Goal: Task Accomplishment & Management: Manage account settings

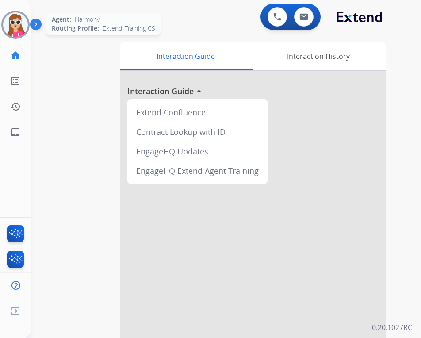
drag, startPoint x: 11, startPoint y: 33, endPoint x: 20, endPoint y: 29, distance: 10.4
click at [11, 33] on img at bounding box center [15, 24] width 25 height 25
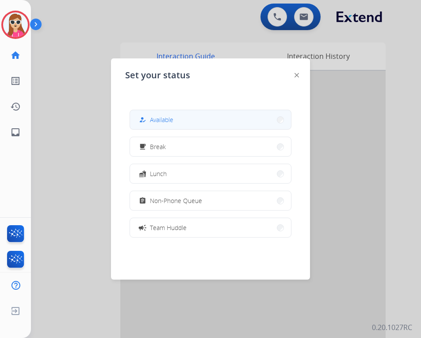
click at [165, 122] on span "Available" at bounding box center [161, 119] width 23 height 9
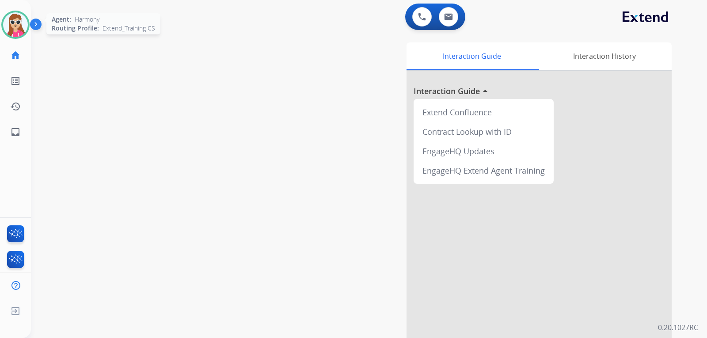
click at [13, 31] on img at bounding box center [15, 24] width 25 height 25
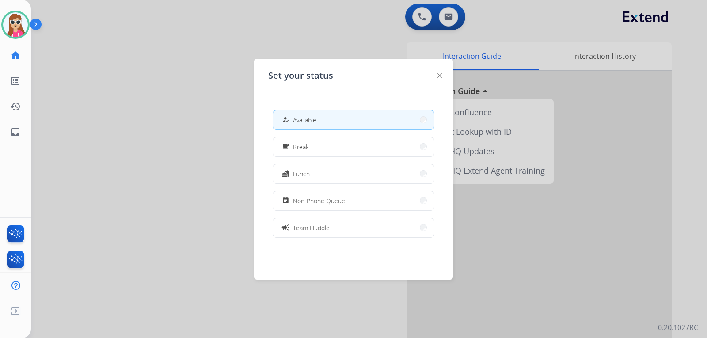
click at [440, 76] on img at bounding box center [440, 75] width 4 height 4
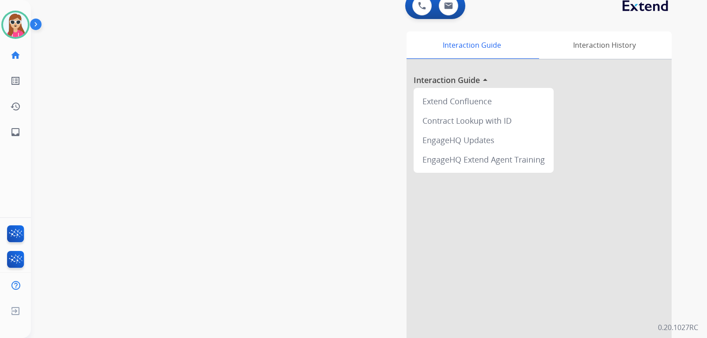
scroll to position [44, 0]
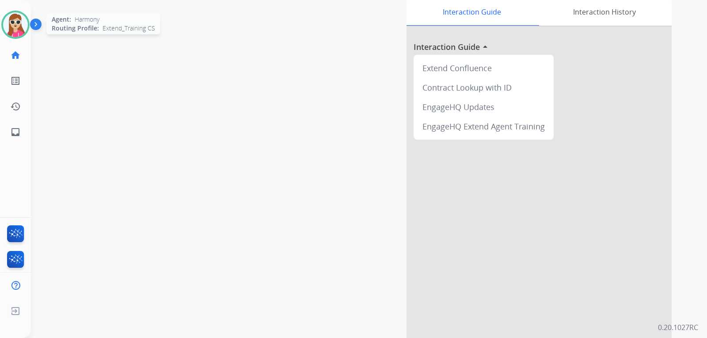
click at [16, 23] on img at bounding box center [15, 24] width 25 height 25
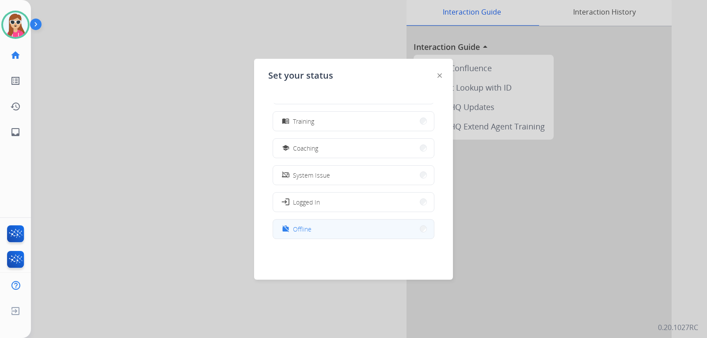
scroll to position [140, 0]
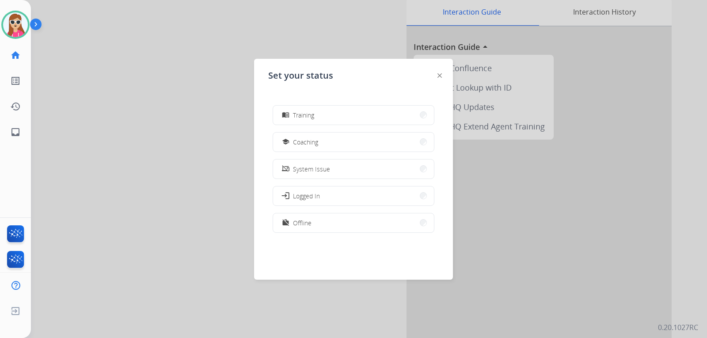
click at [440, 76] on img at bounding box center [440, 75] width 4 height 4
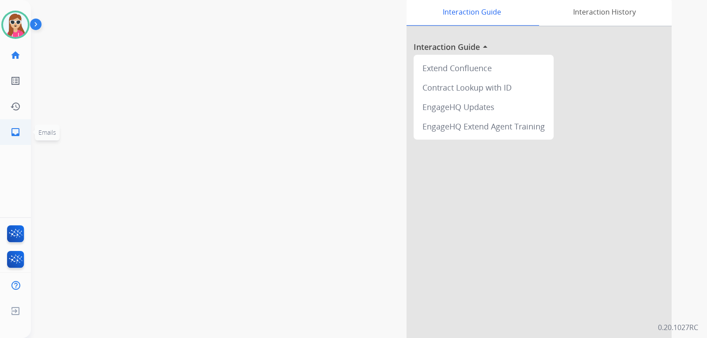
click at [20, 138] on link "inbox Emails" at bounding box center [15, 132] width 25 height 25
select select "**********"
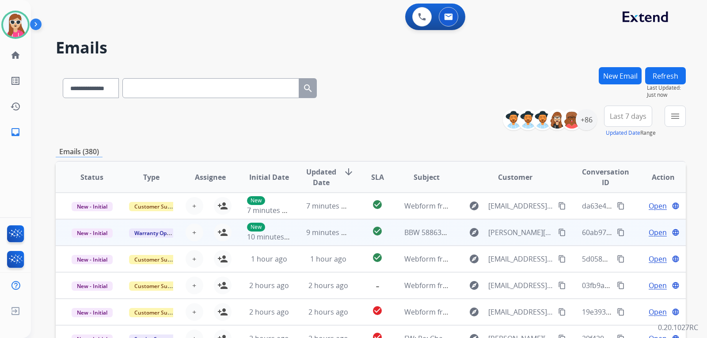
scroll to position [1, 0]
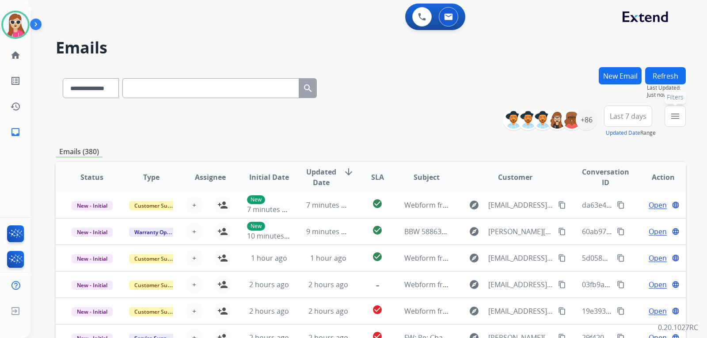
click at [669, 117] on button "menu Filters" at bounding box center [675, 116] width 21 height 21
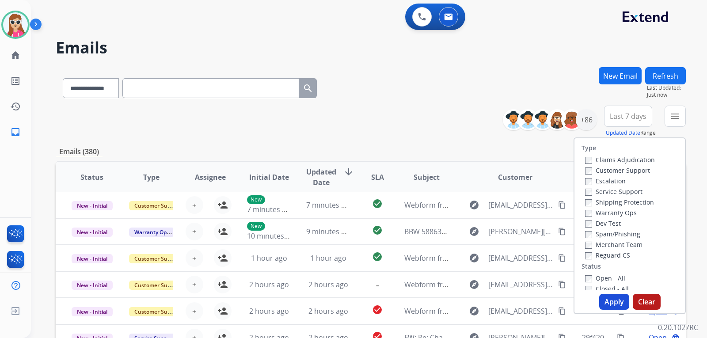
click at [615, 172] on label "Customer Support" at bounding box center [617, 170] width 65 height 8
click at [596, 203] on label "Shipping Protection" at bounding box center [619, 202] width 69 height 8
click at [600, 254] on label "Reguard CS" at bounding box center [607, 255] width 45 height 8
click at [599, 278] on label "Open - All" at bounding box center [605, 278] width 40 height 8
click at [613, 282] on label "Open - All" at bounding box center [605, 278] width 40 height 8
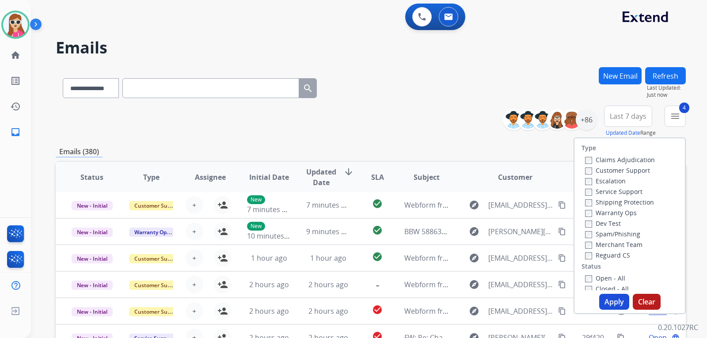
drag, startPoint x: 614, startPoint y: 299, endPoint x: 610, endPoint y: 301, distance: 4.9
click at [614, 301] on button "Apply" at bounding box center [615, 302] width 30 height 16
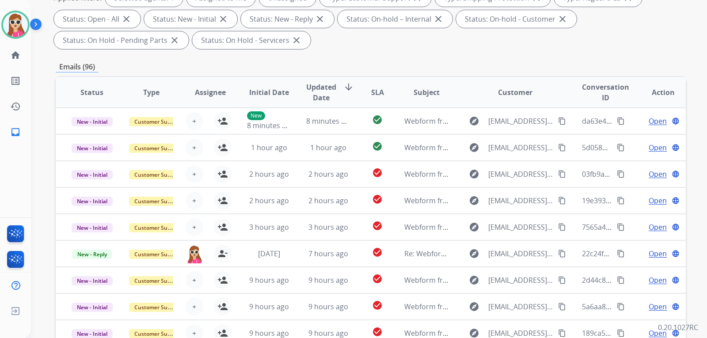
scroll to position [96, 0]
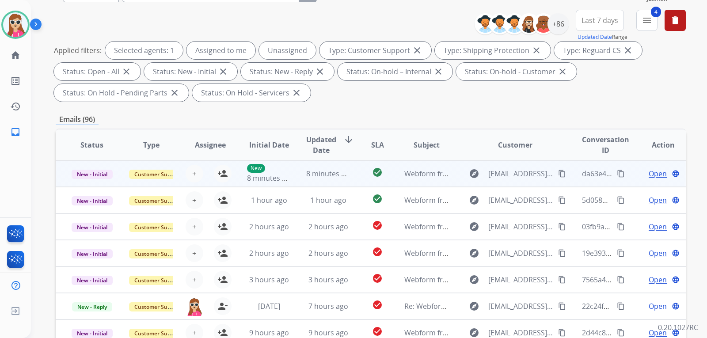
drag, startPoint x: 350, startPoint y: 179, endPoint x: 358, endPoint y: 180, distance: 8.2
click at [358, 180] on td "check_circle" at bounding box center [370, 174] width 39 height 27
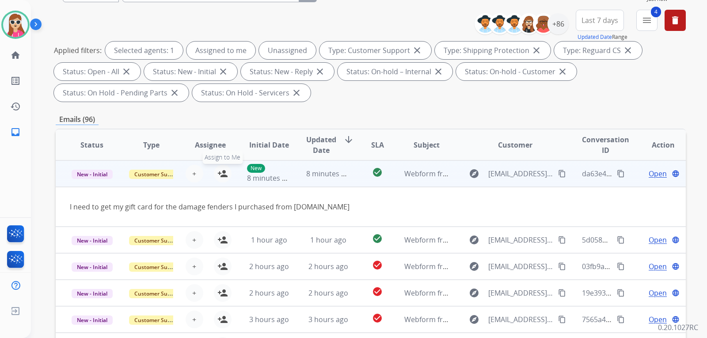
click at [219, 174] on mat-icon "person_add" at bounding box center [223, 173] width 11 height 11
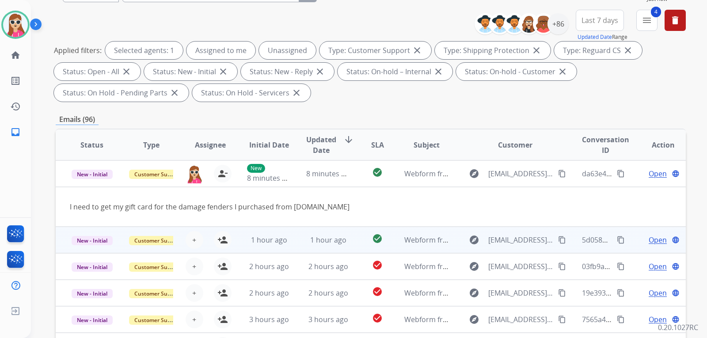
scroll to position [41, 0]
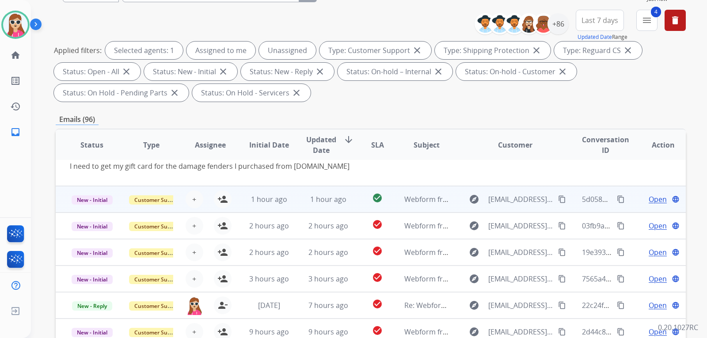
click at [238, 205] on td "1 hour ago" at bounding box center [262, 199] width 59 height 27
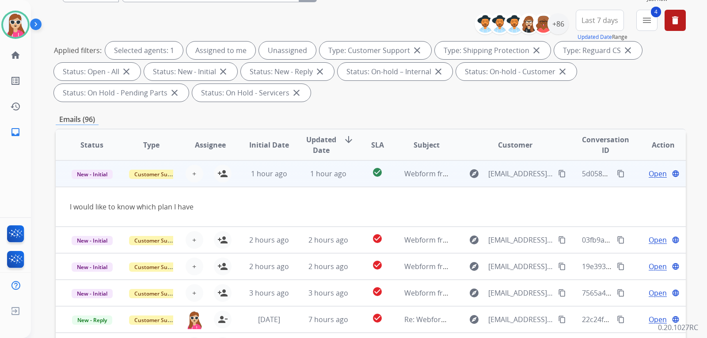
scroll to position [0, 0]
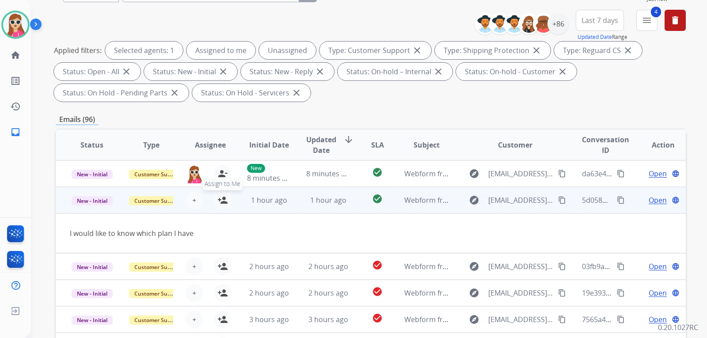
click at [229, 200] on button "person_add Assign to Me" at bounding box center [223, 200] width 18 height 18
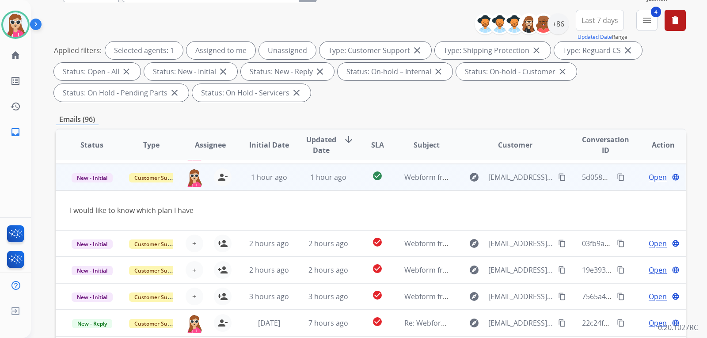
scroll to position [41, 0]
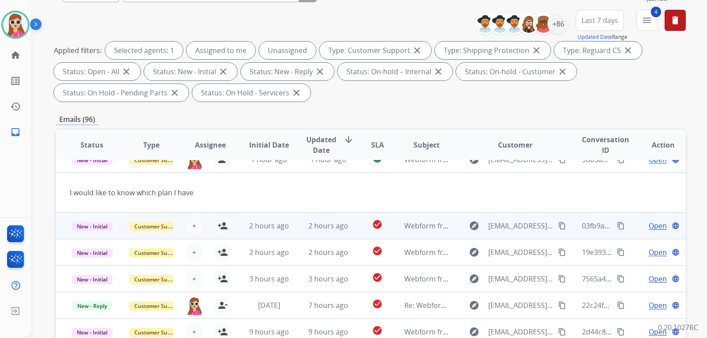
click at [243, 228] on td "2 hours ago" at bounding box center [262, 226] width 59 height 27
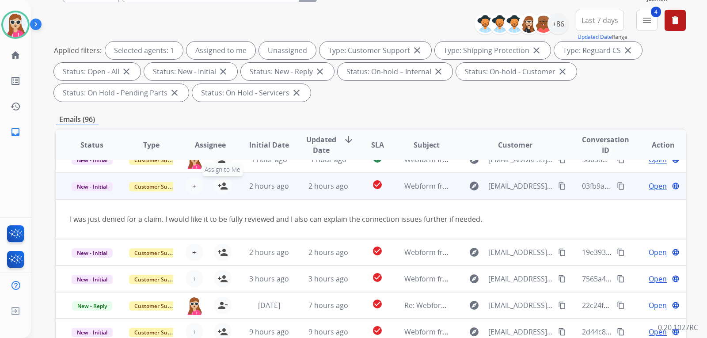
click at [225, 180] on button "person_add Assign to Me" at bounding box center [223, 186] width 18 height 18
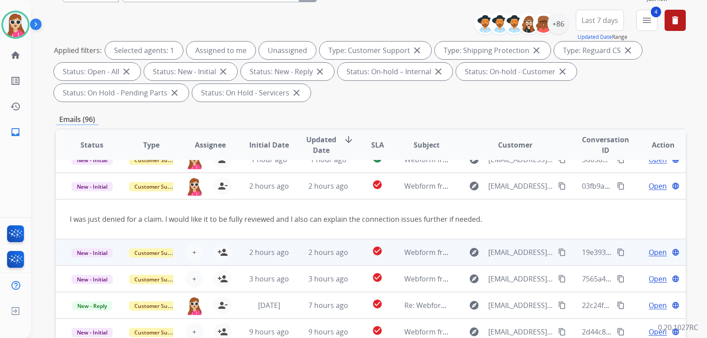
click at [233, 253] on td "2 hours ago" at bounding box center [262, 252] width 59 height 27
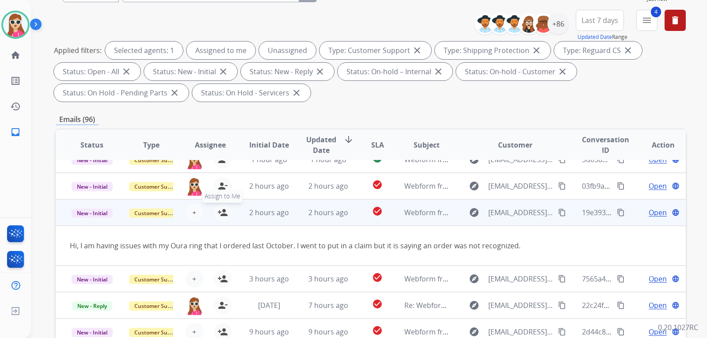
click at [222, 211] on mat-icon "person_add" at bounding box center [223, 212] width 11 height 11
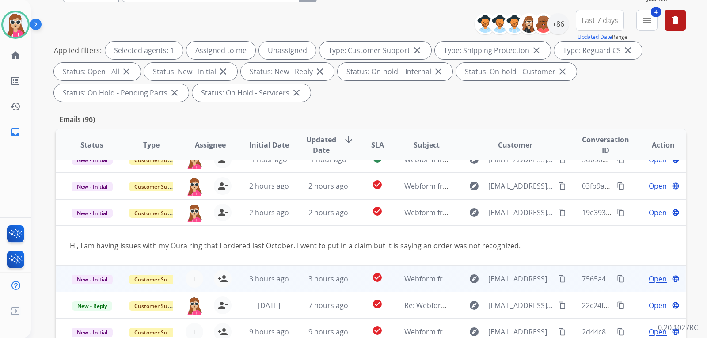
click at [240, 273] on td "3 hours ago" at bounding box center [262, 279] width 59 height 27
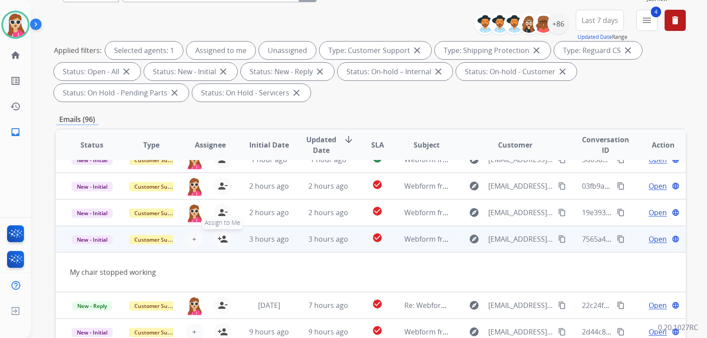
click at [218, 240] on mat-icon "person_add" at bounding box center [223, 239] width 11 height 11
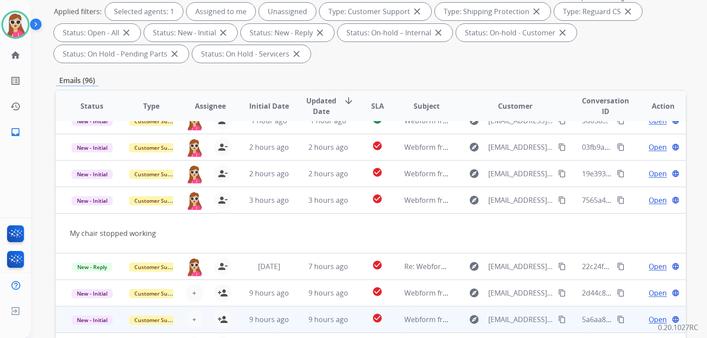
scroll to position [140, 0]
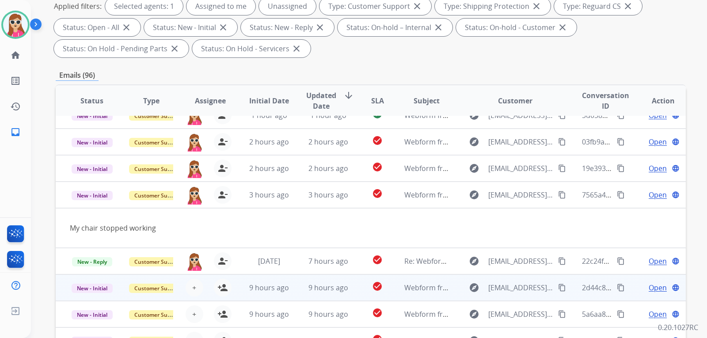
click at [237, 288] on td "9 hours ago" at bounding box center [262, 288] width 59 height 27
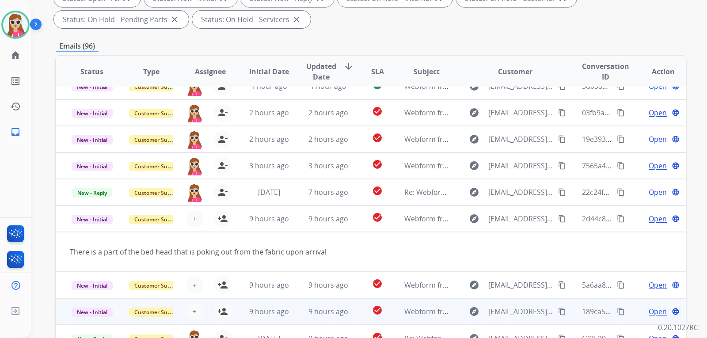
scroll to position [184, 0]
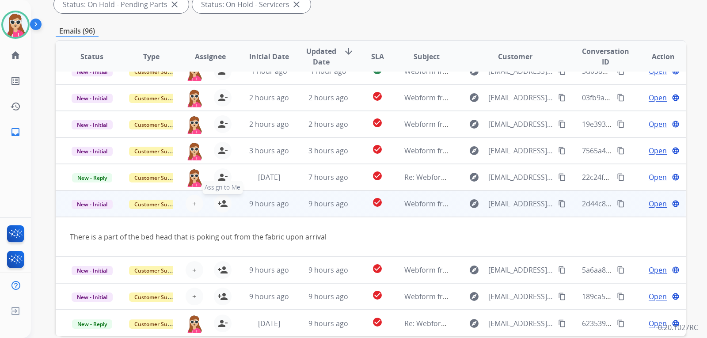
drag, startPoint x: 217, startPoint y: 200, endPoint x: 227, endPoint y: 208, distance: 12.9
click at [218, 202] on mat-icon "person_add" at bounding box center [223, 204] width 11 height 11
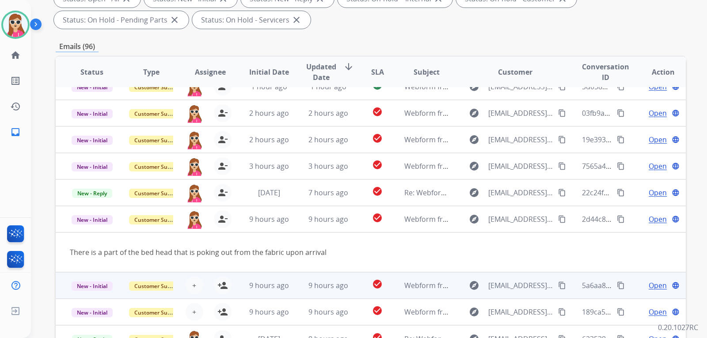
scroll to position [229, 0]
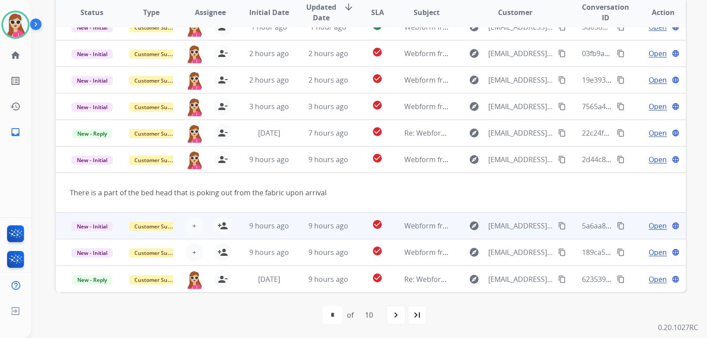
click at [238, 226] on td "9 hours ago" at bounding box center [262, 226] width 59 height 27
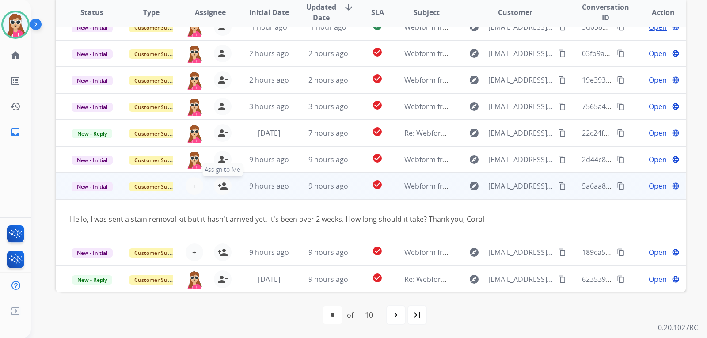
click at [224, 188] on mat-icon "person_add" at bounding box center [223, 186] width 11 height 11
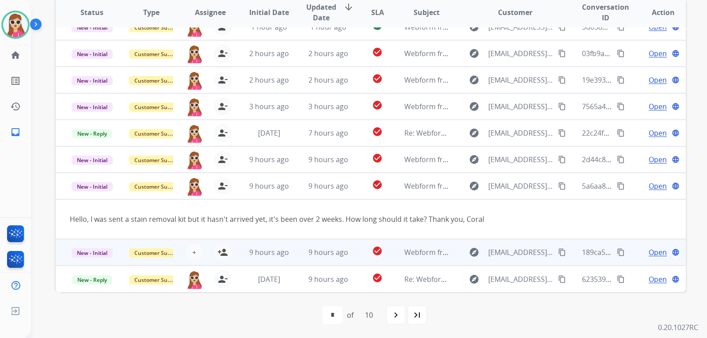
click at [243, 258] on td "9 hours ago" at bounding box center [262, 252] width 59 height 27
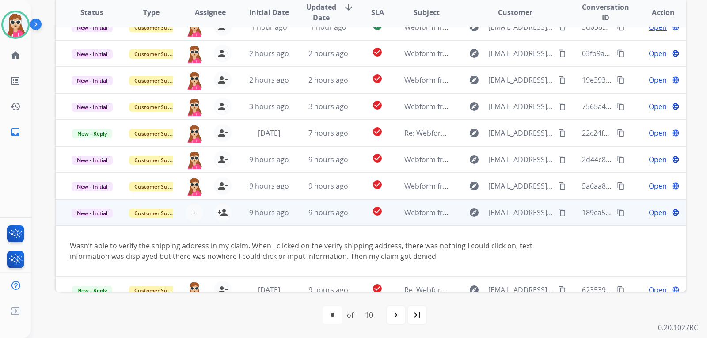
scroll to position [51, 0]
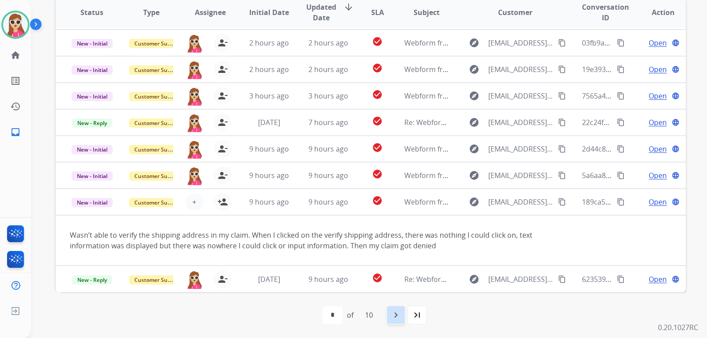
click at [403, 312] on div "navigate_next" at bounding box center [395, 315] width 19 height 19
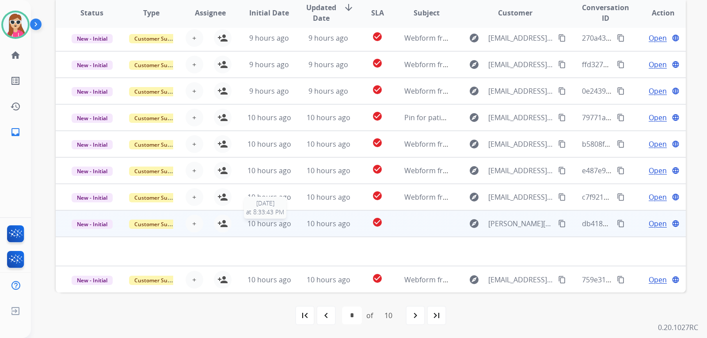
scroll to position [229, 0]
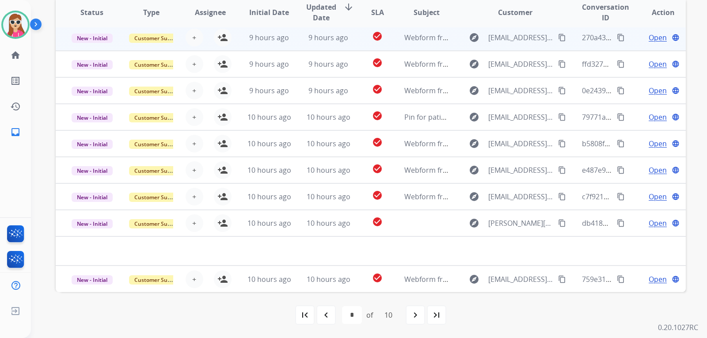
click at [240, 34] on td "9 hours ago" at bounding box center [262, 37] width 59 height 27
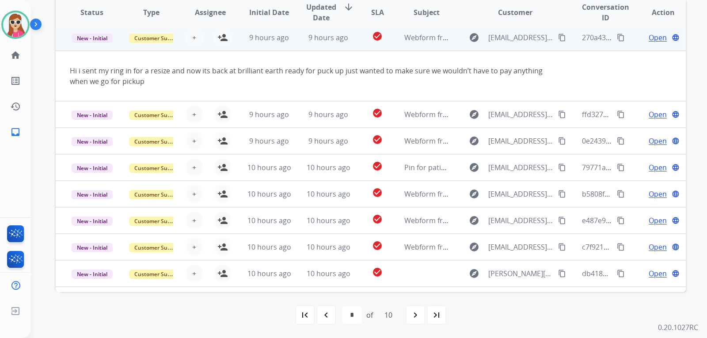
scroll to position [27, 0]
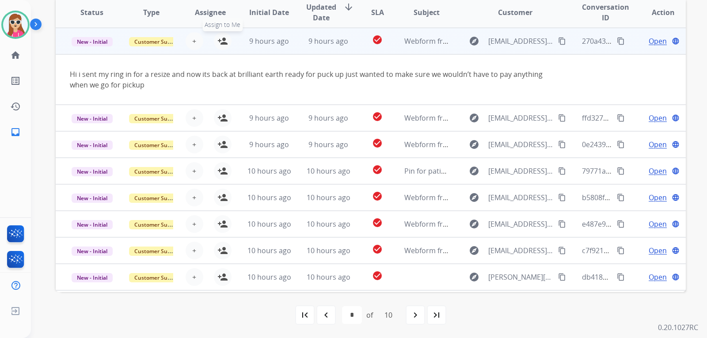
click at [218, 42] on mat-icon "person_add" at bounding box center [223, 41] width 11 height 11
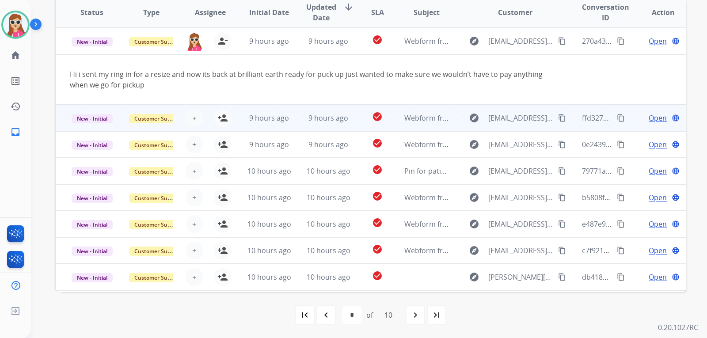
click at [235, 124] on td "9 hours ago" at bounding box center [262, 118] width 59 height 27
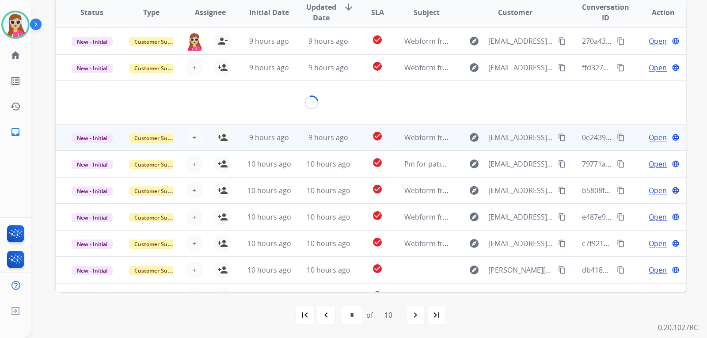
scroll to position [41, 0]
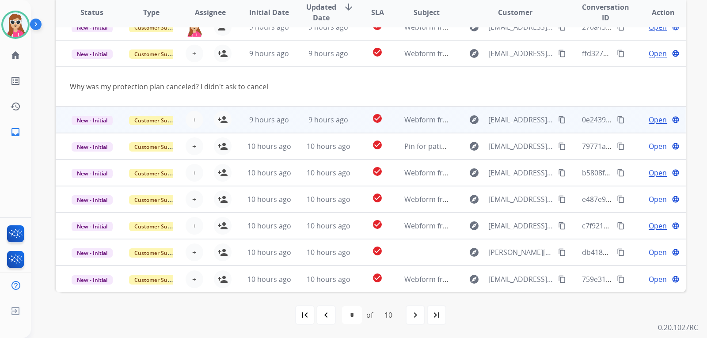
click at [234, 126] on td "9 hours ago" at bounding box center [262, 120] width 59 height 27
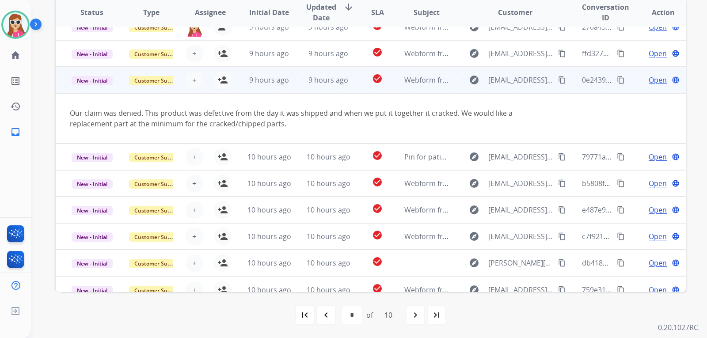
scroll to position [51, 0]
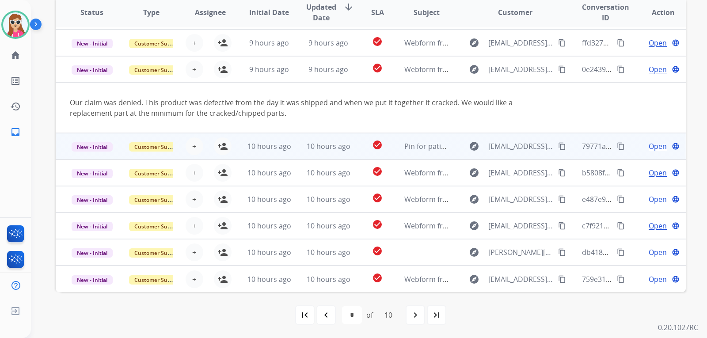
click at [203, 146] on div "+ Select agent person_add Assign to Me" at bounding box center [203, 147] width 57 height 18
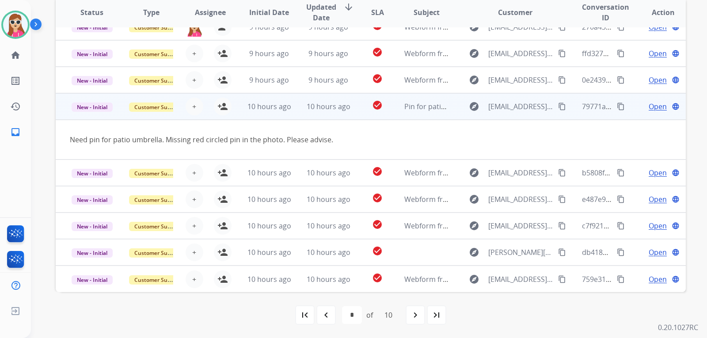
scroll to position [41, 0]
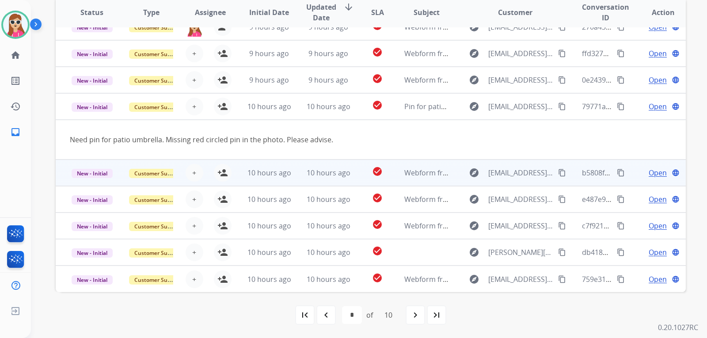
click at [210, 174] on div "+ Select agent person_add Assign to Me" at bounding box center [203, 173] width 57 height 18
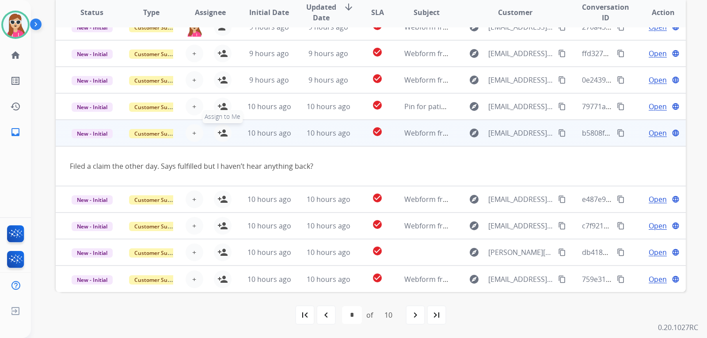
click at [221, 138] on mat-icon "person_add" at bounding box center [223, 133] width 11 height 11
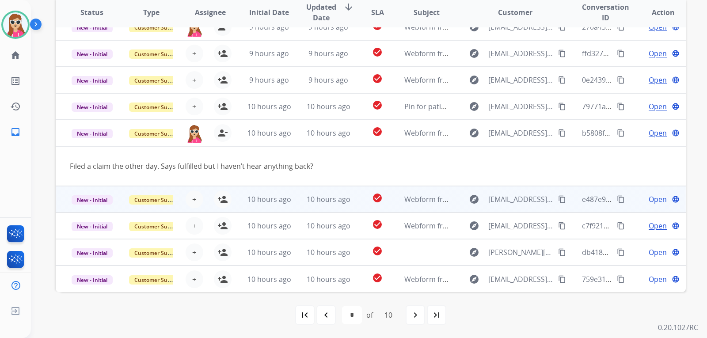
click at [209, 199] on div "+ Select agent person_add Assign to Me" at bounding box center [203, 200] width 57 height 18
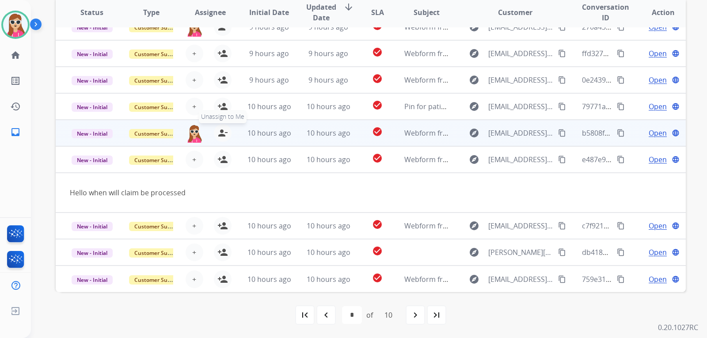
click at [224, 134] on mat-icon "person_remove" at bounding box center [223, 133] width 11 height 11
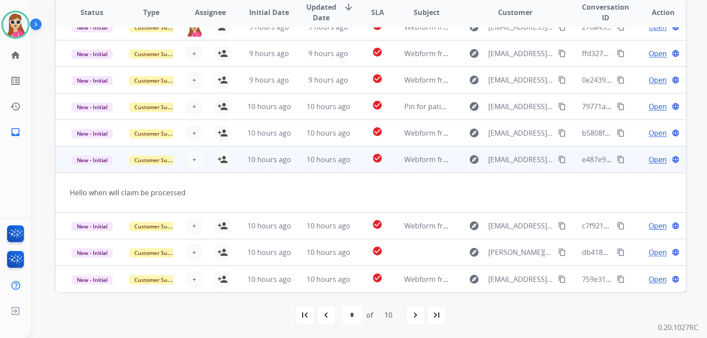
drag, startPoint x: 221, startPoint y: 161, endPoint x: 229, endPoint y: 165, distance: 9.1
click at [224, 164] on mat-icon "person_add" at bounding box center [223, 159] width 11 height 11
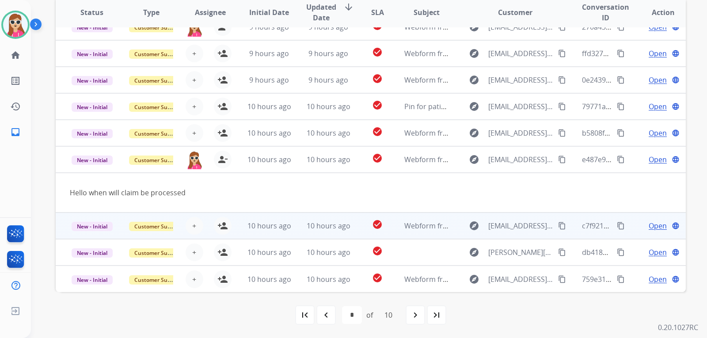
click at [202, 229] on div "+ Select agent person_add Assign to Me" at bounding box center [203, 226] width 57 height 18
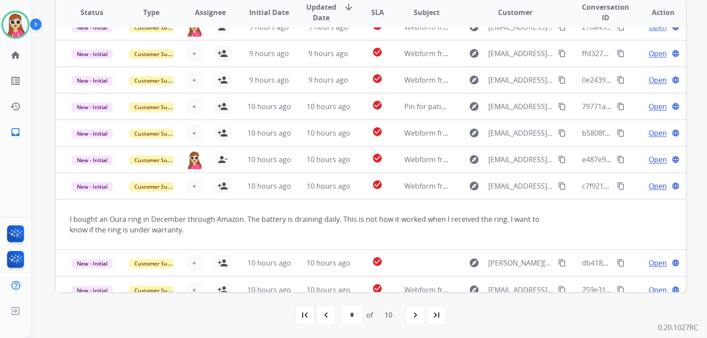
scroll to position [51, 0]
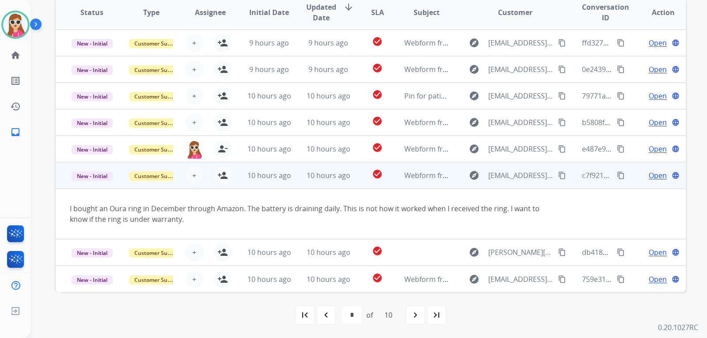
click at [216, 182] on button "person_add Assign to Me" at bounding box center [223, 176] width 18 height 18
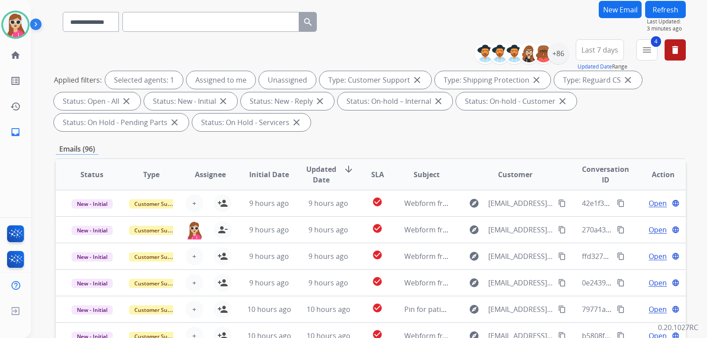
scroll to position [52, 0]
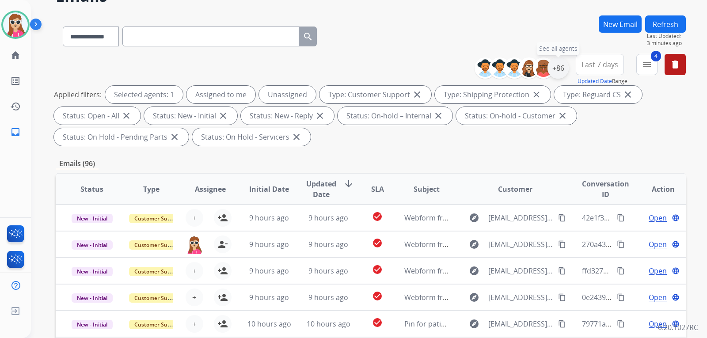
click at [558, 70] on div "+86" at bounding box center [558, 67] width 21 height 21
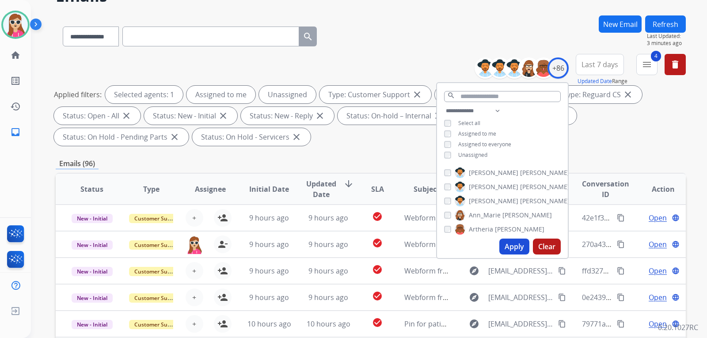
click at [468, 148] on div "**********" at bounding box center [502, 134] width 131 height 57
click at [473, 151] on span "Unassigned" at bounding box center [473, 155] width 29 height 8
click at [510, 241] on button "Apply" at bounding box center [515, 247] width 30 height 16
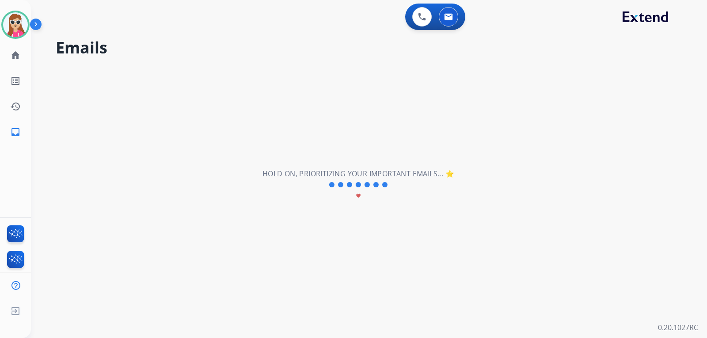
scroll to position [0, 0]
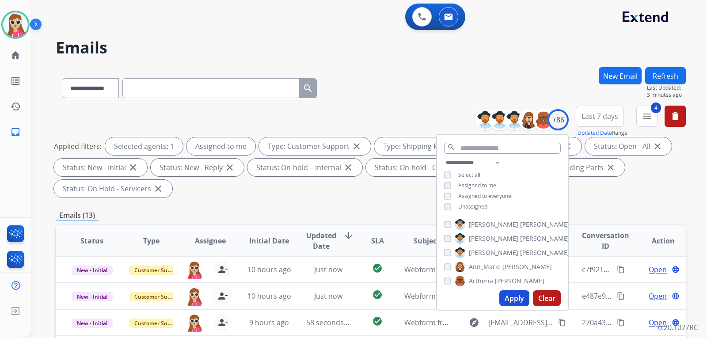
drag, startPoint x: 323, startPoint y: 187, endPoint x: 323, endPoint y: 192, distance: 5.8
click at [323, 192] on div "Applied filters: Selected agents: 1 Assigned to me Type: Customer Support close…" at bounding box center [369, 168] width 631 height 60
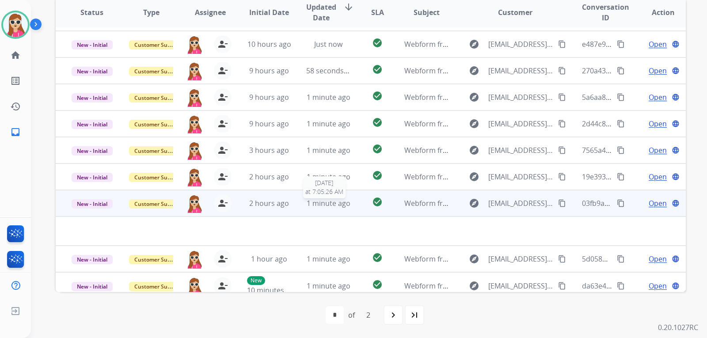
scroll to position [30, 0]
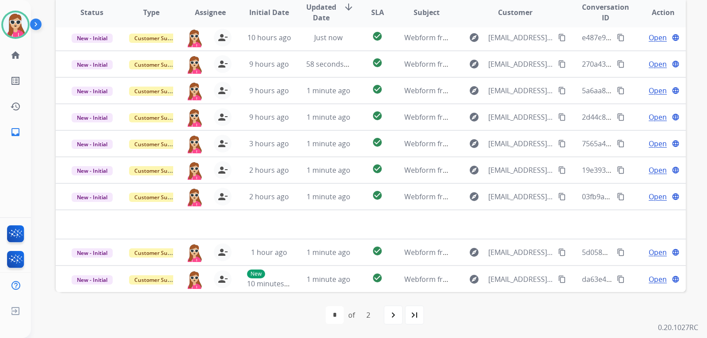
click at [398, 319] on div "navigate_next" at bounding box center [393, 315] width 19 height 19
select select "*"
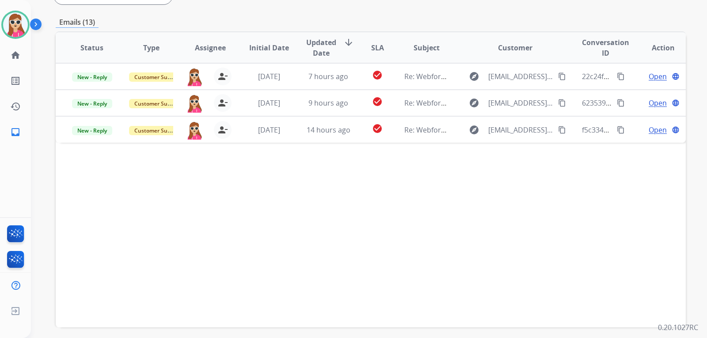
scroll to position [140, 0]
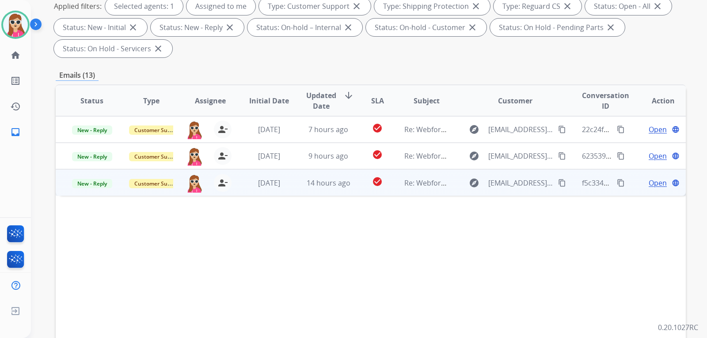
click at [390, 187] on td "Re: Webform from dominiqueamedina@gmail.com on 08/16/2025" at bounding box center [419, 182] width 59 height 27
click at [650, 186] on span "Open" at bounding box center [658, 182] width 18 height 11
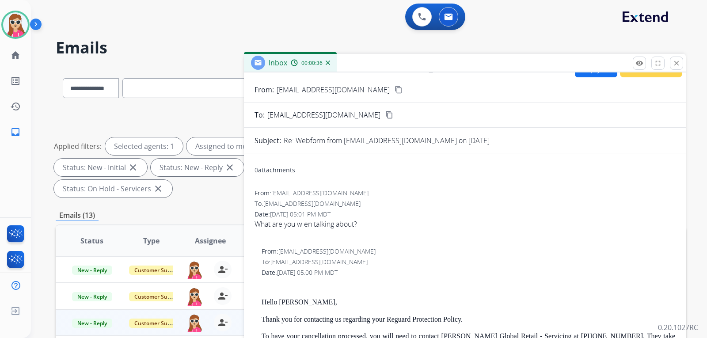
scroll to position [0, 0]
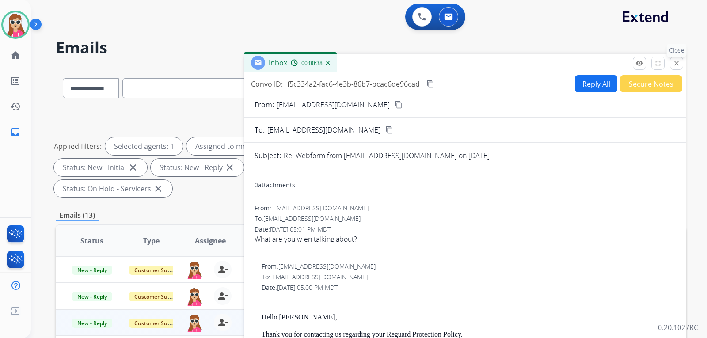
click at [677, 65] on mat-icon "close" at bounding box center [677, 63] width 8 height 8
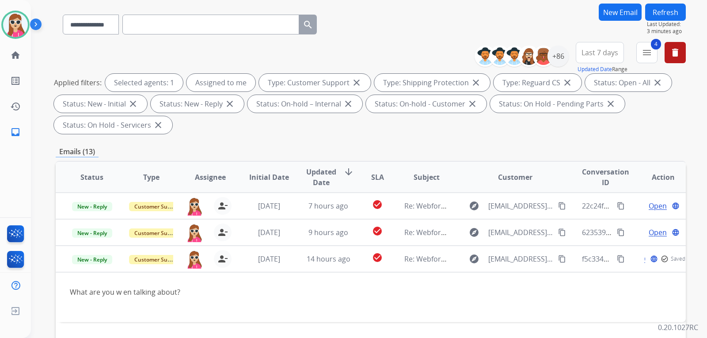
scroll to position [88, 0]
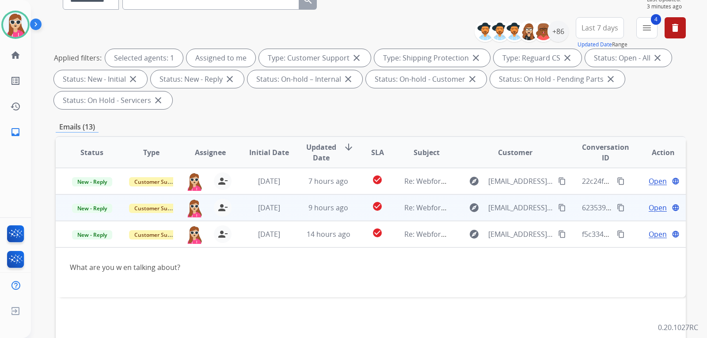
click at [357, 209] on td "check_circle" at bounding box center [370, 208] width 39 height 27
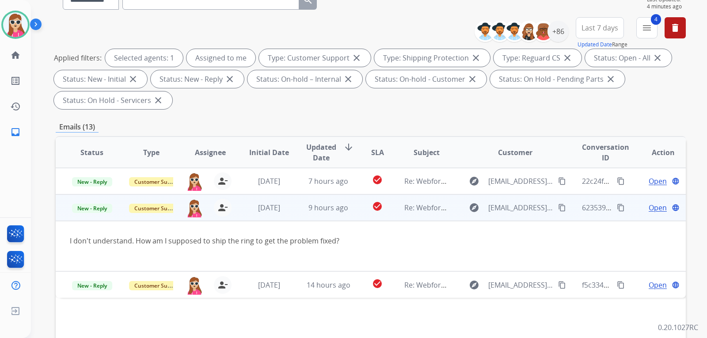
drag, startPoint x: 66, startPoint y: 241, endPoint x: 292, endPoint y: 250, distance: 226.1
click at [292, 250] on td "I don't understand. How am I supposed to ship the ring to get the problem fixed?" at bounding box center [312, 246] width 512 height 50
click at [377, 242] on div "I don't understand. How am I supposed to ship the ring to get the problem fixed?" at bounding box center [312, 241] width 484 height 11
click at [377, 241] on div "I don't understand. How am I supposed to ship the ring to get the problem fixed?" at bounding box center [312, 241] width 484 height 11
click at [558, 205] on mat-icon "content_copy" at bounding box center [562, 208] width 8 height 8
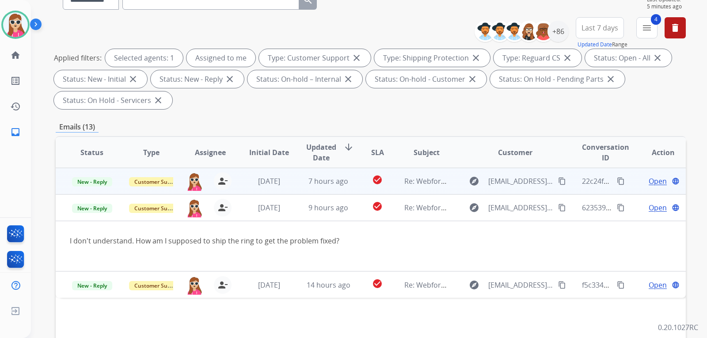
click at [354, 183] on td "check_circle" at bounding box center [370, 181] width 39 height 27
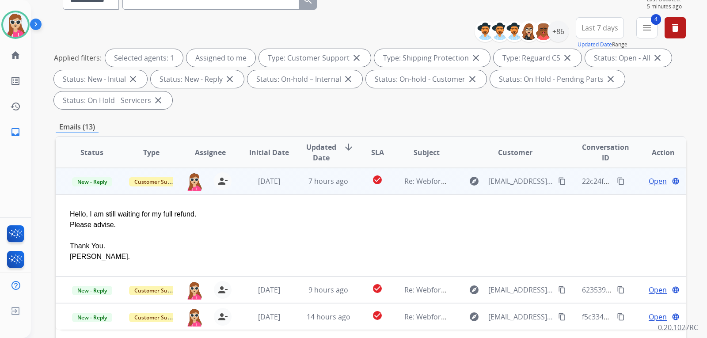
click at [557, 183] on button "content_copy" at bounding box center [562, 181] width 11 height 11
click at [652, 183] on span "Open" at bounding box center [658, 181] width 18 height 11
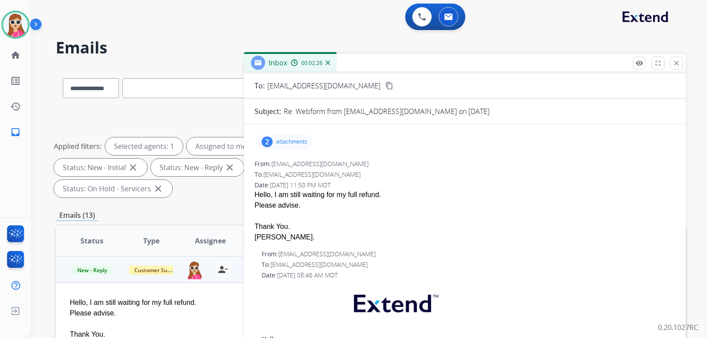
scroll to position [0, 0]
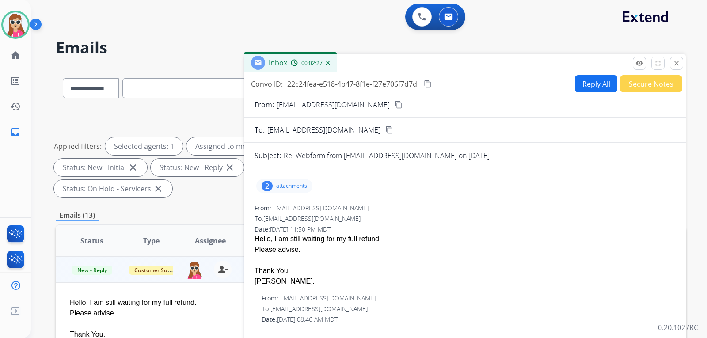
click at [593, 86] on button "Reply All" at bounding box center [596, 83] width 42 height 17
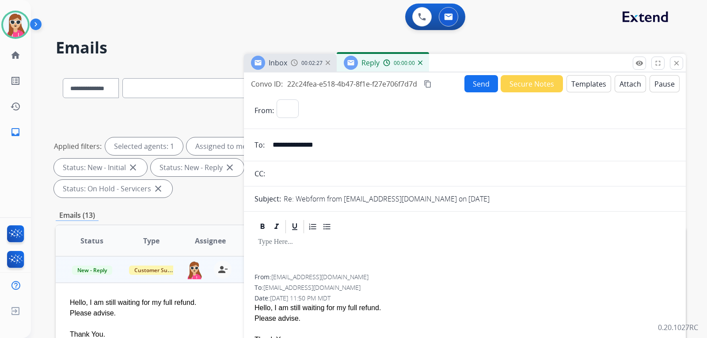
select select "**********"
click at [583, 87] on button "Templates" at bounding box center [589, 83] width 45 height 17
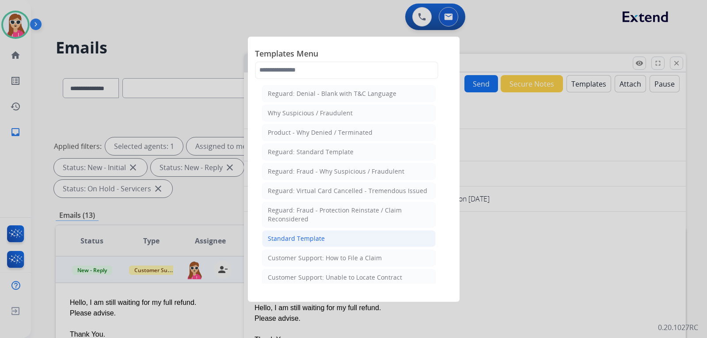
click at [336, 232] on li "Standard Template" at bounding box center [349, 238] width 174 height 17
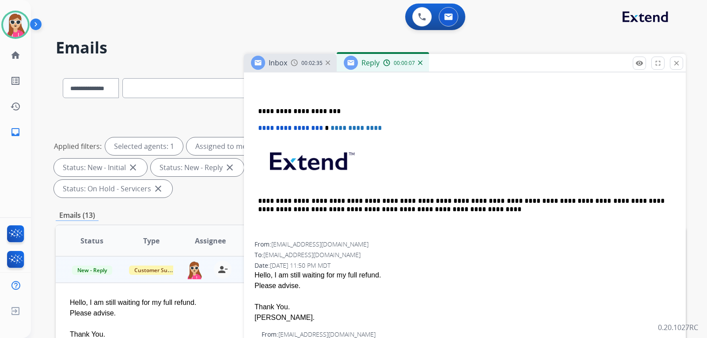
scroll to position [265, 0]
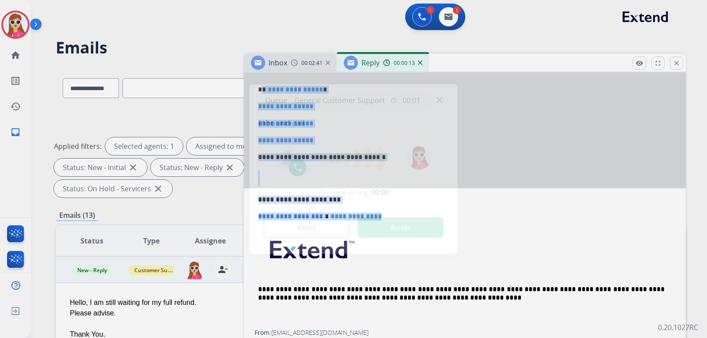
drag, startPoint x: 262, startPoint y: 90, endPoint x: 324, endPoint y: 123, distance: 70.2
click at [322, 126] on div "**********" at bounding box center [353, 169] width 707 height 338
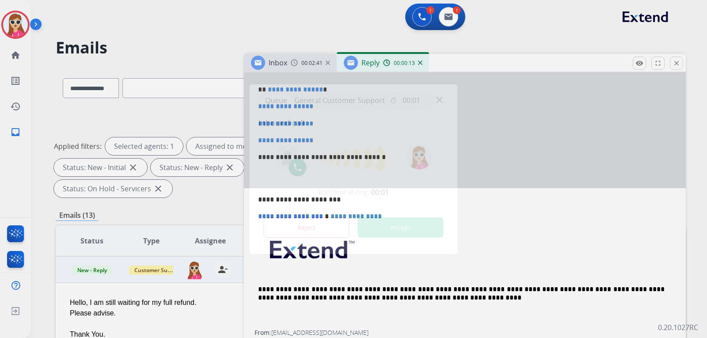
click at [388, 213] on div "Reject Accept" at bounding box center [354, 225] width 191 height 27
click at [388, 226] on button "Accept" at bounding box center [401, 228] width 86 height 20
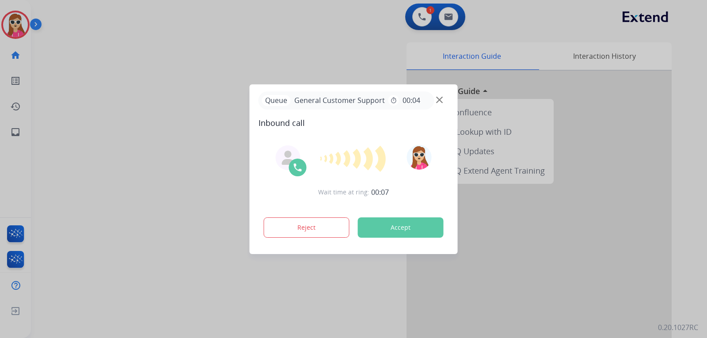
click at [394, 226] on button "Accept" at bounding box center [401, 228] width 86 height 20
drag, startPoint x: 394, startPoint y: 226, endPoint x: 401, endPoint y: 227, distance: 6.8
click at [400, 227] on button "Accept" at bounding box center [401, 228] width 86 height 20
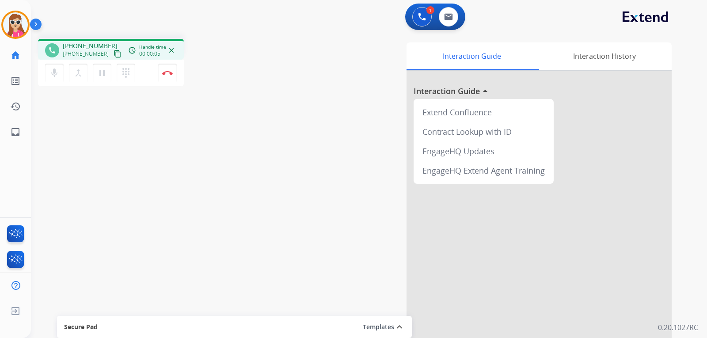
drag, startPoint x: 107, startPoint y: 52, endPoint x: 96, endPoint y: 61, distance: 15.1
click at [112, 50] on button "content_copy" at bounding box center [117, 54] width 11 height 11
click at [114, 50] on mat-icon "content_copy" at bounding box center [118, 54] width 8 height 8
click at [168, 76] on button "Disconnect" at bounding box center [167, 73] width 19 height 19
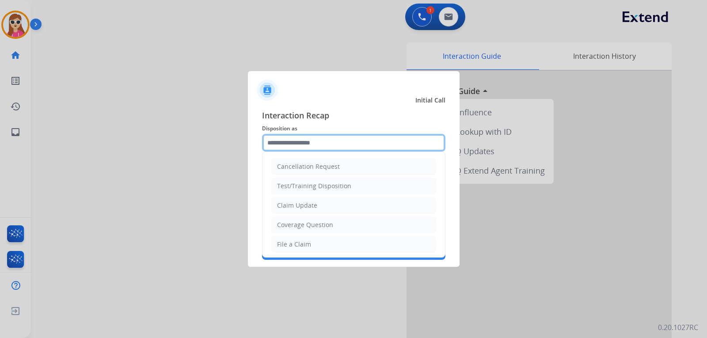
click at [299, 146] on input "text" at bounding box center [353, 143] width 183 height 18
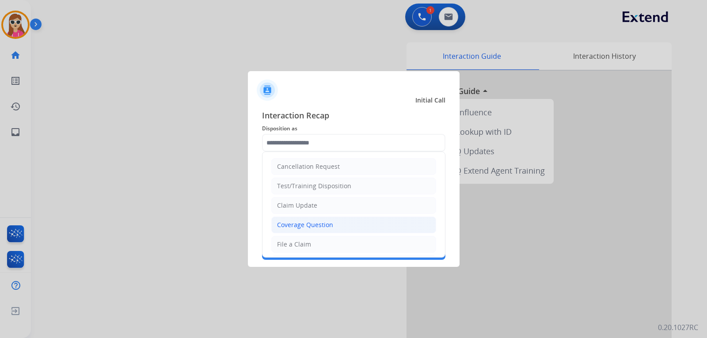
click at [312, 228] on div "Coverage Question" at bounding box center [305, 225] width 56 height 9
type input "**********"
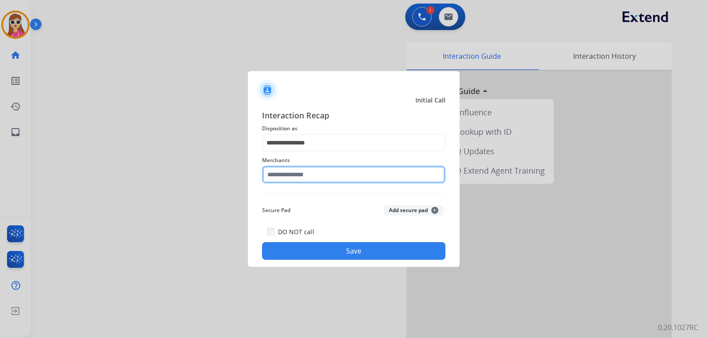
click at [292, 183] on input "text" at bounding box center [353, 175] width 183 height 18
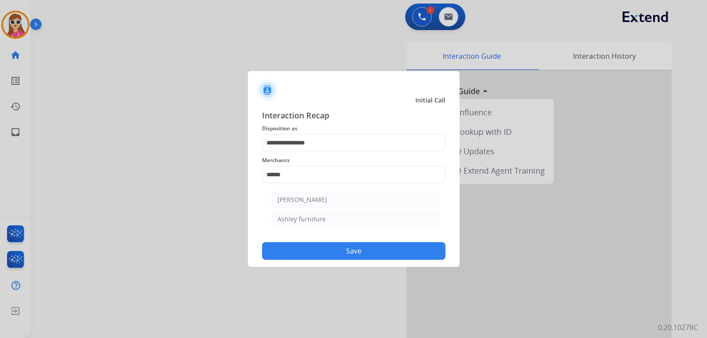
drag, startPoint x: 319, startPoint y: 201, endPoint x: 342, endPoint y: 238, distance: 43.9
click at [321, 202] on div "[PERSON_NAME]" at bounding box center [303, 199] width 50 height 9
type input "**********"
click at [356, 261] on div "**********" at bounding box center [354, 184] width 212 height 165
click at [355, 247] on button "Save" at bounding box center [353, 251] width 183 height 18
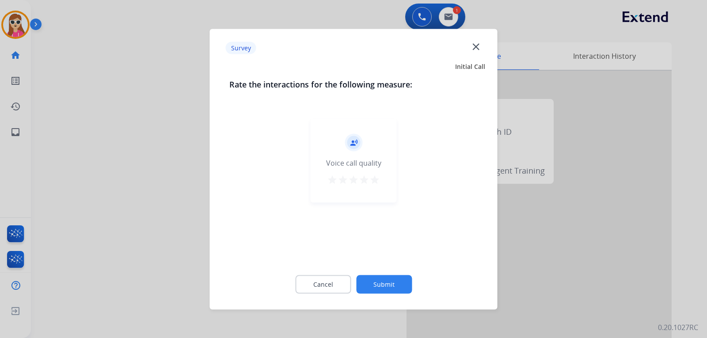
click at [383, 181] on div "record_voice_over Voice call quality star star star star star" at bounding box center [354, 161] width 86 height 84
click at [373, 177] on mat-icon "star" at bounding box center [375, 179] width 11 height 11
click at [377, 284] on button "Submit" at bounding box center [384, 284] width 56 height 19
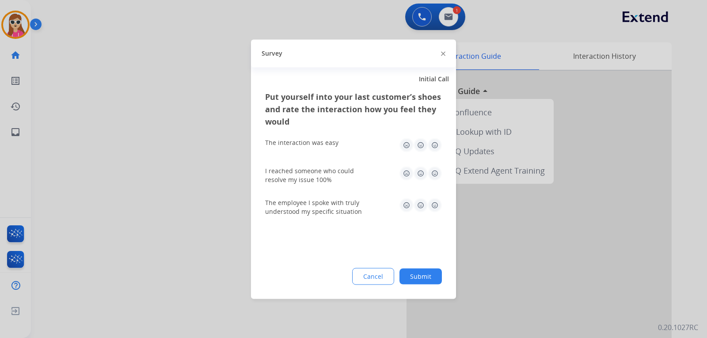
click at [433, 211] on img at bounding box center [435, 205] width 14 height 14
click at [435, 178] on img at bounding box center [435, 173] width 14 height 14
click at [434, 150] on img at bounding box center [435, 145] width 14 height 14
click at [418, 279] on button "Submit" at bounding box center [421, 276] width 42 height 16
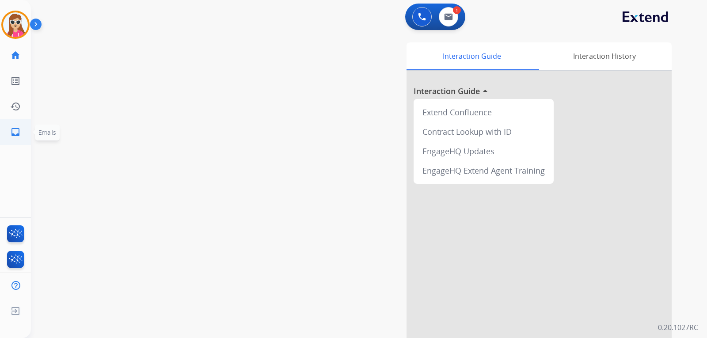
click at [20, 133] on mat-icon "inbox" at bounding box center [15, 132] width 11 height 11
select select "**********"
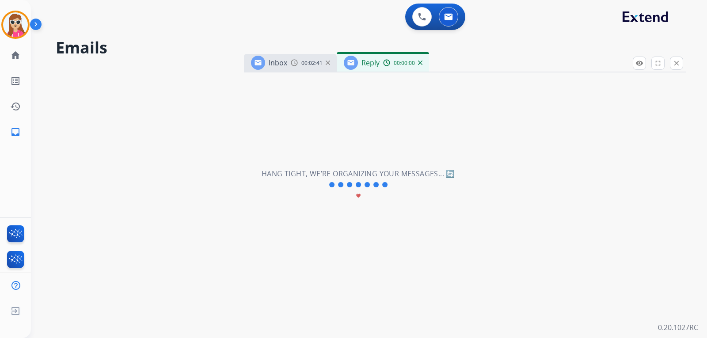
select select "**********"
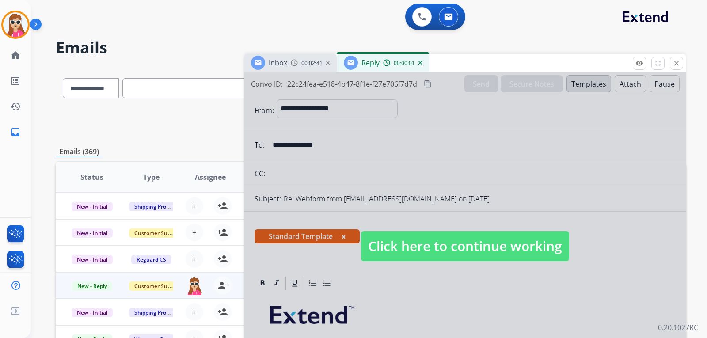
click at [382, 259] on span "Click here to continue working" at bounding box center [465, 246] width 208 height 30
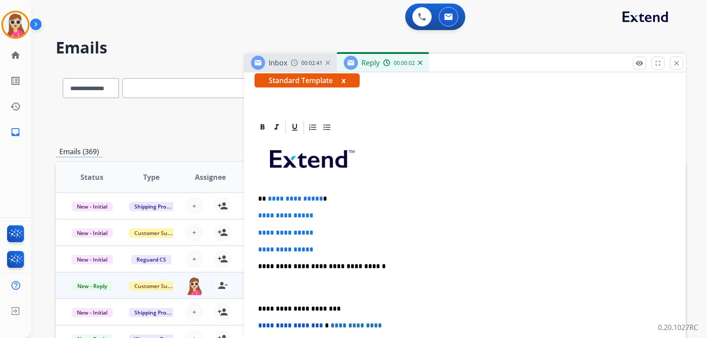
scroll to position [177, 0]
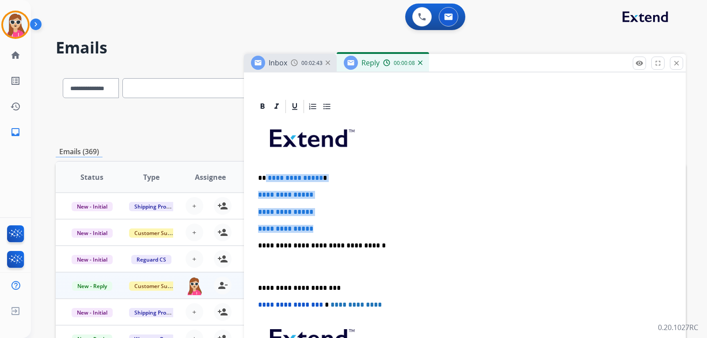
drag, startPoint x: 265, startPoint y: 181, endPoint x: 325, endPoint y: 229, distance: 76.4
click at [325, 229] on div "**********" at bounding box center [465, 267] width 421 height 304
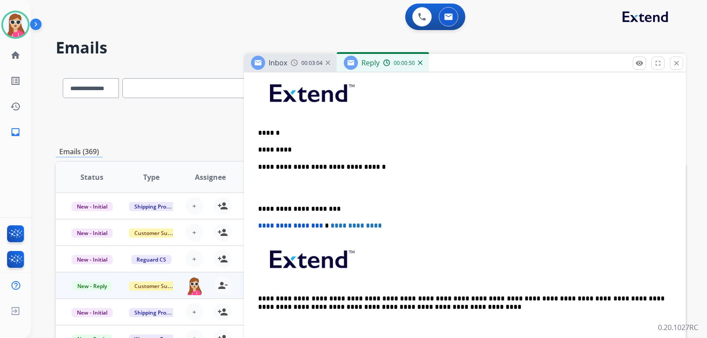
scroll to position [221, 0]
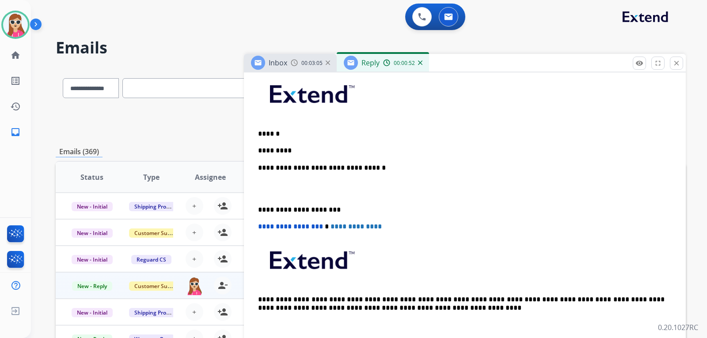
click at [305, 158] on div "**********" at bounding box center [465, 205] width 421 height 270
click at [303, 147] on p "*********" at bounding box center [461, 151] width 407 height 8
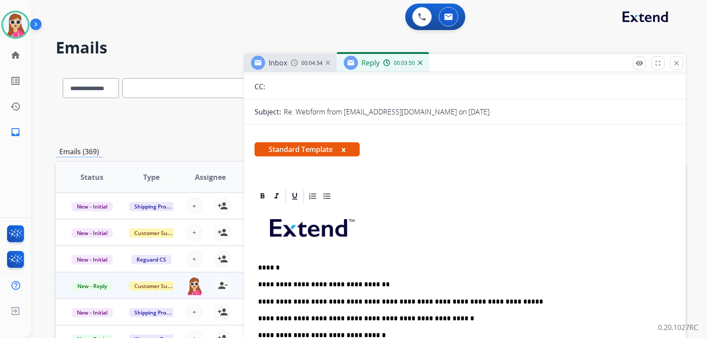
scroll to position [0, 0]
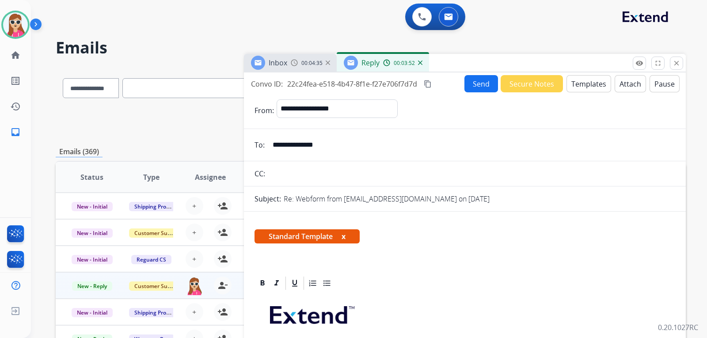
click at [482, 82] on button "Send" at bounding box center [482, 83] width 34 height 17
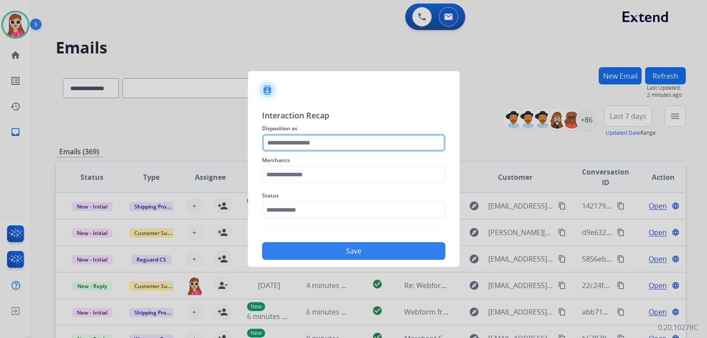
click at [341, 143] on input "text" at bounding box center [353, 143] width 183 height 18
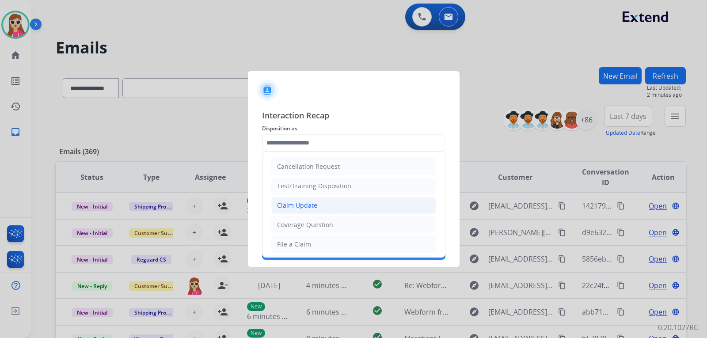
click at [337, 205] on li "Claim Update" at bounding box center [353, 205] width 165 height 17
type input "**********"
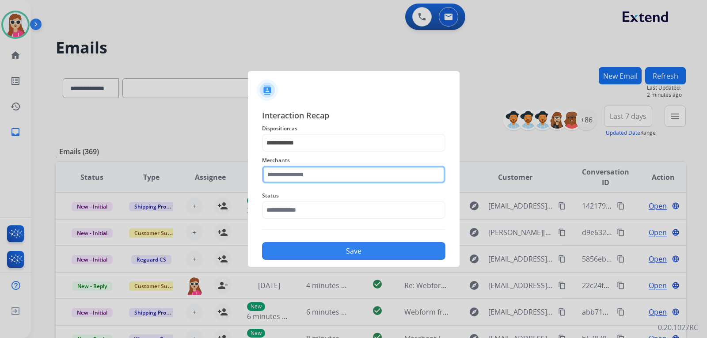
click at [332, 178] on input "text" at bounding box center [353, 175] width 183 height 18
click at [278, 180] on input "text" at bounding box center [353, 175] width 183 height 18
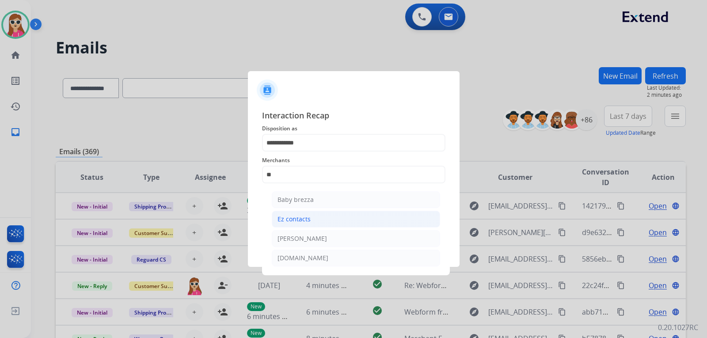
click at [297, 219] on div "Ez contacts" at bounding box center [294, 219] width 33 height 9
type input "**********"
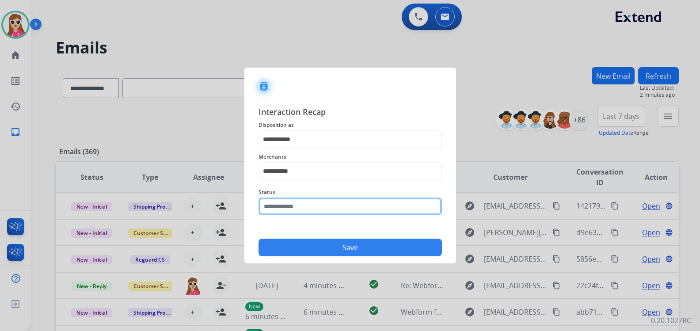
click at [308, 207] on input "text" at bounding box center [350, 207] width 183 height 18
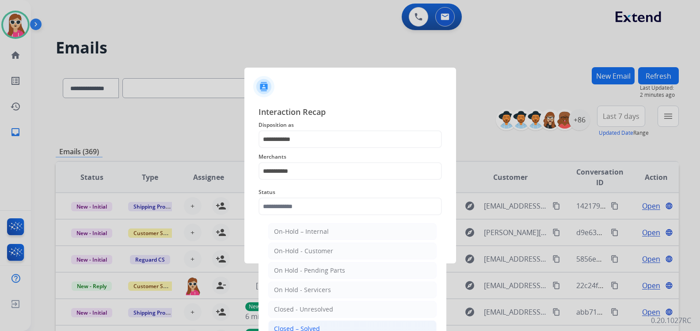
click at [303, 329] on div "Closed – Solved" at bounding box center [297, 329] width 46 height 9
type input "**********"
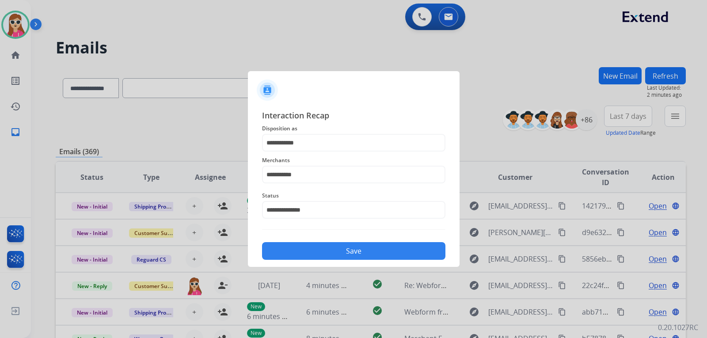
click at [321, 254] on button "Save" at bounding box center [353, 251] width 183 height 18
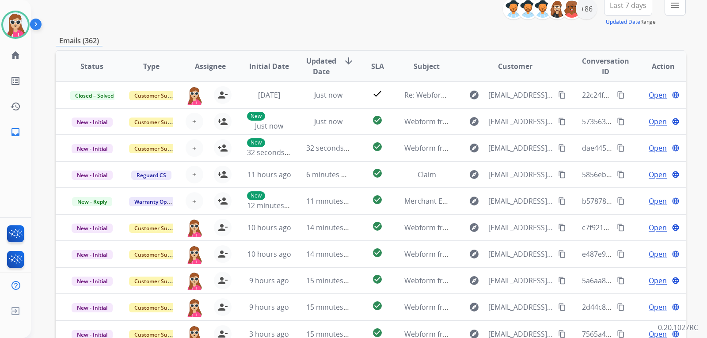
scroll to position [32, 0]
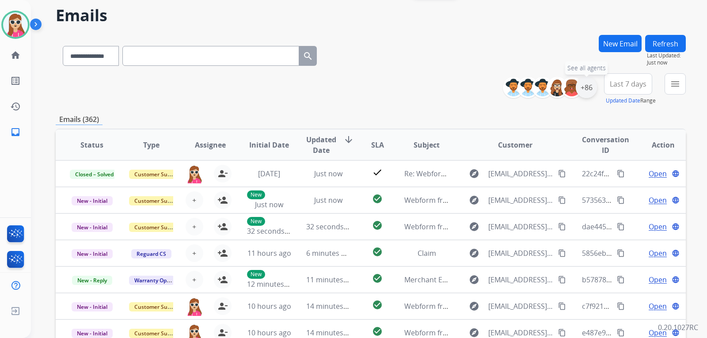
click at [587, 85] on div "+86" at bounding box center [586, 87] width 21 height 21
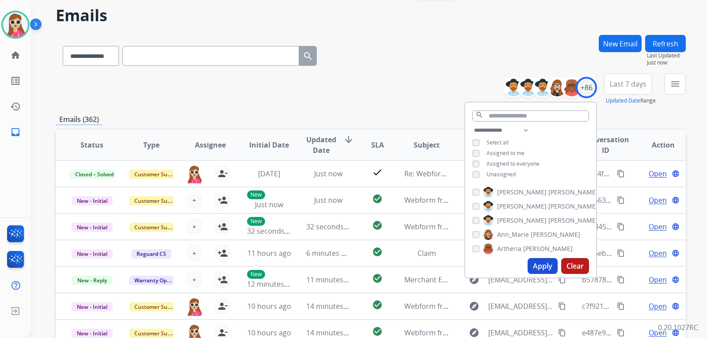
click at [489, 172] on span "Unassigned" at bounding box center [501, 175] width 29 height 8
click at [445, 85] on div "**********" at bounding box center [371, 89] width 631 height 32
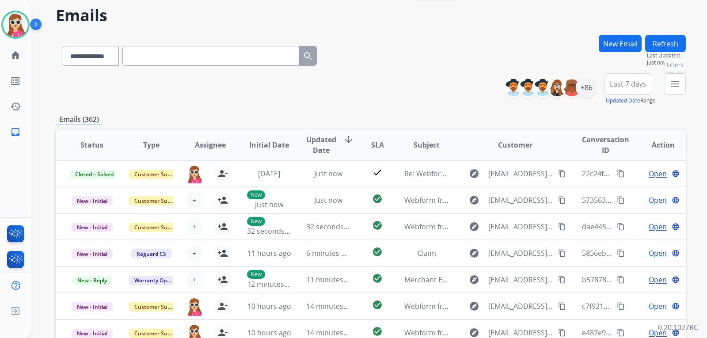
drag, startPoint x: 676, startPoint y: 90, endPoint x: 650, endPoint y: 101, distance: 27.7
click at [676, 91] on button "menu Filters" at bounding box center [675, 83] width 21 height 21
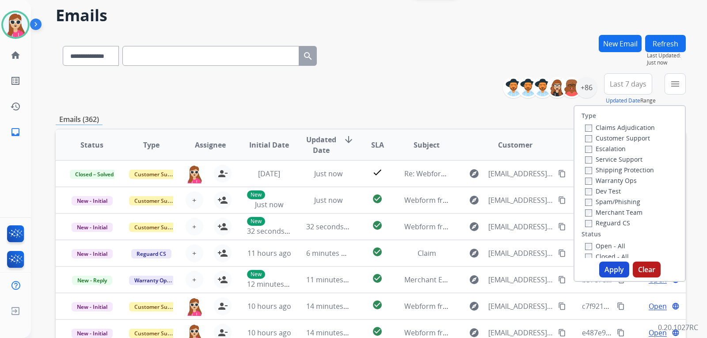
click at [621, 138] on label "Customer Support" at bounding box center [617, 138] width 65 height 8
drag, startPoint x: 609, startPoint y: 169, endPoint x: 606, endPoint y: 175, distance: 6.3
click at [608, 169] on label "Shipping Protection" at bounding box center [619, 170] width 69 height 8
click at [595, 218] on div "Reguard CS" at bounding box center [620, 223] width 70 height 11
click at [593, 223] on label "Reguard CS" at bounding box center [607, 223] width 45 height 8
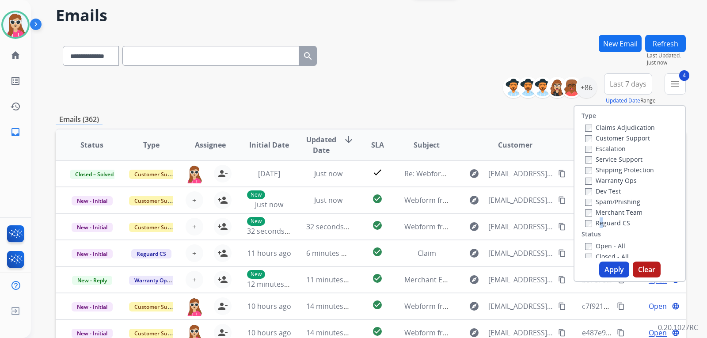
click at [610, 269] on button "Apply" at bounding box center [615, 270] width 30 height 16
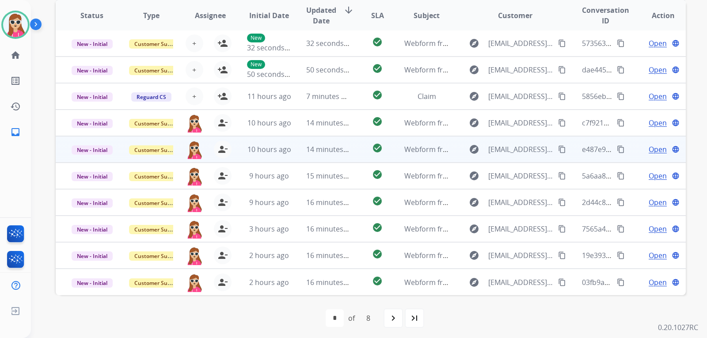
scroll to position [229, 0]
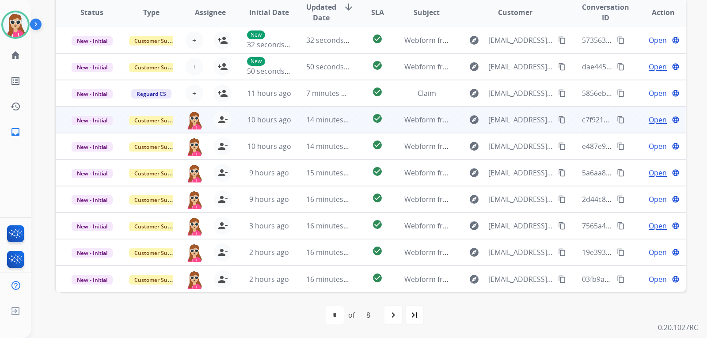
click at [362, 128] on td "check_circle" at bounding box center [370, 120] width 39 height 27
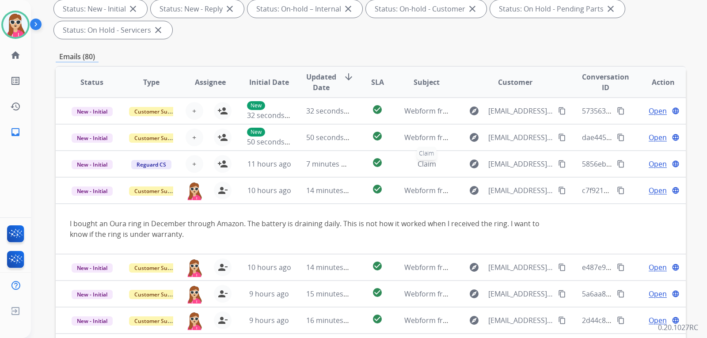
scroll to position [96, 0]
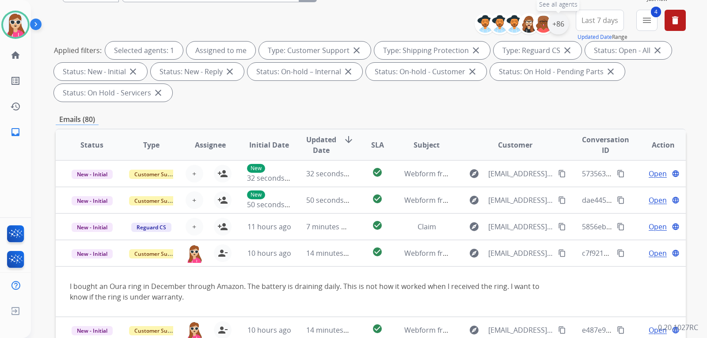
click at [562, 22] on div "+86" at bounding box center [558, 23] width 21 height 21
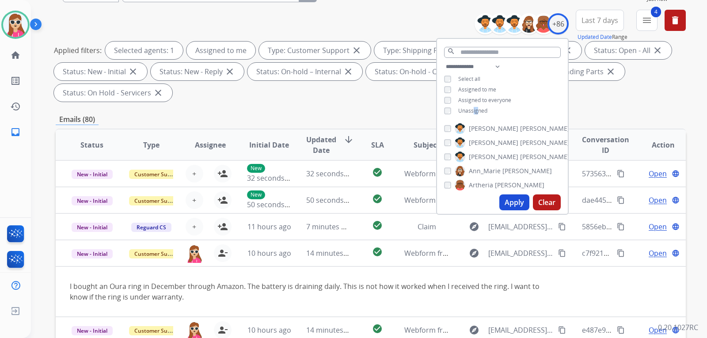
drag, startPoint x: 475, startPoint y: 108, endPoint x: 492, endPoint y: 128, distance: 26.0
click at [477, 108] on span "Unassigned" at bounding box center [473, 111] width 29 height 8
click at [514, 204] on button "Apply" at bounding box center [515, 203] width 30 height 16
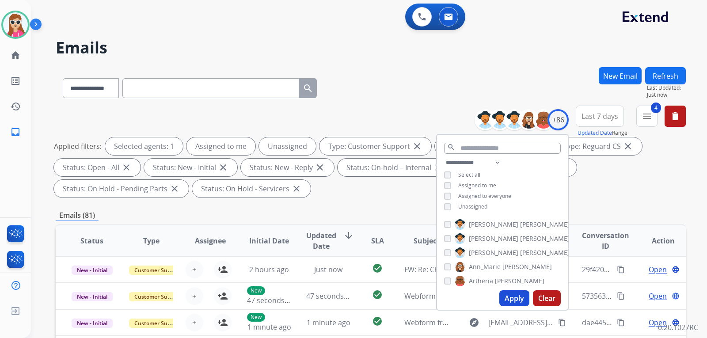
click at [355, 199] on div "**********" at bounding box center [371, 154] width 631 height 96
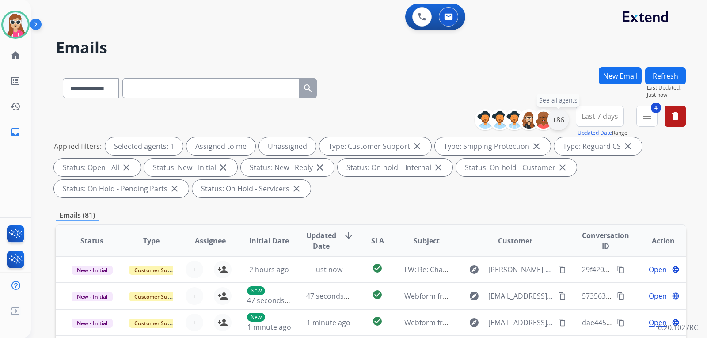
click at [563, 126] on div "+86" at bounding box center [558, 119] width 21 height 21
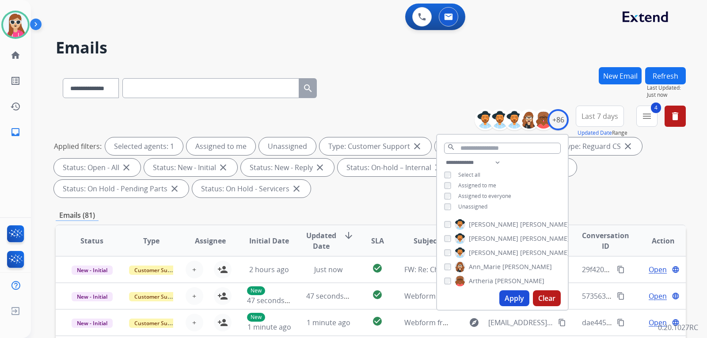
click at [471, 203] on span "Unassigned" at bounding box center [473, 207] width 29 height 8
click at [519, 298] on button "Apply" at bounding box center [515, 299] width 30 height 16
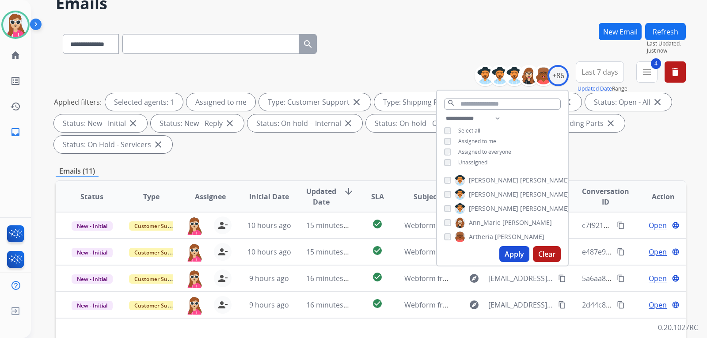
scroll to position [30, 0]
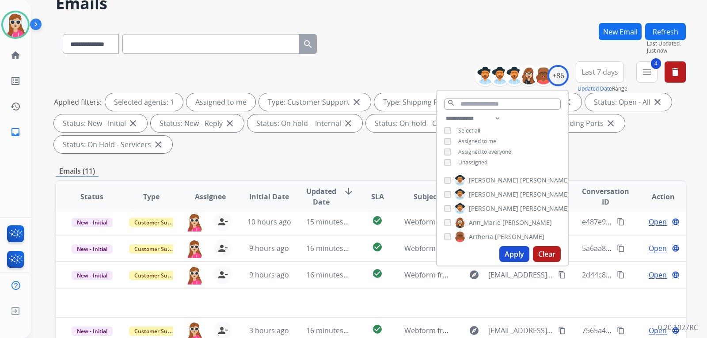
click at [339, 154] on div "**********" at bounding box center [371, 109] width 631 height 96
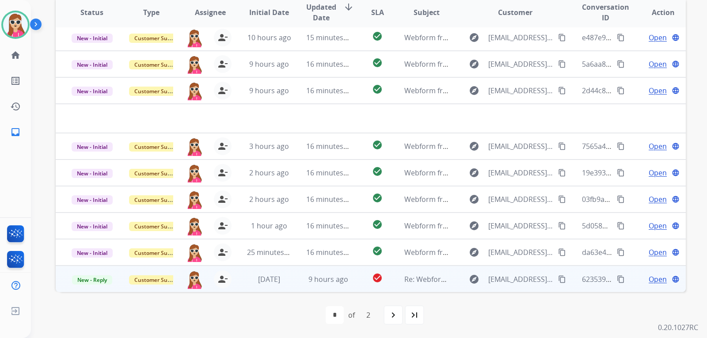
click at [357, 275] on td "check_circle" at bounding box center [370, 279] width 39 height 27
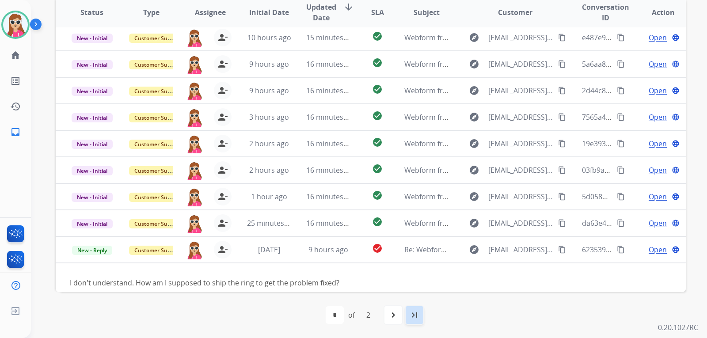
scroll to position [51, 0]
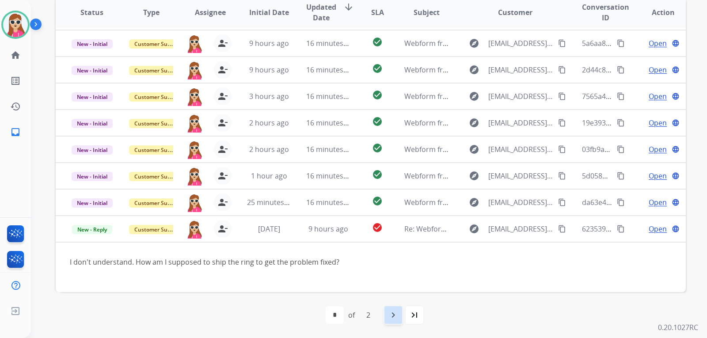
click at [394, 321] on div "navigate_next" at bounding box center [393, 315] width 19 height 19
select select "*"
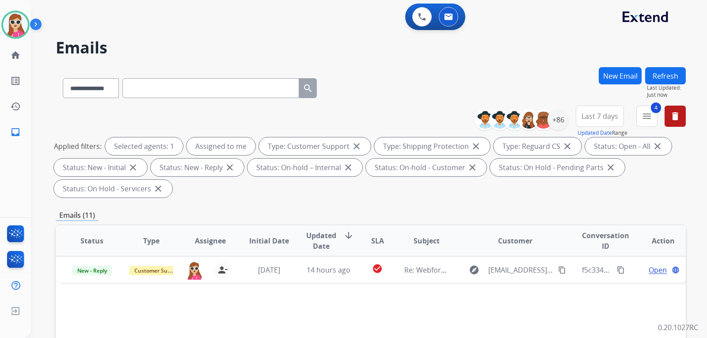
scroll to position [0, 0]
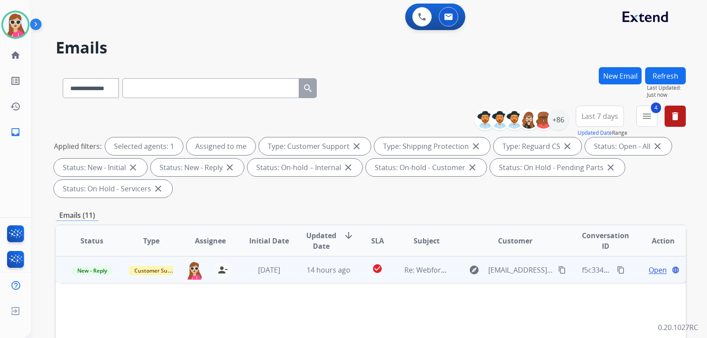
click at [356, 267] on td "check_circle" at bounding box center [370, 269] width 39 height 27
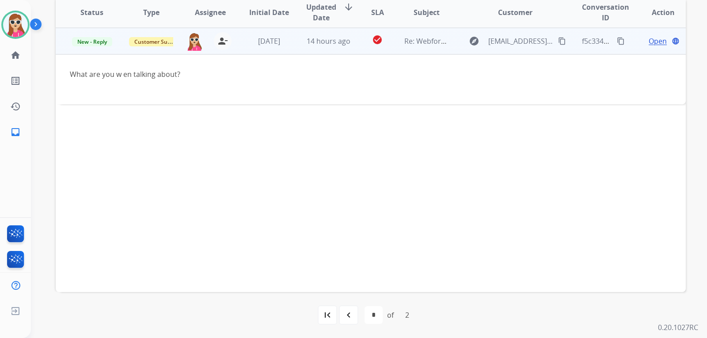
click at [652, 38] on span "Open" at bounding box center [658, 41] width 18 height 11
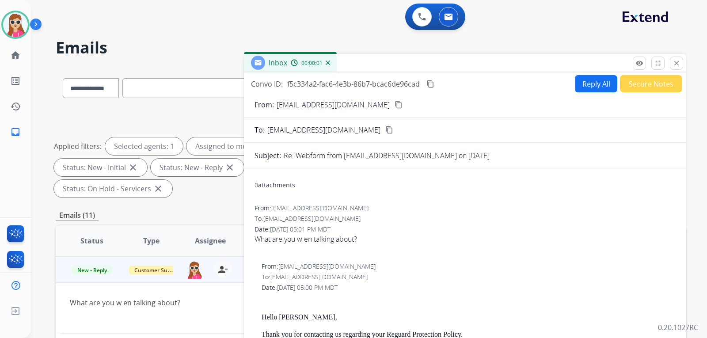
click at [575, 87] on button "Reply All" at bounding box center [596, 83] width 42 height 17
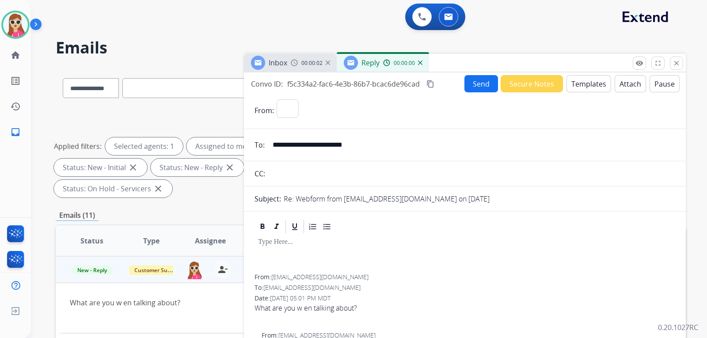
select select "**********"
click at [581, 85] on button "Templates" at bounding box center [589, 83] width 45 height 17
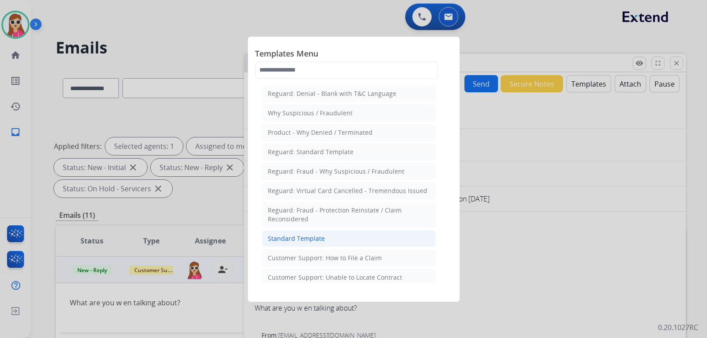
click at [313, 232] on li "Standard Template" at bounding box center [349, 238] width 174 height 17
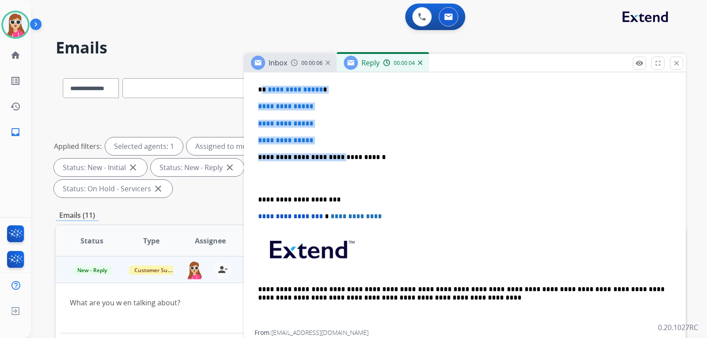
drag, startPoint x: 262, startPoint y: 88, endPoint x: 334, endPoint y: 147, distance: 93.0
click at [334, 147] on div "**********" at bounding box center [465, 178] width 421 height 304
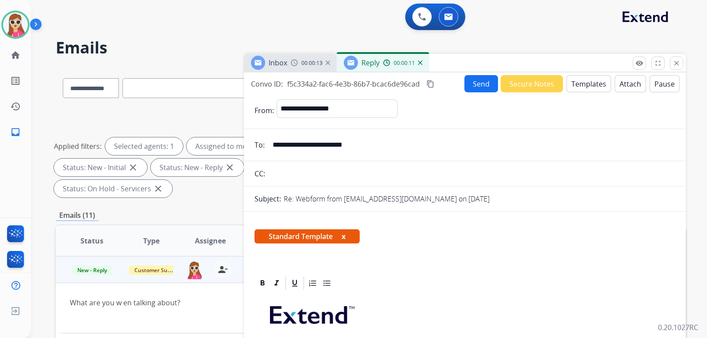
click at [579, 81] on button "Templates" at bounding box center [589, 83] width 45 height 17
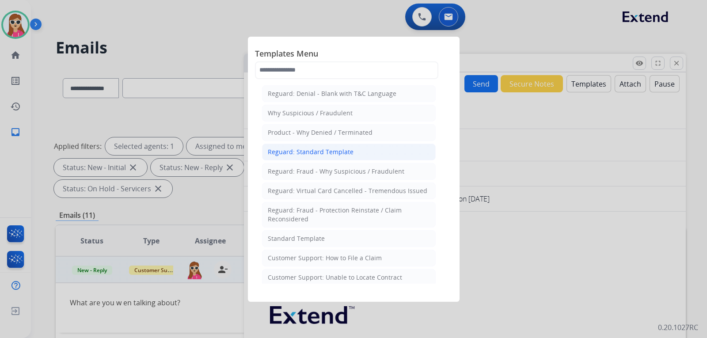
click at [316, 158] on li "Reguard: Standard Template" at bounding box center [349, 152] width 174 height 17
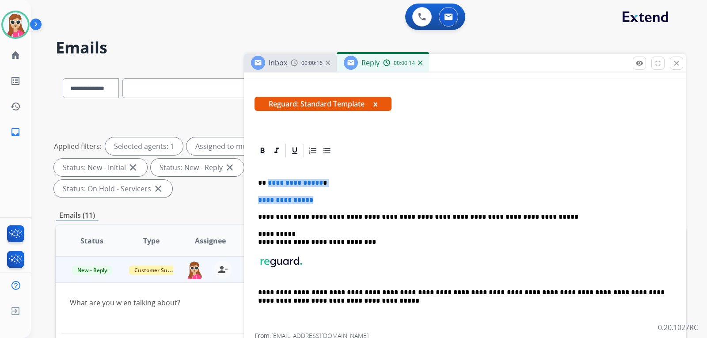
drag, startPoint x: 267, startPoint y: 180, endPoint x: 321, endPoint y: 202, distance: 57.7
click at [331, 199] on div "**********" at bounding box center [465, 246] width 421 height 175
click at [262, 202] on p "**********" at bounding box center [461, 200] width 407 height 8
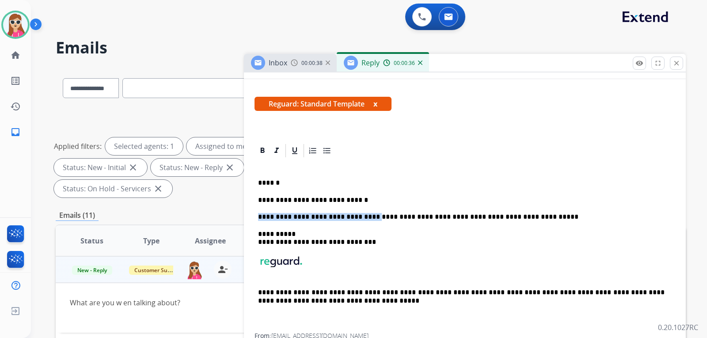
drag, startPoint x: 357, startPoint y: 199, endPoint x: 356, endPoint y: 208, distance: 8.9
click at [356, 208] on div "**********" at bounding box center [465, 246] width 421 height 175
click at [367, 202] on p "**********" at bounding box center [461, 200] width 407 height 8
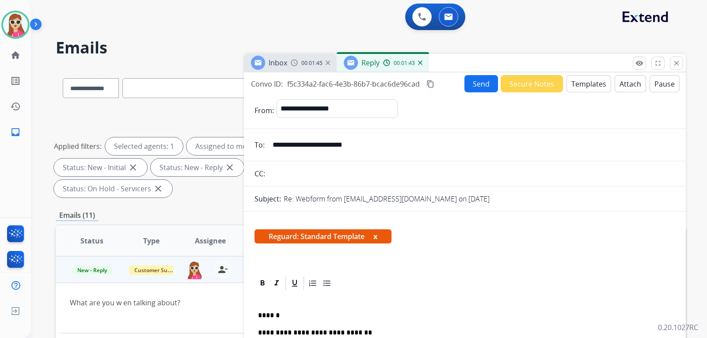
click at [476, 80] on button "Send" at bounding box center [482, 83] width 34 height 17
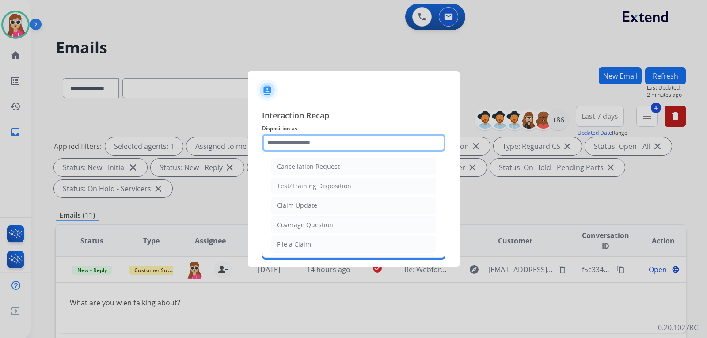
click at [318, 140] on input "text" at bounding box center [353, 143] width 183 height 18
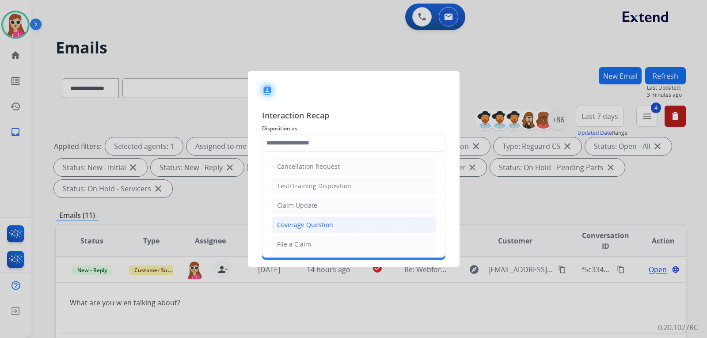
click at [329, 227] on div "Coverage Question" at bounding box center [305, 225] width 56 height 9
type input "**********"
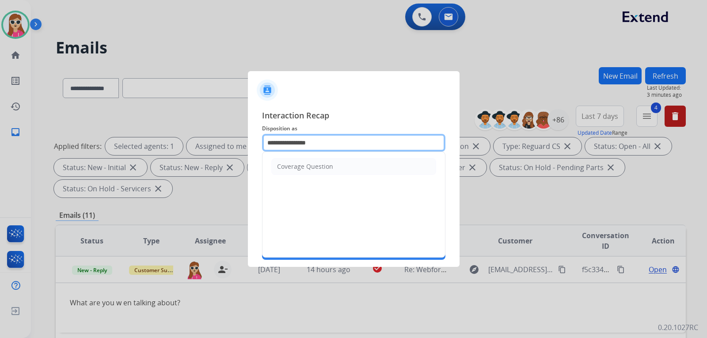
drag, startPoint x: 335, startPoint y: 147, endPoint x: 245, endPoint y: 146, distance: 90.2
click at [0, 146] on app-contact-recap-modal "**********" at bounding box center [0, 169] width 0 height 338
click at [334, 120] on span "Interaction Recap" at bounding box center [353, 116] width 183 height 14
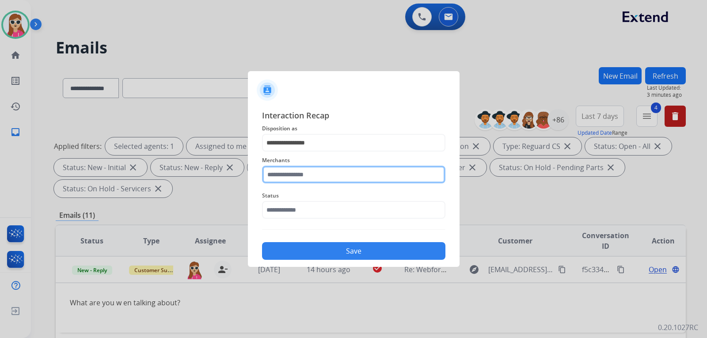
click at [329, 176] on input "text" at bounding box center [353, 175] width 183 height 18
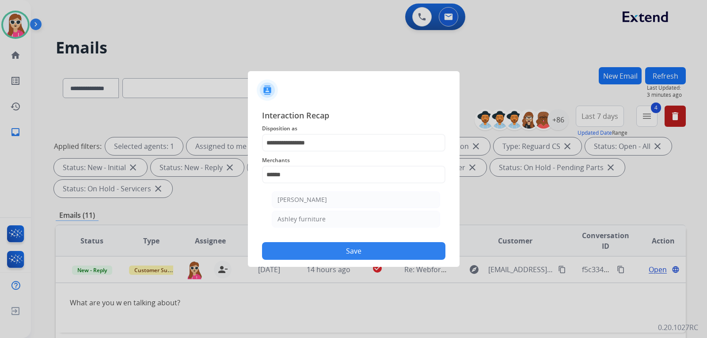
click at [329, 200] on li "[PERSON_NAME]" at bounding box center [356, 199] width 168 height 17
type input "**********"
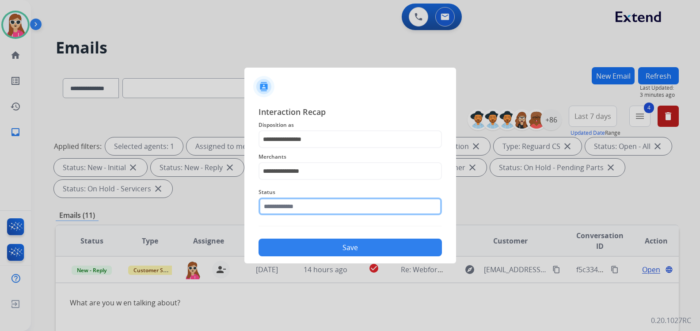
click at [320, 214] on input "text" at bounding box center [350, 207] width 183 height 18
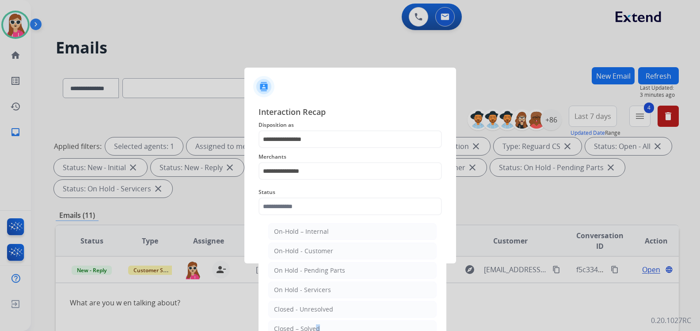
drag, startPoint x: 312, startPoint y: 329, endPoint x: 316, endPoint y: 325, distance: 5.9
click at [316, 325] on div "Closed – Solved" at bounding box center [297, 329] width 46 height 9
type input "**********"
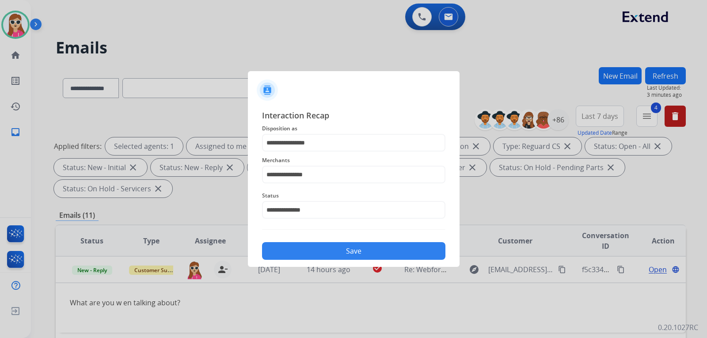
click at [337, 252] on button "Save" at bounding box center [353, 251] width 183 height 18
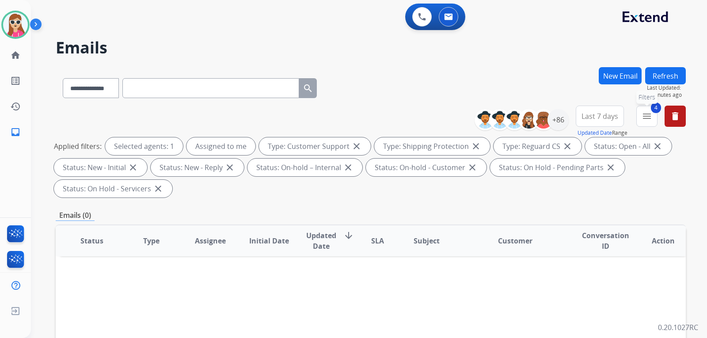
click at [653, 119] on button "4 menu Filters" at bounding box center [647, 116] width 21 height 21
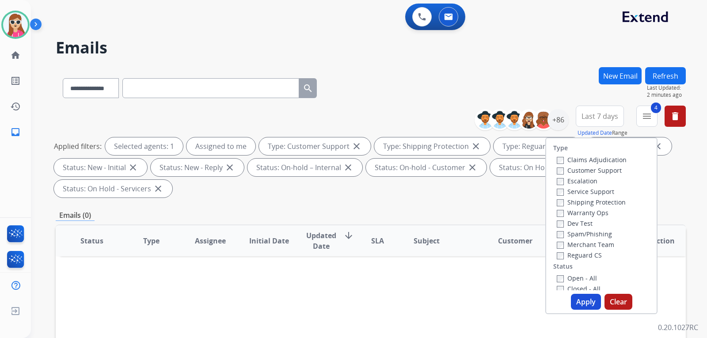
click at [459, 253] on th "Customer" at bounding box center [509, 241] width 118 height 31
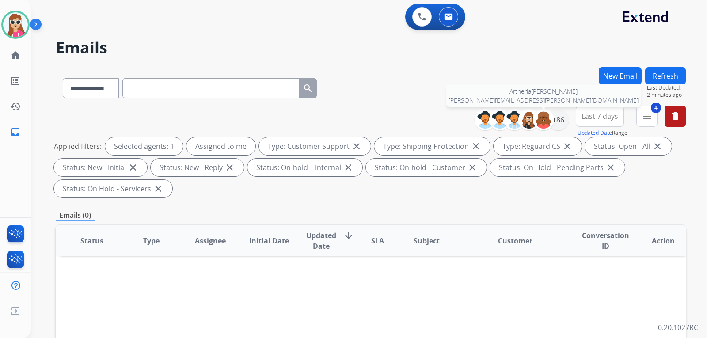
click at [549, 121] on img at bounding box center [544, 120] width 18 height 18
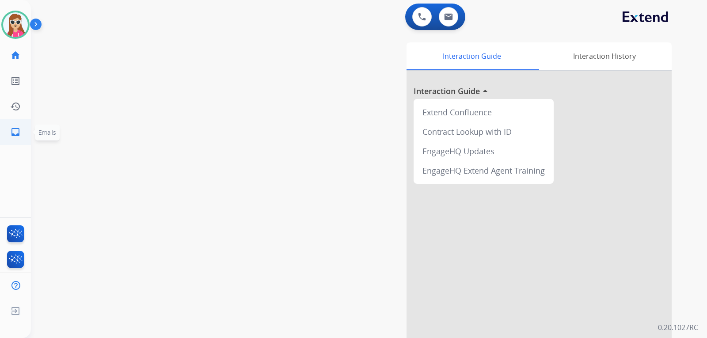
click at [19, 134] on mat-icon "inbox" at bounding box center [15, 132] width 11 height 11
select select "**********"
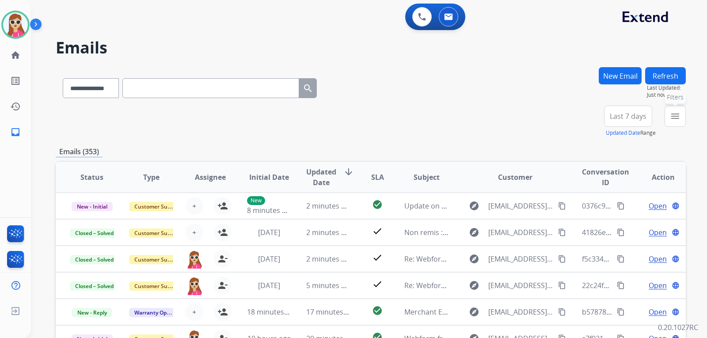
click at [666, 120] on button "menu Filters" at bounding box center [675, 116] width 21 height 21
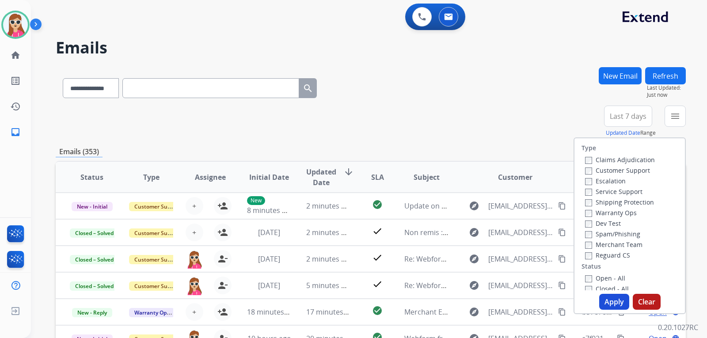
click at [597, 166] on div "Customer Support" at bounding box center [620, 170] width 70 height 11
click at [597, 168] on label "Customer Support" at bounding box center [617, 170] width 65 height 8
drag, startPoint x: 600, startPoint y: 203, endPoint x: 612, endPoint y: 221, distance: 21.7
click at [607, 206] on label "Shipping Protection" at bounding box center [619, 202] width 69 height 8
click at [599, 200] on label "Shipping Protection" at bounding box center [619, 202] width 69 height 8
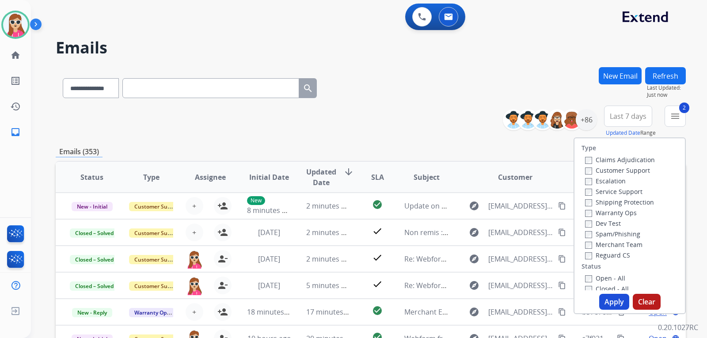
click at [608, 256] on label "Reguard CS" at bounding box center [607, 255] width 45 height 8
click at [596, 280] on label "Open - All" at bounding box center [605, 278] width 40 height 8
click at [606, 306] on button "Apply" at bounding box center [615, 302] width 30 height 16
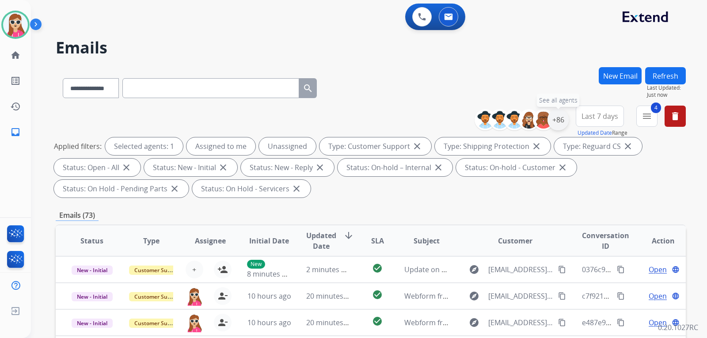
click at [564, 119] on div "+86" at bounding box center [558, 119] width 21 height 21
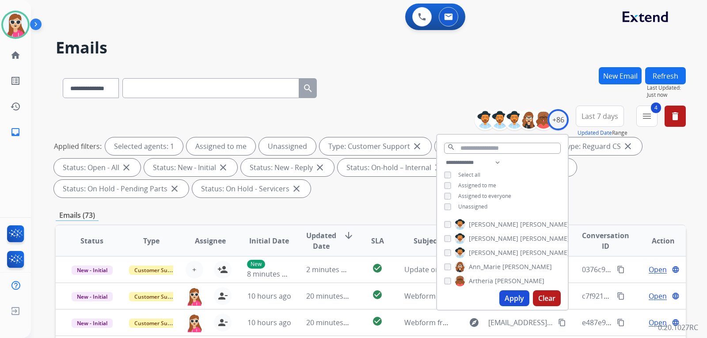
click at [466, 208] on span "Unassigned" at bounding box center [473, 207] width 29 height 8
click at [520, 298] on button "Apply" at bounding box center [515, 299] width 30 height 16
drag, startPoint x: 334, startPoint y: 153, endPoint x: 348, endPoint y: 174, distance: 24.8
click at [343, 168] on div "Applied filters: Selected agents: 1 Assigned to me Type: Customer Support close…" at bounding box center [369, 168] width 631 height 60
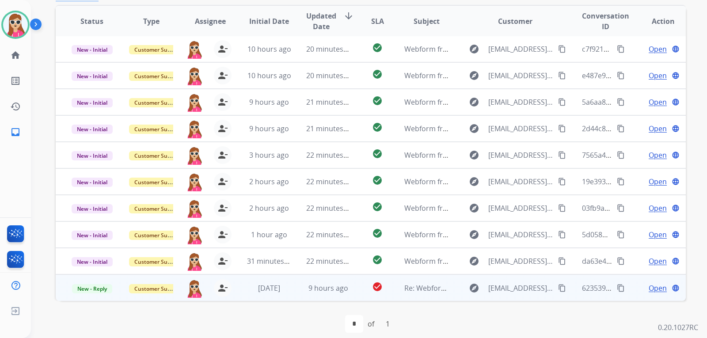
scroll to position [229, 0]
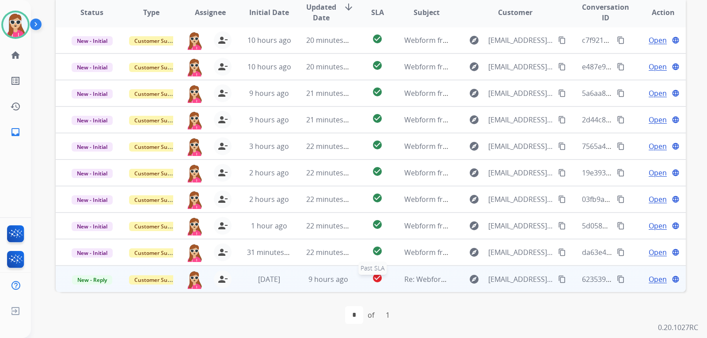
click at [385, 283] on div "check_circle" at bounding box center [377, 279] width 25 height 13
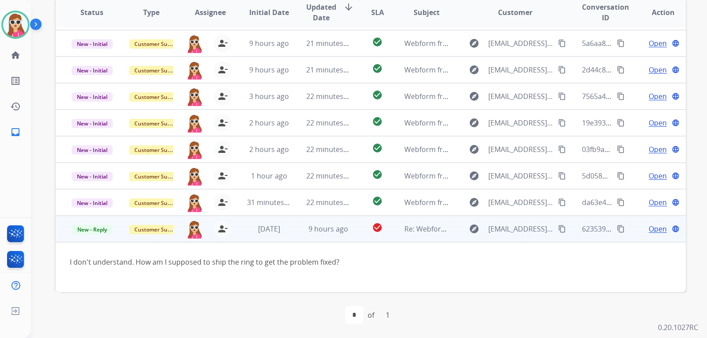
click at [558, 229] on mat-icon "content_copy" at bounding box center [562, 229] width 8 height 8
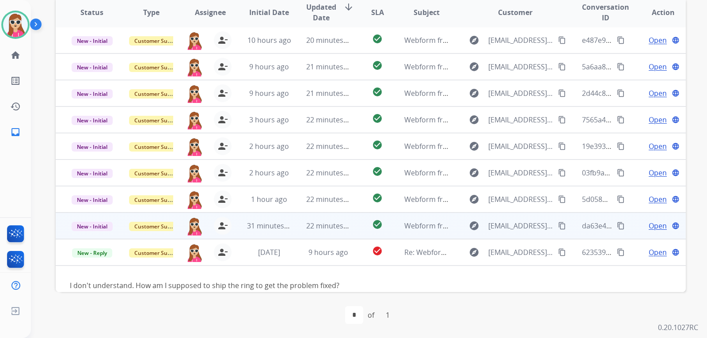
scroll to position [7, 0]
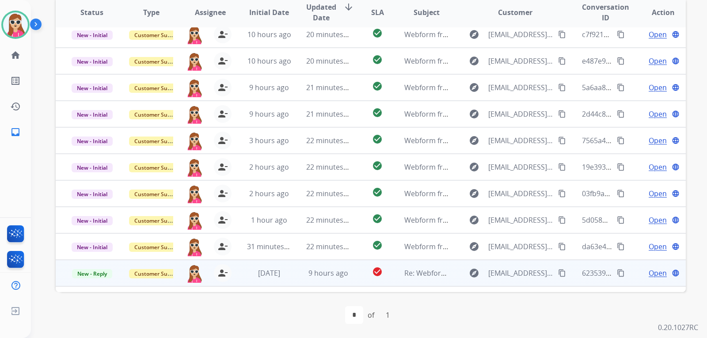
click at [649, 275] on span "Open" at bounding box center [658, 273] width 18 height 11
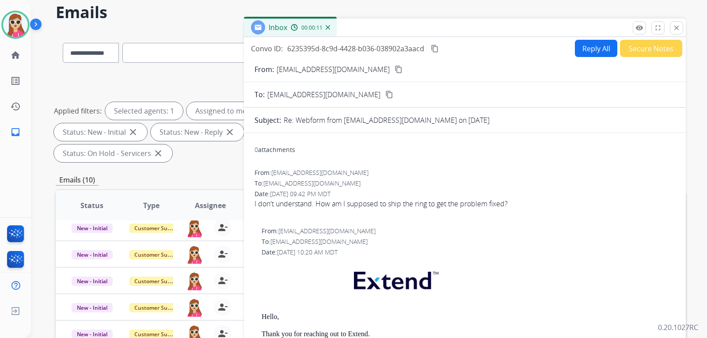
scroll to position [8, 0]
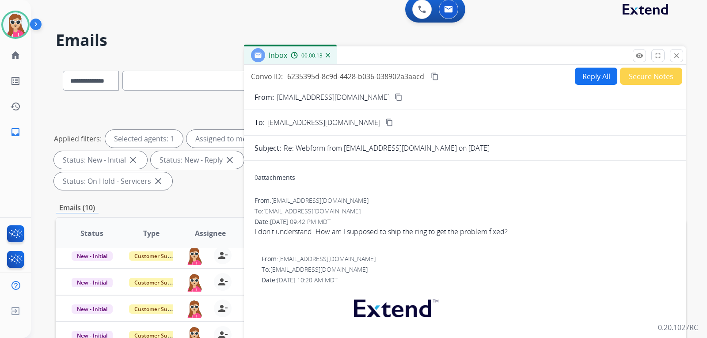
click at [437, 78] on mat-icon "content_copy" at bounding box center [435, 77] width 8 height 8
click at [395, 101] on mat-icon "content_copy" at bounding box center [399, 97] width 8 height 8
click at [579, 72] on button "Reply All" at bounding box center [596, 76] width 42 height 17
select select "**********"
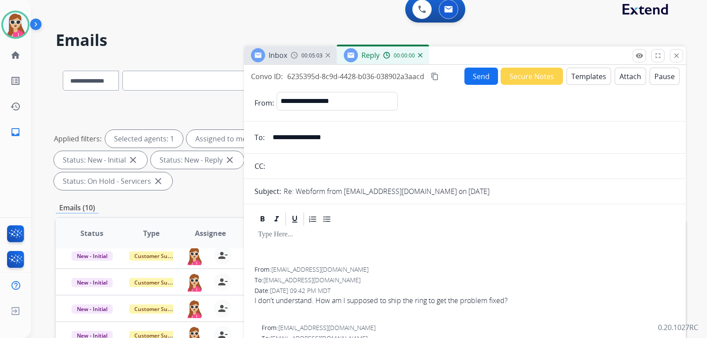
click at [623, 81] on button "Attach" at bounding box center [630, 76] width 31 height 17
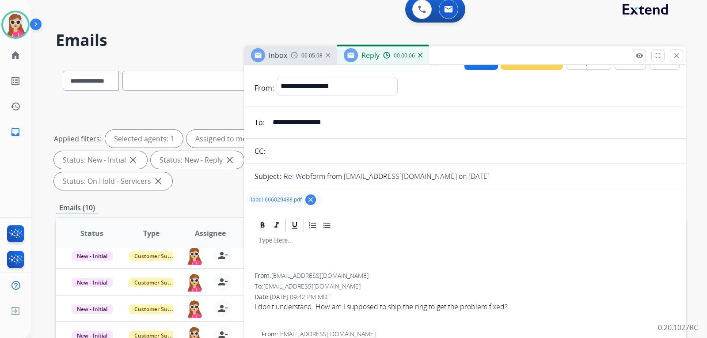
scroll to position [0, 0]
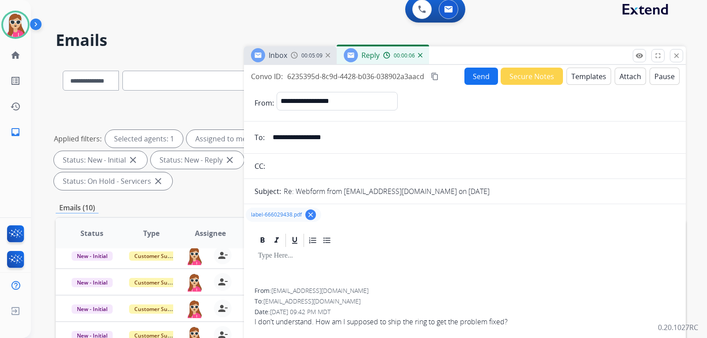
click at [290, 269] on div at bounding box center [465, 268] width 421 height 40
click at [577, 69] on button "Templates" at bounding box center [589, 76] width 45 height 17
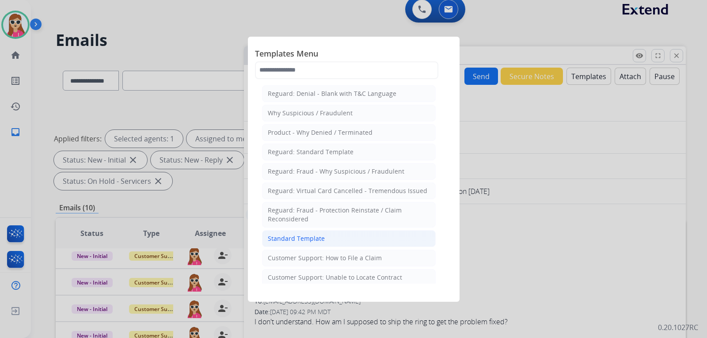
click at [334, 242] on li "Standard Template" at bounding box center [349, 238] width 174 height 17
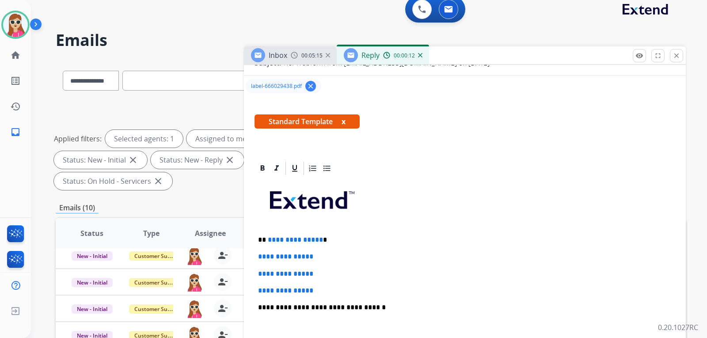
scroll to position [177, 0]
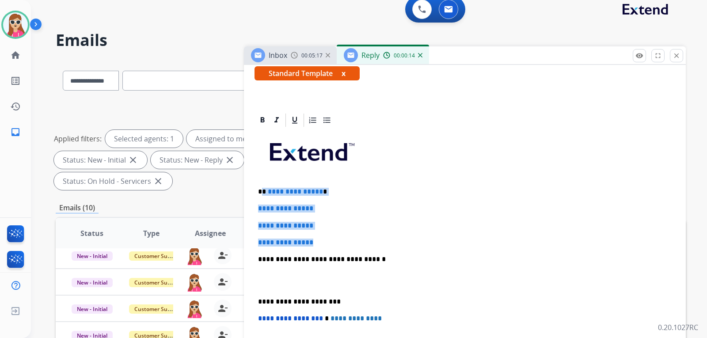
drag, startPoint x: 263, startPoint y: 190, endPoint x: 339, endPoint y: 238, distance: 90.0
click at [334, 238] on div "**********" at bounding box center [465, 280] width 421 height 304
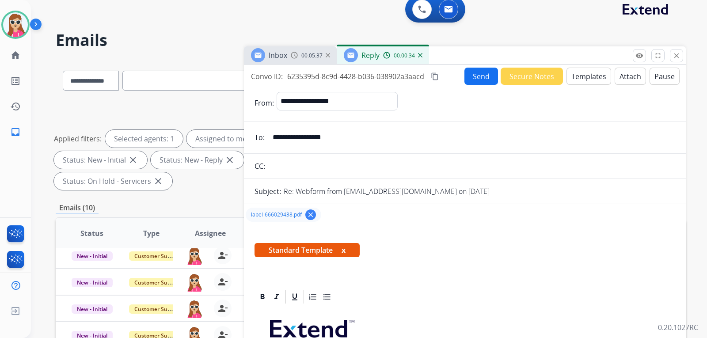
scroll to position [0, 0]
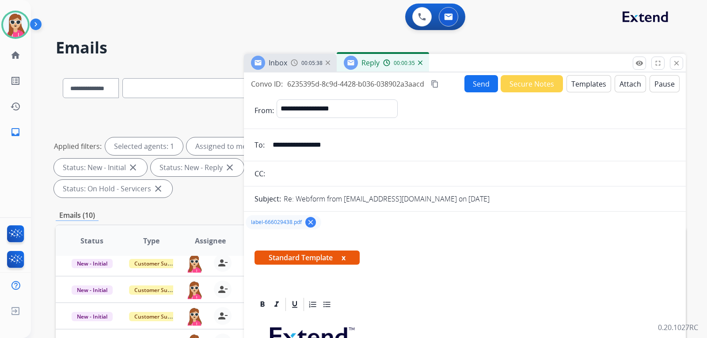
click at [476, 87] on button "Send" at bounding box center [482, 83] width 34 height 17
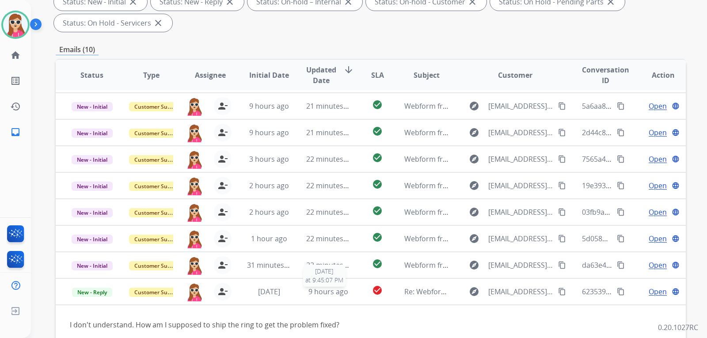
scroll to position [229, 0]
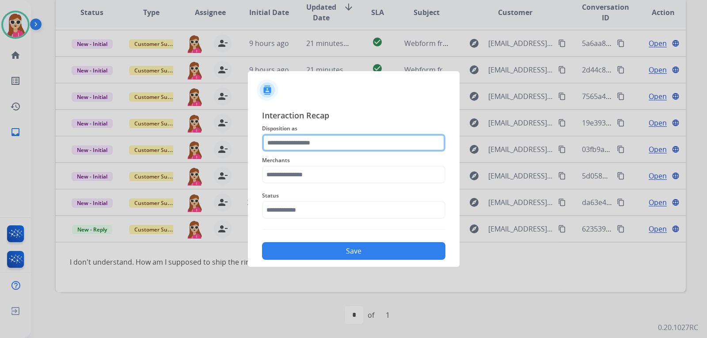
click at [279, 141] on input "text" at bounding box center [353, 143] width 183 height 18
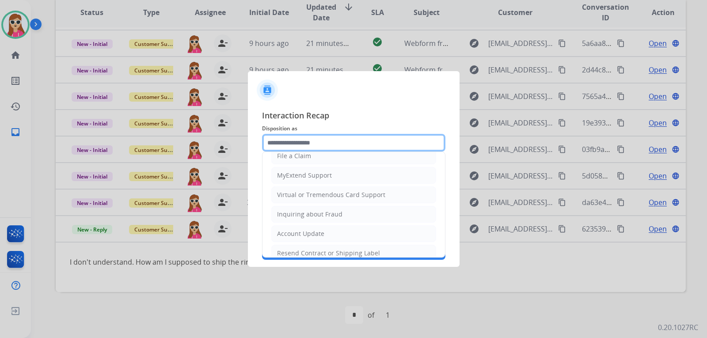
scroll to position [133, 0]
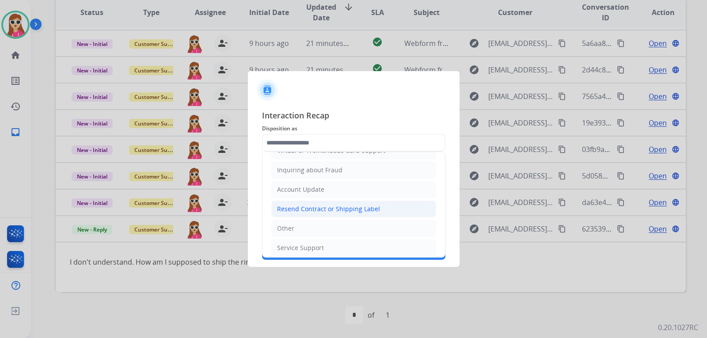
click at [344, 204] on li "Resend Contract or Shipping Label" at bounding box center [353, 209] width 165 height 17
type input "**********"
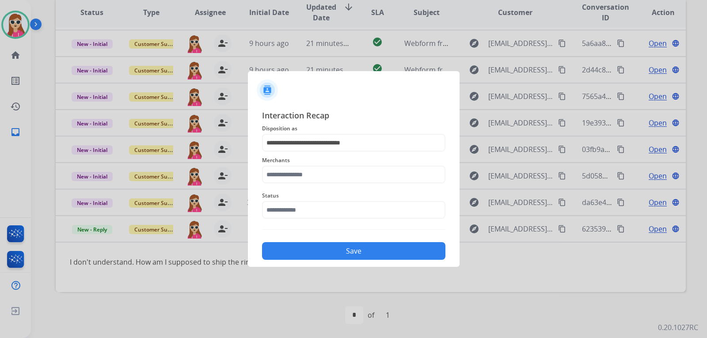
drag, startPoint x: 324, startPoint y: 163, endPoint x: 323, endPoint y: 168, distance: 4.9
click at [323, 167] on div "Merchants" at bounding box center [353, 169] width 183 height 35
click at [326, 174] on input "text" at bounding box center [353, 175] width 183 height 18
drag, startPoint x: 307, startPoint y: 200, endPoint x: 315, endPoint y: 207, distance: 10.6
click at [308, 200] on div "Moissaniteco" at bounding box center [297, 199] width 39 height 9
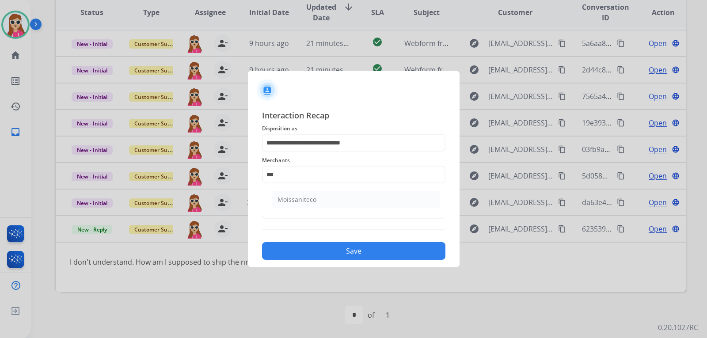
type input "**********"
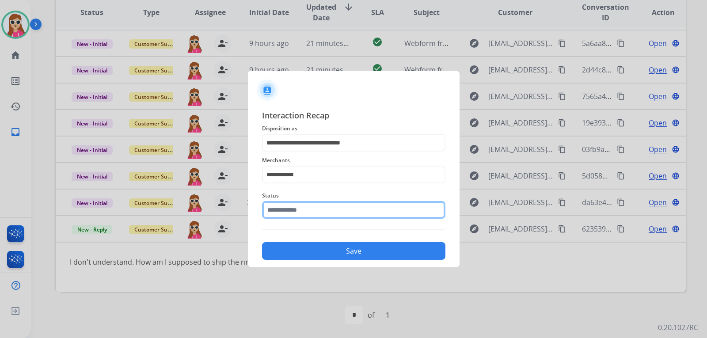
click at [324, 215] on input "text" at bounding box center [353, 210] width 183 height 18
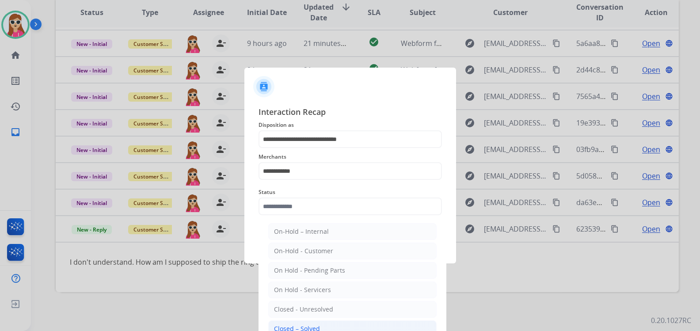
click at [317, 326] on div "Closed – Solved" at bounding box center [297, 329] width 46 height 9
type input "**********"
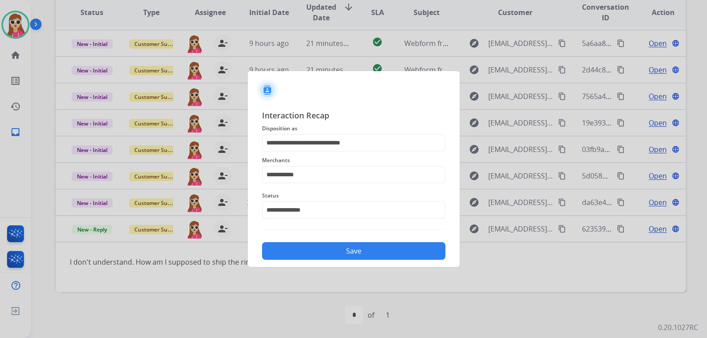
click at [346, 248] on button "Save" at bounding box center [353, 251] width 183 height 18
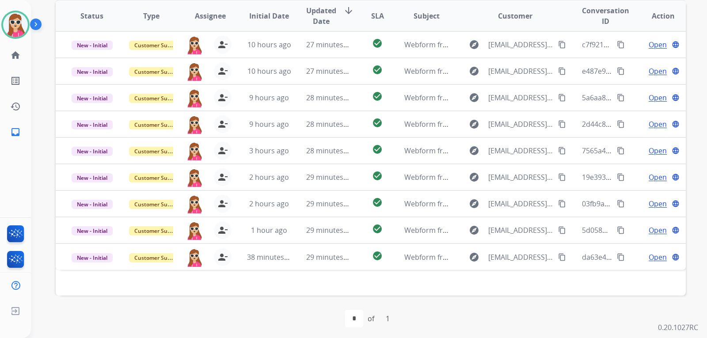
scroll to position [229, 0]
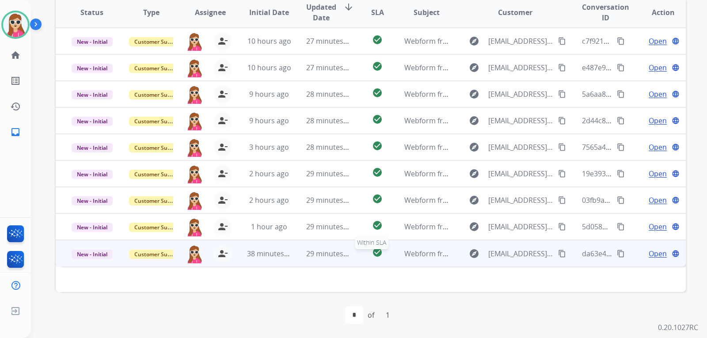
click at [387, 253] on tr "New - Initial Customer Support harmony.busick@eccogroupusa.com person_remove Un…" at bounding box center [371, 253] width 631 height 27
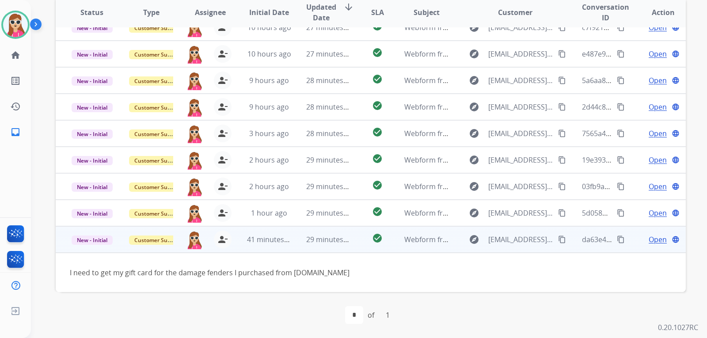
scroll to position [14, 0]
click at [558, 236] on mat-icon "content_copy" at bounding box center [562, 240] width 8 height 8
click at [649, 237] on span "Open" at bounding box center [658, 239] width 18 height 11
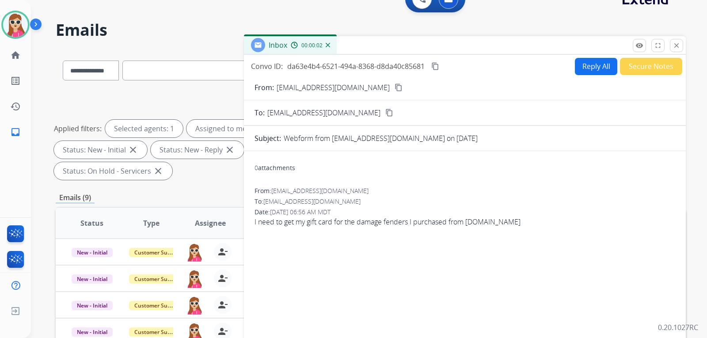
scroll to position [8, 0]
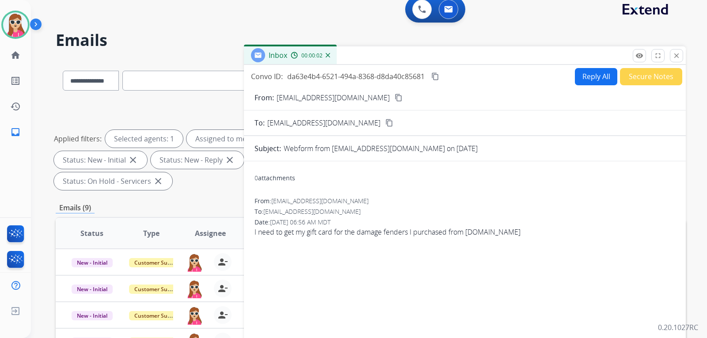
click at [593, 77] on button "Reply All" at bounding box center [596, 76] width 42 height 17
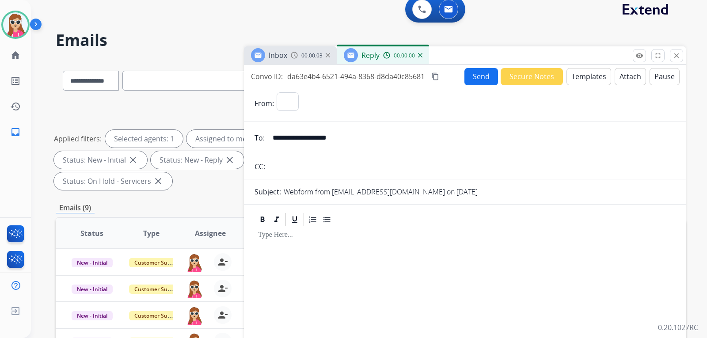
select select "**********"
click at [583, 73] on button "Templates" at bounding box center [589, 76] width 45 height 17
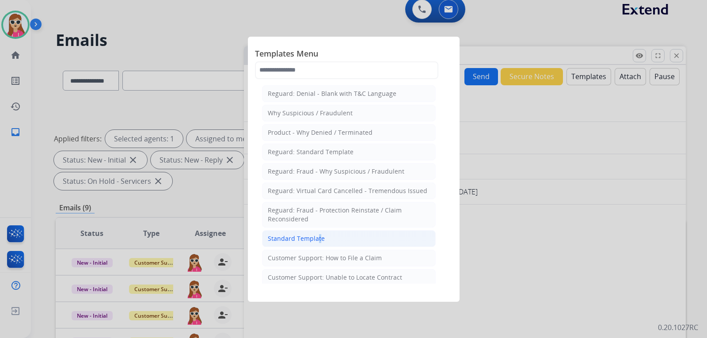
click at [317, 241] on div "Standard Template" at bounding box center [296, 238] width 57 height 9
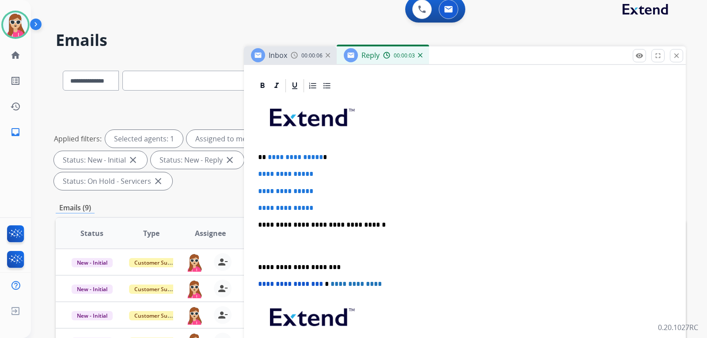
scroll to position [194, 0]
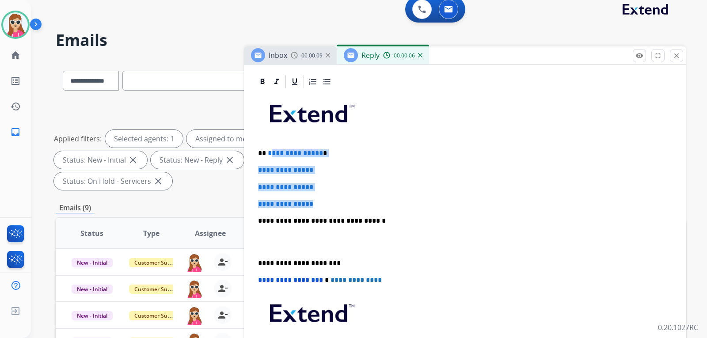
drag, startPoint x: 269, startPoint y: 152, endPoint x: 325, endPoint y: 195, distance: 70.6
click at [325, 195] on div "**********" at bounding box center [465, 242] width 421 height 304
drag, startPoint x: 262, startPoint y: 153, endPoint x: 321, endPoint y: 197, distance: 73.8
click at [321, 197] on div "**********" at bounding box center [465, 242] width 421 height 304
click at [304, 179] on div "**********" at bounding box center [465, 242] width 421 height 304
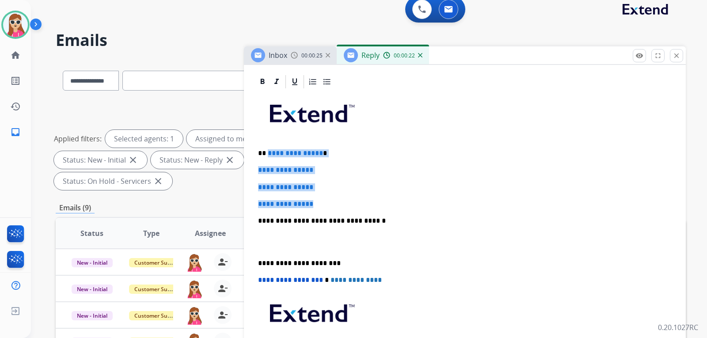
drag, startPoint x: 268, startPoint y: 154, endPoint x: 321, endPoint y: 203, distance: 71.7
click at [323, 205] on div "**********" at bounding box center [465, 242] width 421 height 304
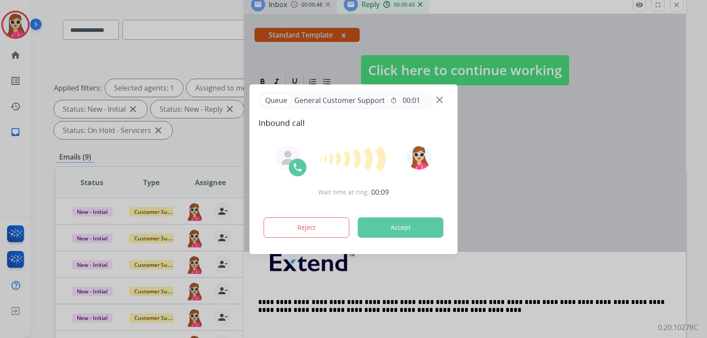
click at [426, 227] on button "Accept" at bounding box center [401, 228] width 86 height 20
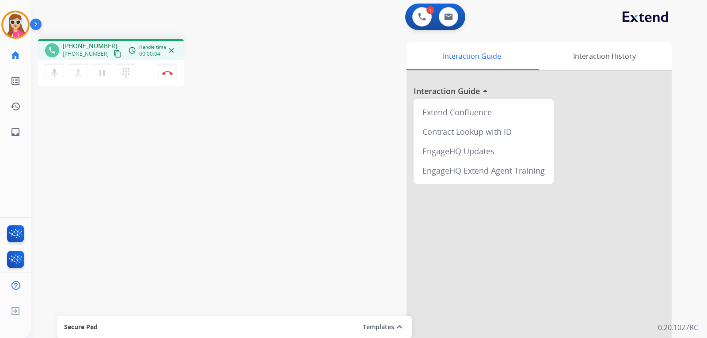
drag, startPoint x: 107, startPoint y: 53, endPoint x: 118, endPoint y: 60, distance: 12.8
click at [114, 57] on mat-icon "content_copy" at bounding box center [118, 54] width 8 height 8
click at [59, 73] on mat-icon "mic" at bounding box center [54, 73] width 11 height 11
click at [54, 76] on mat-icon "mic_off" at bounding box center [54, 73] width 11 height 11
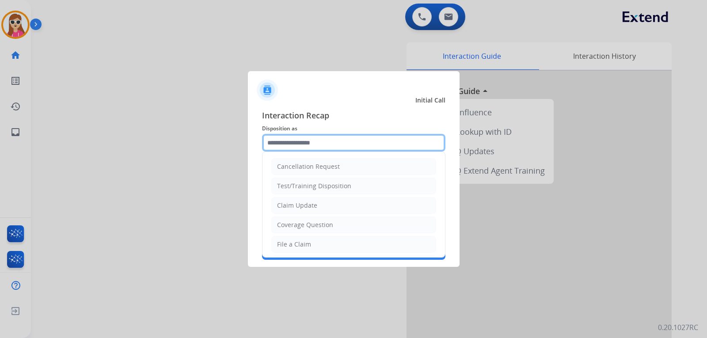
drag, startPoint x: 303, startPoint y: 146, endPoint x: 292, endPoint y: 133, distance: 17.9
click at [301, 147] on input "text" at bounding box center [353, 143] width 183 height 18
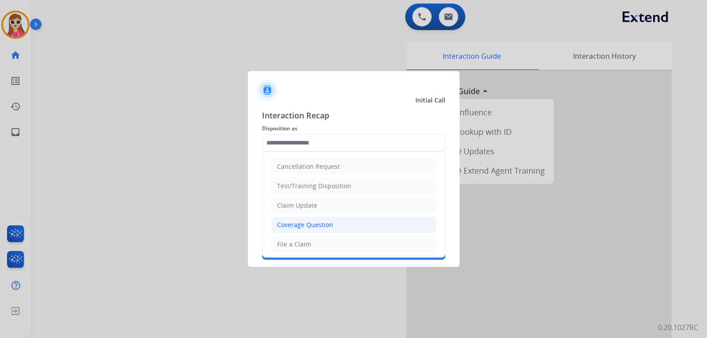
drag, startPoint x: 287, startPoint y: 227, endPoint x: 298, endPoint y: 204, distance: 25.5
click at [288, 227] on div "Coverage Question" at bounding box center [305, 225] width 56 height 9
type input "**********"
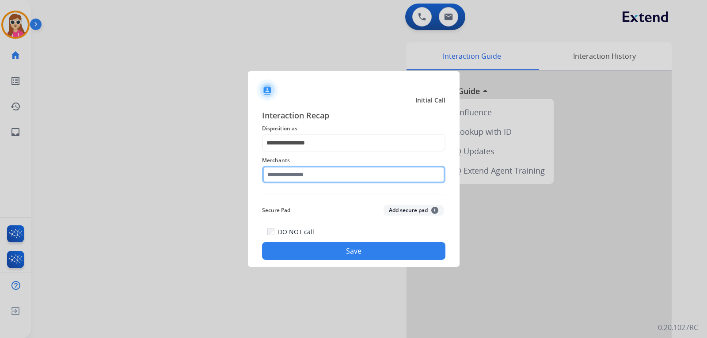
click at [302, 172] on input "text" at bounding box center [353, 175] width 183 height 18
click at [330, 179] on input "text" at bounding box center [353, 175] width 183 height 18
click at [316, 183] on input "text" at bounding box center [353, 175] width 183 height 18
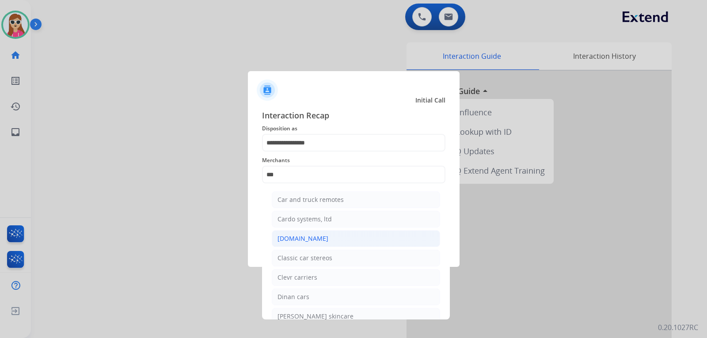
click at [299, 244] on li "[DOMAIN_NAME]" at bounding box center [356, 238] width 168 height 17
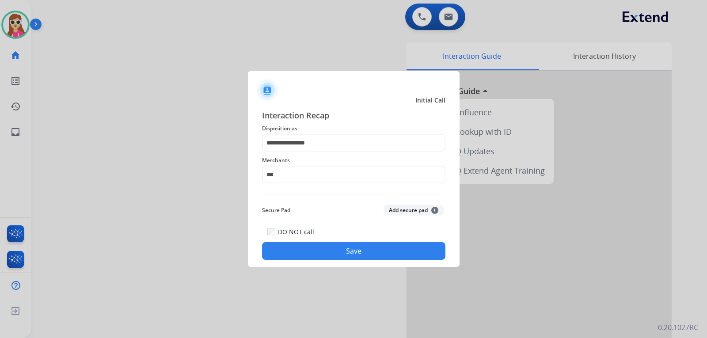
type input "**********"
click at [304, 248] on button "Save" at bounding box center [353, 251] width 183 height 18
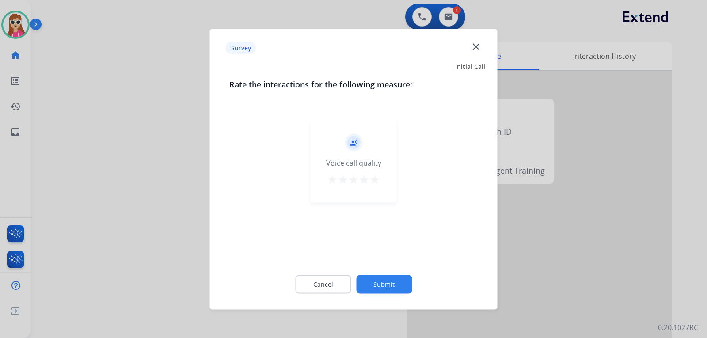
click at [380, 180] on div "record_voice_over Voice call quality star star star star star" at bounding box center [354, 161] width 86 height 84
click at [375, 183] on mat-icon "star" at bounding box center [375, 179] width 11 height 11
drag, startPoint x: 362, startPoint y: 295, endPoint x: 364, endPoint y: 287, distance: 7.7
click at [363, 291] on div "Cancel Submit" at bounding box center [353, 284] width 249 height 40
click at [365, 286] on button "Submit" at bounding box center [384, 284] width 56 height 19
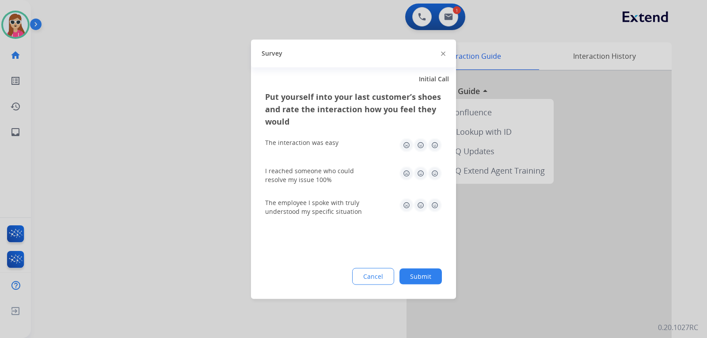
click at [440, 175] on img at bounding box center [435, 173] width 14 height 14
click at [439, 146] on img at bounding box center [435, 145] width 14 height 14
click at [435, 204] on img at bounding box center [435, 205] width 14 height 14
click at [428, 269] on button "Submit" at bounding box center [421, 276] width 42 height 16
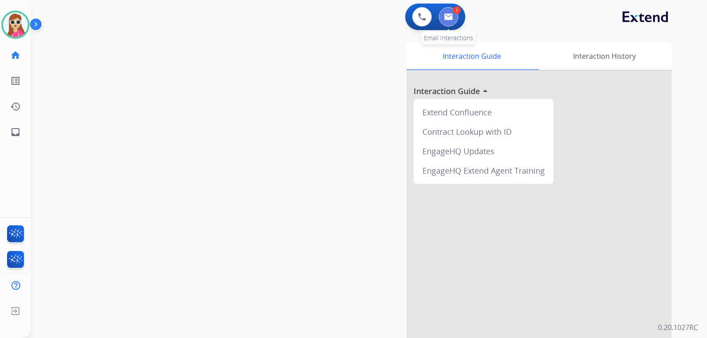
click at [454, 15] on button at bounding box center [448, 16] width 19 height 19
select select "**********"
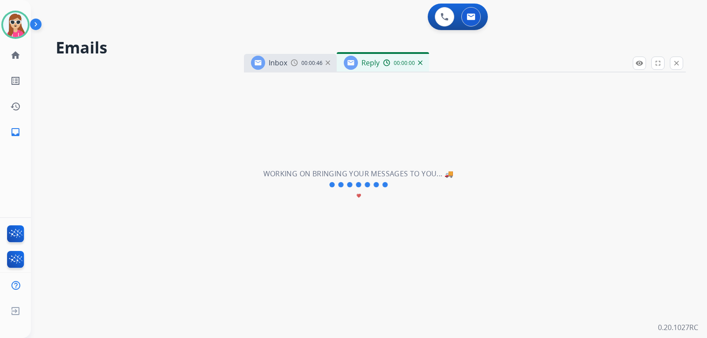
select select "**********"
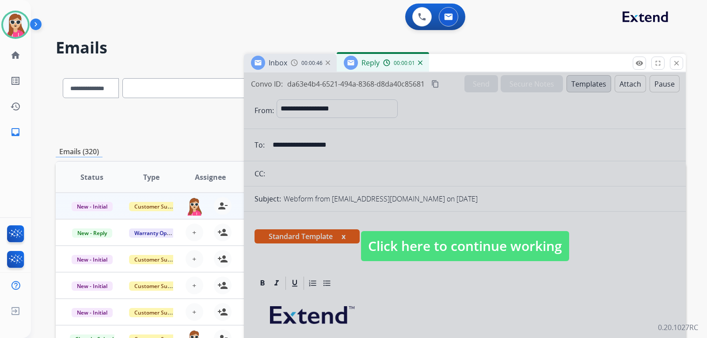
click at [415, 235] on span "Click here to continue working" at bounding box center [465, 246] width 208 height 30
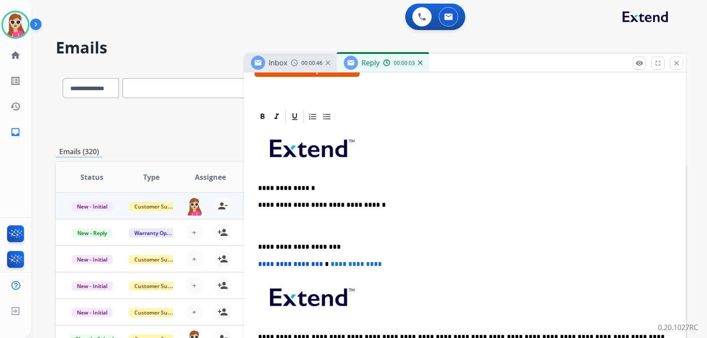
scroll to position [150, 0]
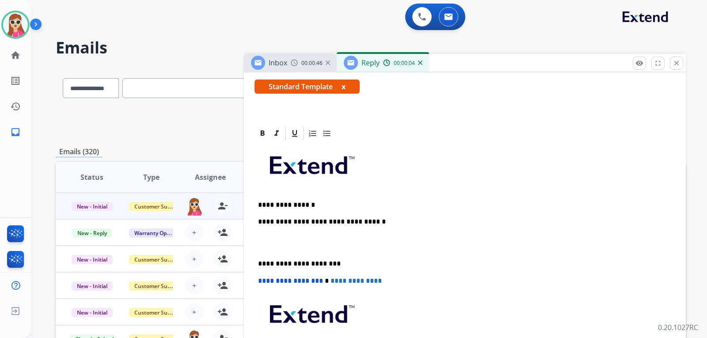
click at [330, 209] on div "**********" at bounding box center [465, 267] width 421 height 253
click at [326, 200] on div "**********" at bounding box center [465, 267] width 421 height 253
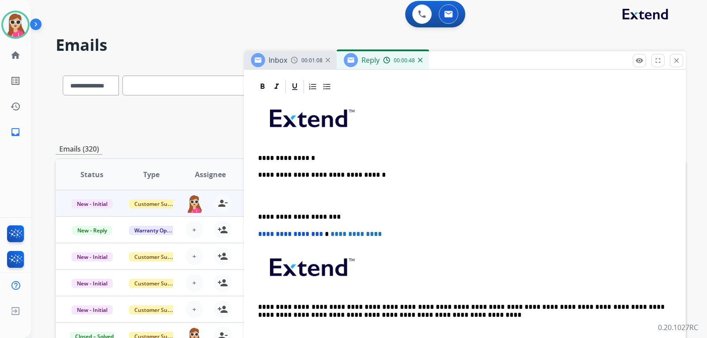
scroll to position [0, 0]
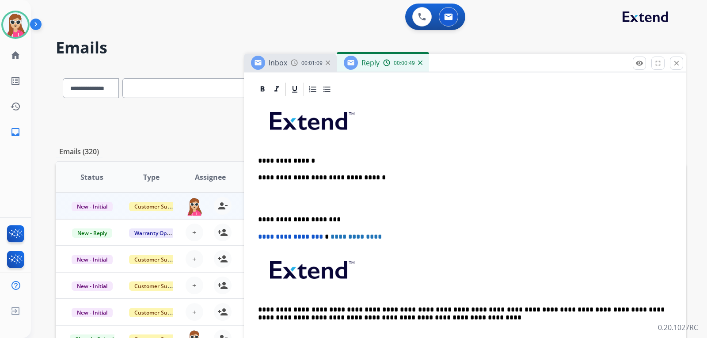
click at [336, 167] on div "**********" at bounding box center [465, 223] width 421 height 253
click at [333, 160] on p "**********" at bounding box center [461, 161] width 407 height 8
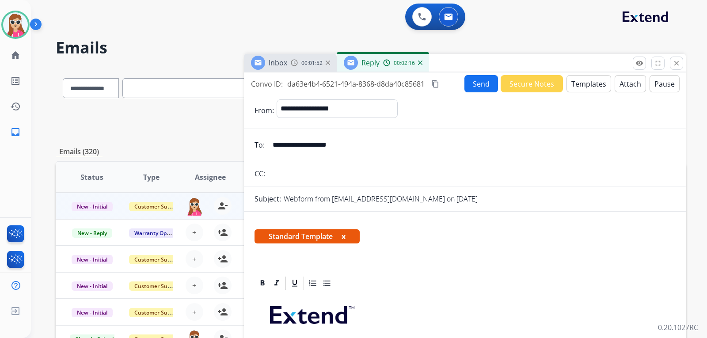
click at [484, 86] on button "Send" at bounding box center [482, 83] width 34 height 17
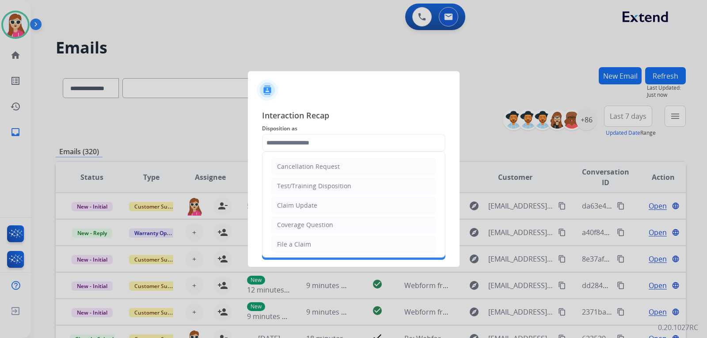
click at [343, 145] on input "text" at bounding box center [353, 143] width 183 height 18
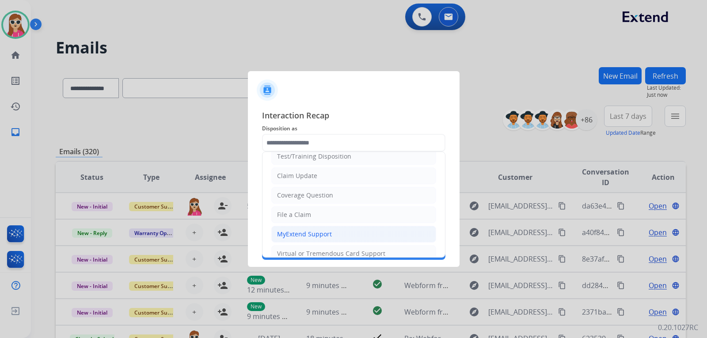
scroll to position [44, 0]
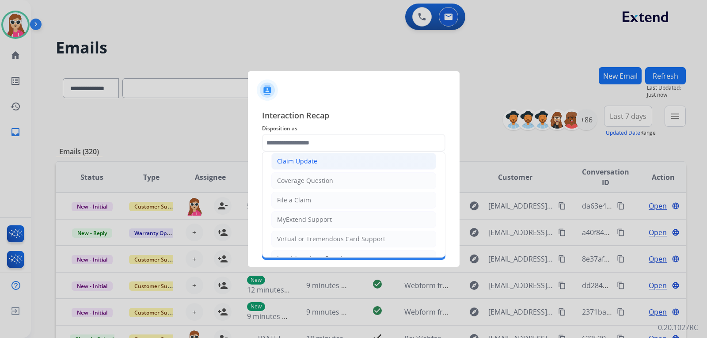
click at [317, 158] on li "Claim Update" at bounding box center [353, 161] width 165 height 17
type input "**********"
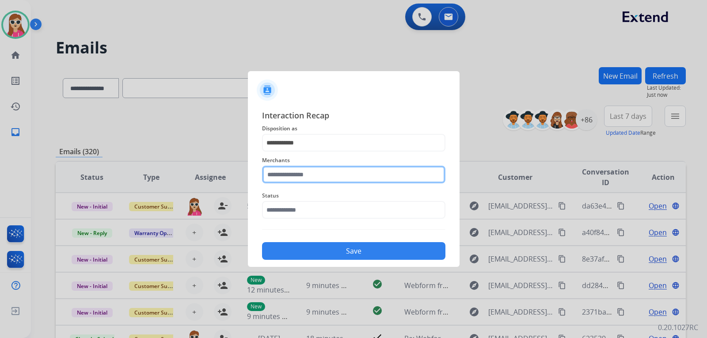
click at [321, 174] on input "text" at bounding box center [353, 175] width 183 height 18
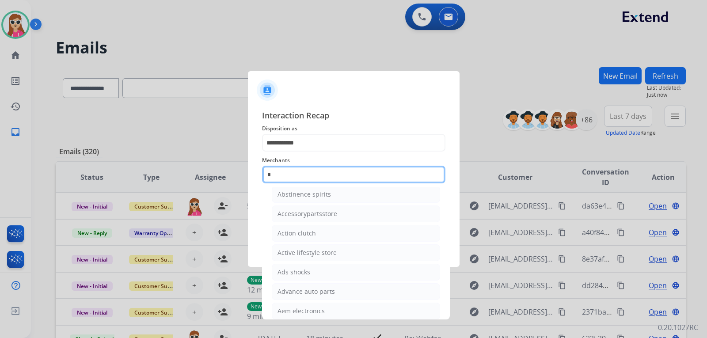
scroll to position [0, 0]
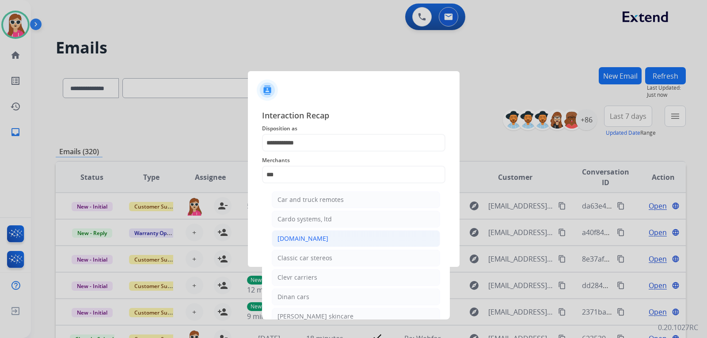
click at [345, 242] on li "[DOMAIN_NAME]" at bounding box center [356, 238] width 168 height 17
type input "**********"
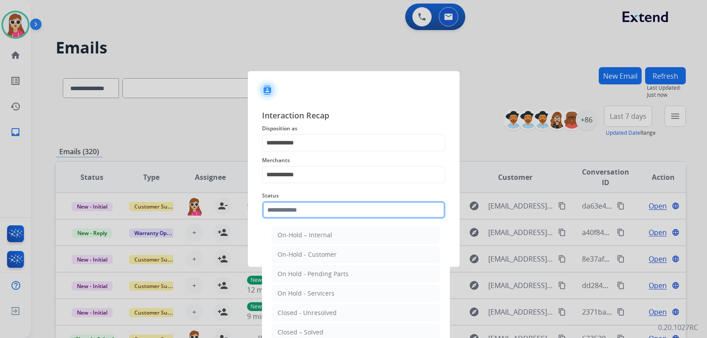
click at [336, 214] on input "text" at bounding box center [353, 210] width 183 height 18
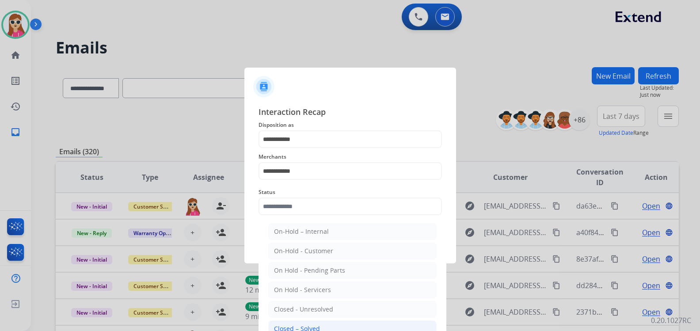
click at [313, 325] on div "Closed – Solved" at bounding box center [297, 329] width 46 height 9
type input "**********"
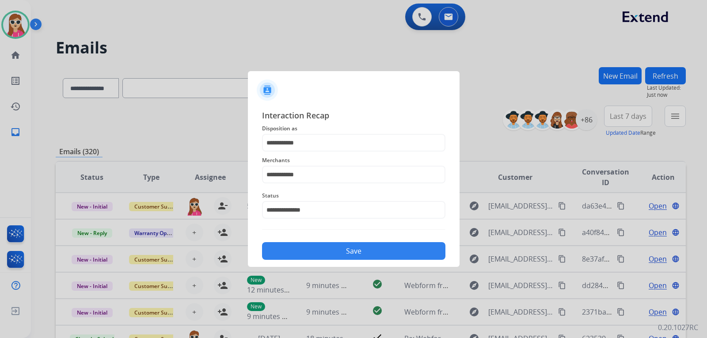
click at [332, 254] on button "Save" at bounding box center [353, 251] width 183 height 18
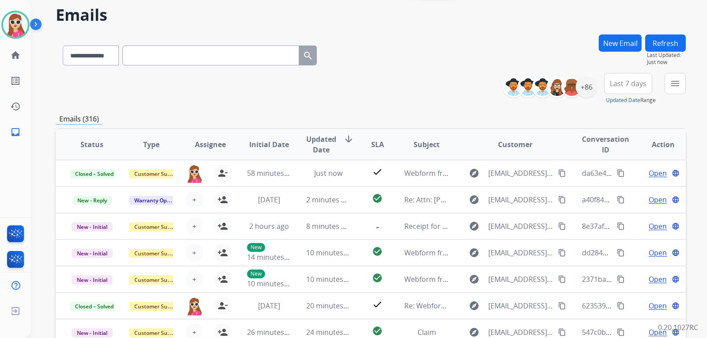
scroll to position [32, 0]
click at [663, 78] on div "**********" at bounding box center [598, 89] width 176 height 32
click at [669, 82] on button "menu Filters" at bounding box center [675, 83] width 21 height 21
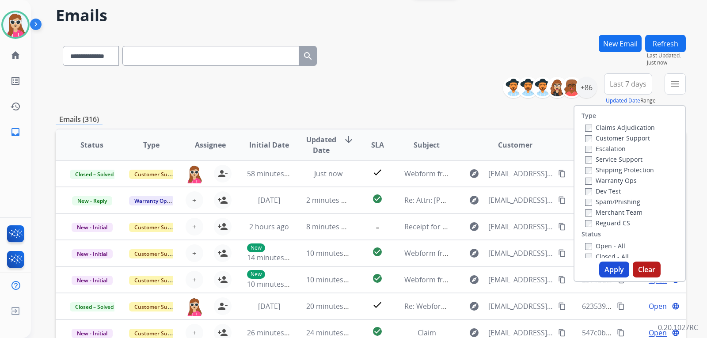
click at [606, 137] on label "Customer Support" at bounding box center [617, 138] width 65 height 8
click at [606, 168] on label "Shipping Protection" at bounding box center [619, 170] width 69 height 8
click at [600, 224] on label "Reguard CS" at bounding box center [607, 223] width 45 height 8
click at [592, 248] on label "Open - All" at bounding box center [605, 246] width 40 height 8
click at [603, 271] on button "Apply" at bounding box center [615, 270] width 30 height 16
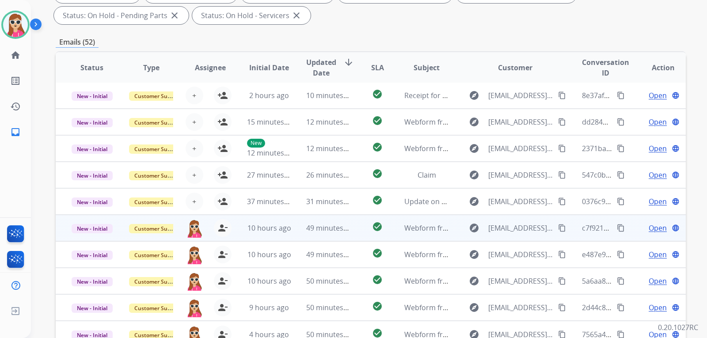
scroll to position [229, 0]
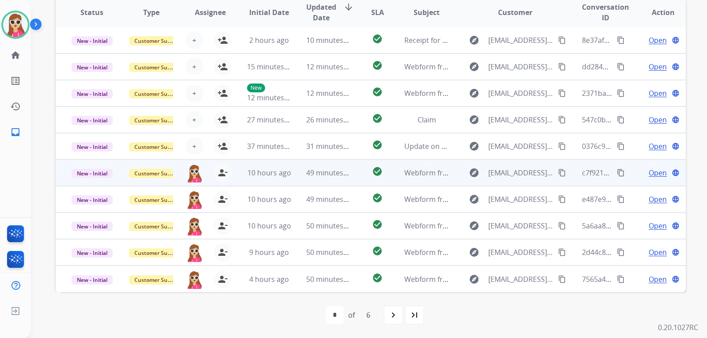
click at [356, 168] on td "check_circle" at bounding box center [370, 173] width 39 height 27
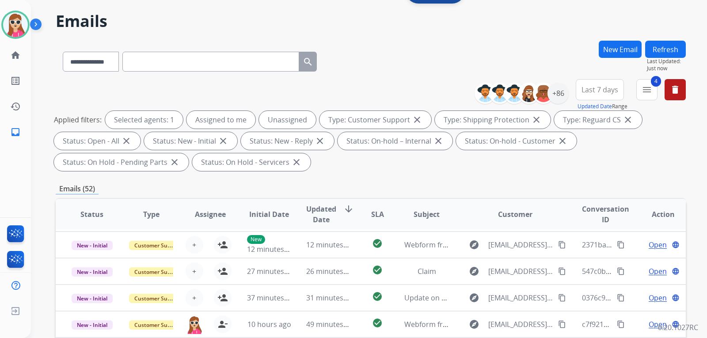
scroll to position [0, 0]
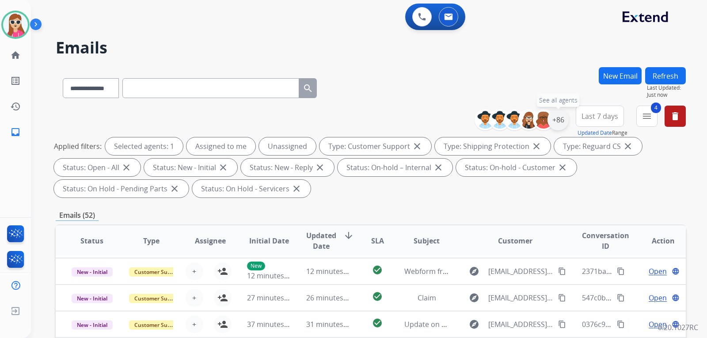
click at [559, 121] on div "+86" at bounding box center [558, 119] width 21 height 21
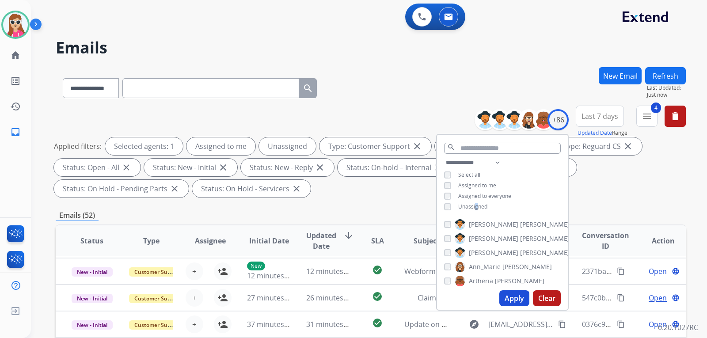
click at [476, 208] on span "Unassigned" at bounding box center [473, 207] width 29 height 8
click at [507, 301] on button "Apply" at bounding box center [515, 299] width 30 height 16
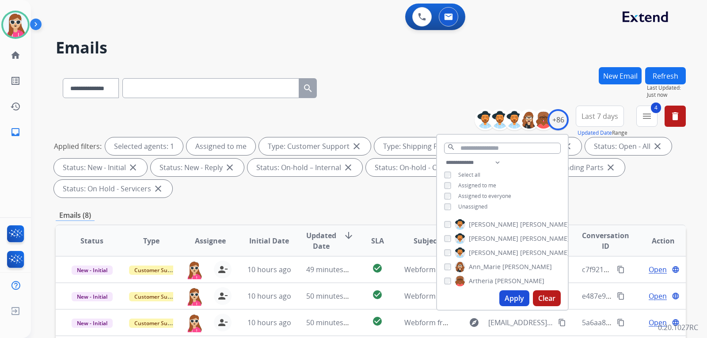
click at [413, 41] on h2 "Emails" at bounding box center [371, 48] width 631 height 18
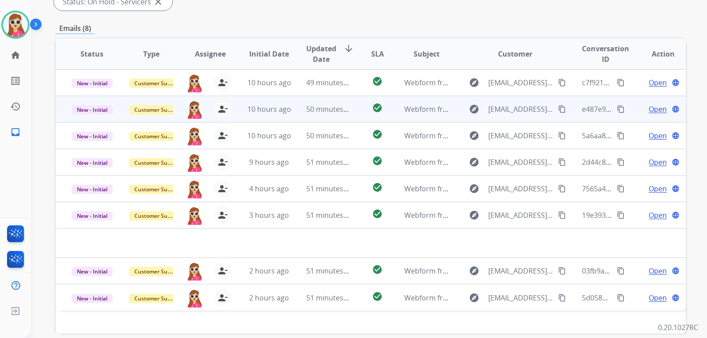
scroll to position [229, 0]
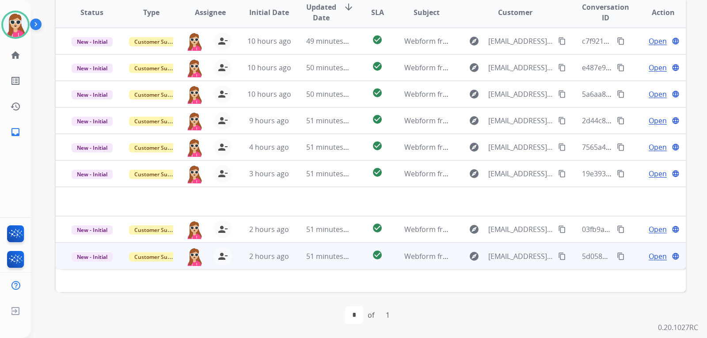
click at [361, 256] on td "check_circle" at bounding box center [370, 256] width 39 height 27
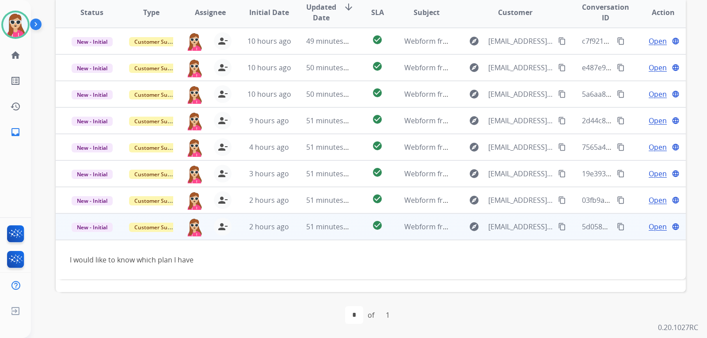
drag, startPoint x: 555, startPoint y: 226, endPoint x: 554, endPoint y: 238, distance: 11.6
click at [558, 226] on mat-icon "content_copy" at bounding box center [562, 227] width 8 height 8
click at [642, 229] on div "Open language" at bounding box center [663, 227] width 45 height 11
click at [655, 230] on span "Open" at bounding box center [658, 227] width 18 height 11
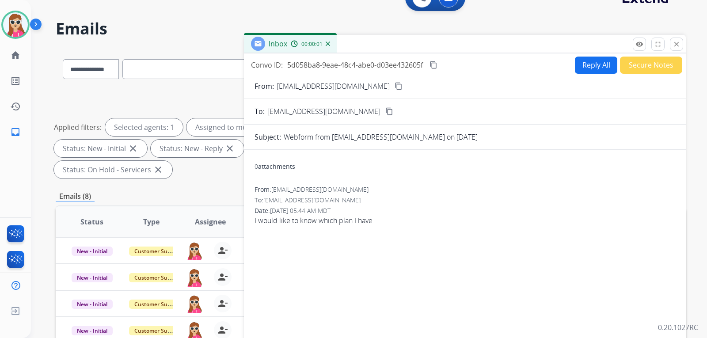
scroll to position [0, 0]
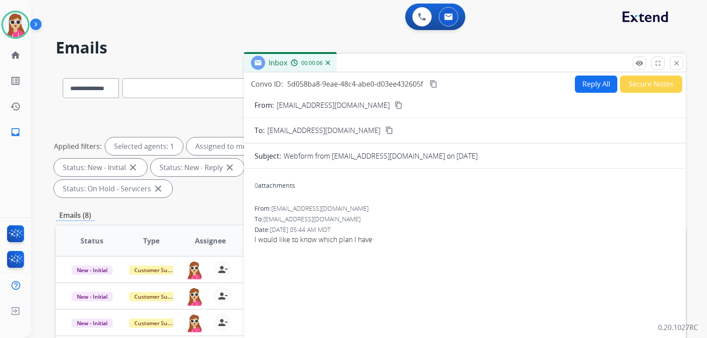
click at [591, 89] on button "Reply All" at bounding box center [596, 84] width 42 height 17
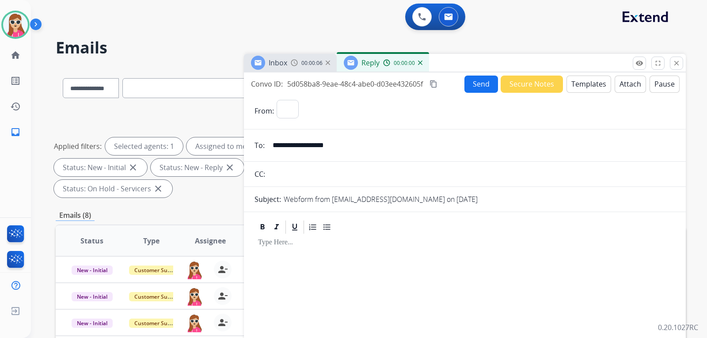
select select "**********"
click at [586, 90] on button "Templates" at bounding box center [589, 84] width 45 height 17
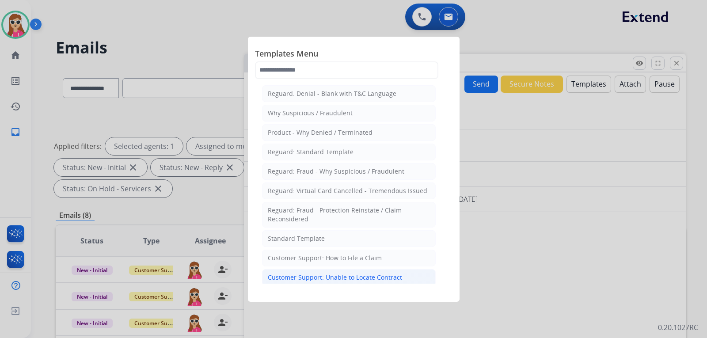
click at [403, 276] on li "Customer Support: Unable to Locate Contract" at bounding box center [349, 277] width 174 height 17
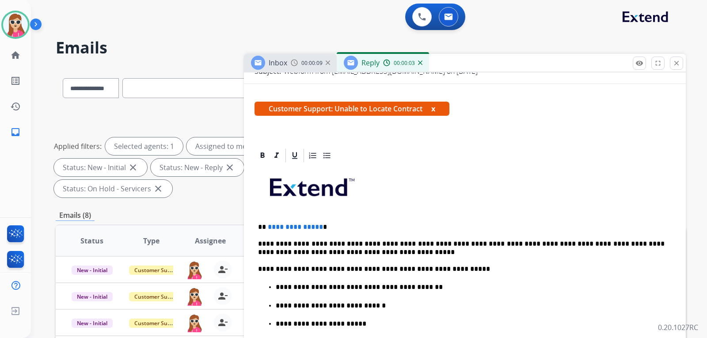
scroll to position [133, 0]
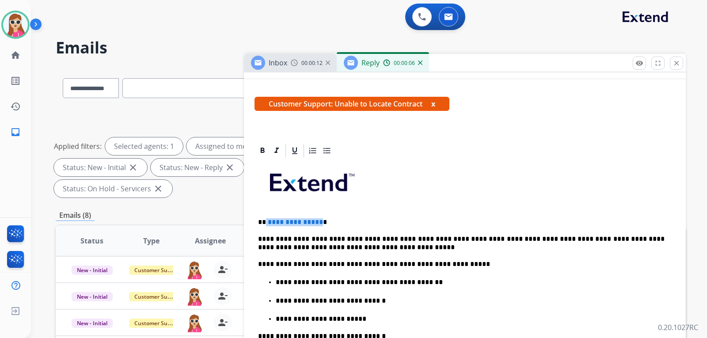
drag, startPoint x: 319, startPoint y: 219, endPoint x: 266, endPoint y: 222, distance: 53.2
click at [266, 222] on p "**********" at bounding box center [461, 222] width 407 height 8
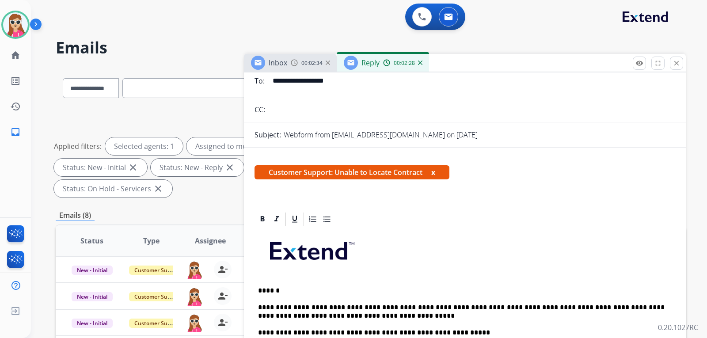
scroll to position [0, 0]
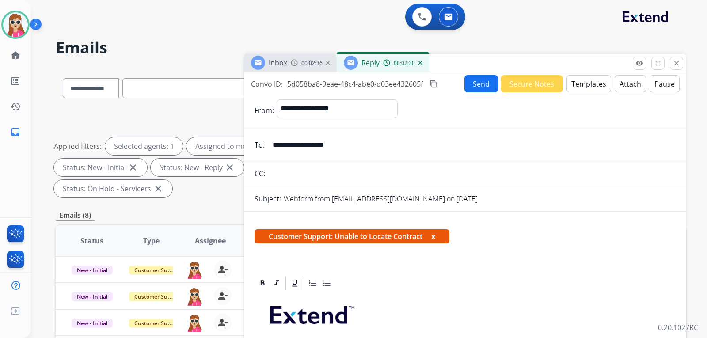
click at [478, 89] on button "Send" at bounding box center [482, 83] width 34 height 17
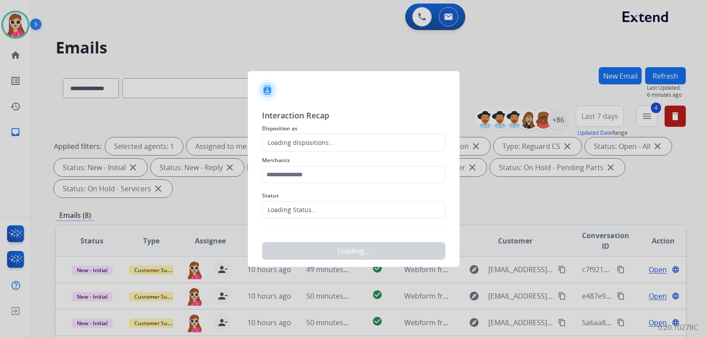
click at [365, 145] on div "Loading dispositions..." at bounding box center [353, 143] width 183 height 18
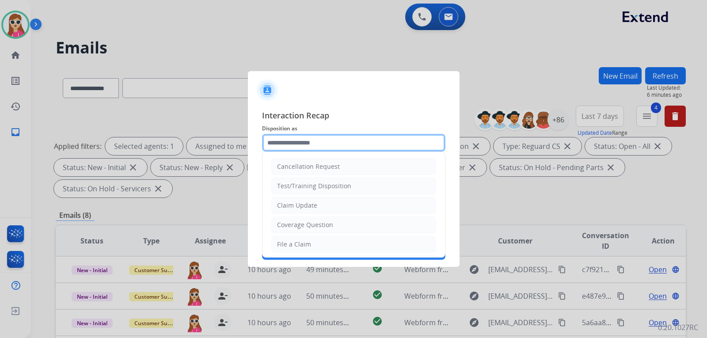
click at [356, 147] on input "text" at bounding box center [353, 143] width 183 height 18
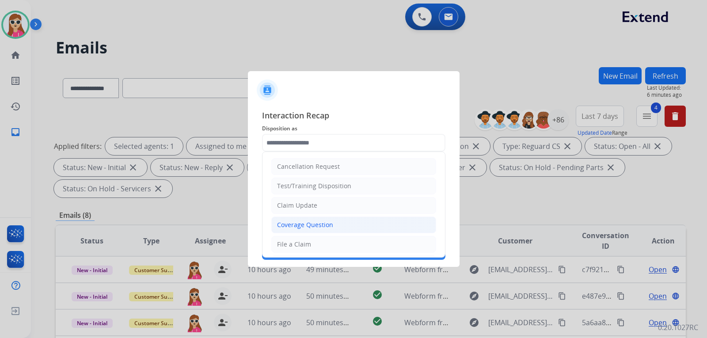
click at [340, 225] on li "Coverage Question" at bounding box center [353, 225] width 165 height 17
type input "**********"
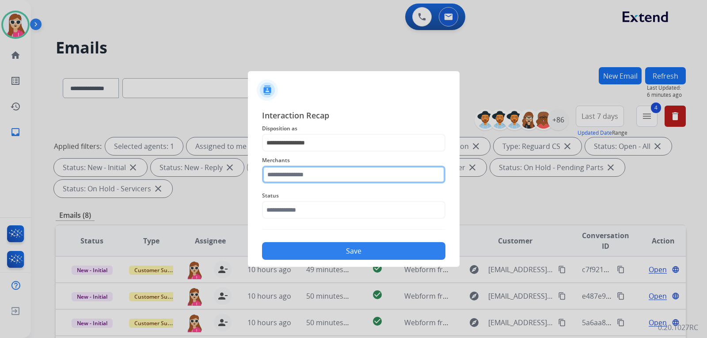
click at [338, 177] on input "text" at bounding box center [353, 175] width 183 height 18
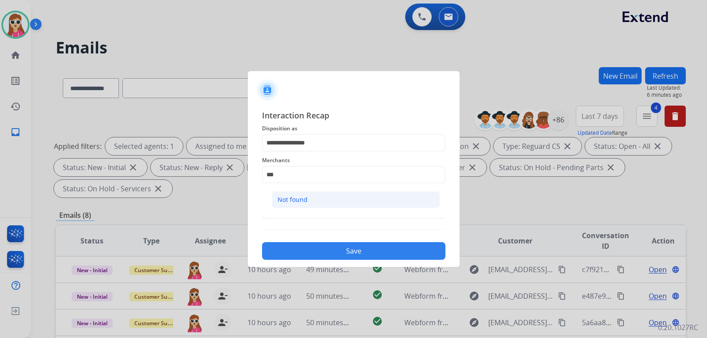
click at [361, 203] on li "Not found" at bounding box center [356, 199] width 168 height 17
type input "*********"
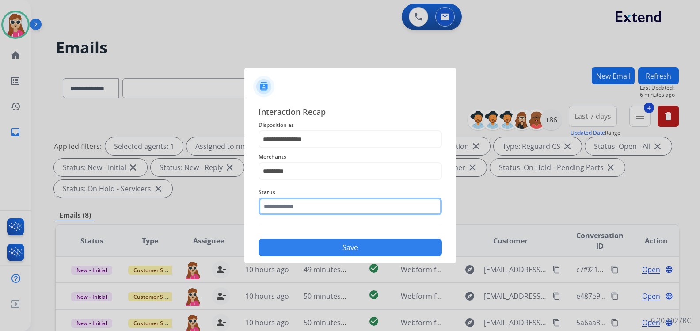
click at [360, 213] on input "text" at bounding box center [350, 207] width 183 height 18
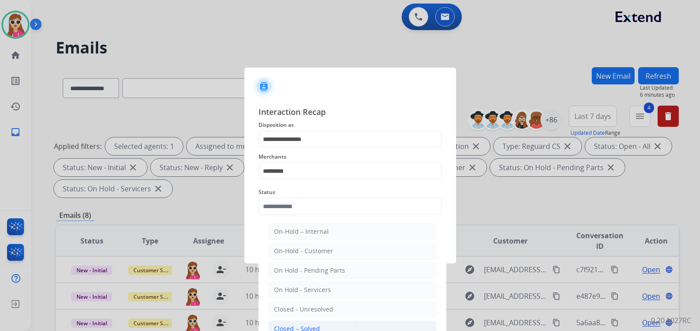
click at [330, 324] on li "Closed – Solved" at bounding box center [352, 329] width 168 height 17
type input "**********"
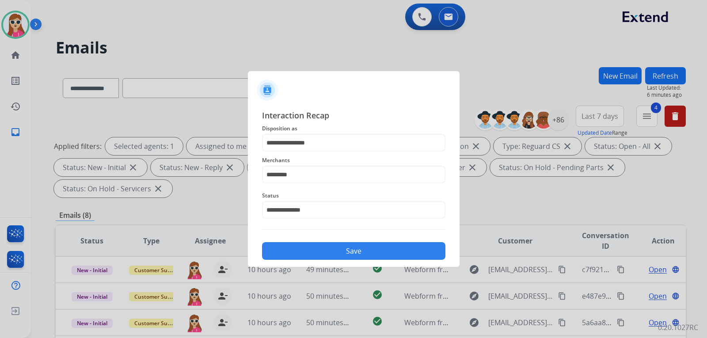
click at [353, 251] on button "Save" at bounding box center [353, 251] width 183 height 18
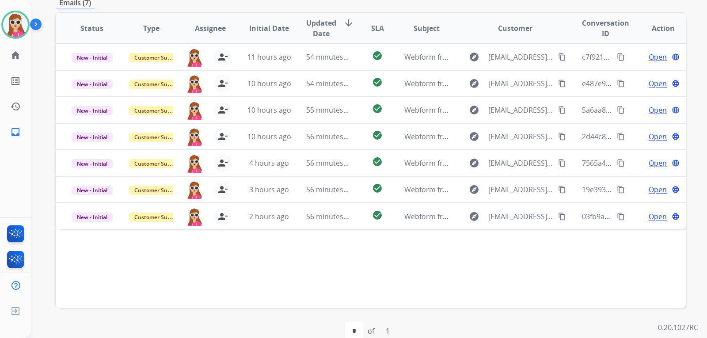
scroll to position [229, 0]
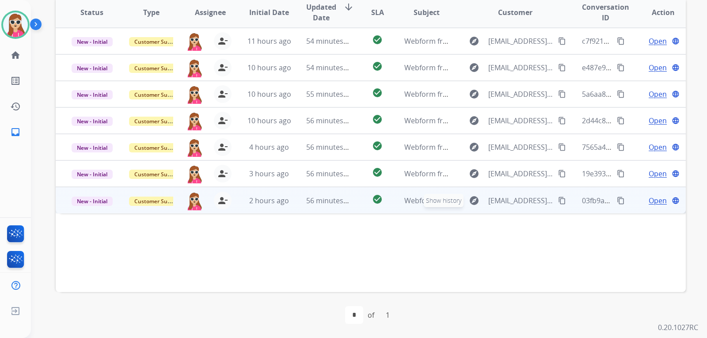
click at [464, 200] on button "explore Show history" at bounding box center [474, 201] width 21 height 14
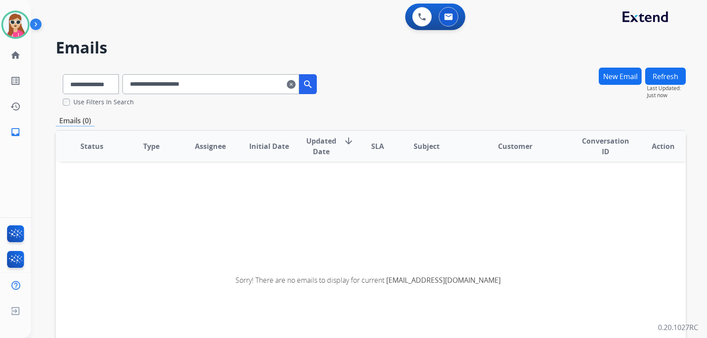
click at [307, 84] on div "**********" at bounding box center [219, 84] width 195 height 20
click at [296, 85] on mat-icon "clear" at bounding box center [291, 84] width 9 height 11
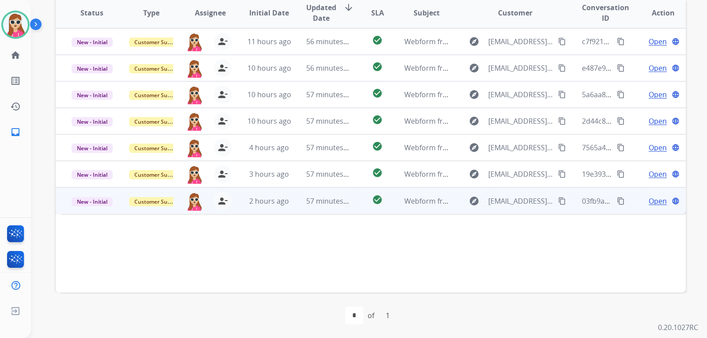
scroll to position [229, 0]
click at [356, 203] on td "check_circle" at bounding box center [370, 200] width 39 height 27
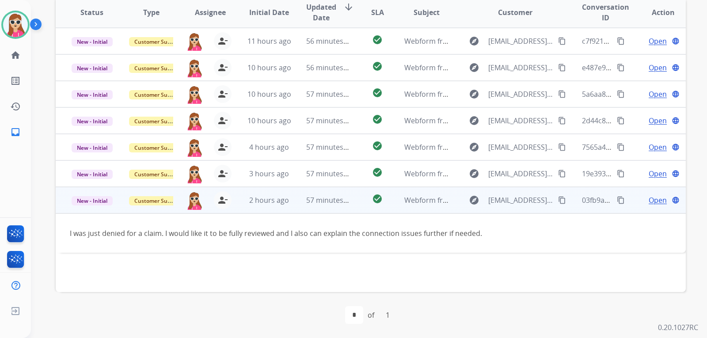
click at [558, 202] on mat-icon "content_copy" at bounding box center [562, 200] width 8 height 8
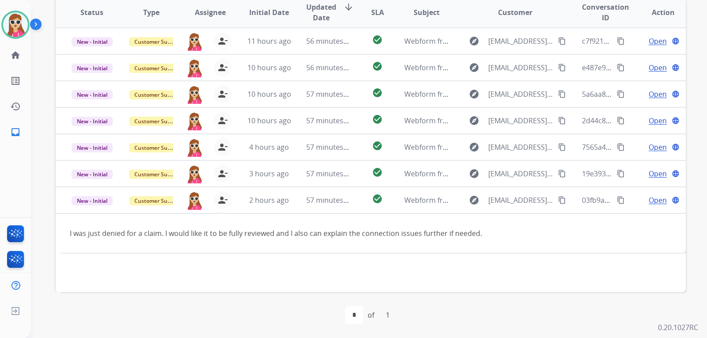
click at [496, 288] on div "Status Type Assignee Initial Date Updated Date arrow_downward SLA Subject Custo…" at bounding box center [371, 144] width 631 height 296
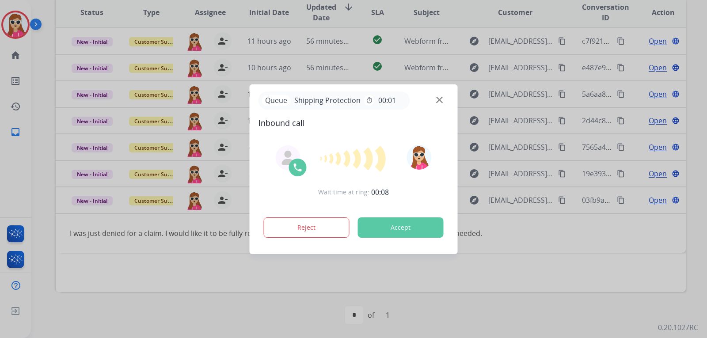
click at [430, 219] on button "Accept" at bounding box center [401, 228] width 86 height 20
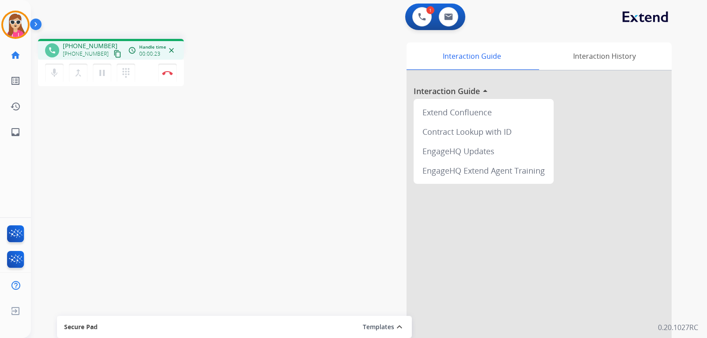
drag, startPoint x: 109, startPoint y: 51, endPoint x: 104, endPoint y: 56, distance: 7.2
click at [114, 52] on mat-icon "content_copy" at bounding box center [118, 54] width 8 height 8
click at [114, 56] on mat-icon "content_copy" at bounding box center [118, 54] width 8 height 8
click at [166, 78] on button "Disconnect" at bounding box center [167, 73] width 19 height 19
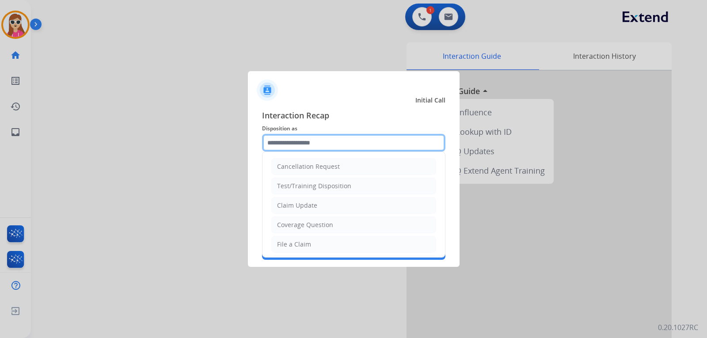
click at [286, 148] on input "text" at bounding box center [353, 143] width 183 height 18
drag, startPoint x: 284, startPoint y: 242, endPoint x: 289, endPoint y: 232, distance: 11.3
click at [287, 239] on li "File a Claim" at bounding box center [353, 244] width 165 height 17
type input "**********"
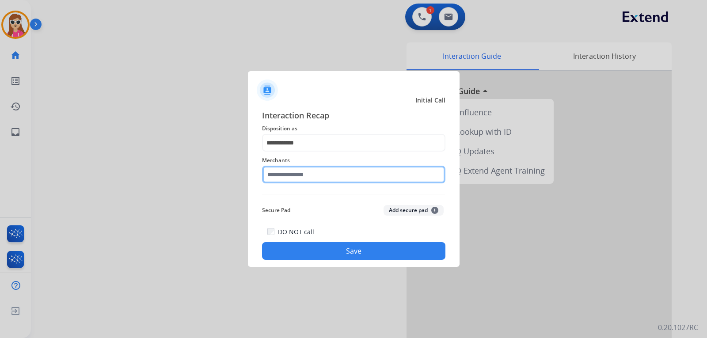
click at [298, 179] on input "text" at bounding box center [353, 175] width 183 height 18
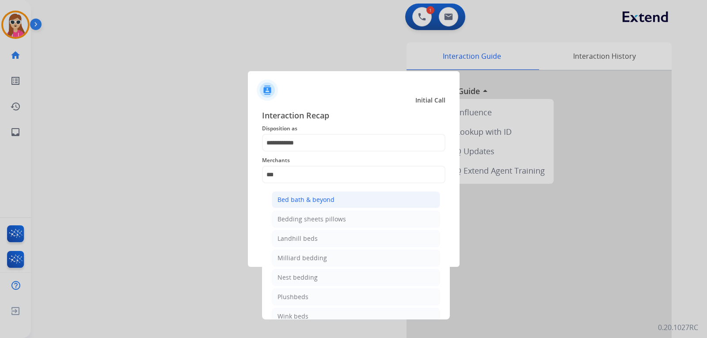
drag, startPoint x: 322, startPoint y: 190, endPoint x: 321, endPoint y: 195, distance: 5.5
click at [321, 193] on ul "Bed bath & beyond Bedding sheets pillows Landhill beds Milliard bedding Nest be…" at bounding box center [356, 260] width 174 height 147
click at [320, 196] on div "Bed bath & beyond" at bounding box center [306, 199] width 57 height 9
type input "**********"
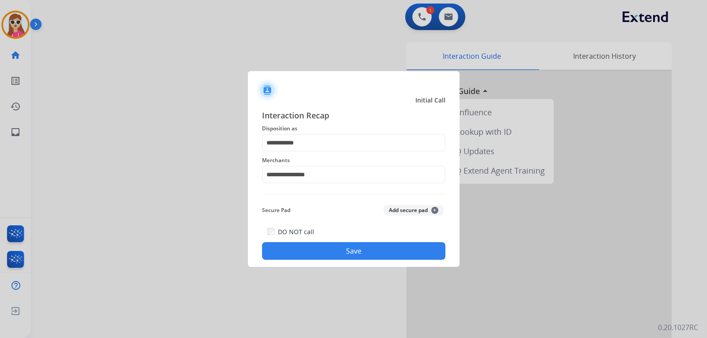
click at [286, 242] on div "DO NOT call Save" at bounding box center [353, 243] width 183 height 34
click at [280, 258] on button "Save" at bounding box center [353, 251] width 183 height 18
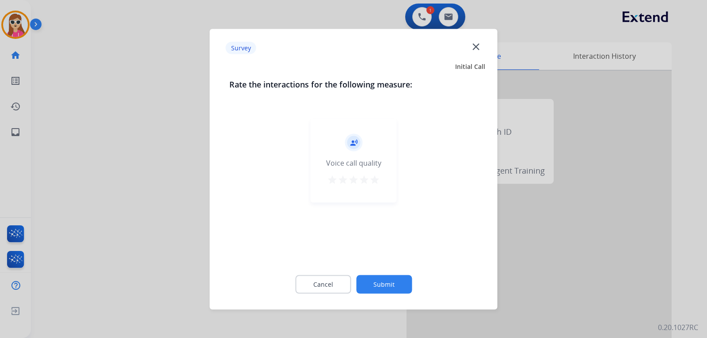
click at [373, 185] on button "star" at bounding box center [375, 180] width 11 height 13
click at [382, 289] on button "Submit" at bounding box center [384, 284] width 56 height 19
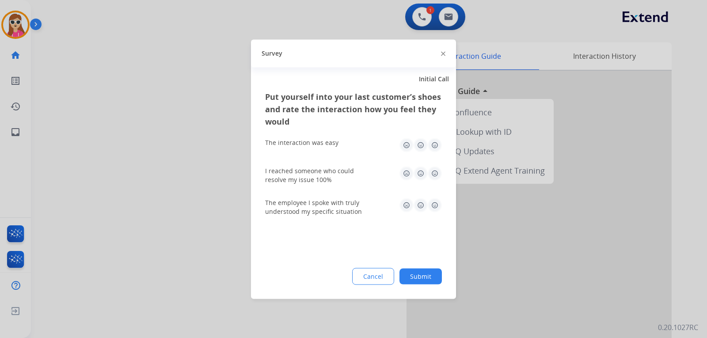
click at [437, 176] on img at bounding box center [435, 173] width 14 height 14
click at [436, 148] on img at bounding box center [435, 145] width 14 height 14
click at [438, 206] on img at bounding box center [435, 205] width 14 height 14
click at [422, 272] on button "Submit" at bounding box center [421, 276] width 42 height 16
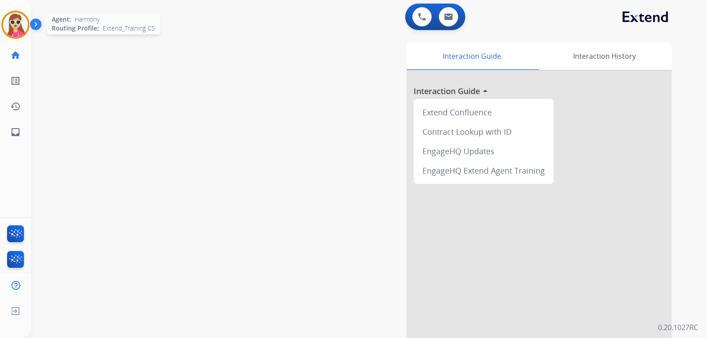
click at [15, 34] on img at bounding box center [15, 24] width 25 height 25
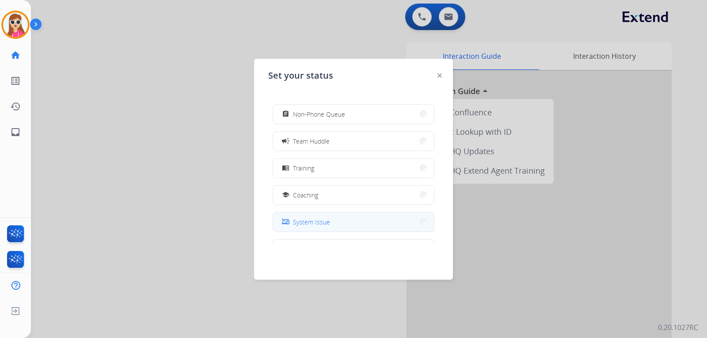
scroll to position [88, 0]
click at [338, 188] on button "school Coaching" at bounding box center [353, 193] width 161 height 19
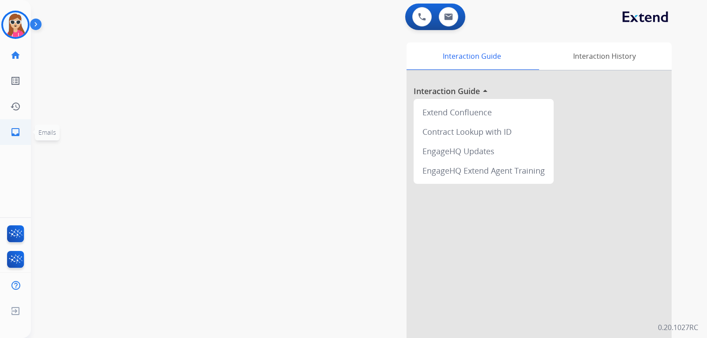
click at [13, 129] on mat-icon "inbox" at bounding box center [15, 132] width 11 height 11
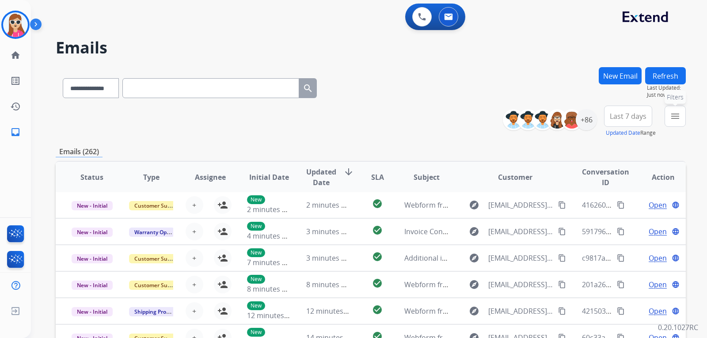
click at [672, 115] on mat-icon "menu" at bounding box center [675, 116] width 11 height 11
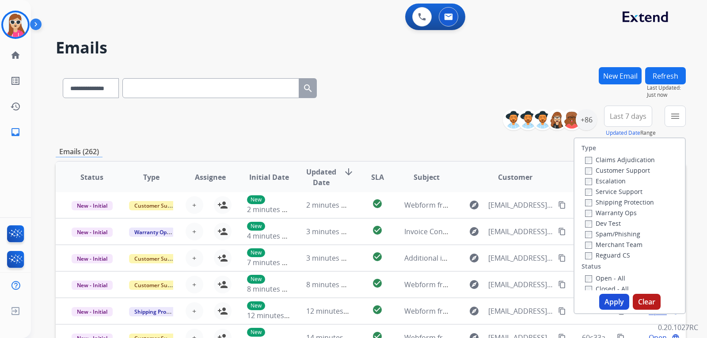
click at [597, 166] on div "Customer Support" at bounding box center [620, 170] width 70 height 11
click at [597, 169] on label "Customer Support" at bounding box center [617, 170] width 65 height 8
click at [606, 199] on label "Shipping Protection" at bounding box center [619, 202] width 69 height 8
click at [608, 256] on label "Reguard CS" at bounding box center [607, 255] width 45 height 8
click at [605, 279] on label "Open - All" at bounding box center [605, 278] width 40 height 8
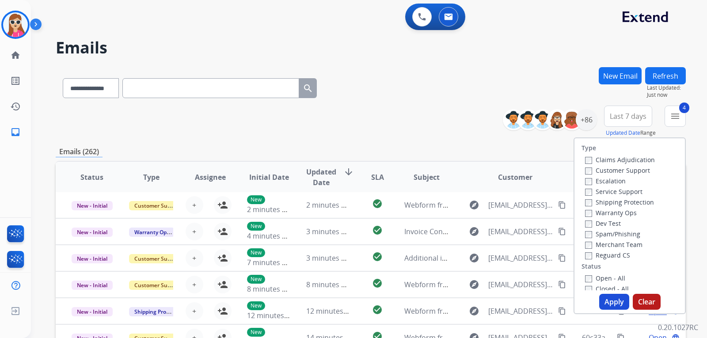
click at [603, 295] on button "Apply" at bounding box center [615, 302] width 30 height 16
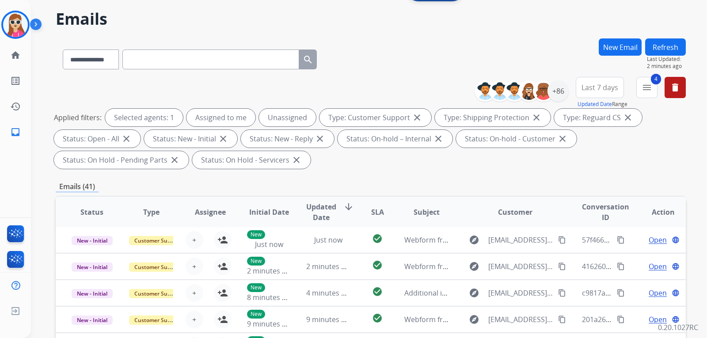
scroll to position [44, 0]
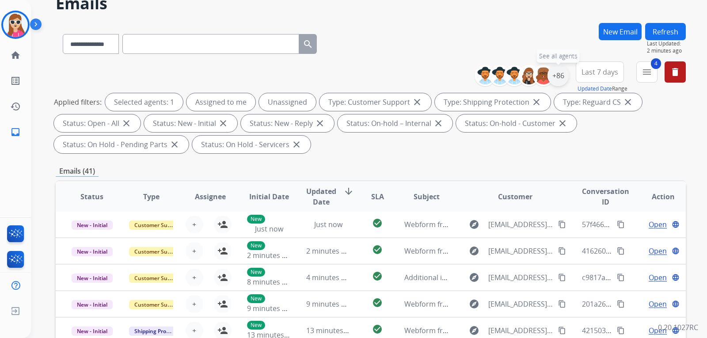
click at [554, 76] on div "+86" at bounding box center [558, 75] width 21 height 21
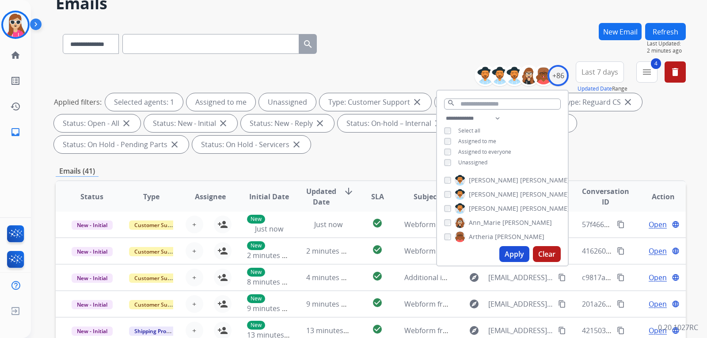
click at [473, 163] on span "Unassigned" at bounding box center [473, 163] width 29 height 8
click at [519, 252] on button "Apply" at bounding box center [515, 254] width 30 height 16
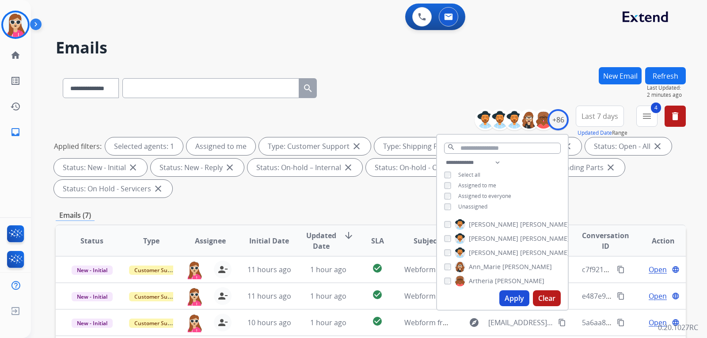
scroll to position [0, 0]
click at [422, 88] on div "**********" at bounding box center [371, 86] width 631 height 38
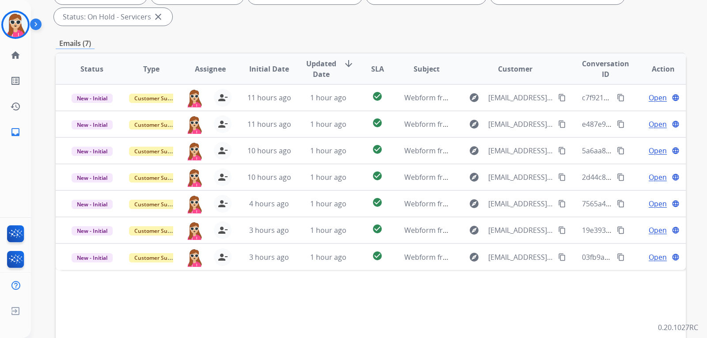
scroll to position [177, 0]
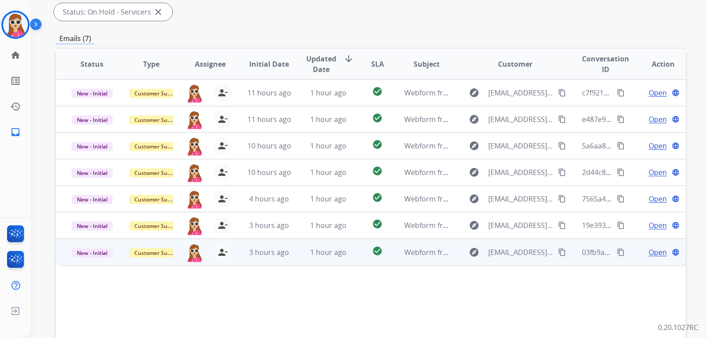
click at [356, 255] on td "check_circle" at bounding box center [370, 252] width 39 height 27
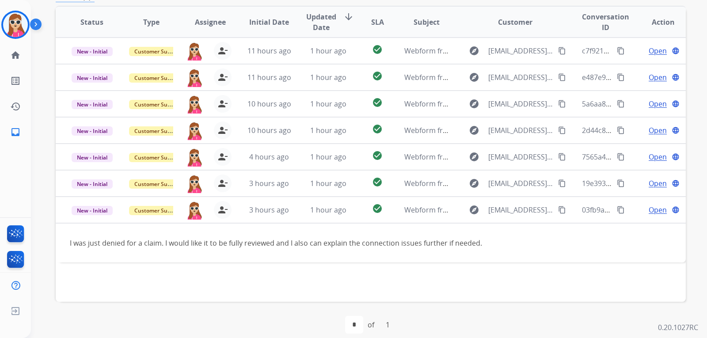
scroll to position [221, 0]
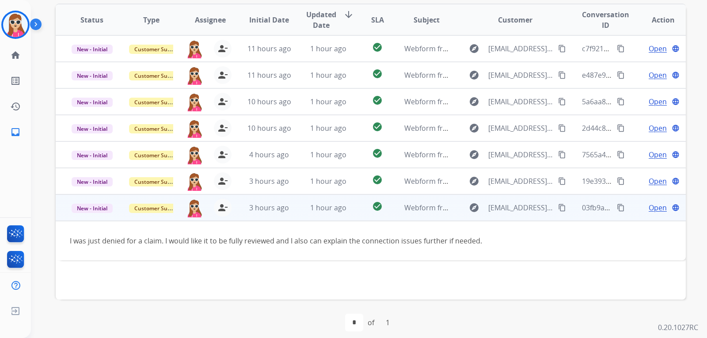
click at [558, 205] on mat-icon "content_copy" at bounding box center [562, 208] width 8 height 8
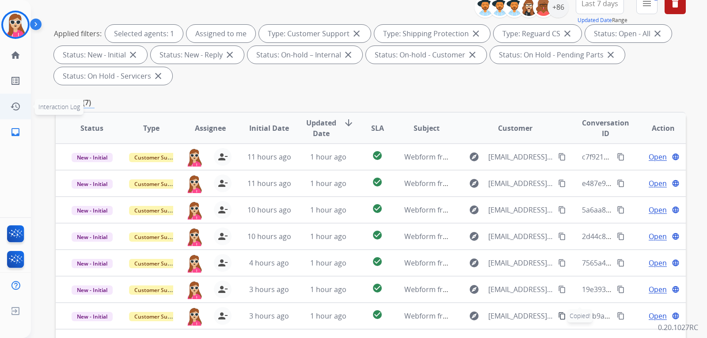
scroll to position [44, 0]
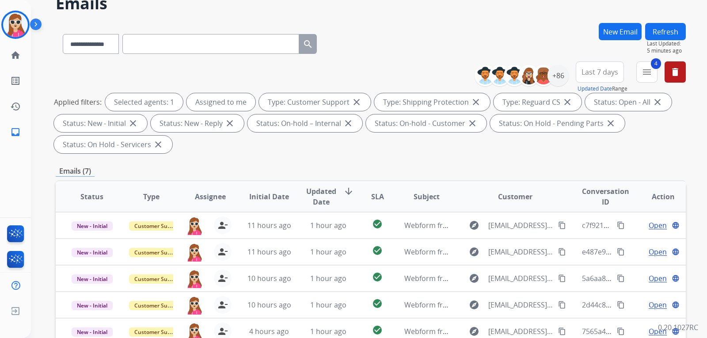
click at [468, 0] on h2 "Emails" at bounding box center [371, 4] width 631 height 18
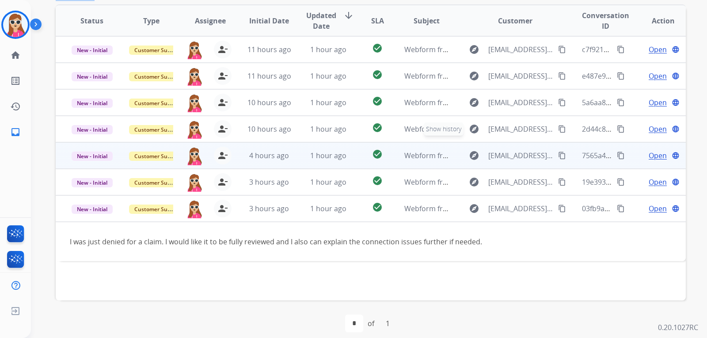
scroll to position [229, 0]
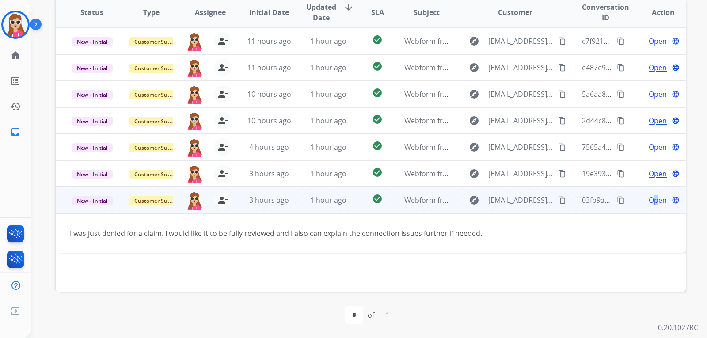
click at [652, 203] on td "Open language" at bounding box center [656, 200] width 59 height 27
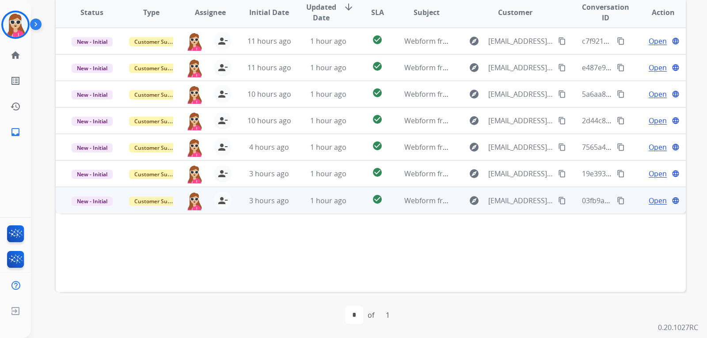
click at [655, 203] on span "Open" at bounding box center [658, 200] width 18 height 11
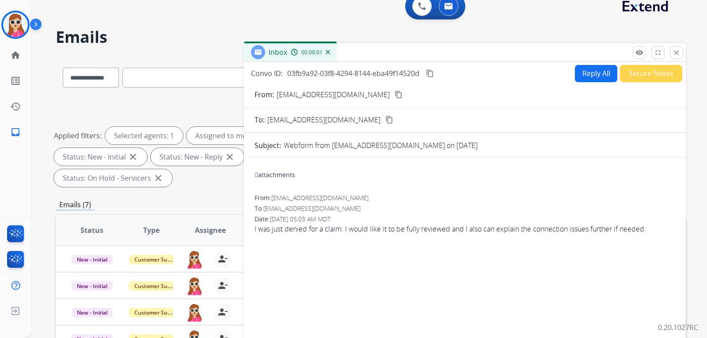
scroll to position [8, 0]
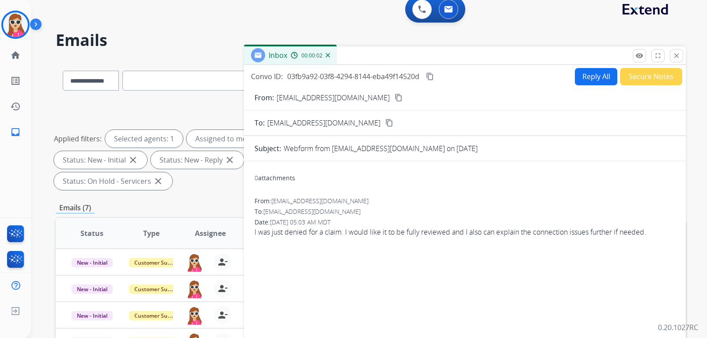
click at [577, 69] on button "Reply All" at bounding box center [596, 76] width 42 height 17
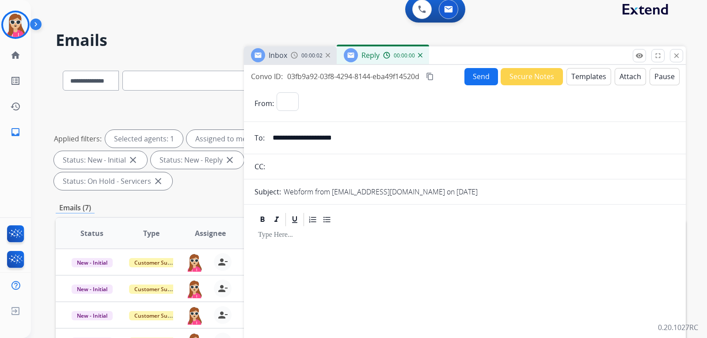
select select "**********"
click at [587, 81] on button "Templates" at bounding box center [589, 76] width 45 height 17
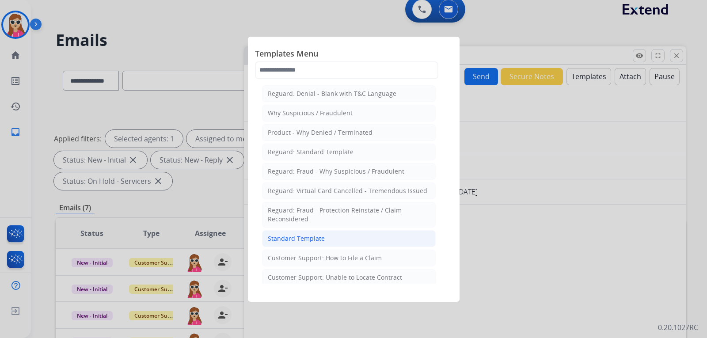
click at [304, 239] on div "Standard Template" at bounding box center [296, 238] width 57 height 9
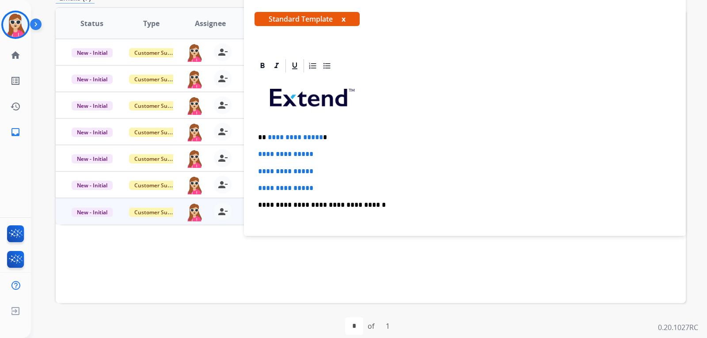
scroll to position [184, 0]
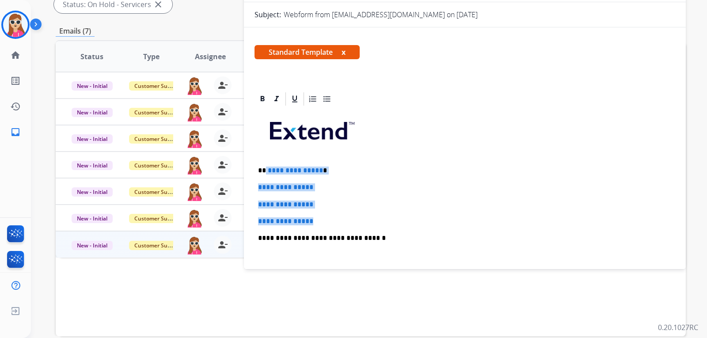
drag, startPoint x: 264, startPoint y: 169, endPoint x: 319, endPoint y: 226, distance: 78.5
click at [321, 223] on div "**********" at bounding box center [465, 259] width 421 height 304
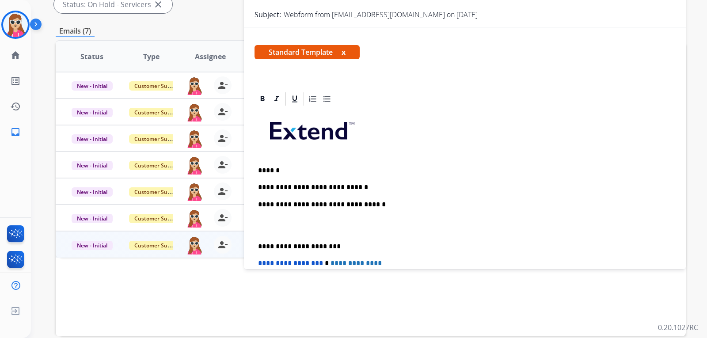
click at [331, 187] on p "**********" at bounding box center [461, 187] width 407 height 8
click at [333, 189] on p "**********" at bounding box center [461, 187] width 407 height 8
click at [352, 183] on p "**********" at bounding box center [461, 187] width 407 height 8
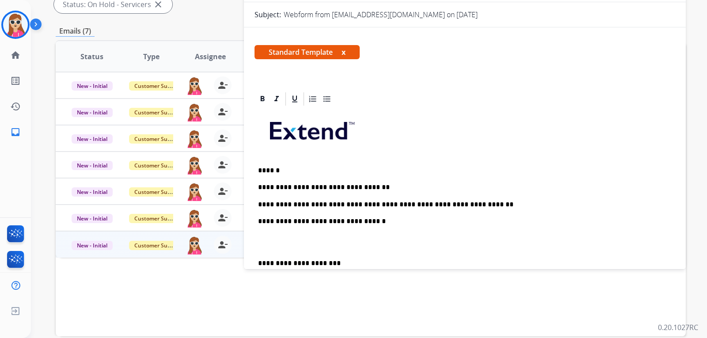
click at [326, 206] on p "**********" at bounding box center [461, 205] width 407 height 8
click at [468, 206] on p "**********" at bounding box center [461, 205] width 407 height 8
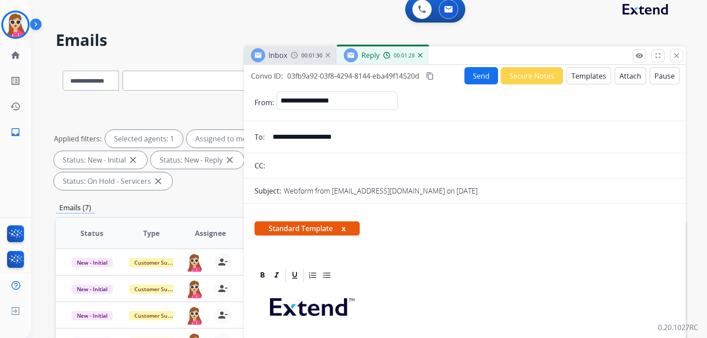
scroll to position [0, 0]
click at [482, 81] on button "Send" at bounding box center [482, 76] width 34 height 17
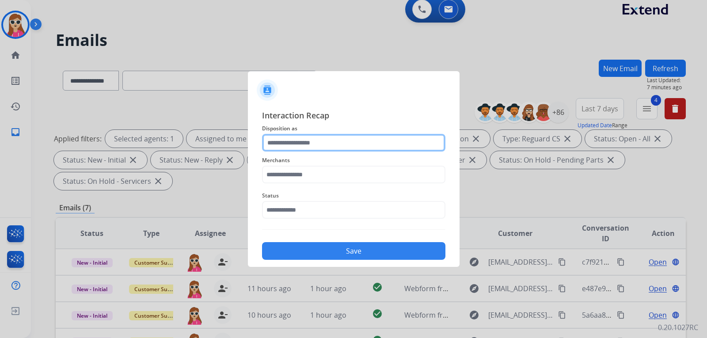
click at [345, 146] on input "text" at bounding box center [353, 143] width 183 height 18
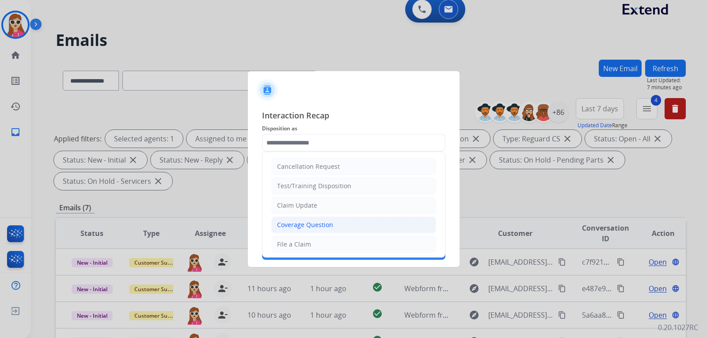
click at [317, 230] on li "Coverage Question" at bounding box center [353, 225] width 165 height 17
type input "**********"
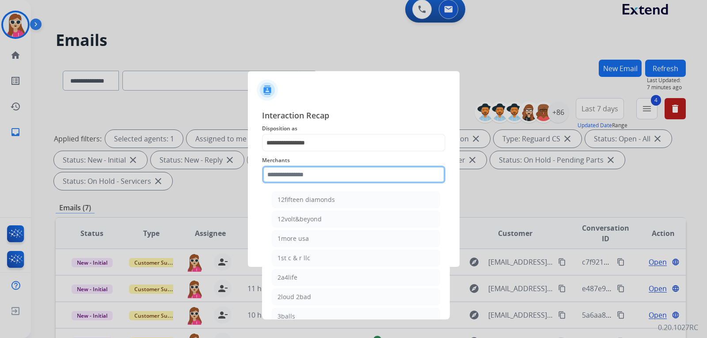
click at [321, 173] on input "text" at bounding box center [353, 175] width 183 height 18
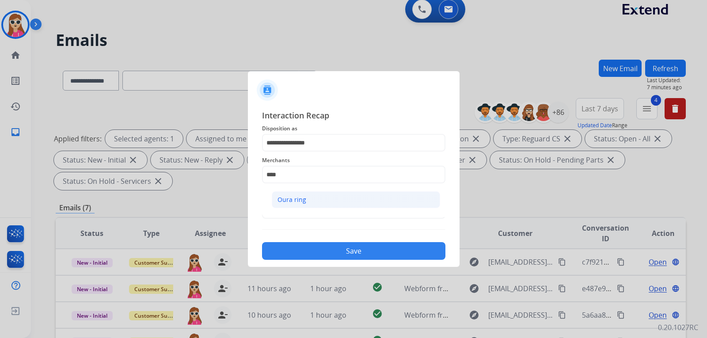
click at [331, 203] on li "Oura ring" at bounding box center [356, 199] width 168 height 17
type input "*********"
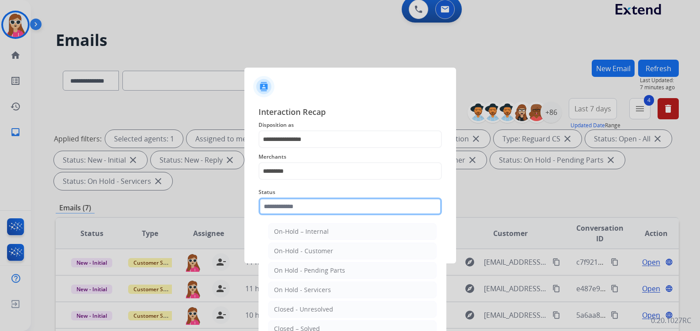
click at [332, 214] on input "text" at bounding box center [350, 207] width 183 height 18
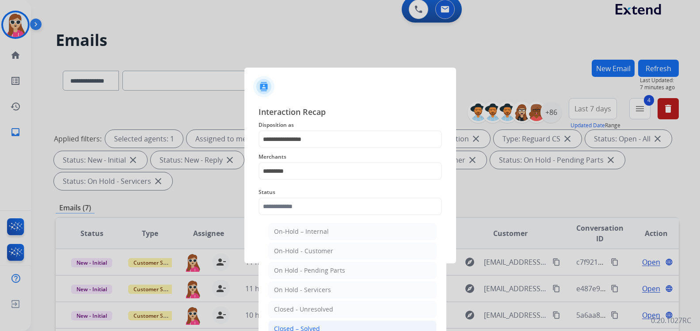
click at [316, 323] on li "Closed – Solved" at bounding box center [352, 329] width 168 height 17
type input "**********"
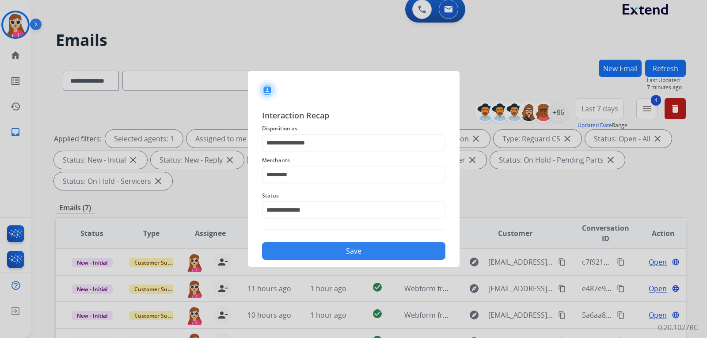
drag, startPoint x: 351, startPoint y: 251, endPoint x: 349, endPoint y: 255, distance: 4.9
click at [349, 254] on button "Save" at bounding box center [353, 251] width 183 height 18
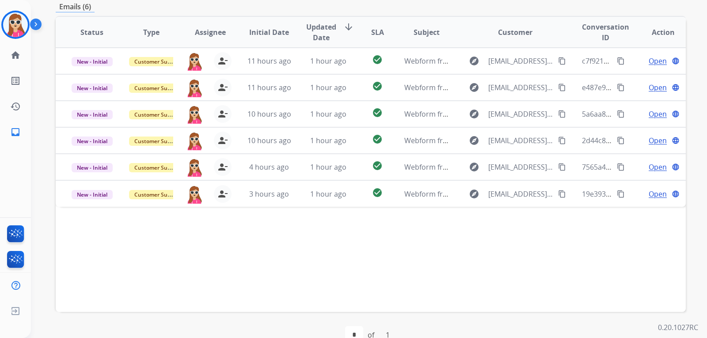
scroll to position [229, 0]
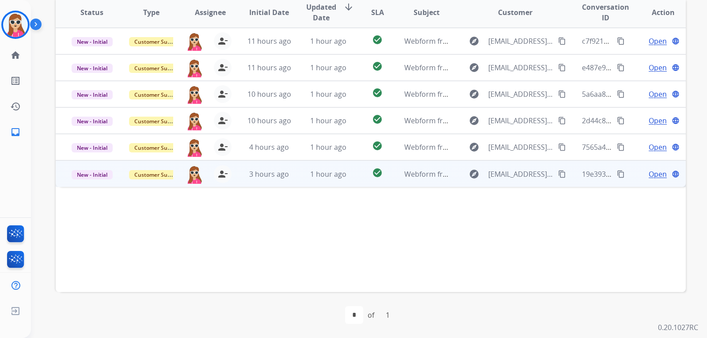
click at [390, 176] on td "Webform from kenzcollins4@gmail.com on 08/19/2025" at bounding box center [419, 174] width 59 height 27
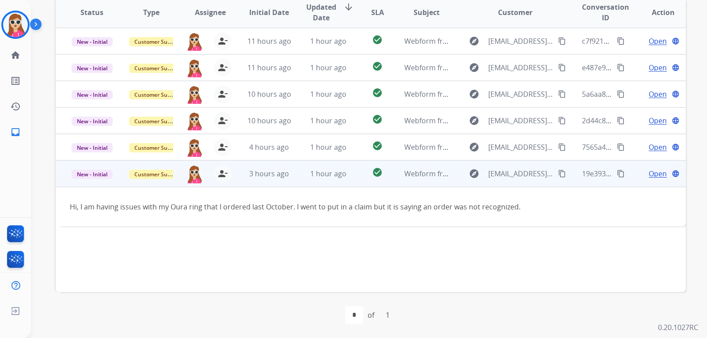
click at [558, 172] on mat-icon "content_copy" at bounding box center [562, 174] width 8 height 8
click at [655, 175] on span "Open" at bounding box center [658, 173] width 18 height 11
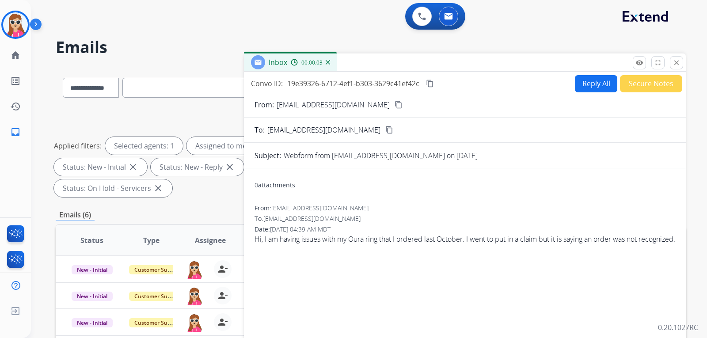
scroll to position [0, 0]
click at [593, 89] on button "Reply All" at bounding box center [596, 84] width 42 height 17
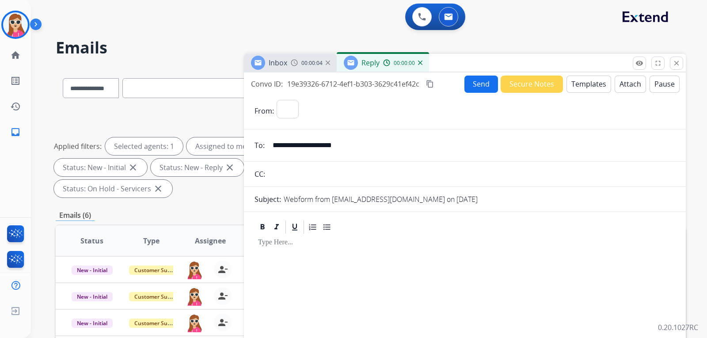
select select "**********"
click at [591, 91] on button "Templates" at bounding box center [589, 84] width 45 height 17
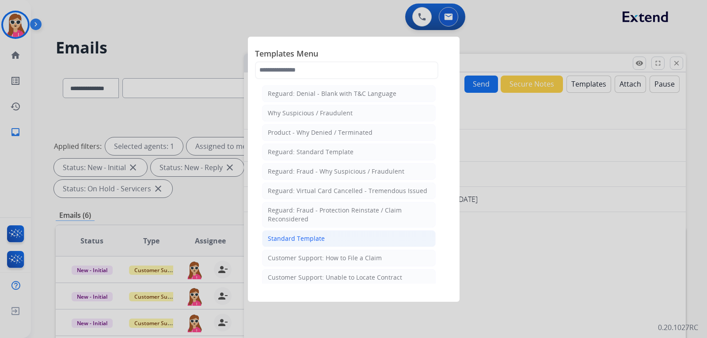
click at [304, 237] on div "Standard Template" at bounding box center [296, 238] width 57 height 9
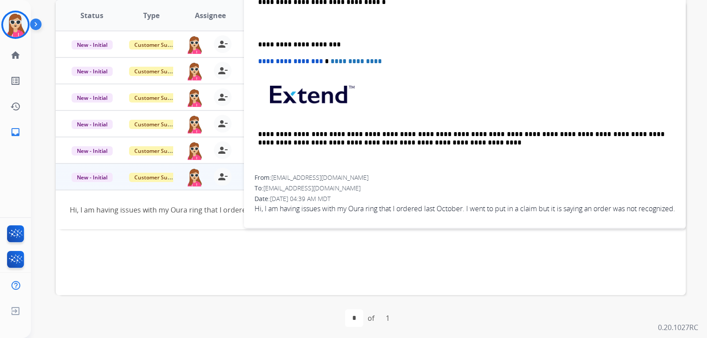
scroll to position [229, 0]
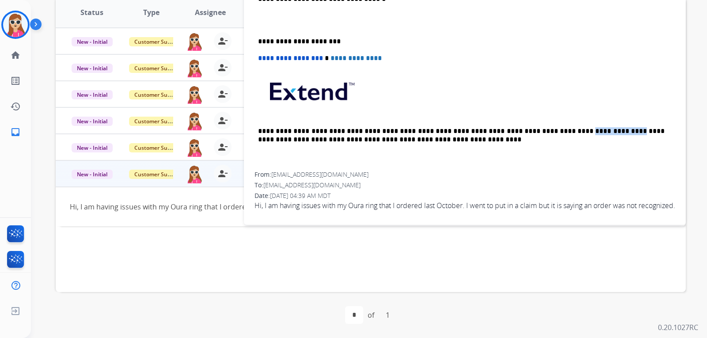
drag, startPoint x: 519, startPoint y: 120, endPoint x: 563, endPoint y: 116, distance: 44.0
click at [564, 115] on div "**********" at bounding box center [465, 20] width 421 height 304
copy p "**********"
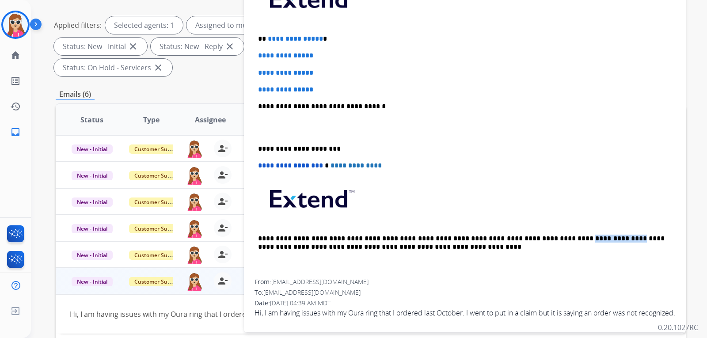
scroll to position [52, 0]
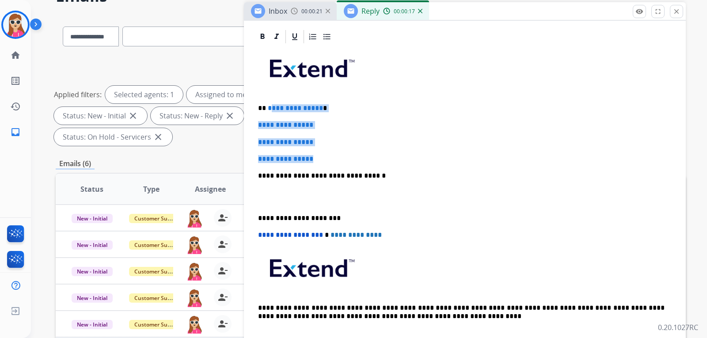
drag, startPoint x: 269, startPoint y: 96, endPoint x: 331, endPoint y: 147, distance: 79.8
click at [331, 147] on div "**********" at bounding box center [465, 197] width 421 height 304
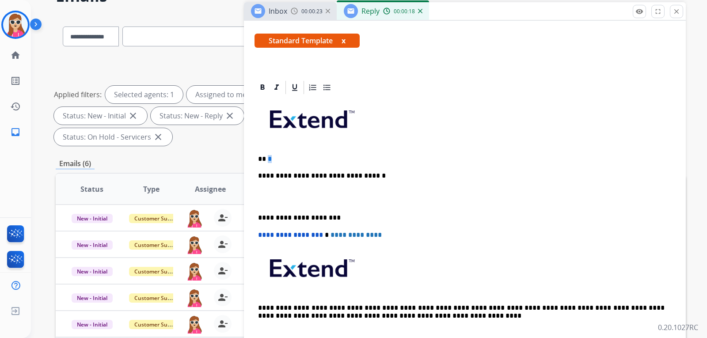
scroll to position [103, 0]
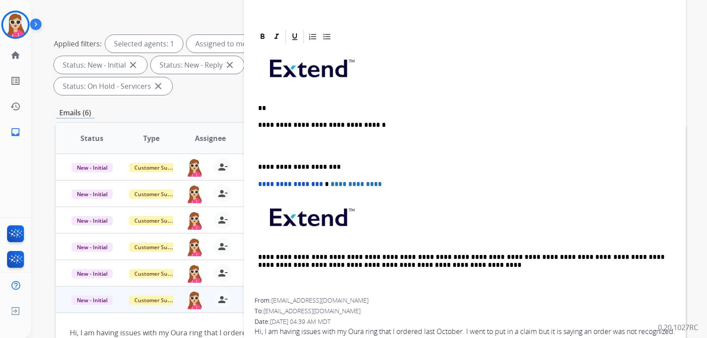
click at [279, 103] on div "**********" at bounding box center [465, 171] width 421 height 253
click at [280, 104] on p "**" at bounding box center [461, 108] width 407 height 8
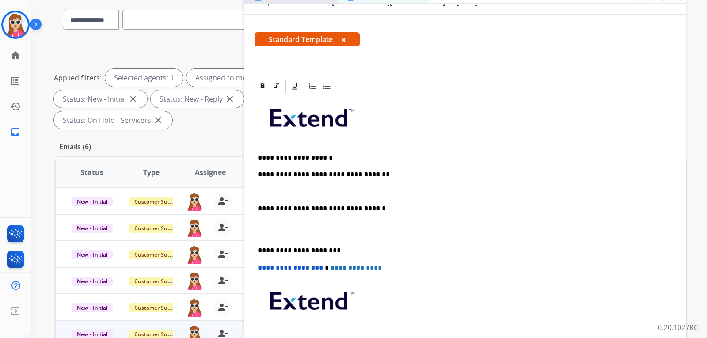
scroll to position [177, 0]
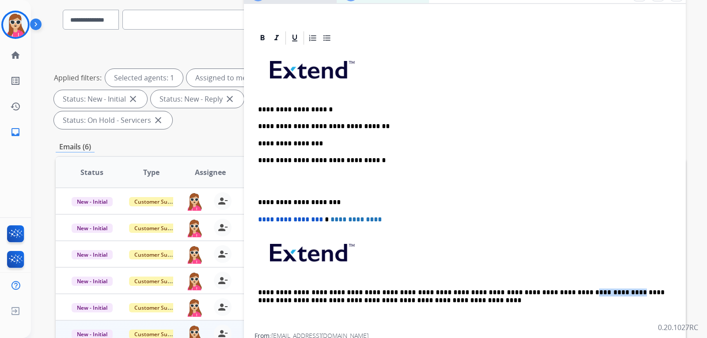
drag, startPoint x: 521, startPoint y: 287, endPoint x: 563, endPoint y: 295, distance: 42.2
click at [563, 295] on p "**********" at bounding box center [461, 297] width 407 height 16
copy p "**********"
click at [313, 141] on p "**********" at bounding box center [461, 144] width 407 height 8
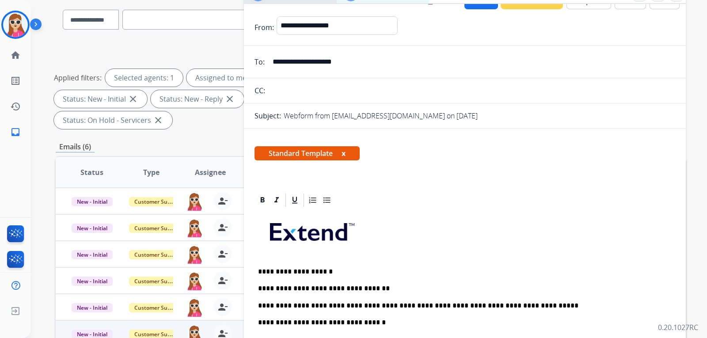
scroll to position [0, 0]
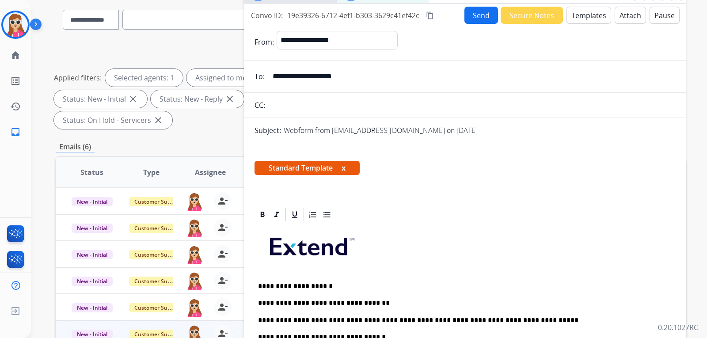
click at [478, 24] on form "**********" at bounding box center [465, 293] width 442 height 539
click at [480, 19] on button "Send" at bounding box center [482, 15] width 34 height 17
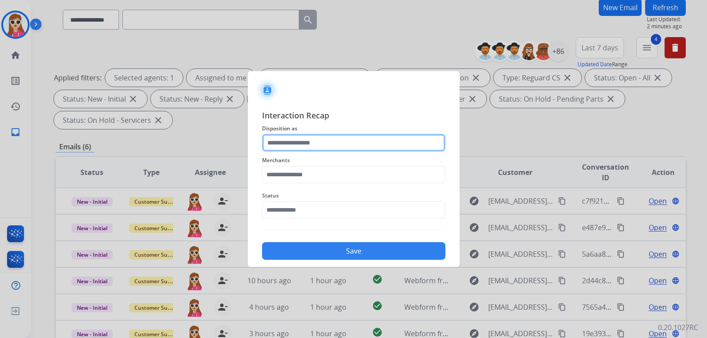
click at [399, 146] on input "text" at bounding box center [353, 143] width 183 height 18
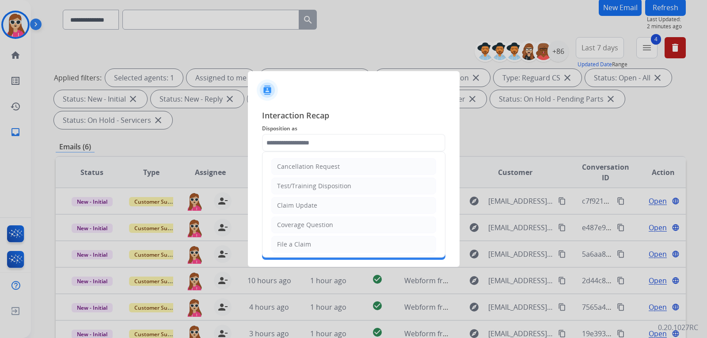
click at [336, 241] on li "File a Claim" at bounding box center [353, 244] width 165 height 17
type input "**********"
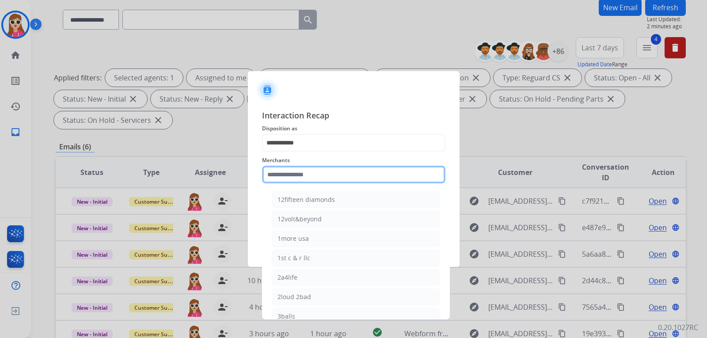
click at [344, 183] on input "text" at bounding box center [353, 175] width 183 height 18
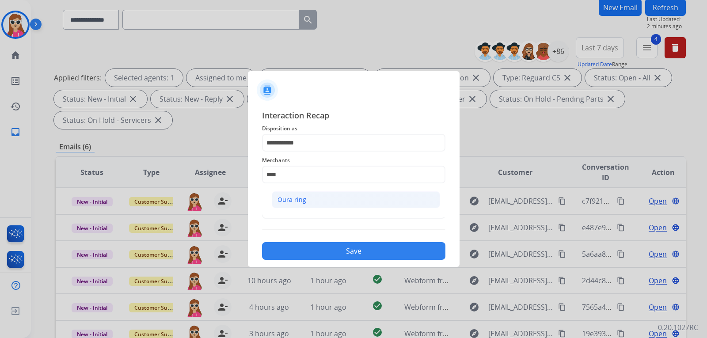
click at [332, 199] on li "Oura ring" at bounding box center [356, 199] width 168 height 17
type input "*********"
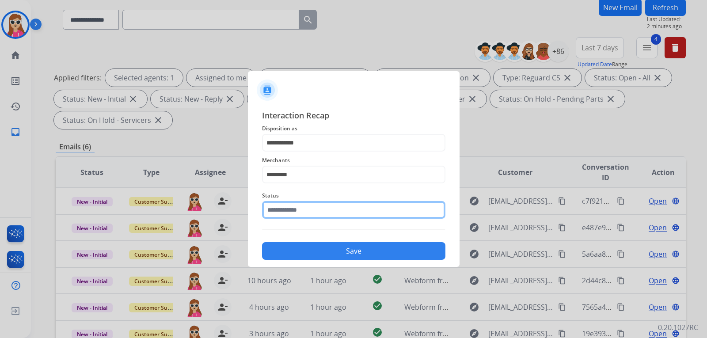
click at [332, 211] on input "text" at bounding box center [353, 210] width 183 height 18
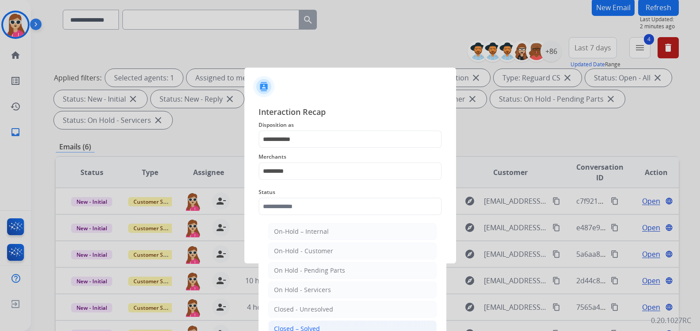
click at [303, 324] on li "Closed – Solved" at bounding box center [352, 329] width 168 height 17
type input "**********"
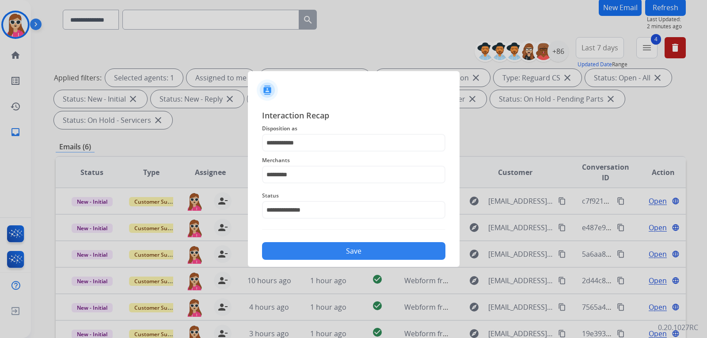
click at [317, 247] on button "Save" at bounding box center [353, 251] width 183 height 18
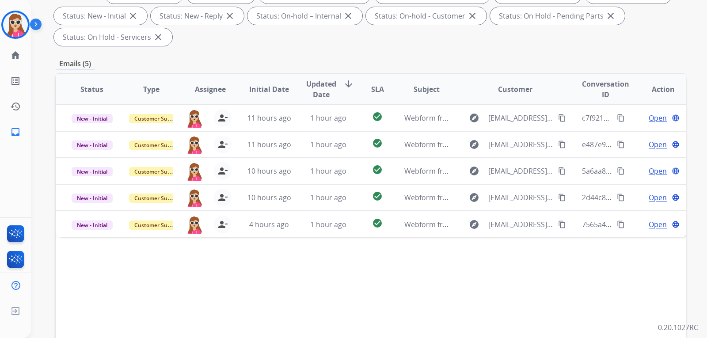
scroll to position [229, 0]
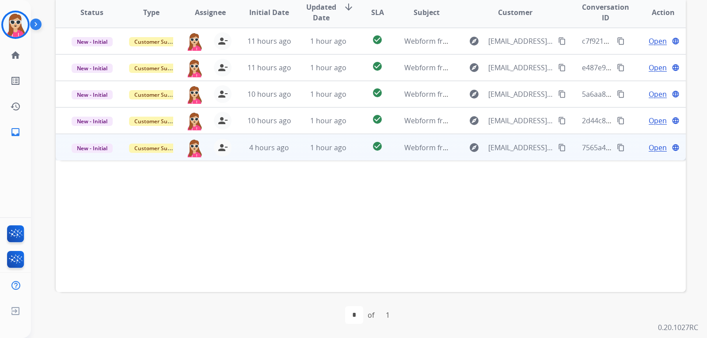
click at [358, 153] on td "check_circle" at bounding box center [370, 147] width 39 height 27
click at [558, 147] on mat-icon "content_copy" at bounding box center [562, 147] width 8 height 8
click at [658, 149] on span "Open" at bounding box center [658, 147] width 18 height 11
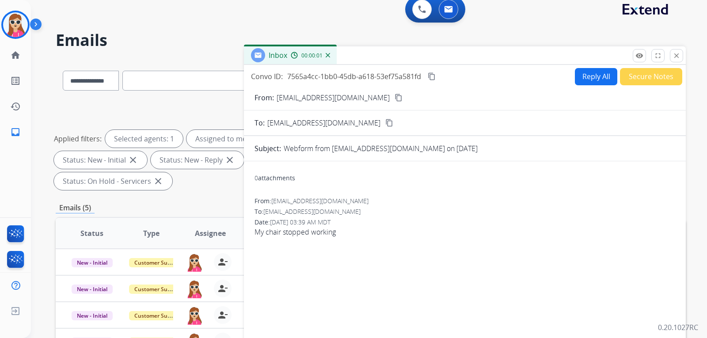
scroll to position [0, 0]
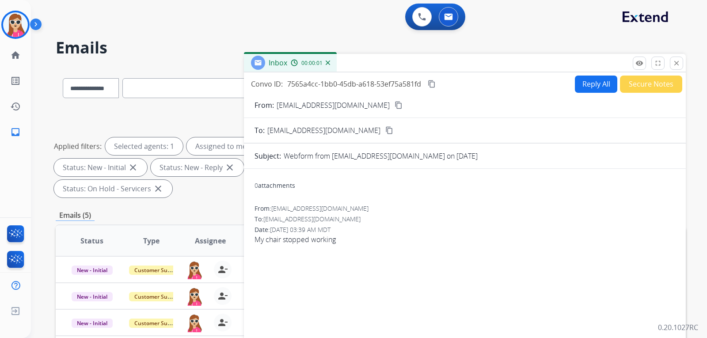
click at [593, 85] on button "Reply All" at bounding box center [596, 84] width 42 height 17
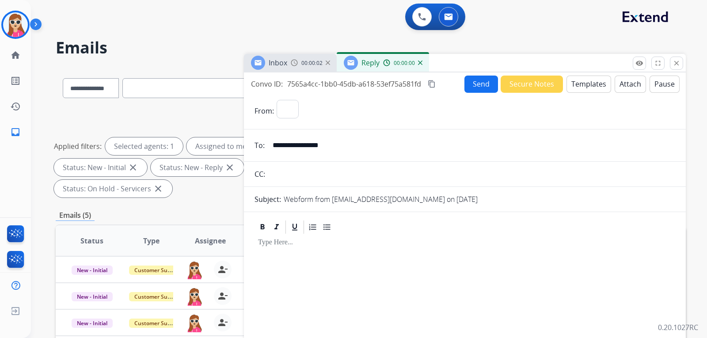
select select "**********"
click at [593, 87] on button "Templates" at bounding box center [589, 84] width 45 height 17
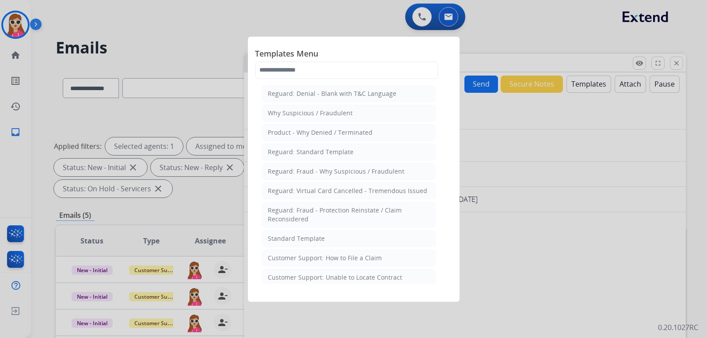
click at [380, 277] on div "Customer Support: Unable to Locate Contract" at bounding box center [335, 277] width 134 height 9
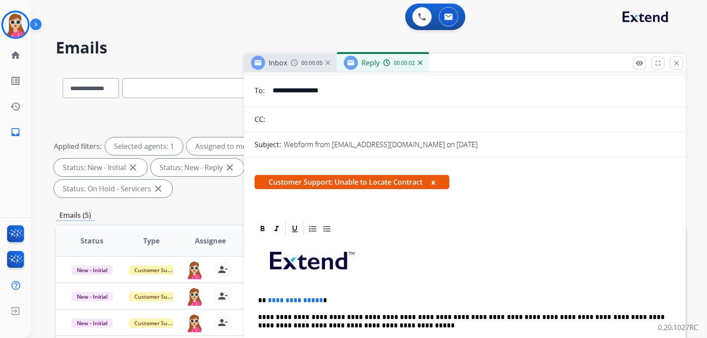
scroll to position [133, 0]
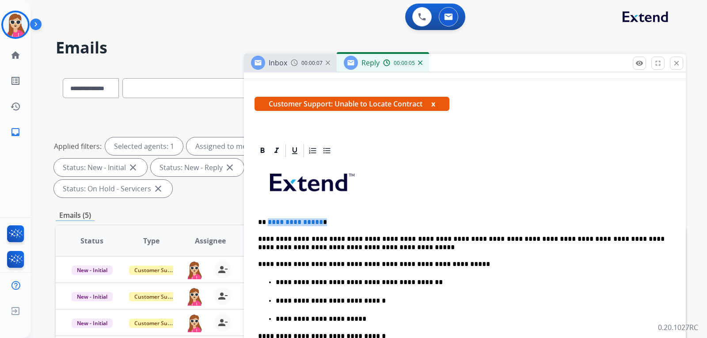
drag, startPoint x: 268, startPoint y: 222, endPoint x: 326, endPoint y: 232, distance: 58.7
click at [325, 226] on p "**********" at bounding box center [461, 222] width 407 height 8
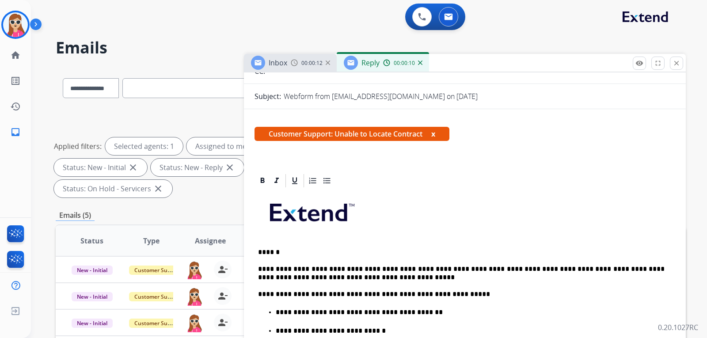
scroll to position [0, 0]
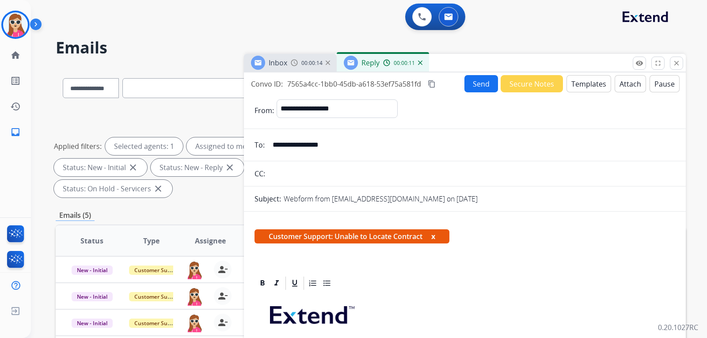
click at [474, 89] on button "Send" at bounding box center [482, 83] width 34 height 17
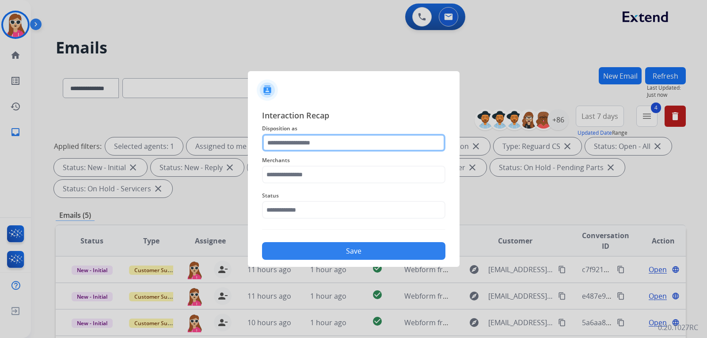
click at [336, 145] on input "text" at bounding box center [353, 143] width 183 height 18
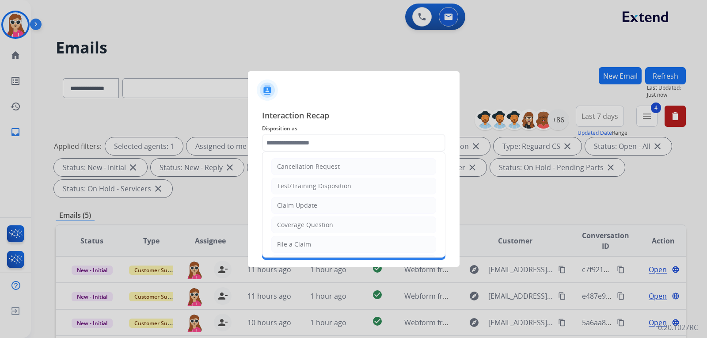
click at [318, 246] on li "File a Claim" at bounding box center [353, 244] width 165 height 17
type input "**********"
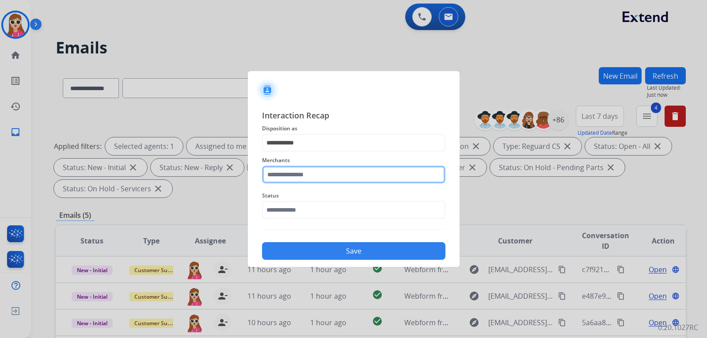
click at [342, 173] on input "text" at bounding box center [353, 175] width 183 height 18
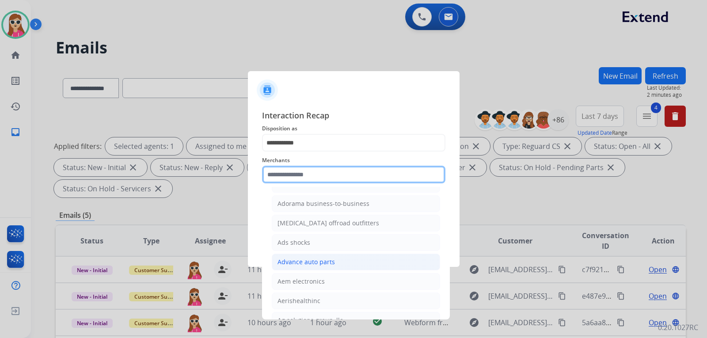
scroll to position [310, 0]
click at [328, 173] on input "text" at bounding box center [353, 175] width 183 height 18
click at [328, 168] on input "text" at bounding box center [353, 175] width 183 height 18
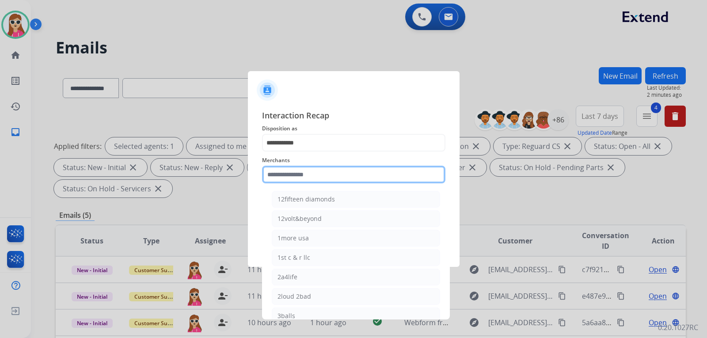
scroll to position [0, 0]
click at [344, 175] on input "text" at bounding box center [353, 175] width 183 height 18
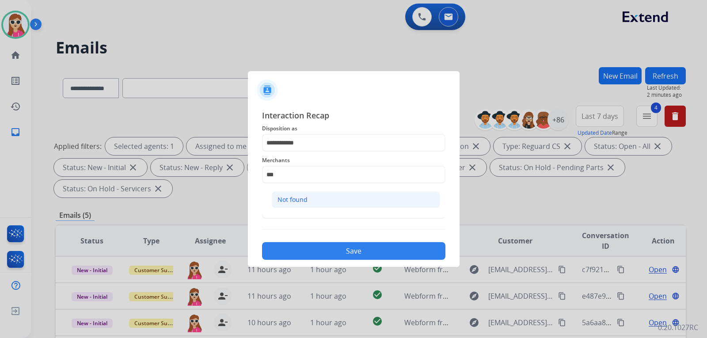
click at [304, 193] on li "Not found" at bounding box center [356, 199] width 168 height 17
type input "*********"
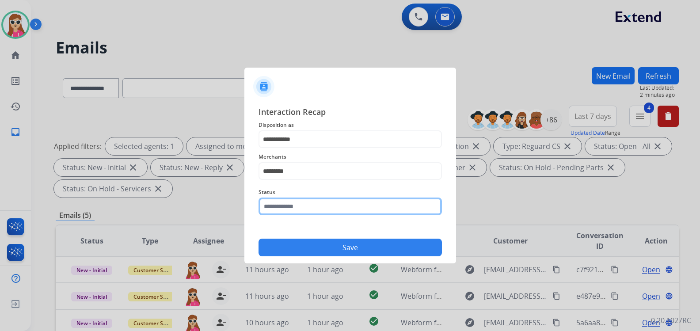
click at [311, 210] on input "text" at bounding box center [350, 207] width 183 height 18
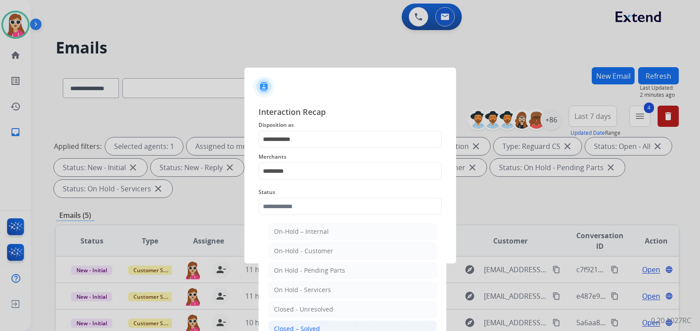
click at [321, 326] on li "Closed – Solved" at bounding box center [352, 329] width 168 height 17
type input "**********"
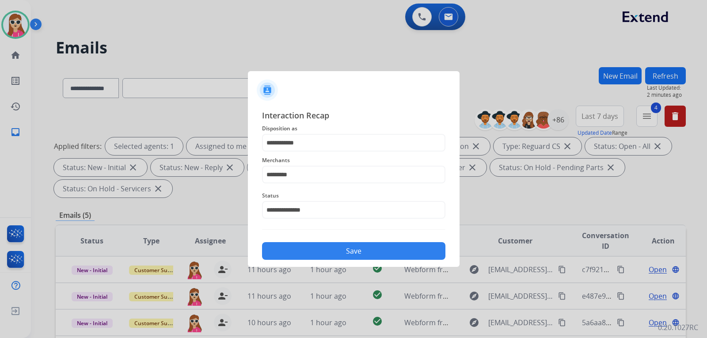
click at [350, 251] on button "Save" at bounding box center [353, 251] width 183 height 18
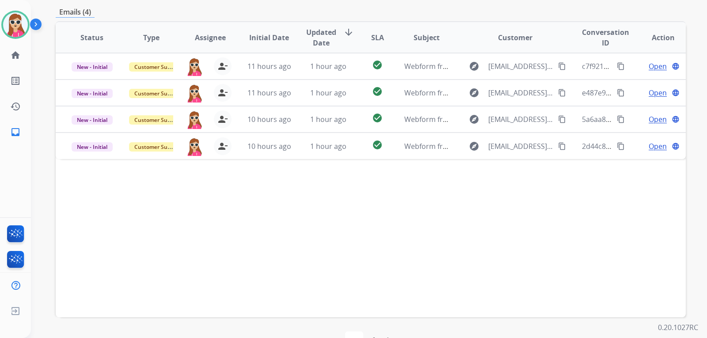
scroll to position [229, 0]
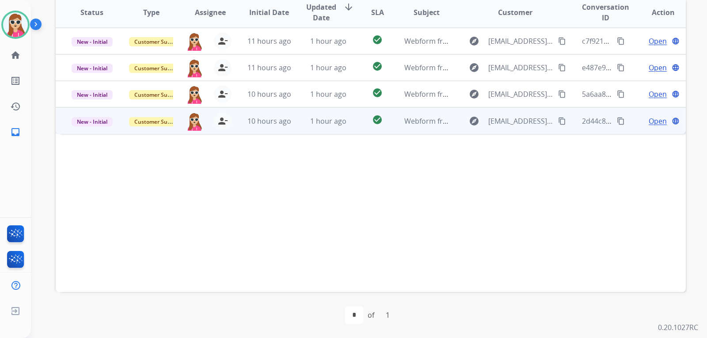
click at [356, 124] on td "check_circle" at bounding box center [370, 120] width 39 height 27
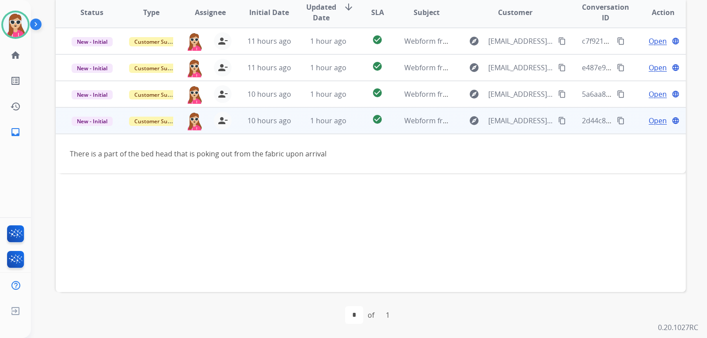
click at [559, 120] on mat-icon "content_copy" at bounding box center [562, 121] width 8 height 8
click at [650, 128] on td "Open language" at bounding box center [656, 120] width 59 height 27
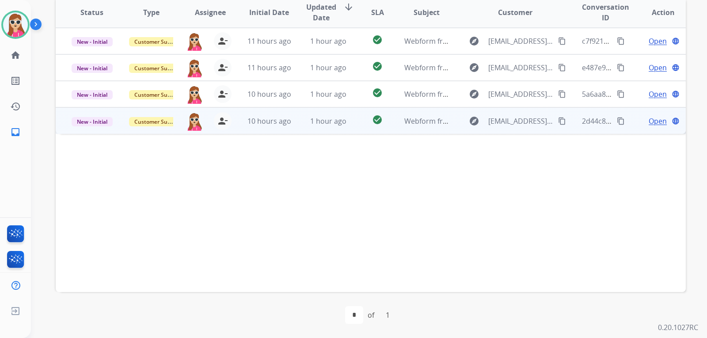
click at [656, 119] on span "Open" at bounding box center [658, 121] width 18 height 11
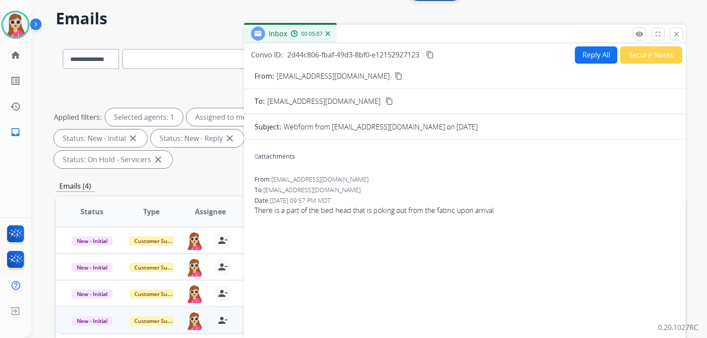
scroll to position [0, 0]
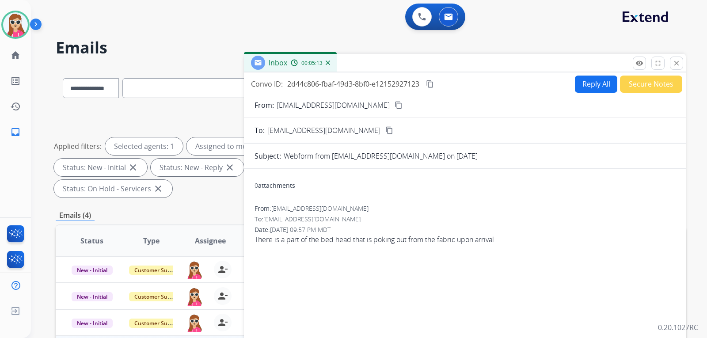
click at [594, 84] on button "Reply All" at bounding box center [596, 84] width 42 height 17
select select "**********"
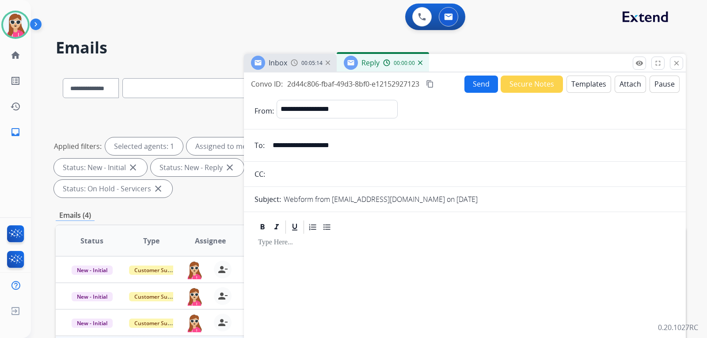
click at [580, 82] on button "Templates" at bounding box center [589, 84] width 45 height 17
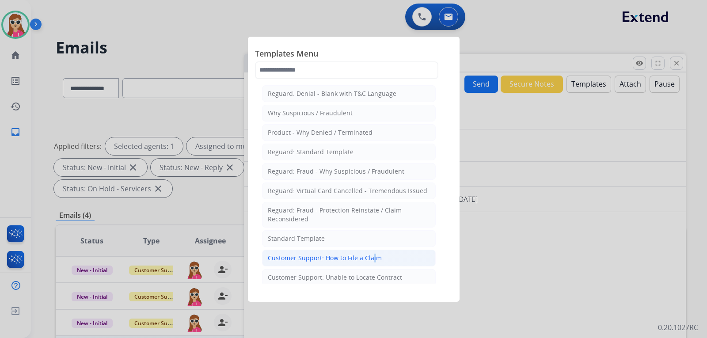
click at [372, 260] on div "Customer Support: How to File a Claim" at bounding box center [325, 258] width 114 height 9
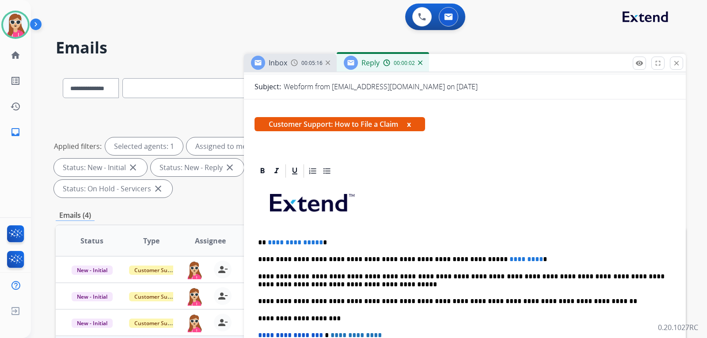
scroll to position [133, 0]
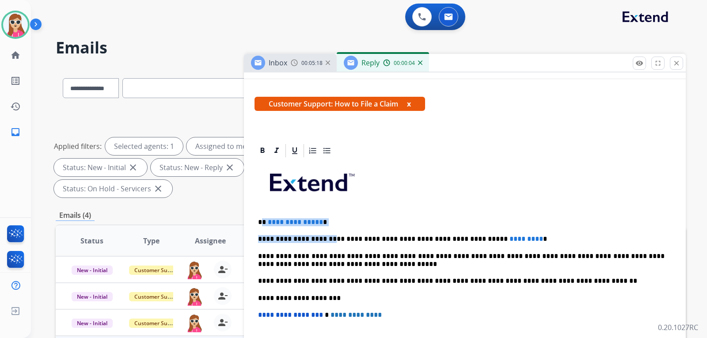
drag, startPoint x: 321, startPoint y: 229, endPoint x: 263, endPoint y: 222, distance: 59.2
click at [263, 222] on div "**********" at bounding box center [465, 294] width 421 height 270
drag, startPoint x: 332, startPoint y: 210, endPoint x: 296, endPoint y: 222, distance: 38.5
click at [332, 210] on div "**********" at bounding box center [465, 294] width 421 height 270
click at [342, 218] on p "**********" at bounding box center [461, 222] width 407 height 8
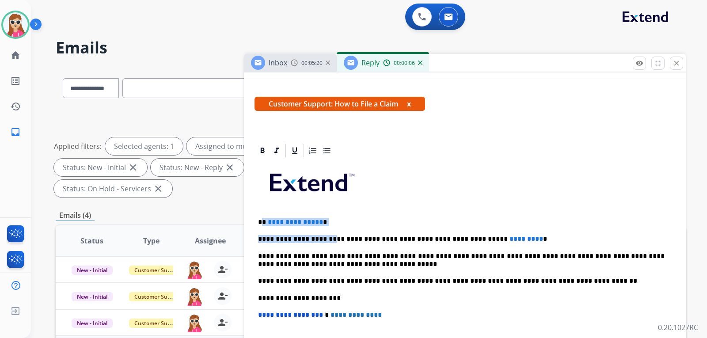
drag, startPoint x: 348, startPoint y: 223, endPoint x: 343, endPoint y: 225, distance: 5.2
click at [347, 224] on p "**********" at bounding box center [461, 222] width 407 height 8
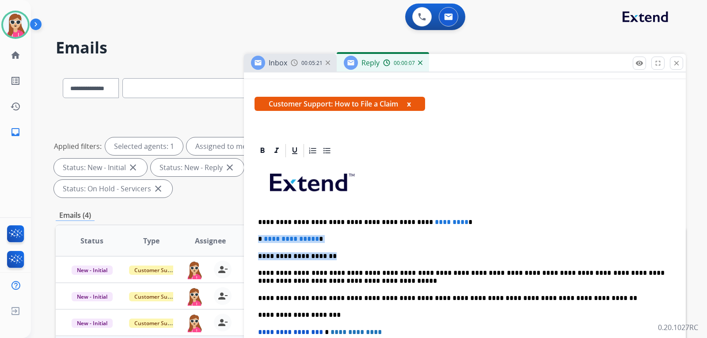
click at [326, 245] on div "**********" at bounding box center [465, 302] width 421 height 287
click at [344, 234] on div "**********" at bounding box center [465, 302] width 421 height 287
click at [382, 241] on p "**********" at bounding box center [461, 239] width 407 height 8
click at [384, 243] on p "**********" at bounding box center [461, 239] width 407 height 8
click at [385, 244] on div "**********" at bounding box center [465, 302] width 421 height 287
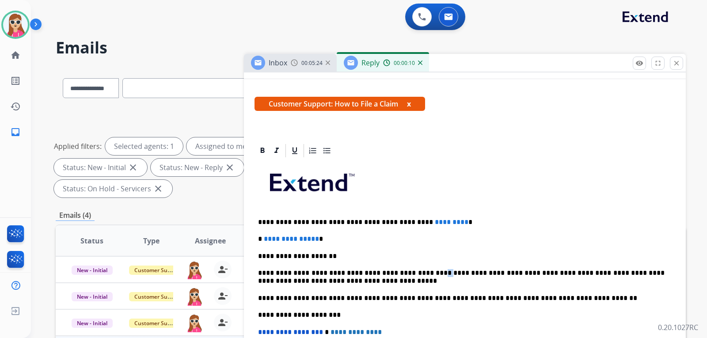
drag, startPoint x: 374, startPoint y: 242, endPoint x: 453, endPoint y: 258, distance: 81.2
click at [453, 260] on div "**********" at bounding box center [465, 302] width 421 height 287
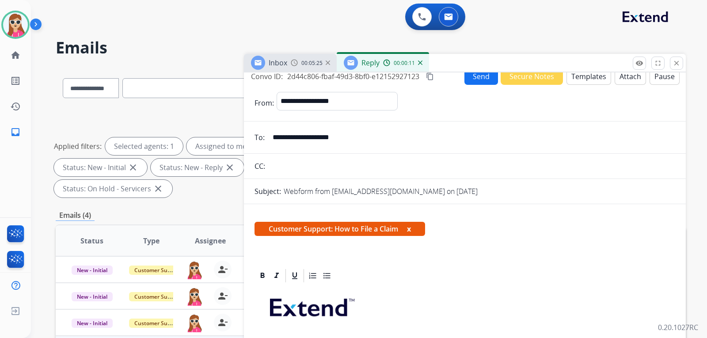
scroll to position [0, 0]
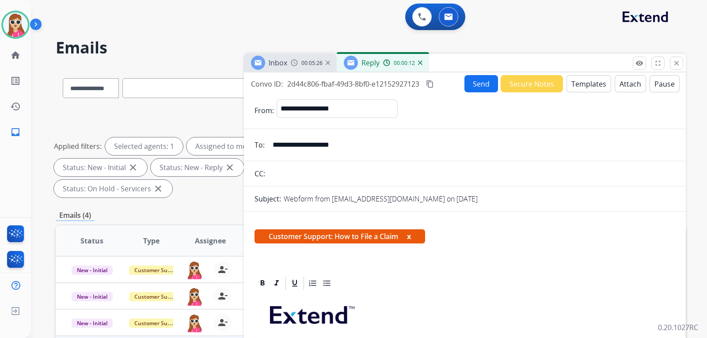
click at [414, 238] on span "Customer Support: How to File a Claim x" at bounding box center [340, 236] width 171 height 14
click at [415, 236] on span "Customer Support: How to File a Claim x" at bounding box center [340, 236] width 171 height 14
click at [411, 240] on button "x" at bounding box center [409, 236] width 4 height 11
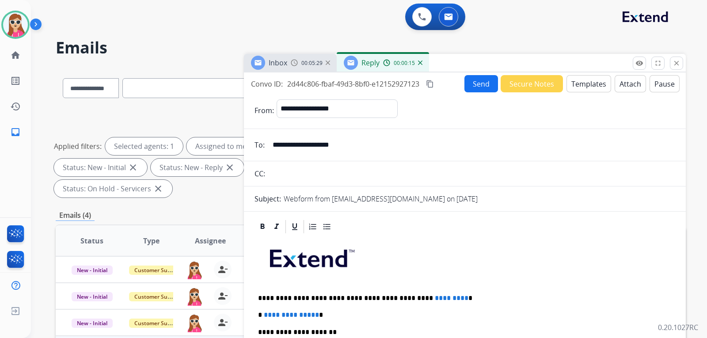
click at [584, 90] on button "Templates" at bounding box center [589, 83] width 45 height 17
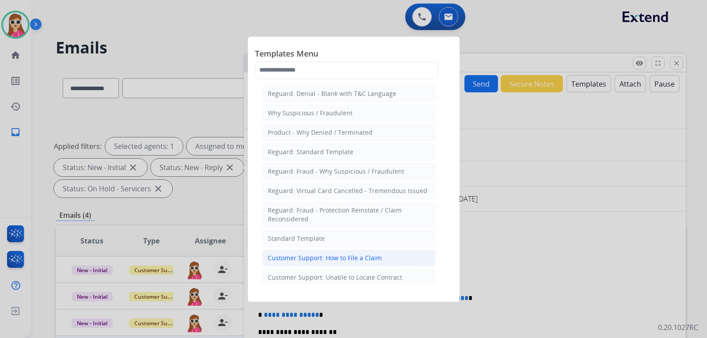
click at [347, 254] on li "Customer Support: How to File a Claim" at bounding box center [349, 258] width 174 height 17
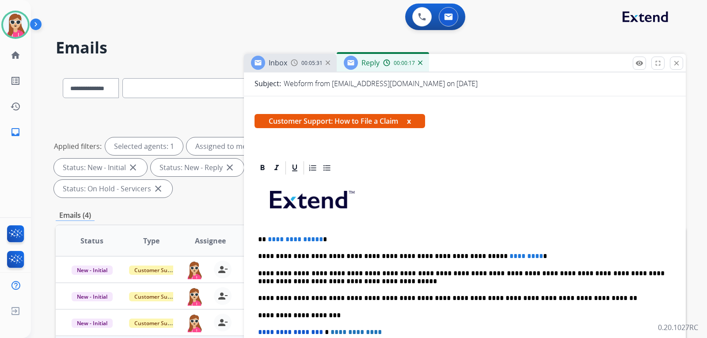
scroll to position [133, 0]
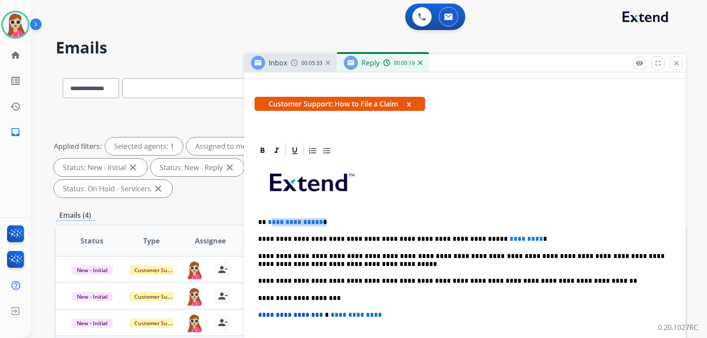
drag, startPoint x: 270, startPoint y: 224, endPoint x: 325, endPoint y: 221, distance: 55.3
click at [326, 221] on p "**********" at bounding box center [461, 222] width 407 height 8
drag, startPoint x: 502, startPoint y: 234, endPoint x: 461, endPoint y: 242, distance: 41.9
click at [461, 242] on div "**********" at bounding box center [465, 294] width 421 height 270
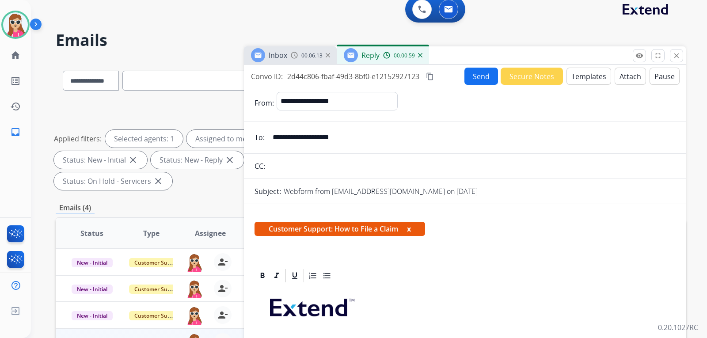
scroll to position [0, 0]
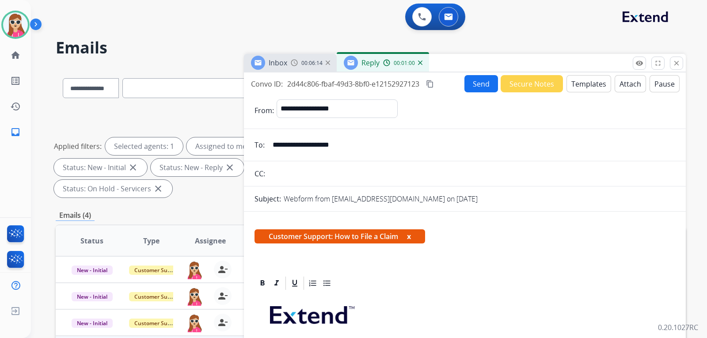
click at [480, 85] on button "Send" at bounding box center [482, 83] width 34 height 17
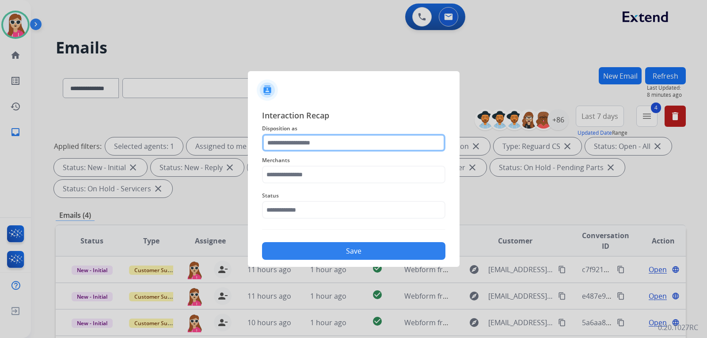
click at [313, 145] on input "text" at bounding box center [353, 143] width 183 height 18
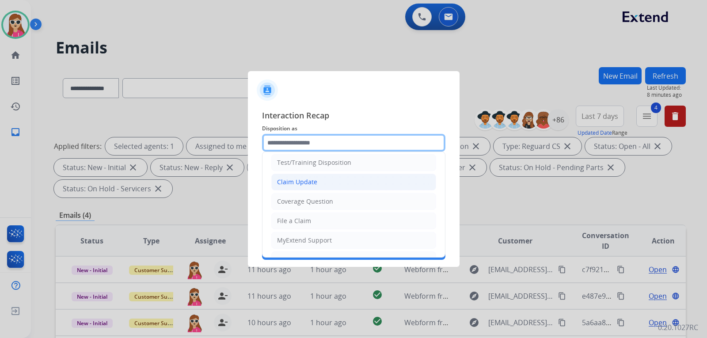
scroll to position [44, 0]
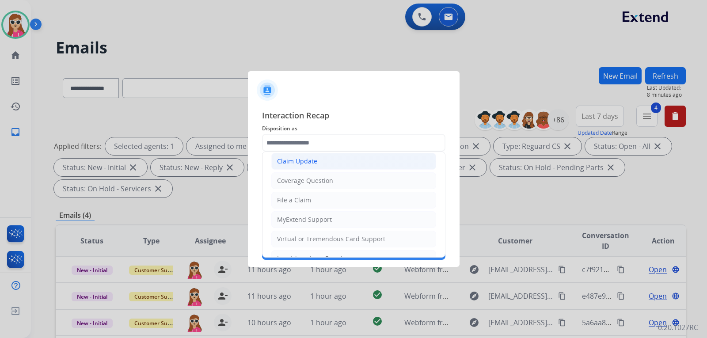
click at [317, 164] on li "Claim Update" at bounding box center [353, 161] width 165 height 17
type input "**********"
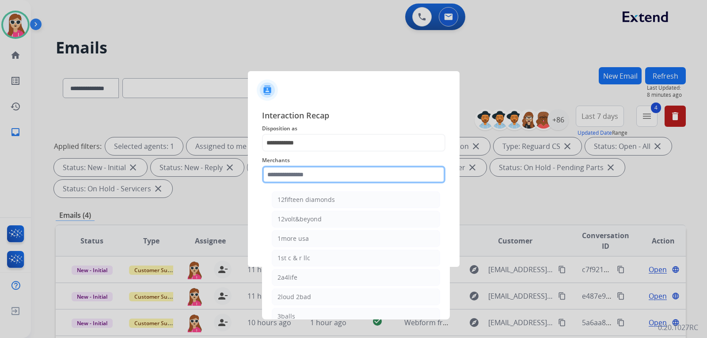
click at [387, 171] on input "text" at bounding box center [353, 175] width 183 height 18
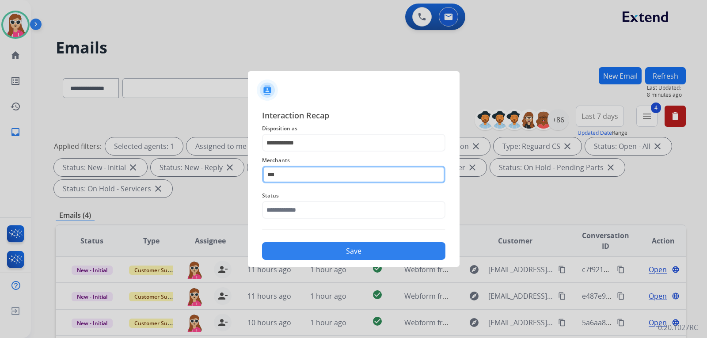
click at [313, 177] on input "***" at bounding box center [353, 175] width 183 height 18
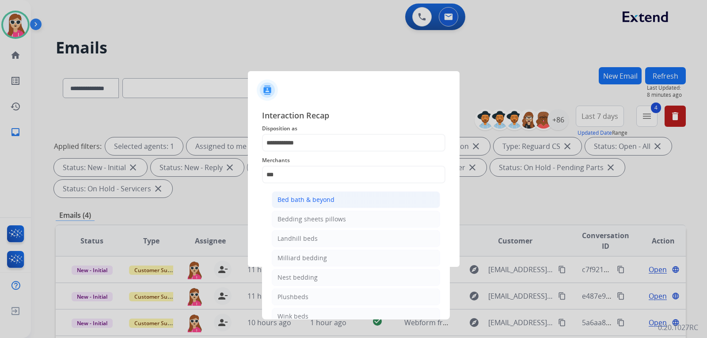
click at [317, 193] on li "Bed bath & beyond" at bounding box center [356, 199] width 168 height 17
type input "**********"
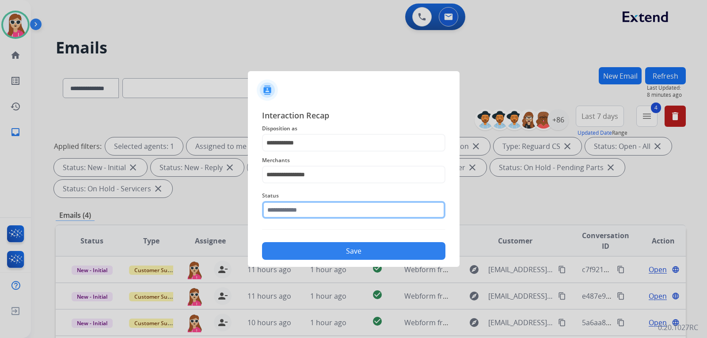
click at [314, 213] on input "text" at bounding box center [353, 210] width 183 height 18
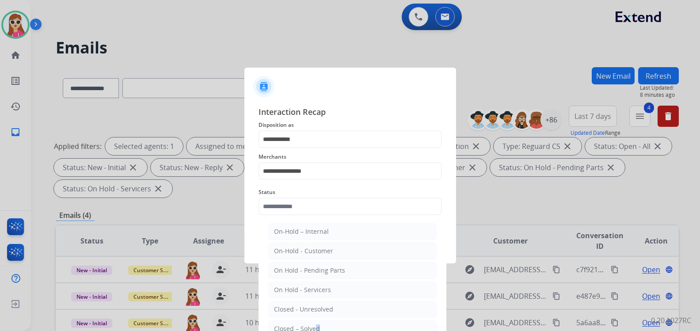
click at [314, 325] on div "Closed – Solved" at bounding box center [297, 329] width 46 height 9
type input "**********"
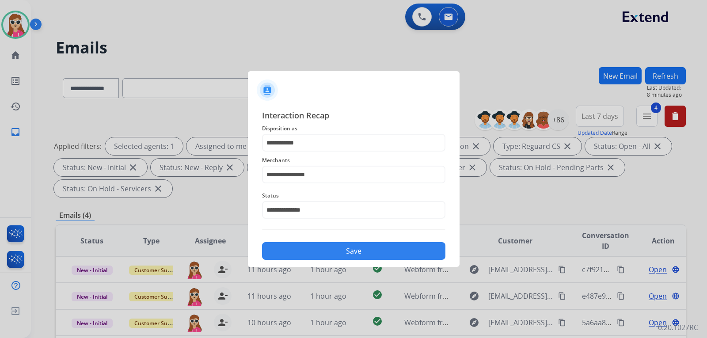
click at [355, 250] on button "Save" at bounding box center [353, 251] width 183 height 18
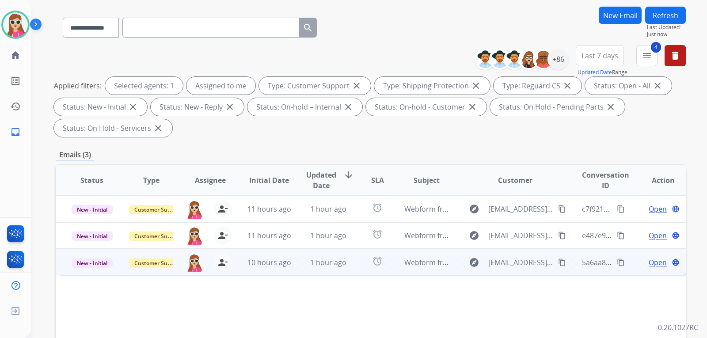
scroll to position [88, 0]
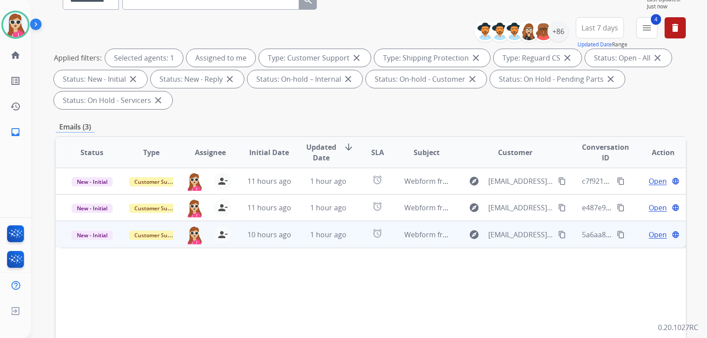
click at [390, 238] on td "Webform from csmy@telus.net on 08/19/2025" at bounding box center [419, 234] width 59 height 27
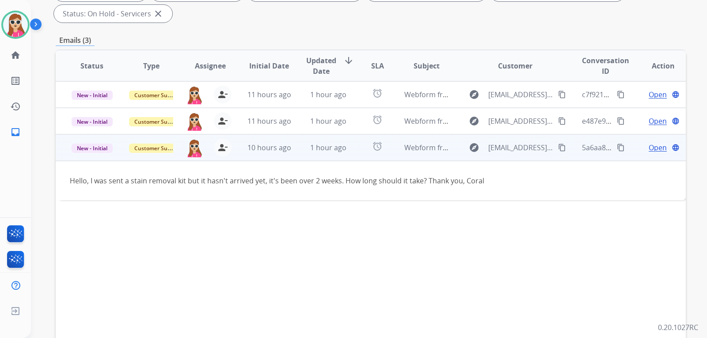
scroll to position [133, 0]
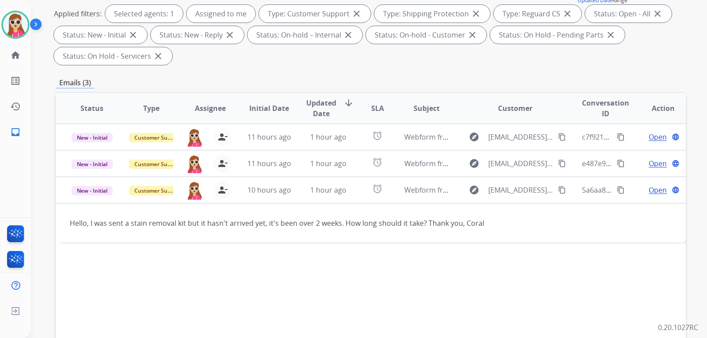
click at [514, 283] on div "Status Type Assignee Initial Date Updated Date arrow_downward SLA Subject Custo…" at bounding box center [371, 240] width 631 height 296
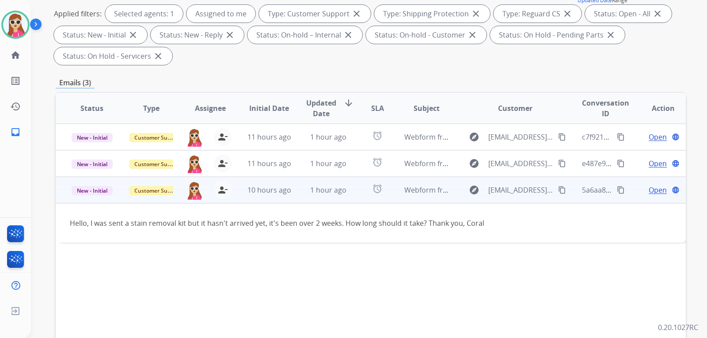
click at [558, 194] on mat-icon "content_copy" at bounding box center [562, 190] width 8 height 8
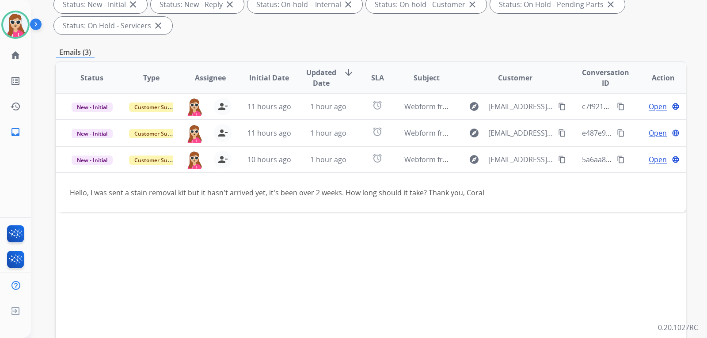
scroll to position [177, 0]
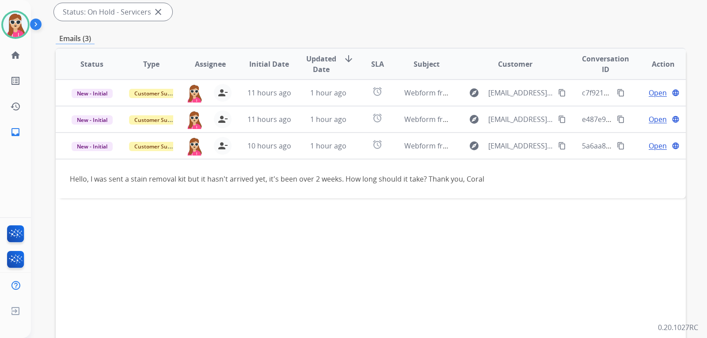
click at [469, 271] on div "Status Type Assignee Initial Date Updated Date arrow_downward SLA Subject Custo…" at bounding box center [371, 196] width 631 height 296
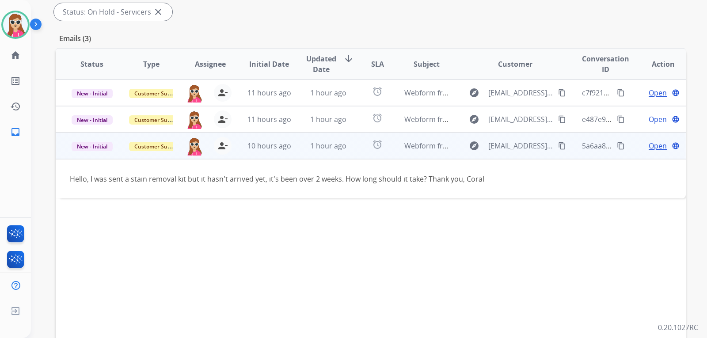
click at [649, 145] on span "Open" at bounding box center [658, 146] width 18 height 11
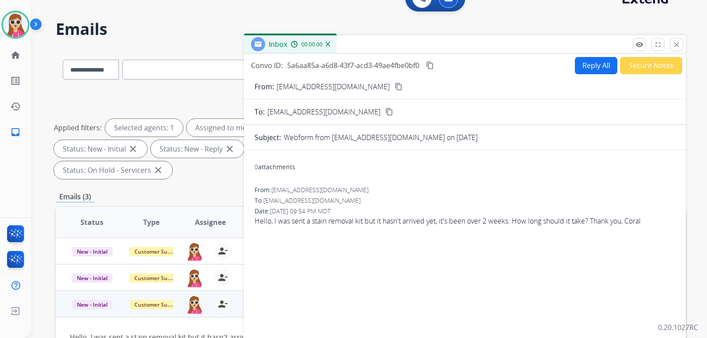
scroll to position [0, 0]
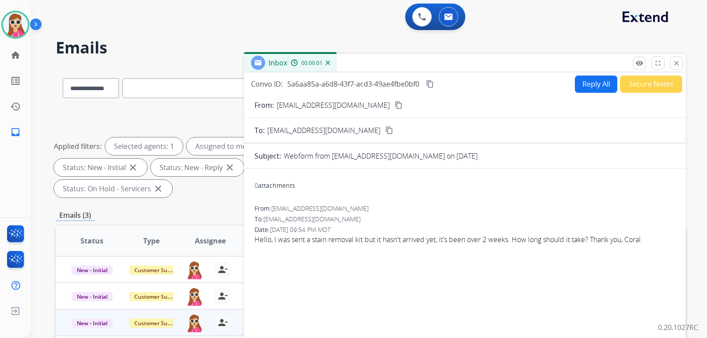
click at [585, 91] on button "Reply All" at bounding box center [596, 84] width 42 height 17
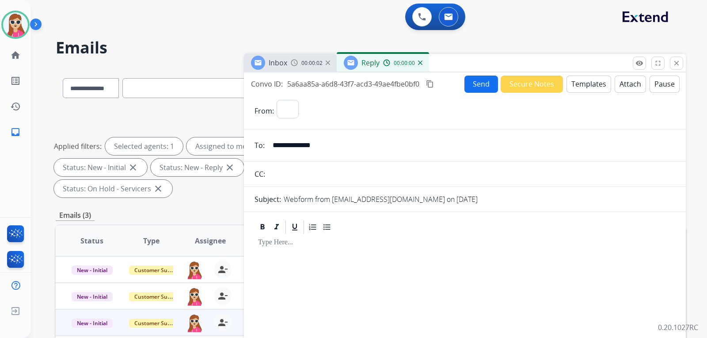
select select "**********"
click at [594, 88] on button "Templates" at bounding box center [589, 84] width 45 height 17
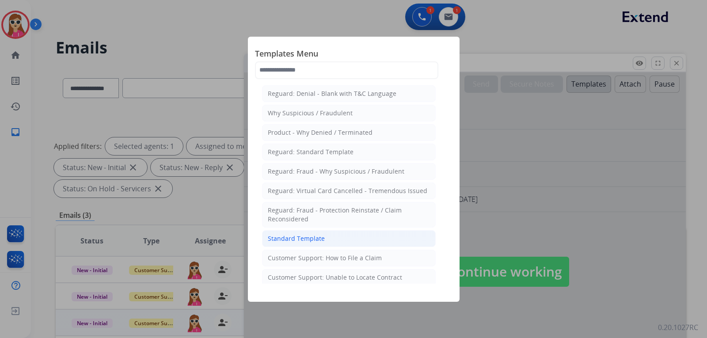
click at [287, 237] on div "Standard Template" at bounding box center [296, 238] width 57 height 9
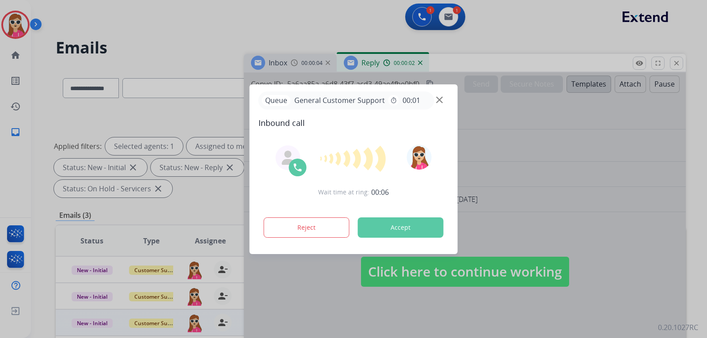
click at [397, 221] on button "Accept" at bounding box center [401, 228] width 86 height 20
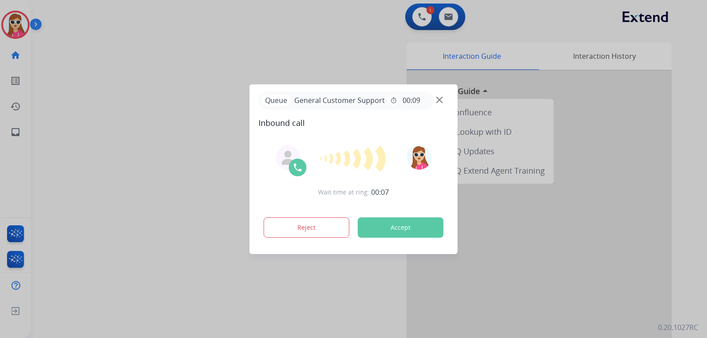
click at [404, 233] on button "Accept" at bounding box center [401, 228] width 86 height 20
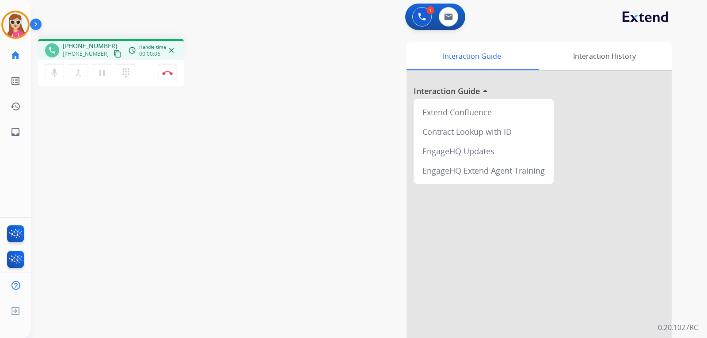
click at [114, 51] on mat-icon "content_copy" at bounding box center [118, 54] width 8 height 8
click at [169, 70] on button "Disconnect" at bounding box center [167, 73] width 19 height 19
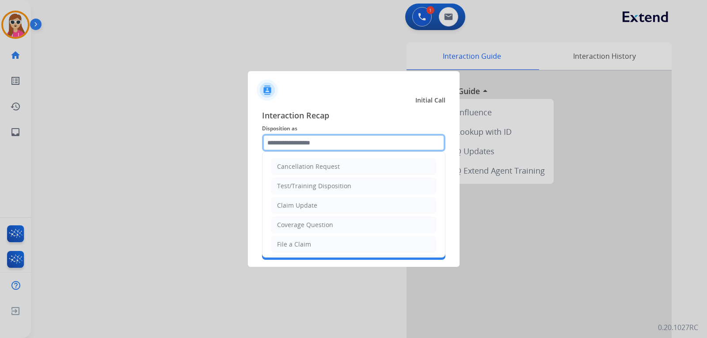
click at [333, 148] on input "text" at bounding box center [353, 143] width 183 height 18
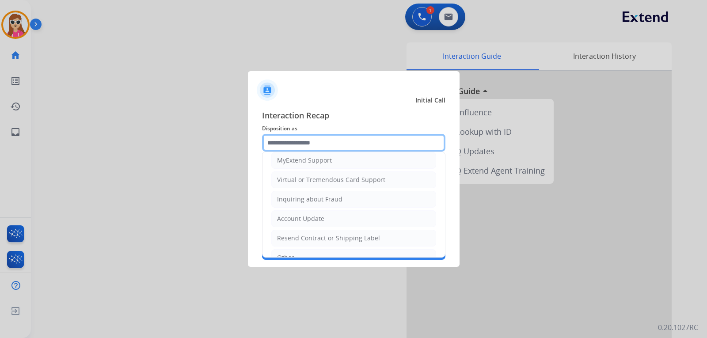
scroll to position [88, 0]
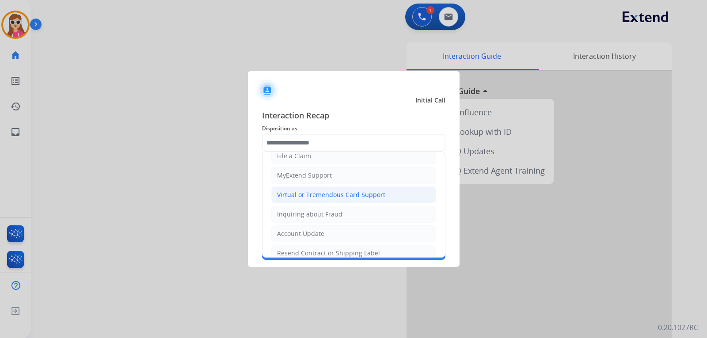
click at [302, 192] on div "Virtual or Tremendous Card Support" at bounding box center [331, 195] width 108 height 9
type input "**********"
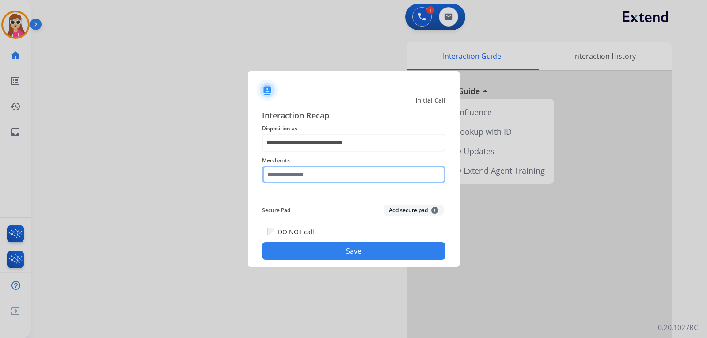
click at [306, 179] on input "text" at bounding box center [353, 175] width 183 height 18
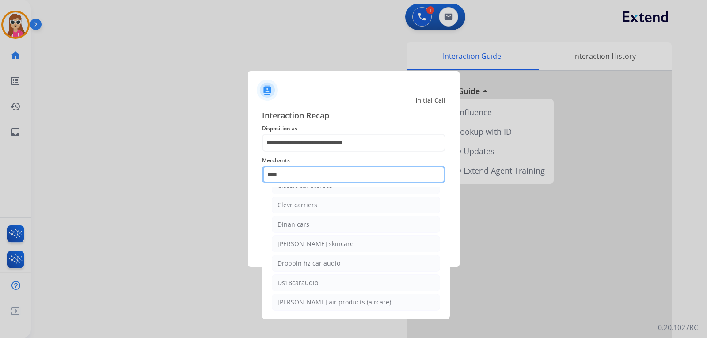
scroll to position [0, 0]
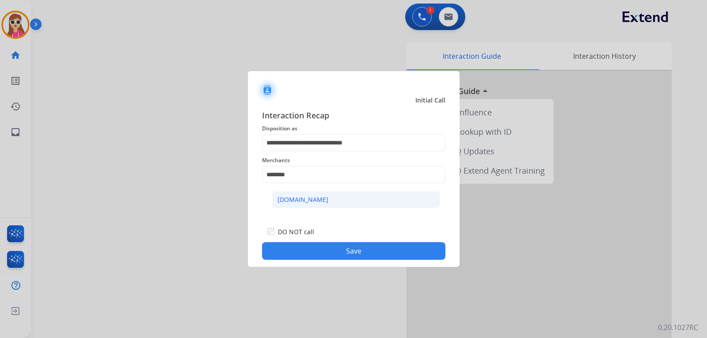
click at [321, 203] on li "[DOMAIN_NAME]" at bounding box center [356, 199] width 168 height 17
type input "**********"
click at [307, 245] on button "Save" at bounding box center [353, 251] width 183 height 18
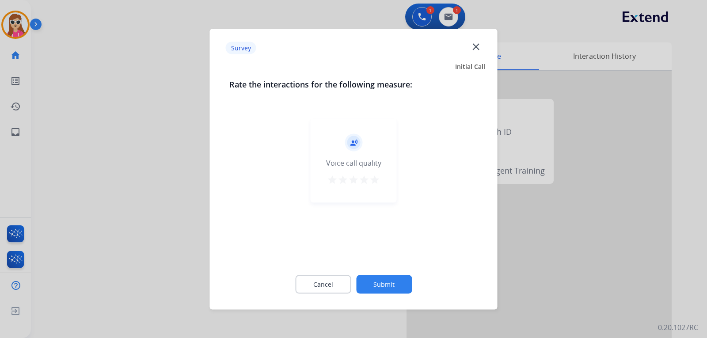
click at [374, 182] on mat-icon "star" at bounding box center [375, 179] width 11 height 11
click at [390, 284] on button "Submit" at bounding box center [384, 284] width 56 height 19
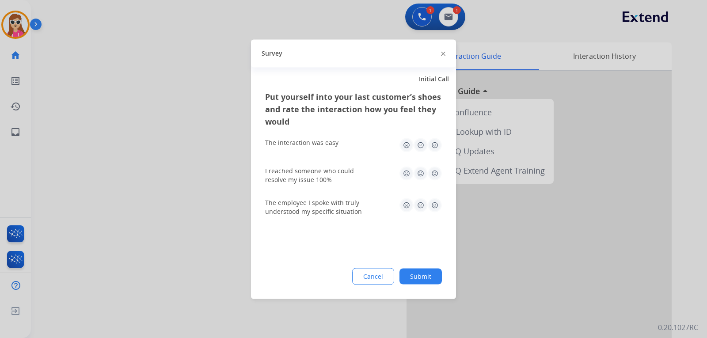
click at [438, 145] on img at bounding box center [435, 145] width 14 height 14
drag, startPoint x: 439, startPoint y: 176, endPoint x: 417, endPoint y: 206, distance: 37.2
click at [439, 176] on img at bounding box center [435, 173] width 14 height 14
drag, startPoint x: 432, startPoint y: 204, endPoint x: 411, endPoint y: 237, distance: 39.4
click at [432, 205] on img at bounding box center [435, 205] width 14 height 14
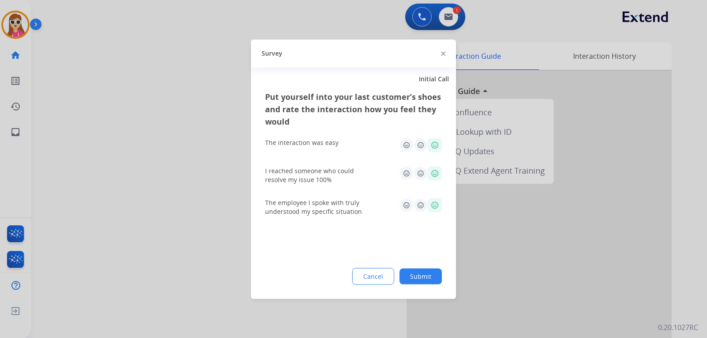
click at [416, 272] on button "Submit" at bounding box center [421, 276] width 42 height 16
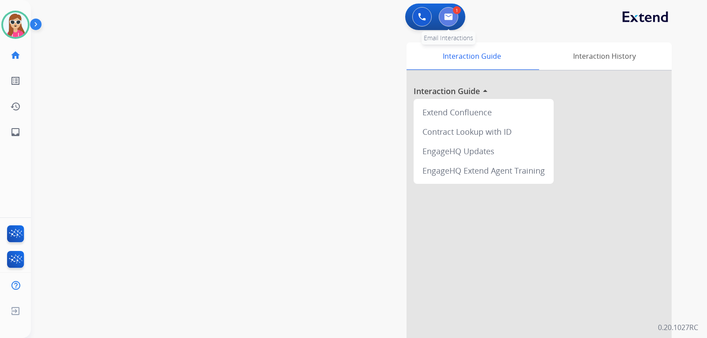
click at [449, 17] on img at bounding box center [448, 16] width 9 height 7
select select "**********"
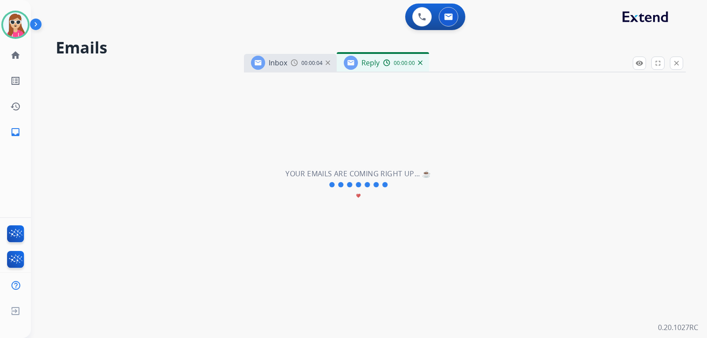
select select "**********"
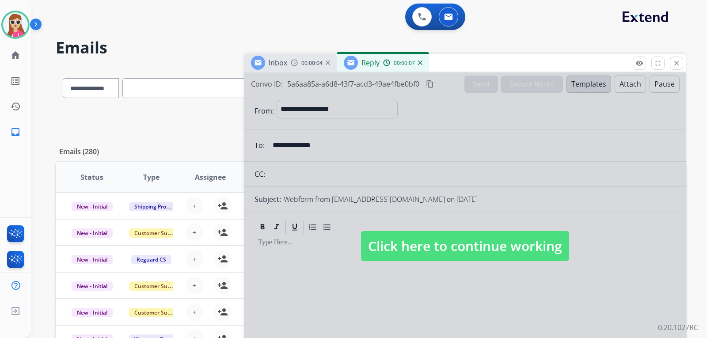
click at [463, 248] on span "Click here to continue working" at bounding box center [465, 246] width 208 height 30
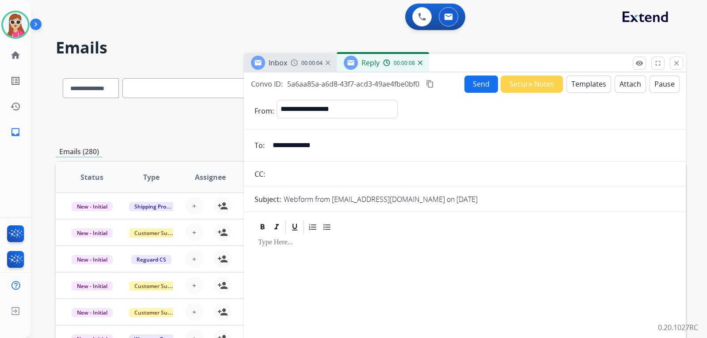
click at [584, 84] on button "Templates" at bounding box center [589, 84] width 45 height 17
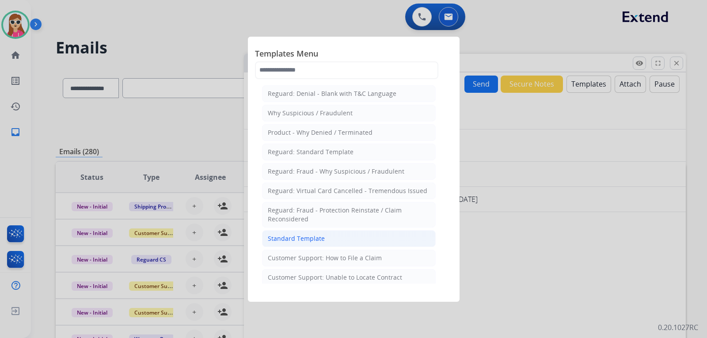
click at [314, 240] on div "Standard Template" at bounding box center [296, 238] width 57 height 9
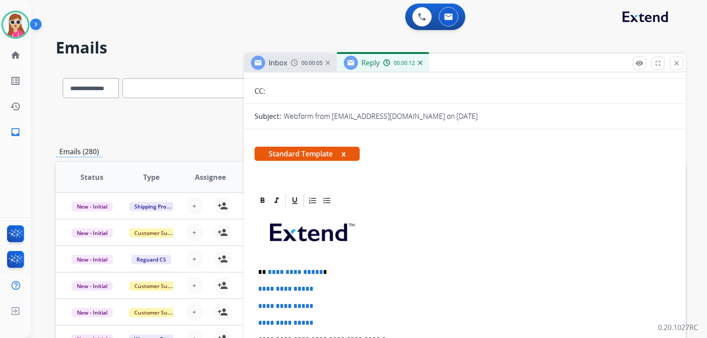
scroll to position [177, 0]
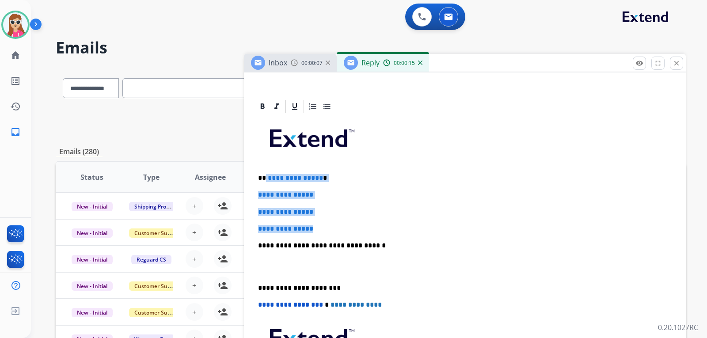
drag, startPoint x: 264, startPoint y: 179, endPoint x: 331, endPoint y: 226, distance: 81.2
click at [331, 226] on div "**********" at bounding box center [465, 267] width 421 height 304
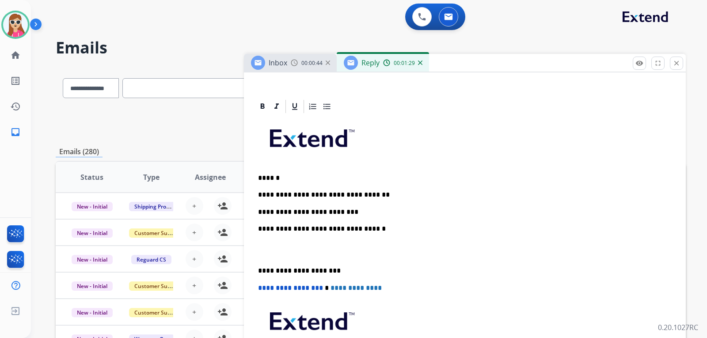
click at [361, 213] on p "**********" at bounding box center [461, 212] width 407 height 8
click at [493, 212] on p "**********" at bounding box center [461, 212] width 407 height 8
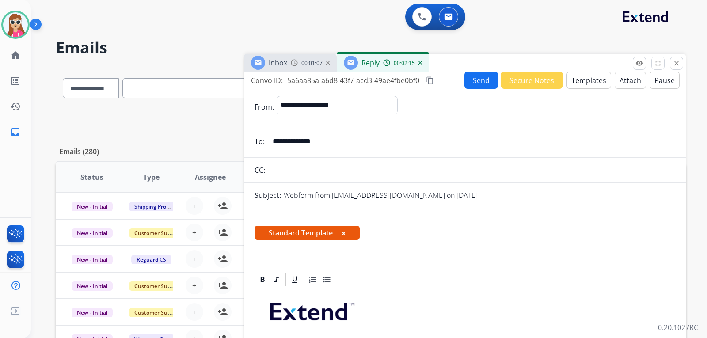
scroll to position [0, 0]
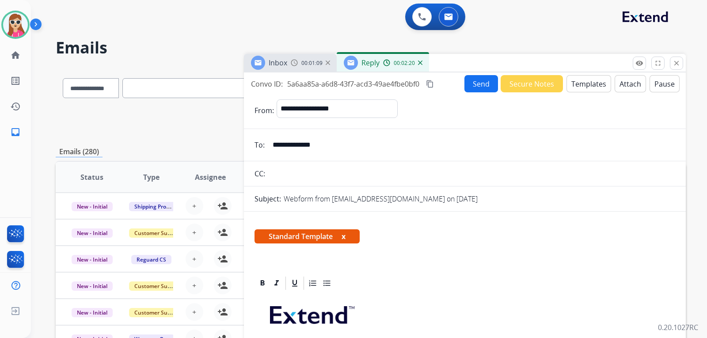
click at [465, 90] on button "Send" at bounding box center [482, 83] width 34 height 17
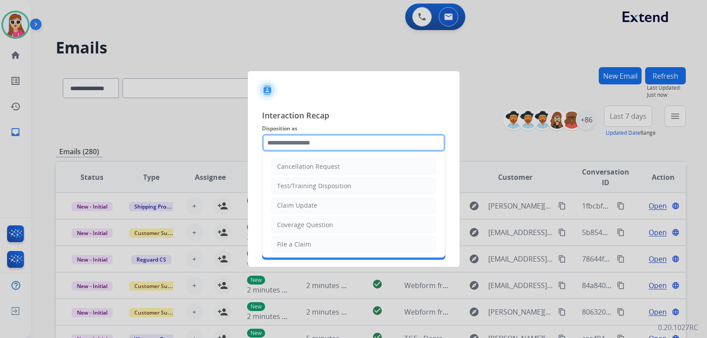
click at [334, 143] on input "text" at bounding box center [353, 143] width 183 height 18
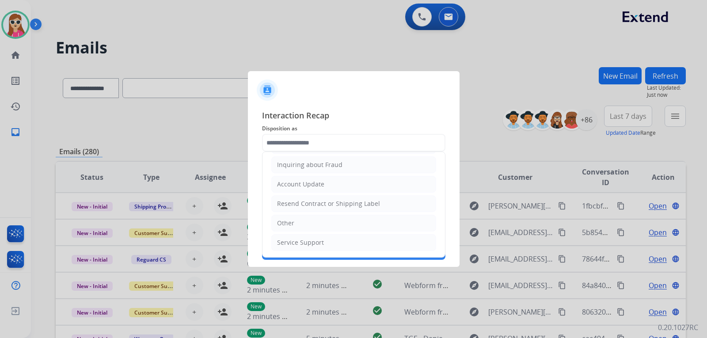
drag, startPoint x: 315, startPoint y: 219, endPoint x: 315, endPoint y: 212, distance: 7.5
click at [315, 219] on li "Other" at bounding box center [353, 223] width 165 height 17
type input "*****"
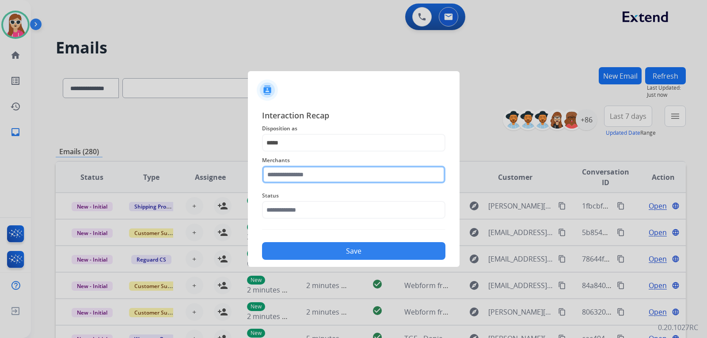
click at [315, 178] on input "text" at bounding box center [353, 175] width 183 height 18
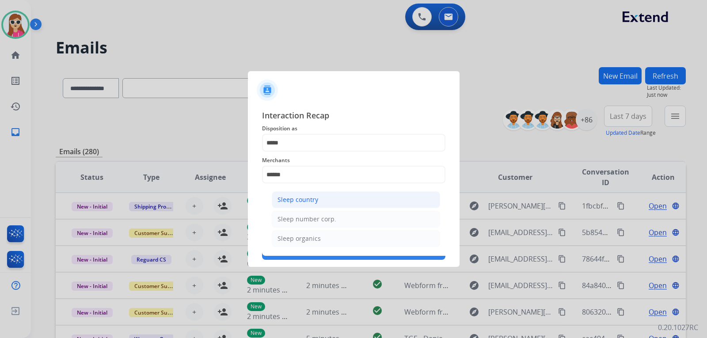
click at [334, 200] on li "Sleep country" at bounding box center [356, 199] width 168 height 17
type input "**********"
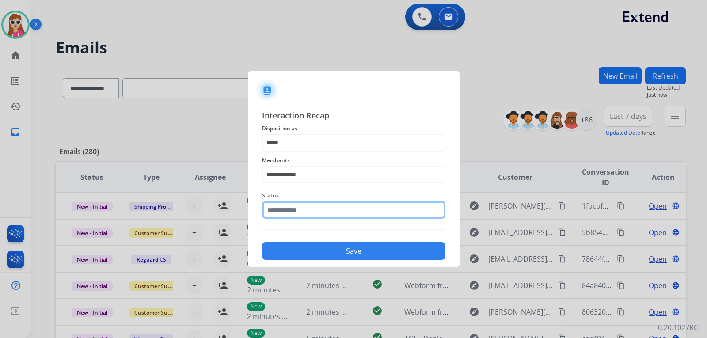
click at [331, 216] on div "Status" at bounding box center [353, 204] width 183 height 35
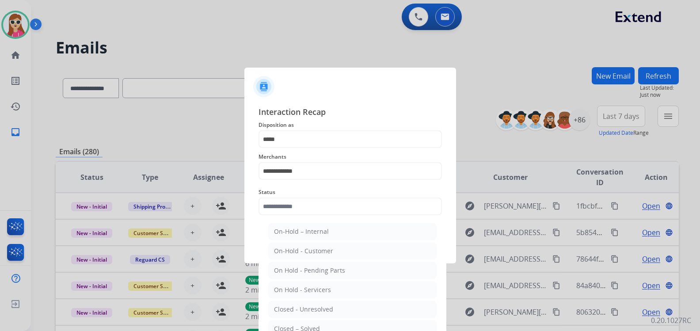
click at [325, 324] on li "Closed – Solved" at bounding box center [352, 329] width 168 height 17
type input "**********"
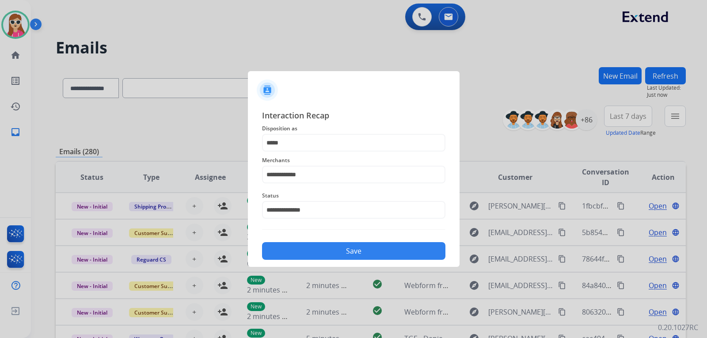
click at [325, 247] on button "Save" at bounding box center [353, 251] width 183 height 18
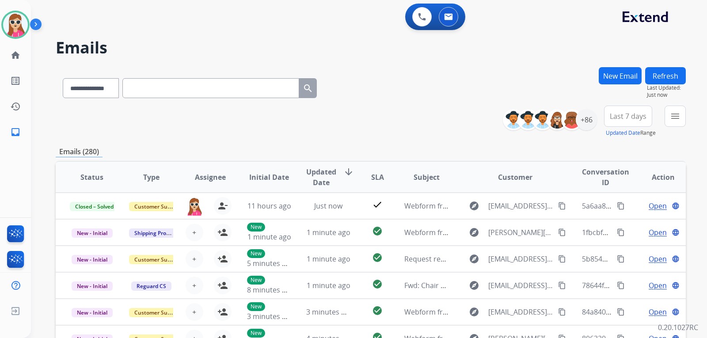
click at [371, 43] on h2 "Emails" at bounding box center [371, 48] width 631 height 18
click at [14, 22] on img at bounding box center [15, 24] width 25 height 25
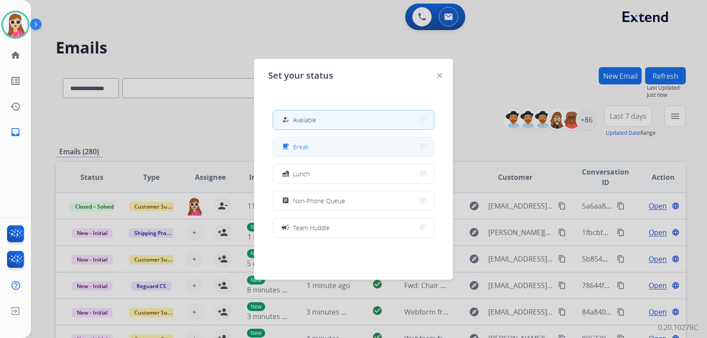
click at [293, 147] on div "free_breakfast" at bounding box center [286, 146] width 13 height 11
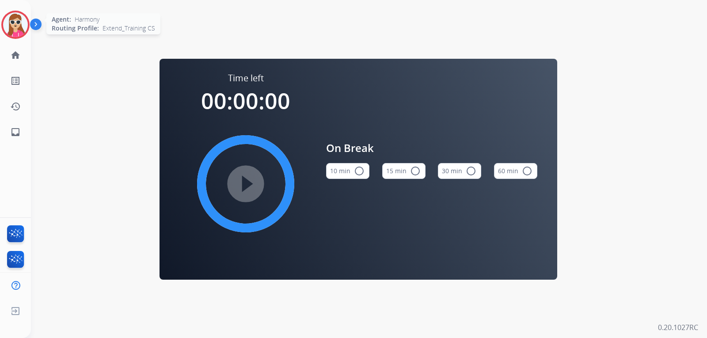
click at [11, 29] on img at bounding box center [15, 24] width 25 height 25
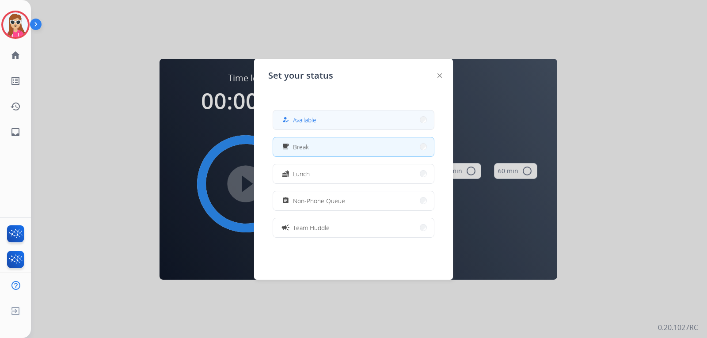
click at [304, 113] on button "how_to_reg Available" at bounding box center [353, 120] width 161 height 19
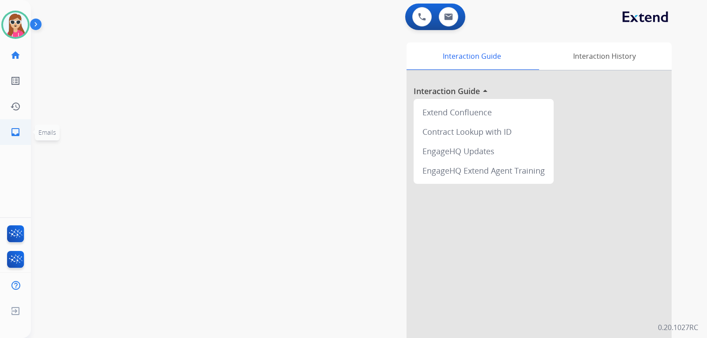
click at [10, 141] on link "inbox Emails" at bounding box center [15, 132] width 25 height 25
select select "**********"
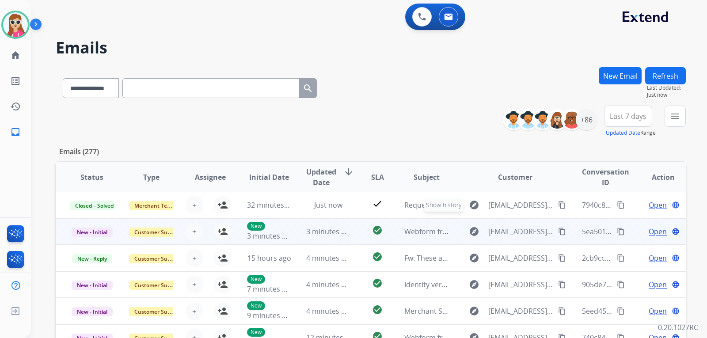
scroll to position [88, 0]
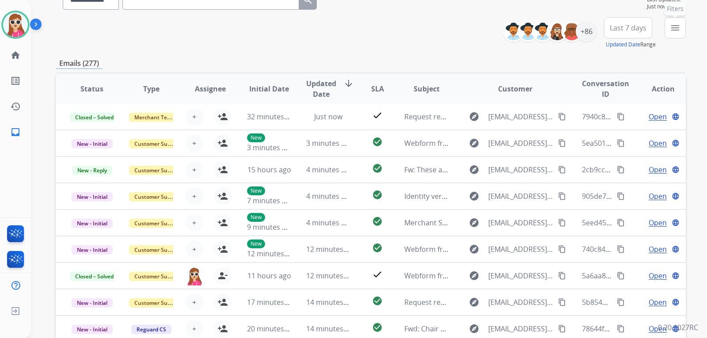
drag, startPoint x: 667, startPoint y: 23, endPoint x: 659, endPoint y: 27, distance: 9.7
click at [666, 23] on button "menu Filters" at bounding box center [675, 27] width 21 height 21
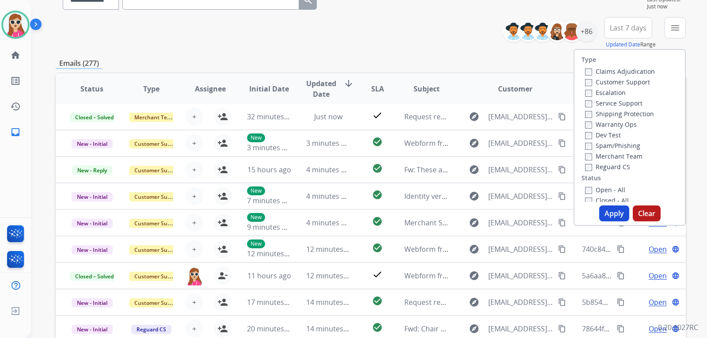
click at [626, 84] on label "Customer Support" at bounding box center [617, 82] width 65 height 8
click at [623, 109] on div "Shipping Protection" at bounding box center [620, 113] width 70 height 11
click at [623, 111] on label "Shipping Protection" at bounding box center [619, 114] width 69 height 8
click at [609, 165] on label "Reguard CS" at bounding box center [607, 167] width 45 height 8
click at [593, 186] on label "Open - All" at bounding box center [605, 190] width 40 height 8
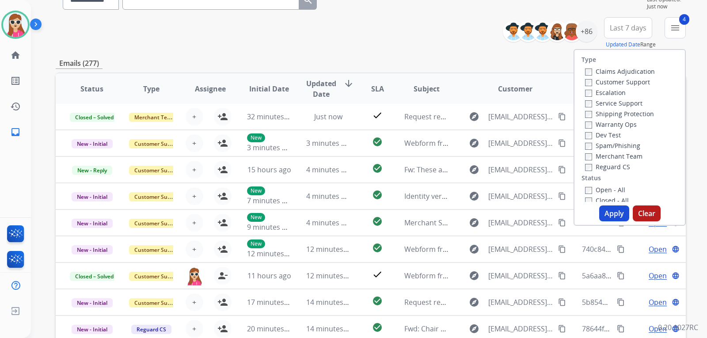
click at [600, 209] on button "Apply" at bounding box center [615, 214] width 30 height 16
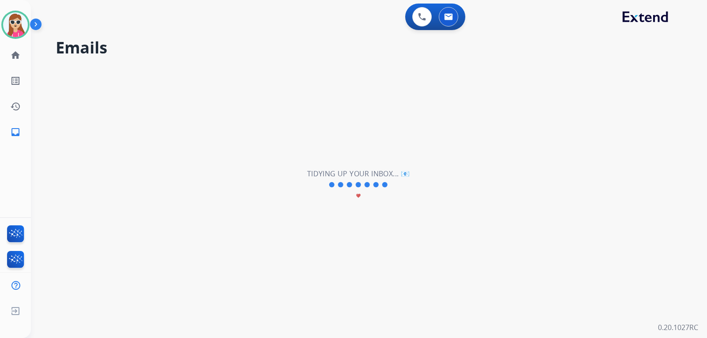
scroll to position [0, 0]
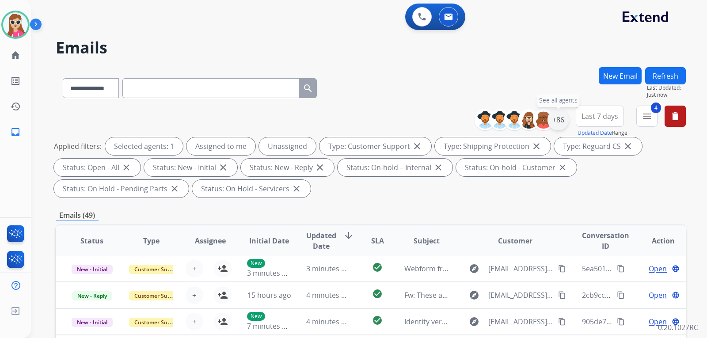
click at [559, 121] on div "+86" at bounding box center [558, 119] width 21 height 21
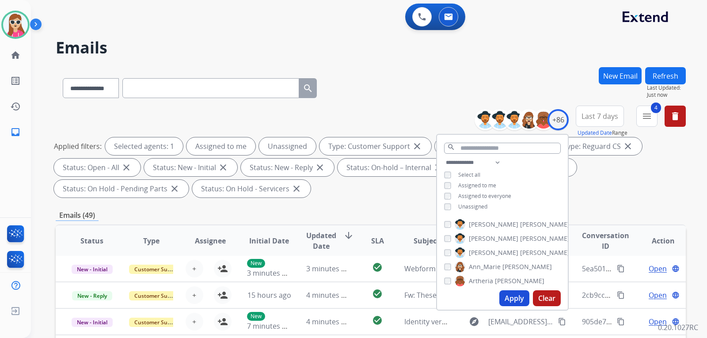
click at [474, 206] on span "Unassigned" at bounding box center [473, 207] width 29 height 8
drag, startPoint x: 500, startPoint y: 301, endPoint x: 502, endPoint y: 297, distance: 5.2
click at [500, 300] on button "Apply" at bounding box center [515, 299] width 30 height 16
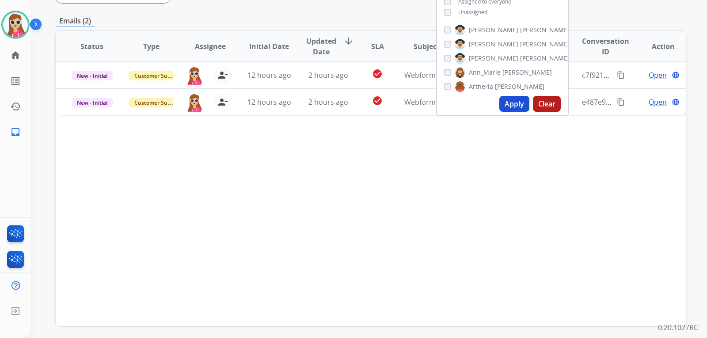
scroll to position [140, 0]
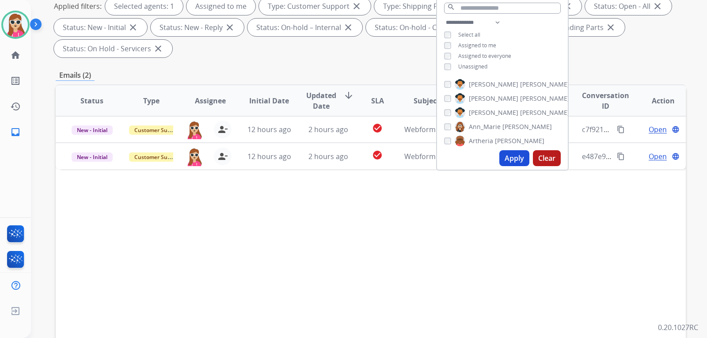
drag, startPoint x: 353, startPoint y: 220, endPoint x: 356, endPoint y: 215, distance: 5.8
click at [354, 220] on div "Status Type Assignee Initial Date Updated Date arrow_downward SLA Subject Custo…" at bounding box center [371, 232] width 631 height 296
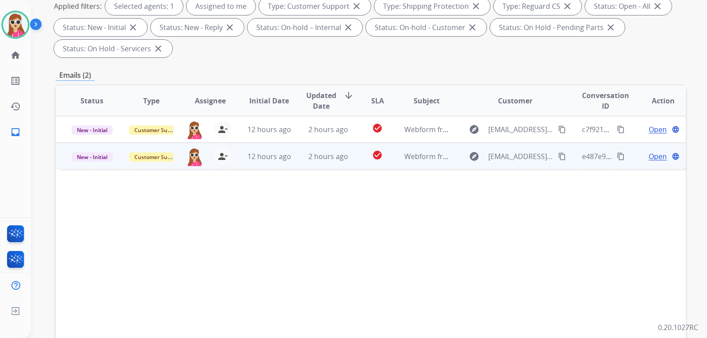
click at [359, 164] on td "check_circle" at bounding box center [370, 156] width 39 height 27
drag, startPoint x: 558, startPoint y: 157, endPoint x: 549, endPoint y: 157, distance: 8.8
click at [558, 157] on mat-icon "content_copy" at bounding box center [562, 156] width 8 height 8
click at [650, 161] on td "Open language" at bounding box center [656, 156] width 59 height 27
click at [643, 163] on td "Open language" at bounding box center [656, 156] width 59 height 27
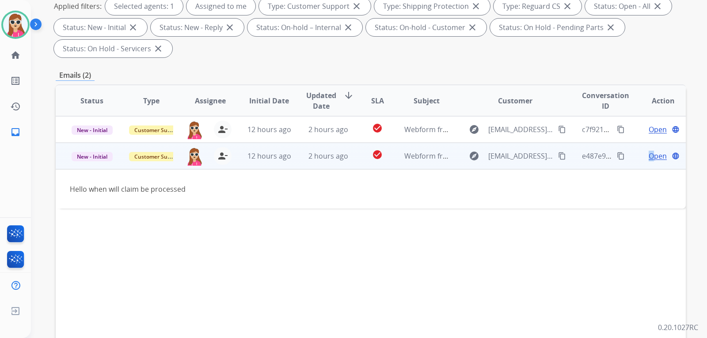
click at [649, 153] on span "Open" at bounding box center [658, 156] width 18 height 11
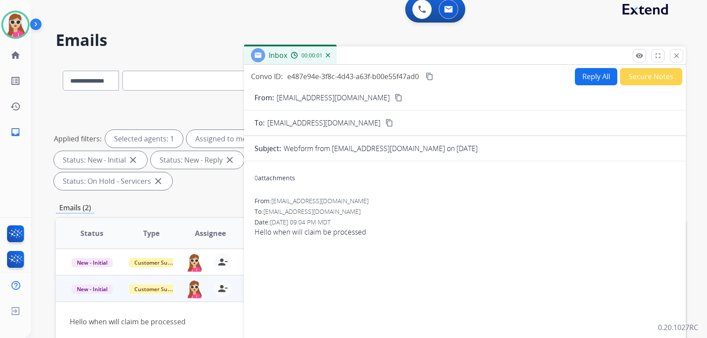
scroll to position [0, 0]
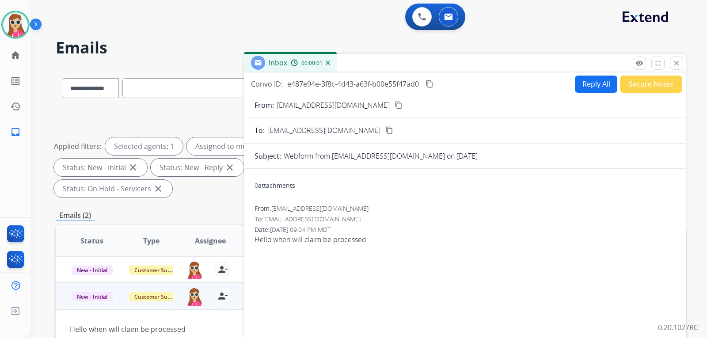
click at [605, 88] on button "Reply All" at bounding box center [596, 84] width 42 height 17
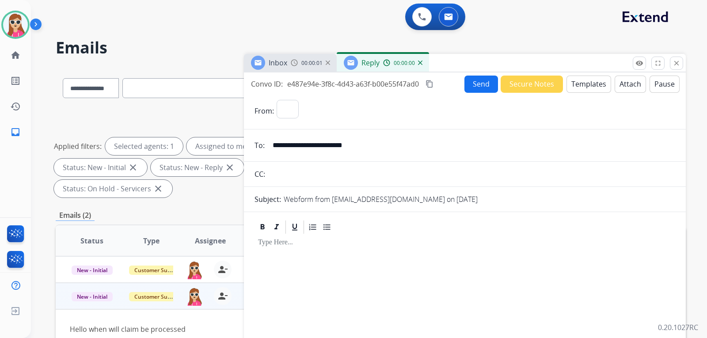
select select "**********"
click at [586, 86] on button "Templates" at bounding box center [589, 84] width 45 height 17
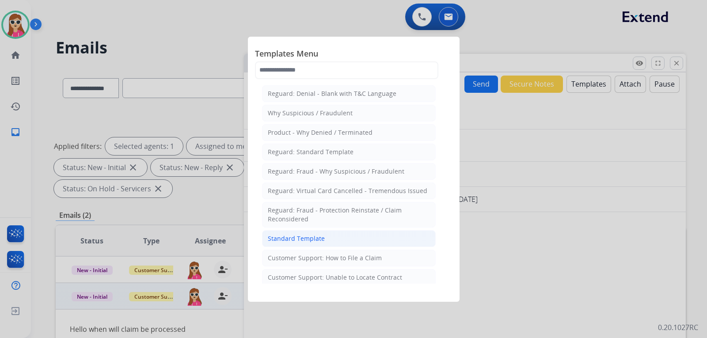
click at [356, 238] on li "Standard Template" at bounding box center [349, 238] width 174 height 17
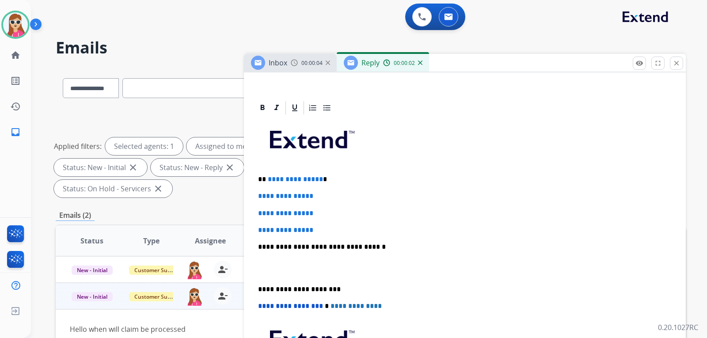
scroll to position [194, 0]
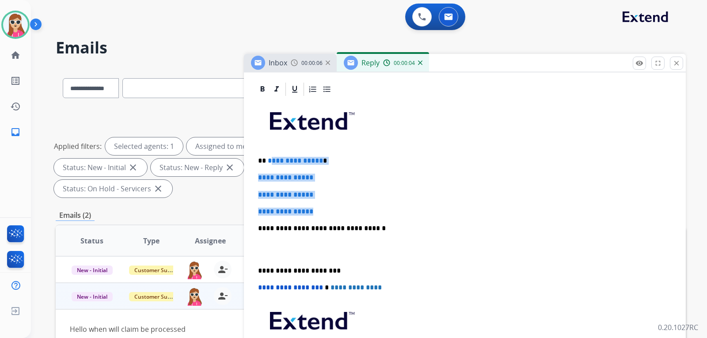
drag, startPoint x: 269, startPoint y: 163, endPoint x: 322, endPoint y: 213, distance: 73.2
click at [322, 213] on div "**********" at bounding box center [465, 249] width 421 height 304
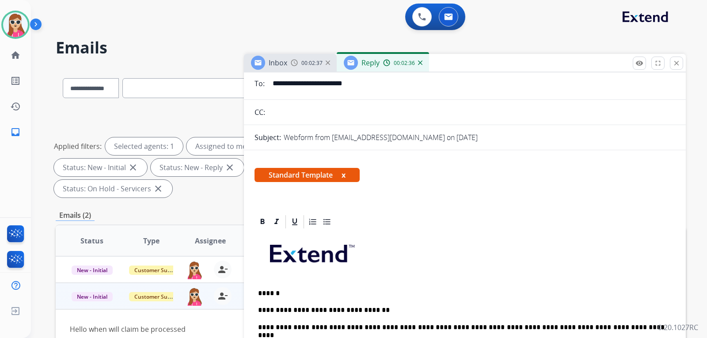
scroll to position [150, 0]
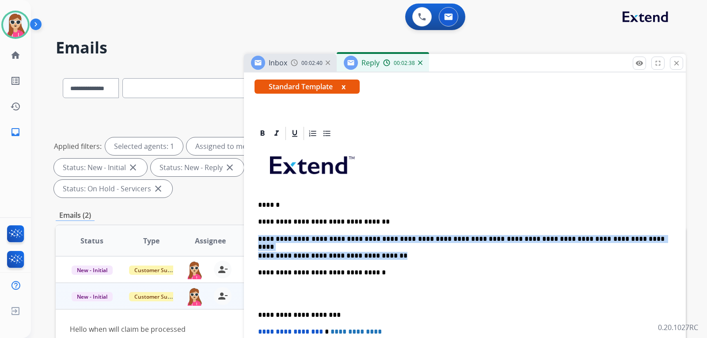
click at [391, 257] on p "**********" at bounding box center [461, 256] width 407 height 8
copy div "**********"
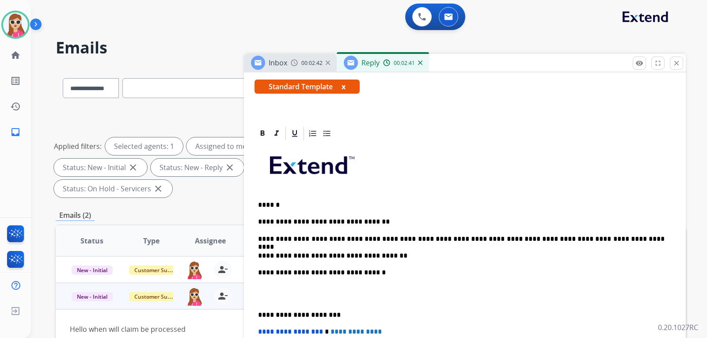
click at [347, 88] on span "Standard Template x" at bounding box center [307, 87] width 105 height 14
click at [348, 86] on span "Standard Template x" at bounding box center [307, 87] width 105 height 14
click at [345, 87] on button "x" at bounding box center [344, 86] width 4 height 11
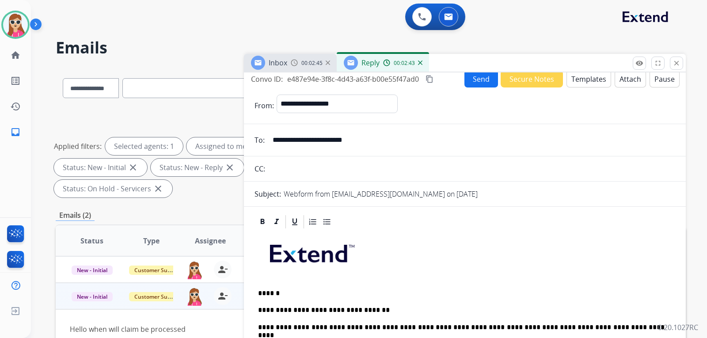
scroll to position [0, 0]
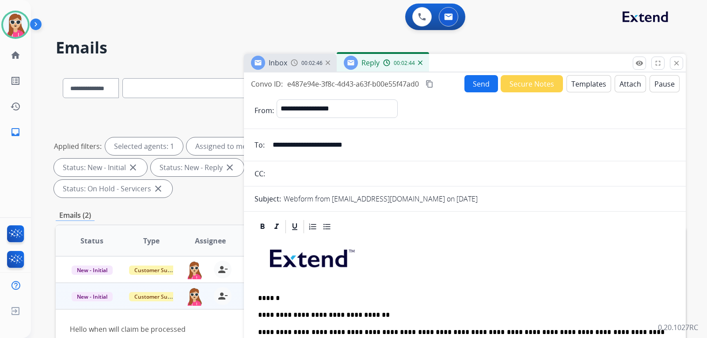
click at [604, 90] on button "Templates" at bounding box center [589, 83] width 45 height 17
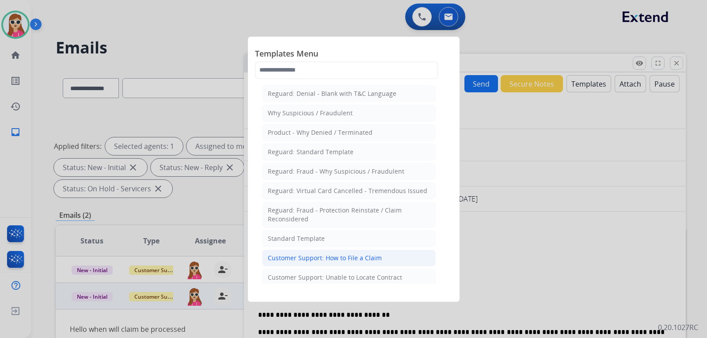
click at [355, 257] on div "Customer Support: How to File a Claim" at bounding box center [325, 258] width 114 height 9
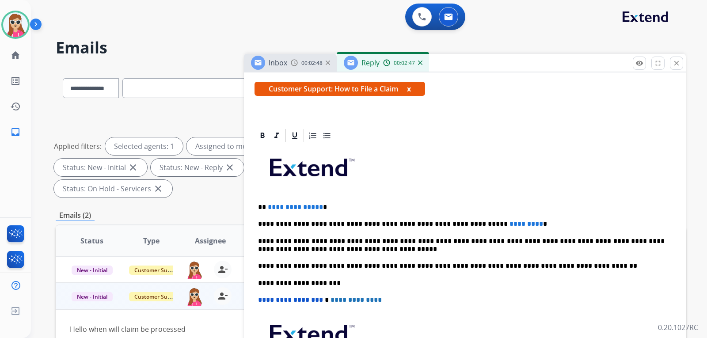
scroll to position [160, 0]
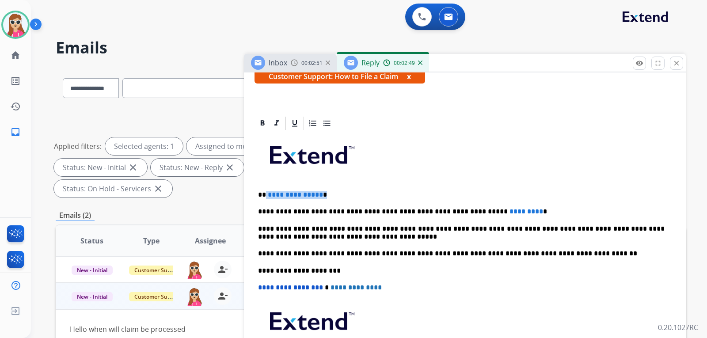
drag, startPoint x: 266, startPoint y: 194, endPoint x: 328, endPoint y: 199, distance: 62.1
click at [328, 199] on p "**********" at bounding box center [461, 195] width 407 height 8
drag, startPoint x: 497, startPoint y: 213, endPoint x: 462, endPoint y: 213, distance: 35.4
click at [460, 213] on p "**********" at bounding box center [461, 212] width 407 height 8
click at [535, 211] on span "*" at bounding box center [537, 211] width 4 height 7
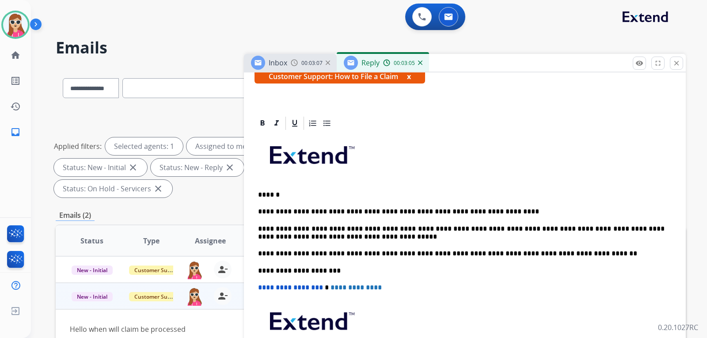
click at [339, 207] on div "**********" at bounding box center [465, 266] width 421 height 270
click at [335, 195] on p "******" at bounding box center [461, 195] width 407 height 8
click at [492, 213] on p "**********" at bounding box center [461, 212] width 407 height 8
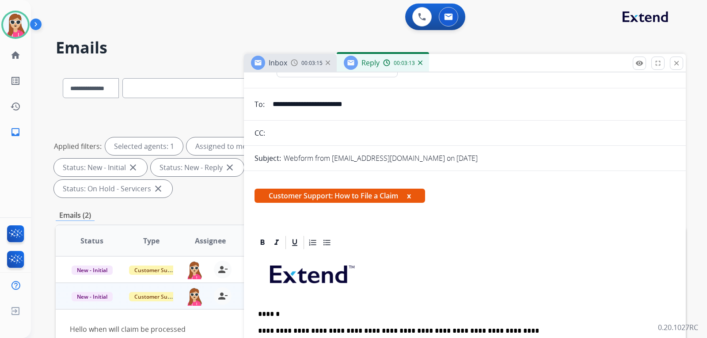
scroll to position [0, 0]
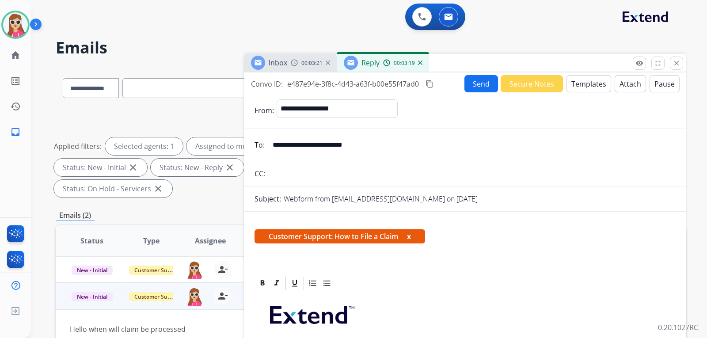
click at [472, 87] on button "Send" at bounding box center [482, 83] width 34 height 17
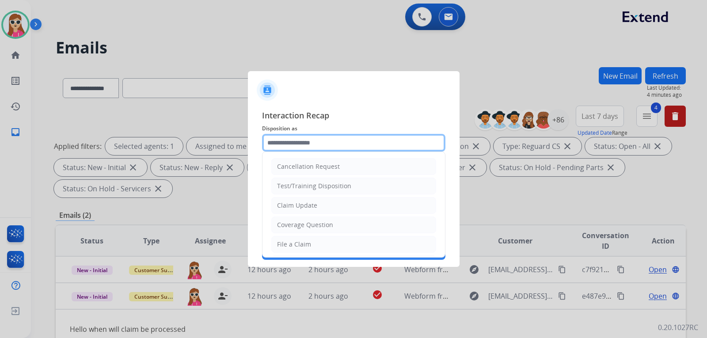
click at [355, 151] on input "text" at bounding box center [353, 143] width 183 height 18
click at [332, 145] on input "text" at bounding box center [353, 143] width 183 height 18
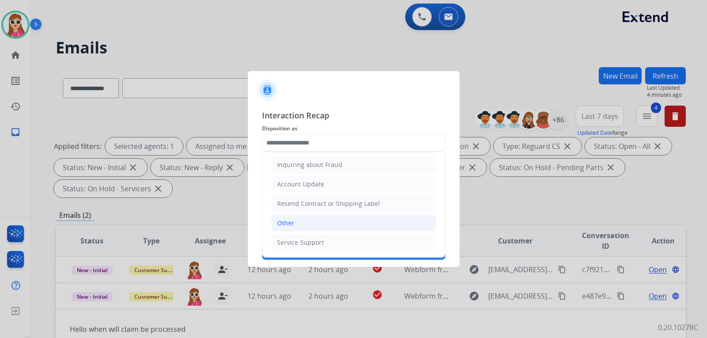
click at [318, 221] on li "Other" at bounding box center [353, 223] width 165 height 17
type input "*****"
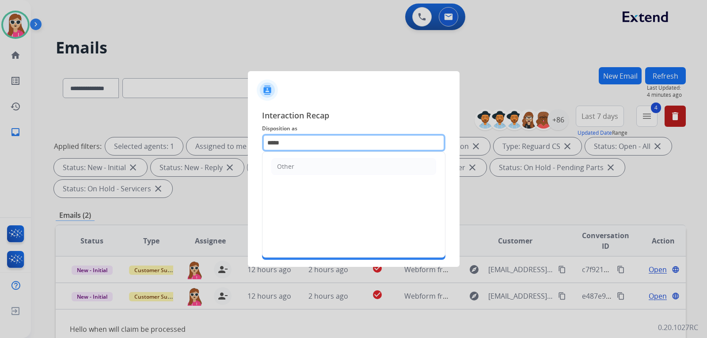
drag, startPoint x: 314, startPoint y: 149, endPoint x: 232, endPoint y: 131, distance: 84.1
click at [0, 131] on app-contact-recap-modal "Interaction Recap Disposition as ***** Other Merchants Status Save" at bounding box center [0, 169] width 0 height 338
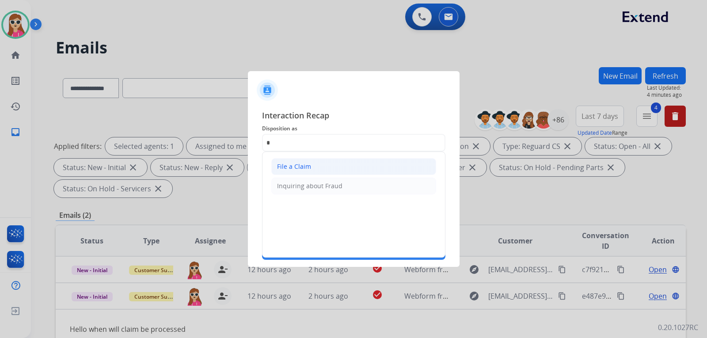
click at [305, 176] on ul "File a Claim Inquiring about Fraud" at bounding box center [354, 176] width 183 height 49
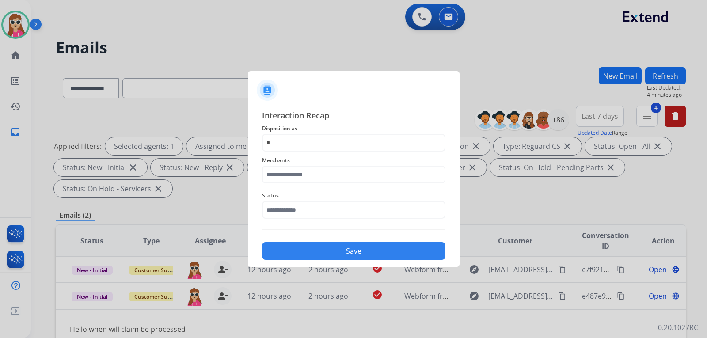
click at [308, 164] on span "Merchants" at bounding box center [353, 160] width 183 height 11
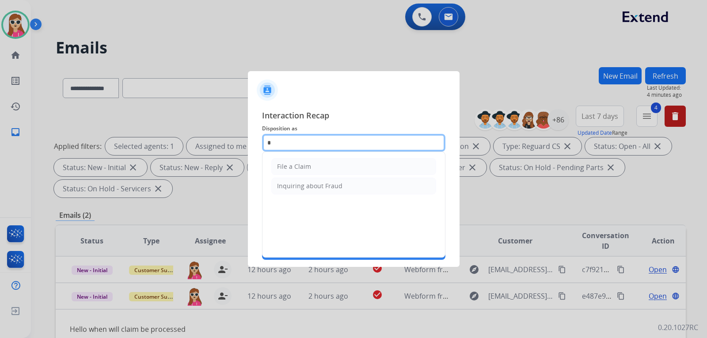
click at [307, 139] on input "*" at bounding box center [353, 143] width 183 height 18
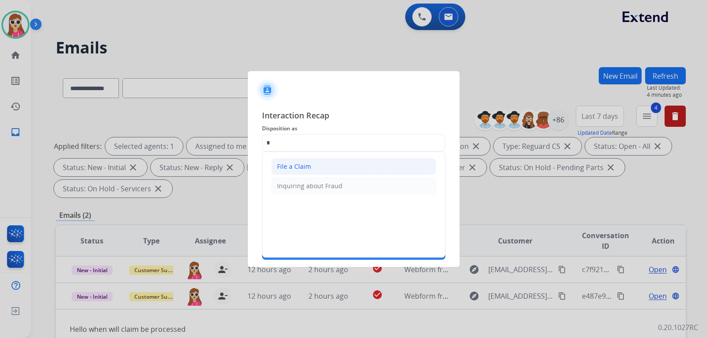
click at [298, 164] on div "File a Claim" at bounding box center [294, 166] width 34 height 9
type input "**********"
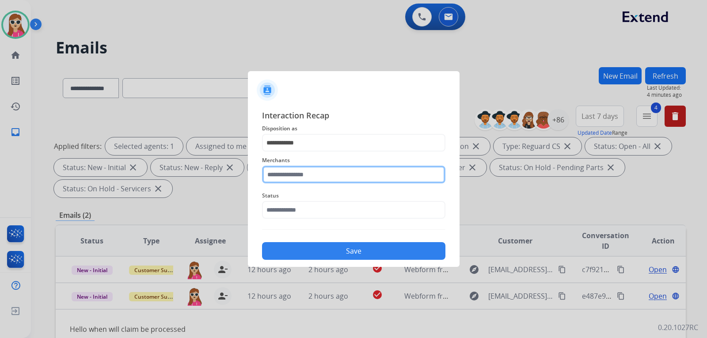
click at [302, 176] on input "text" at bounding box center [353, 175] width 183 height 18
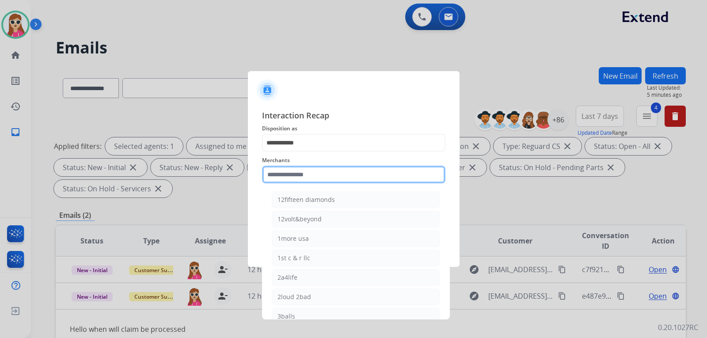
click at [317, 166] on input "text" at bounding box center [353, 175] width 183 height 18
click at [310, 176] on input "text" at bounding box center [353, 175] width 183 height 18
paste input "********"
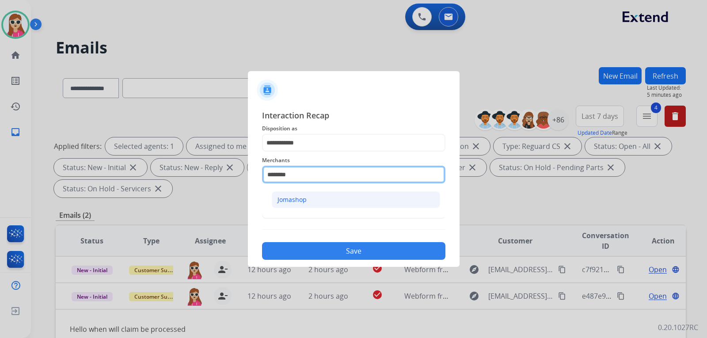
type input "********"
click at [306, 205] on li "Jomashop" at bounding box center [356, 199] width 168 height 17
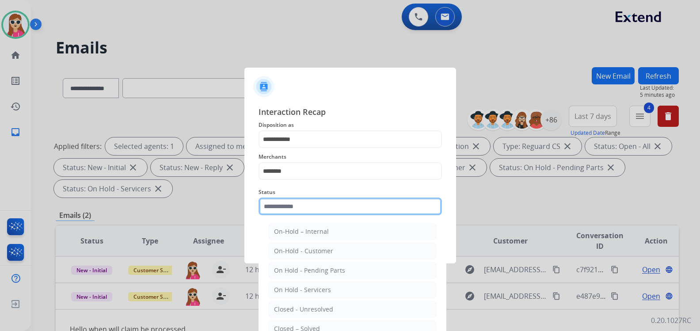
click at [306, 208] on input "text" at bounding box center [350, 207] width 183 height 18
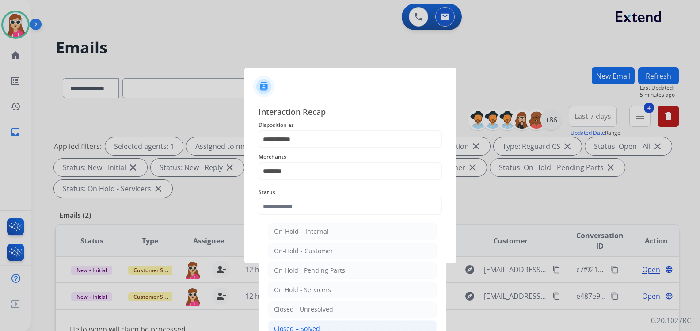
click at [310, 329] on div "Closed – Solved" at bounding box center [297, 329] width 46 height 9
type input "**********"
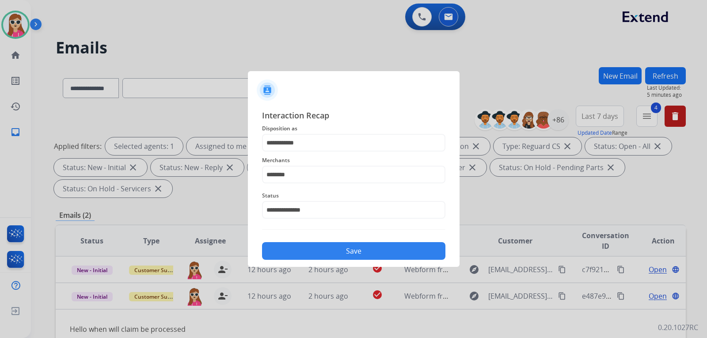
click at [313, 250] on button "Save" at bounding box center [353, 251] width 183 height 18
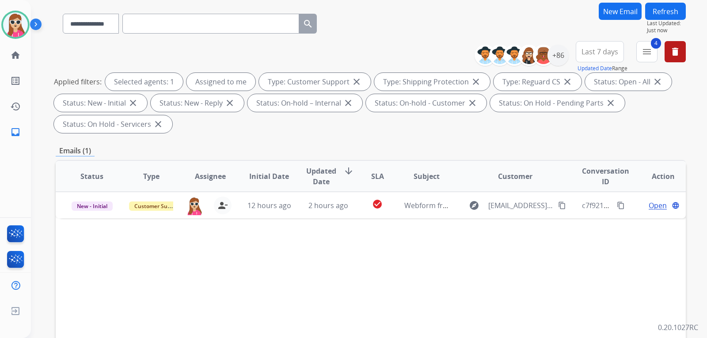
scroll to position [88, 0]
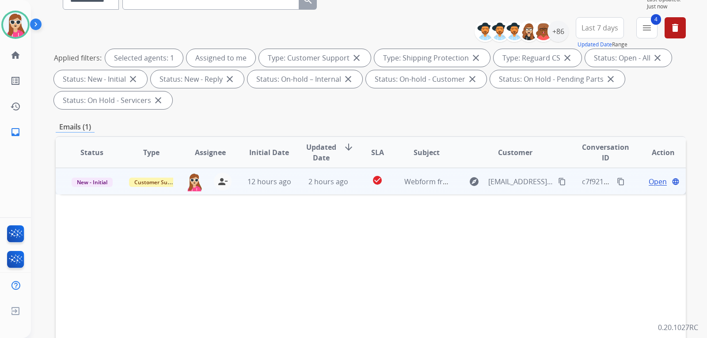
click at [558, 179] on mat-icon "content_copy" at bounding box center [562, 182] width 8 height 8
click at [352, 183] on td "check_circle" at bounding box center [370, 181] width 39 height 27
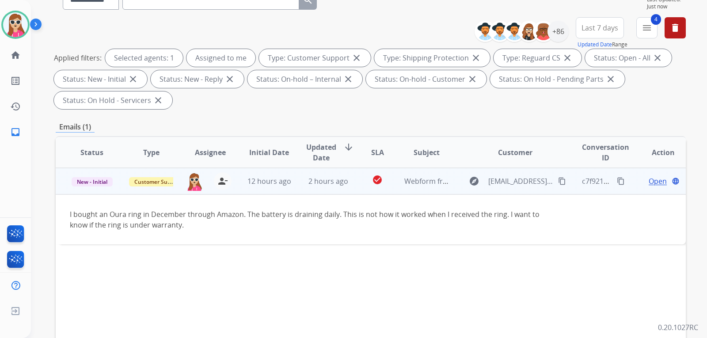
click at [634, 184] on td "Open language" at bounding box center [656, 181] width 59 height 27
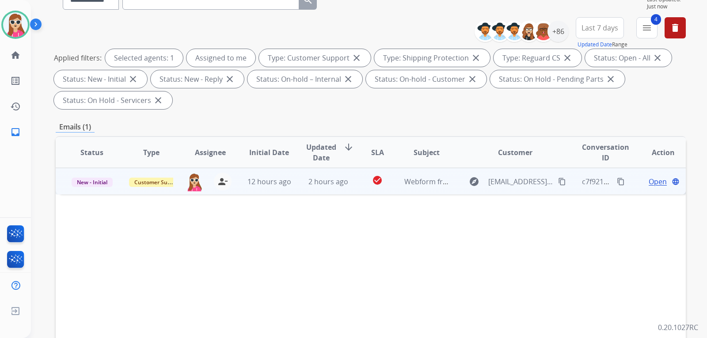
click at [650, 181] on span "Open" at bounding box center [658, 181] width 18 height 11
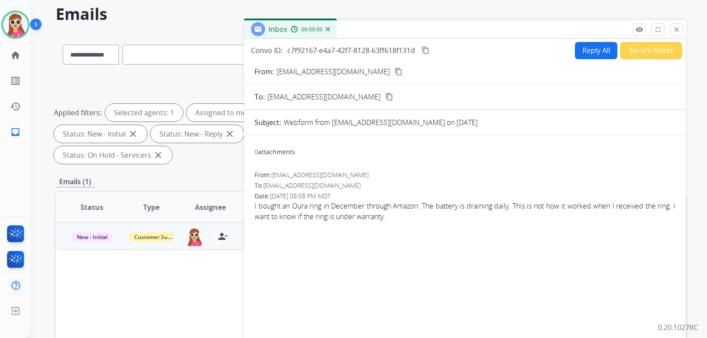
scroll to position [0, 0]
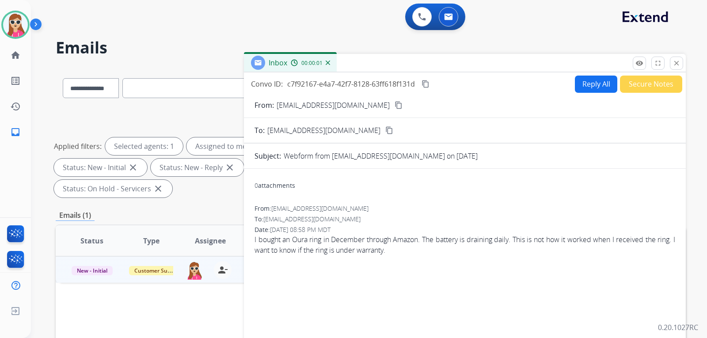
click at [588, 87] on button "Reply All" at bounding box center [596, 84] width 42 height 17
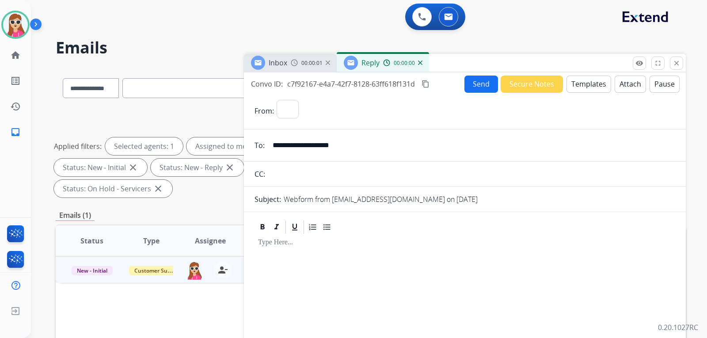
select select "**********"
click at [577, 85] on button "Templates" at bounding box center [589, 84] width 45 height 17
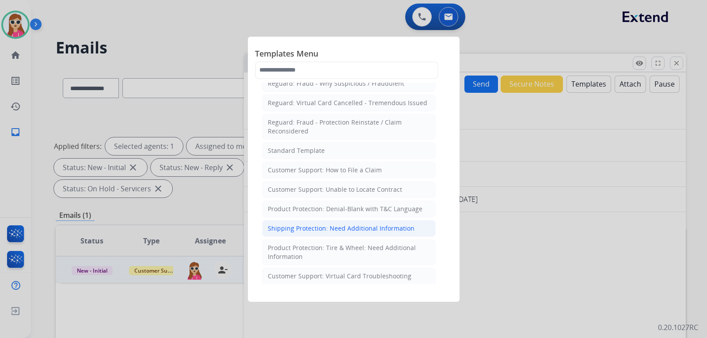
scroll to position [88, 0]
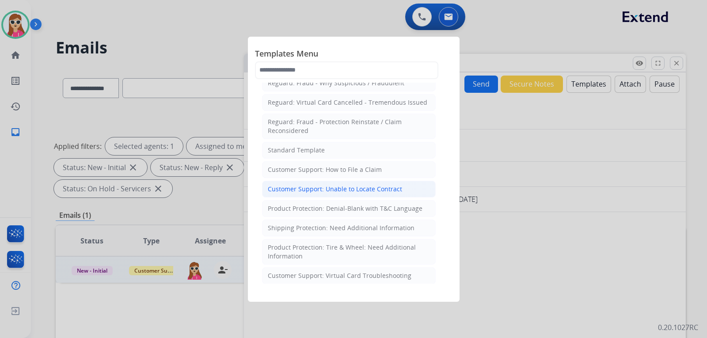
click at [368, 185] on div "Customer Support: Unable to Locate Contract" at bounding box center [335, 189] width 134 height 9
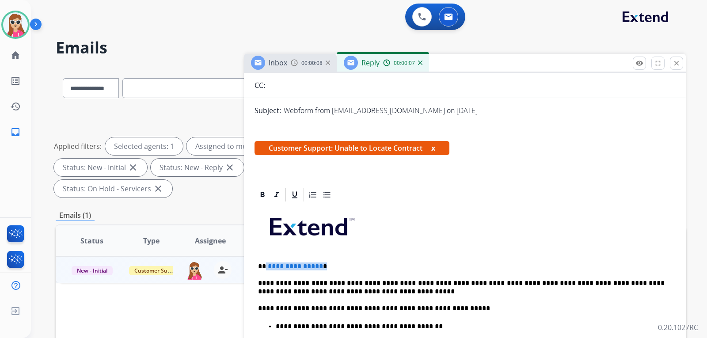
drag, startPoint x: 266, startPoint y: 268, endPoint x: 321, endPoint y: 262, distance: 55.1
click at [321, 263] on p "**********" at bounding box center [461, 267] width 407 height 8
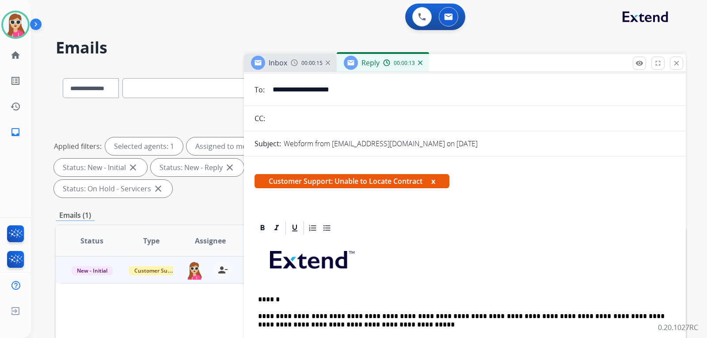
scroll to position [0, 0]
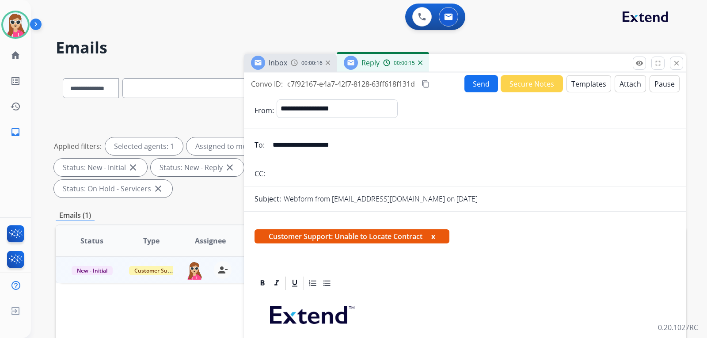
click at [487, 90] on button "Send" at bounding box center [482, 83] width 34 height 17
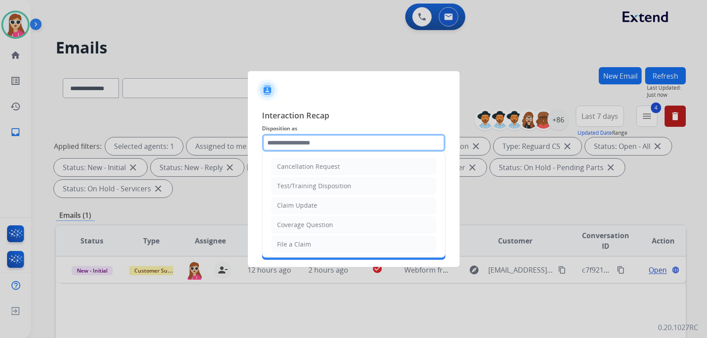
click at [314, 145] on input "text" at bounding box center [353, 143] width 183 height 18
drag, startPoint x: 300, startPoint y: 222, endPoint x: 304, endPoint y: 218, distance: 5.3
click at [302, 220] on li "Coverage Question" at bounding box center [353, 225] width 165 height 17
type input "**********"
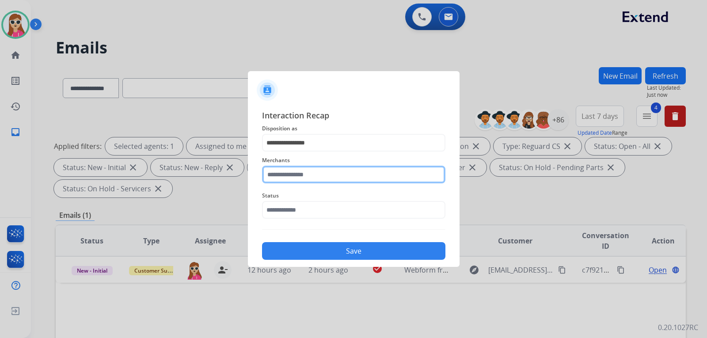
click at [320, 175] on input "text" at bounding box center [353, 175] width 183 height 18
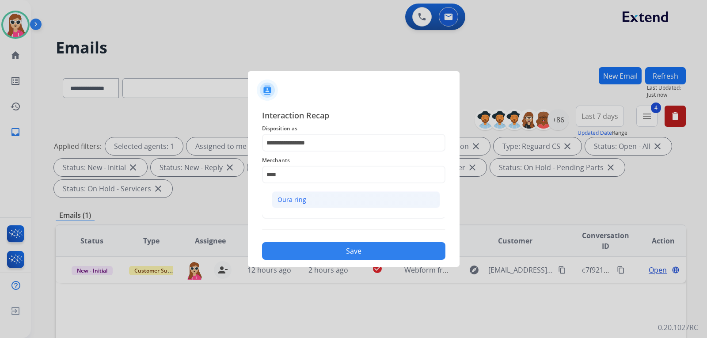
click at [364, 206] on li "Oura ring" at bounding box center [356, 199] width 168 height 17
type input "*********"
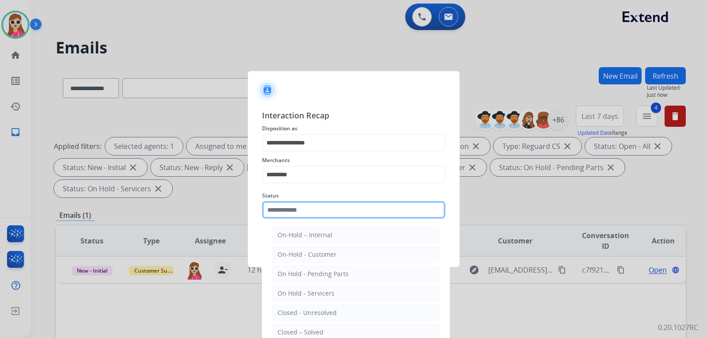
click at [357, 215] on input "text" at bounding box center [353, 210] width 183 height 18
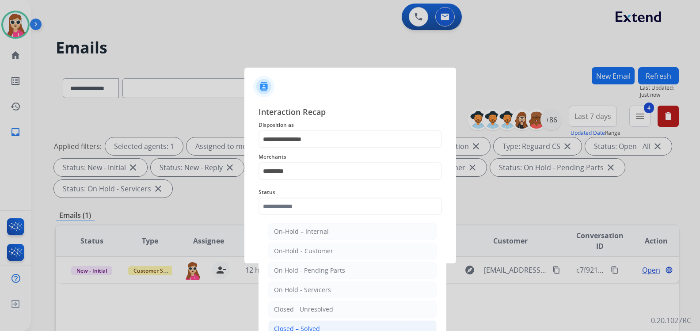
click at [322, 326] on li "Closed – Solved" at bounding box center [352, 329] width 168 height 17
type input "**********"
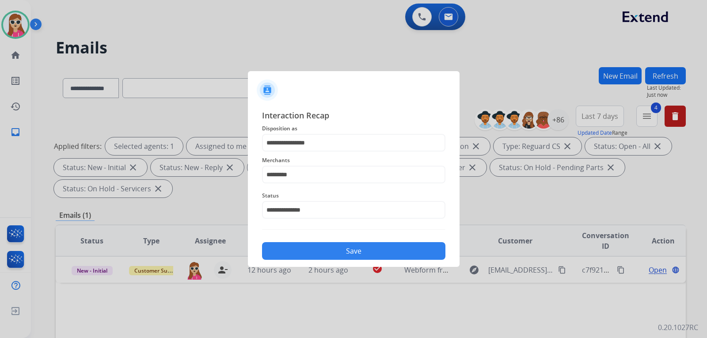
click at [375, 255] on button "Save" at bounding box center [353, 251] width 183 height 18
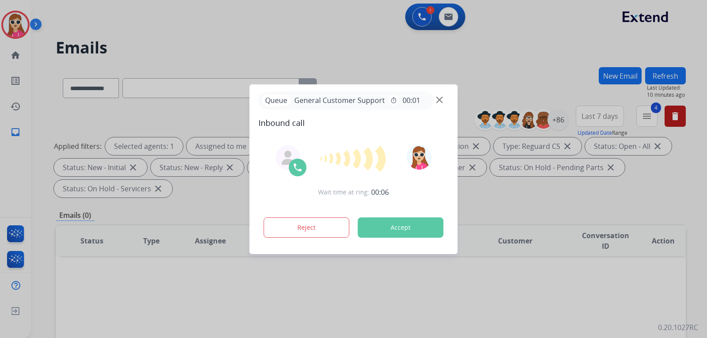
select select "**********"
click at [413, 229] on button "Accept" at bounding box center [401, 228] width 86 height 20
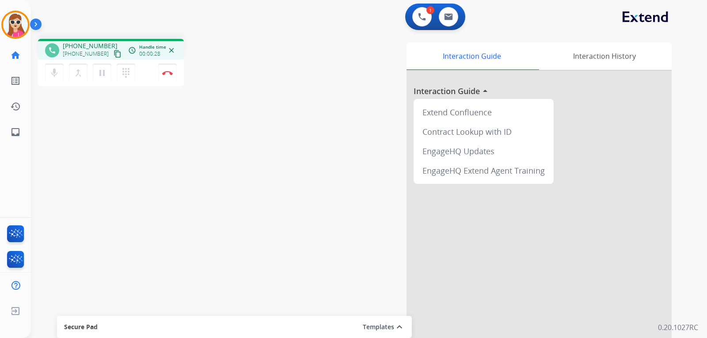
click at [112, 56] on button "content_copy" at bounding box center [117, 54] width 11 height 11
click at [171, 75] on button "Disconnect" at bounding box center [167, 73] width 19 height 19
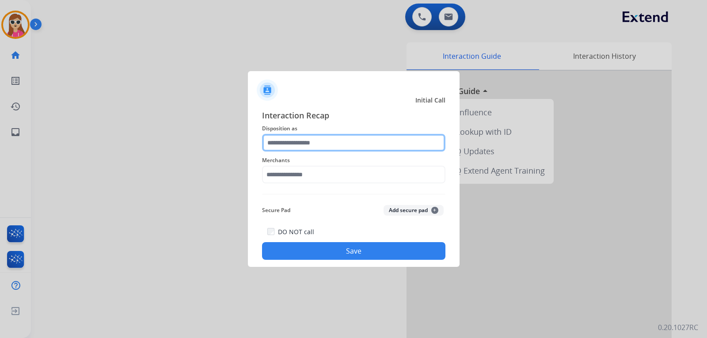
click at [352, 151] on input "text" at bounding box center [353, 143] width 183 height 18
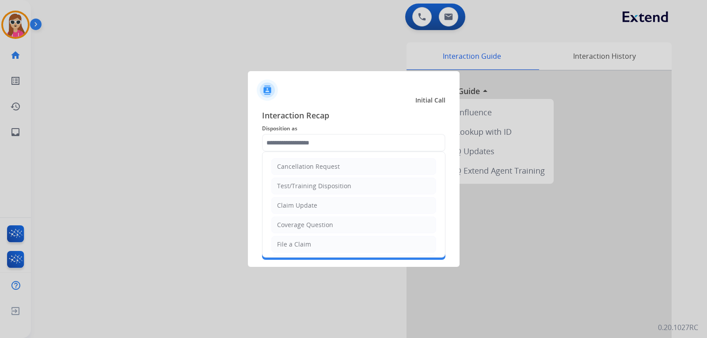
drag, startPoint x: 331, startPoint y: 204, endPoint x: 320, endPoint y: 187, distance: 20.5
click at [331, 204] on li "Claim Update" at bounding box center [353, 205] width 165 height 17
type input "**********"
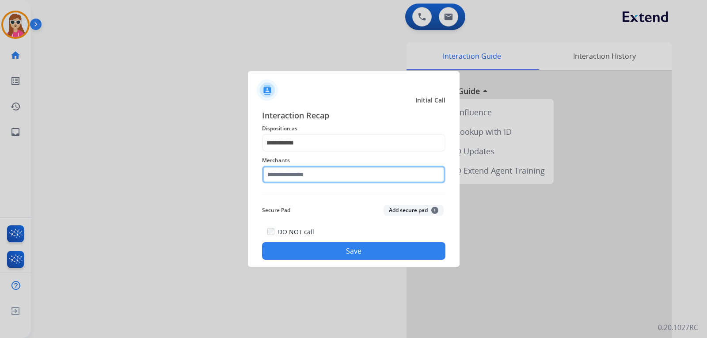
click at [320, 178] on input "text" at bounding box center [353, 175] width 183 height 18
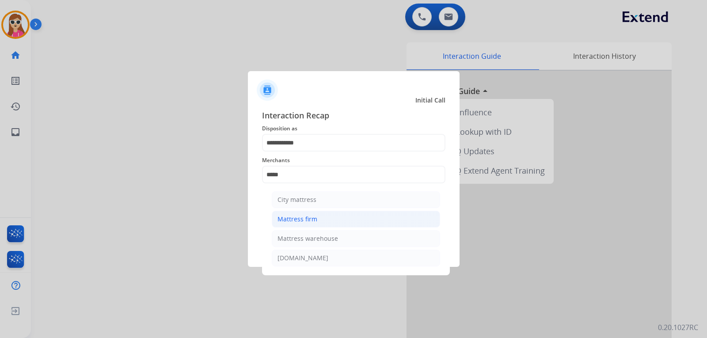
click at [308, 220] on div "Mattress firm" at bounding box center [298, 219] width 40 height 9
type input "**********"
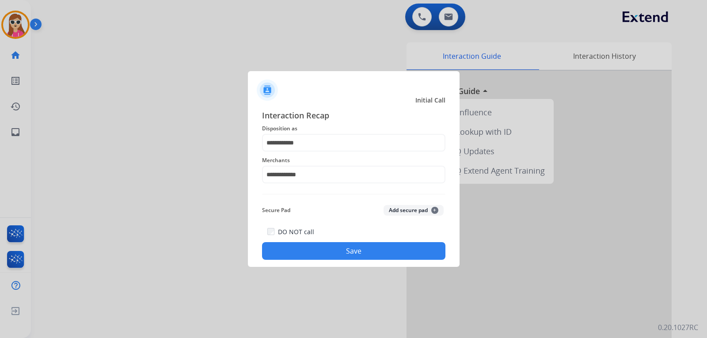
click at [333, 242] on div "DO NOT call Save" at bounding box center [353, 243] width 183 height 34
click at [387, 254] on button "Save" at bounding box center [353, 251] width 183 height 18
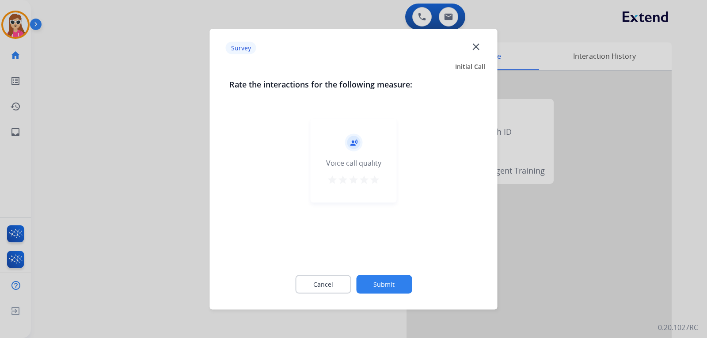
click at [377, 178] on mat-icon "star" at bounding box center [375, 179] width 11 height 11
click at [385, 290] on button "Submit" at bounding box center [384, 284] width 56 height 19
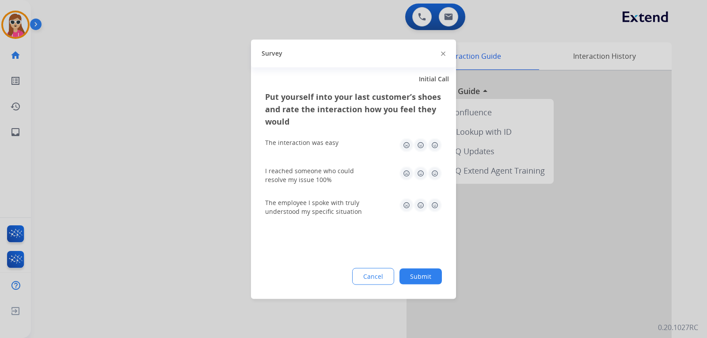
click at [437, 144] on img at bounding box center [435, 145] width 14 height 14
click at [435, 210] on img at bounding box center [435, 205] width 14 height 14
click at [433, 170] on img at bounding box center [435, 173] width 14 height 14
click at [425, 274] on button "Submit" at bounding box center [421, 276] width 42 height 16
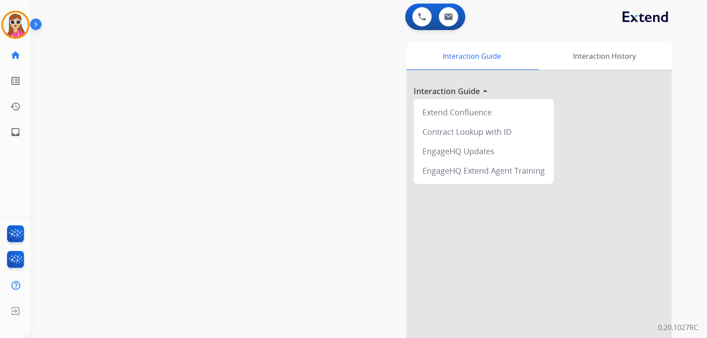
click at [376, 217] on div "Interaction Guide Interaction History Interaction Guide arrow_drop_up Extend Co…" at bounding box center [473, 221] width 397 height 358
click at [15, 137] on mat-icon "inbox" at bounding box center [15, 132] width 11 height 11
select select "**********"
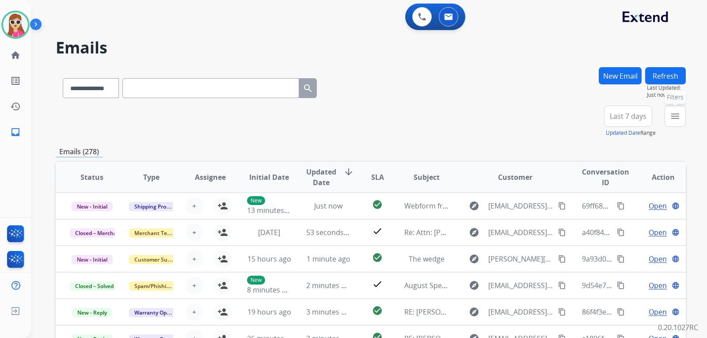
click at [670, 115] on button "menu Filters" at bounding box center [675, 116] width 21 height 21
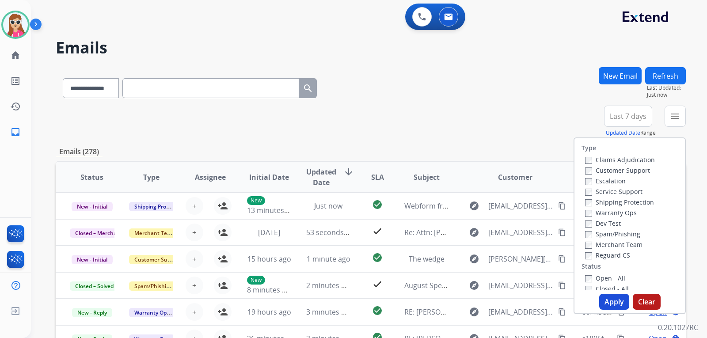
click at [633, 172] on label "Customer Support" at bounding box center [617, 170] width 65 height 8
click at [642, 203] on label "Shipping Protection" at bounding box center [619, 202] width 69 height 8
click at [624, 255] on label "Reguard CS" at bounding box center [607, 255] width 45 height 8
click at [620, 279] on div "Open - All" at bounding box center [631, 278] width 93 height 11
click at [616, 277] on label "Open - All" at bounding box center [605, 278] width 40 height 8
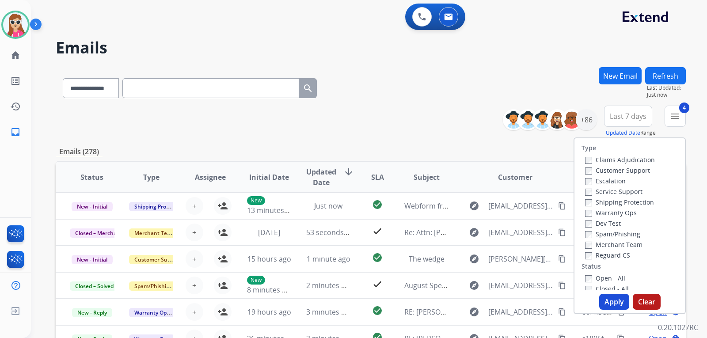
click at [612, 300] on button "Apply" at bounding box center [615, 302] width 30 height 16
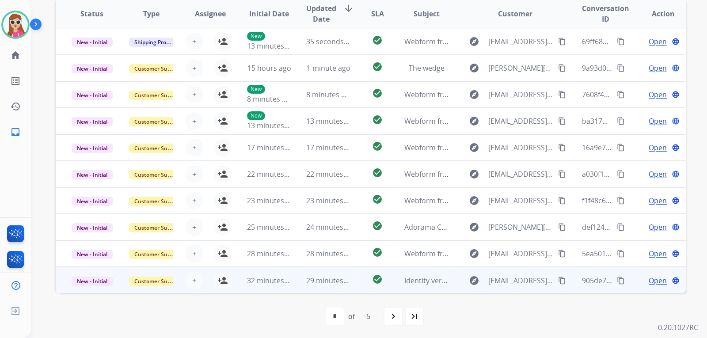
scroll to position [229, 0]
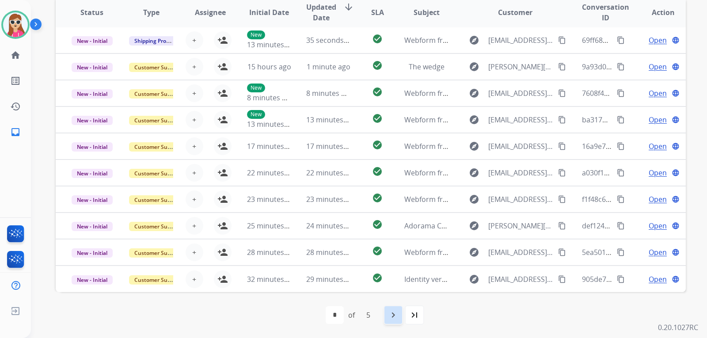
click at [395, 313] on mat-icon "navigate_next" at bounding box center [393, 315] width 11 height 11
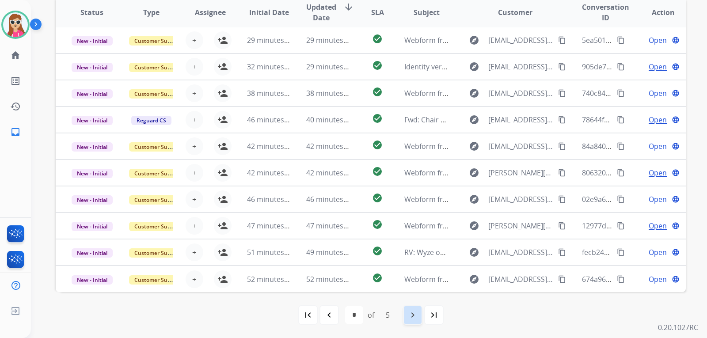
click at [408, 317] on mat-icon "navigate_next" at bounding box center [413, 315] width 11 height 11
click at [413, 314] on mat-icon "navigate_next" at bounding box center [413, 315] width 11 height 11
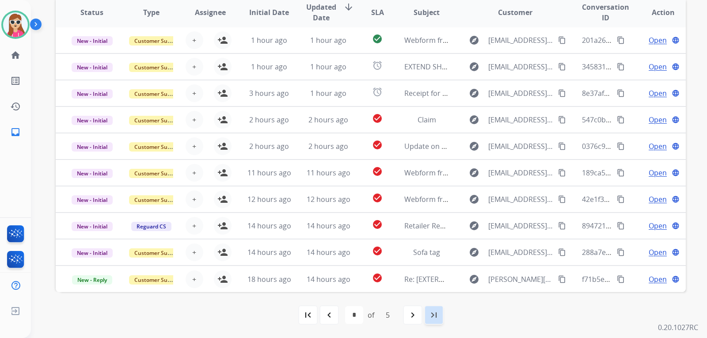
click at [430, 313] on mat-icon "last_page" at bounding box center [434, 315] width 11 height 11
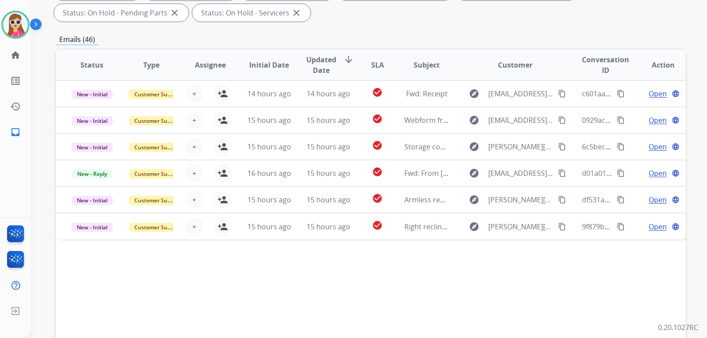
scroll to position [177, 0]
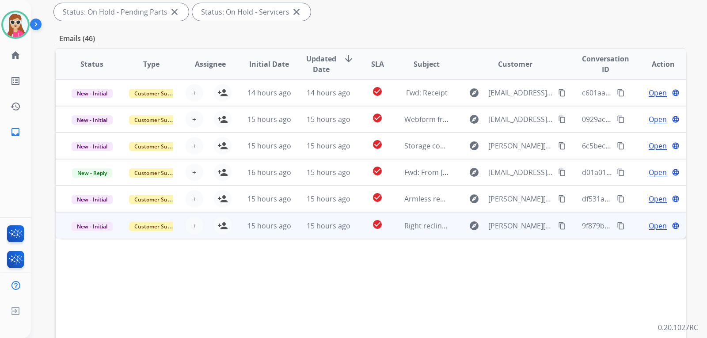
click at [363, 233] on td "check_circle" at bounding box center [370, 225] width 39 height 27
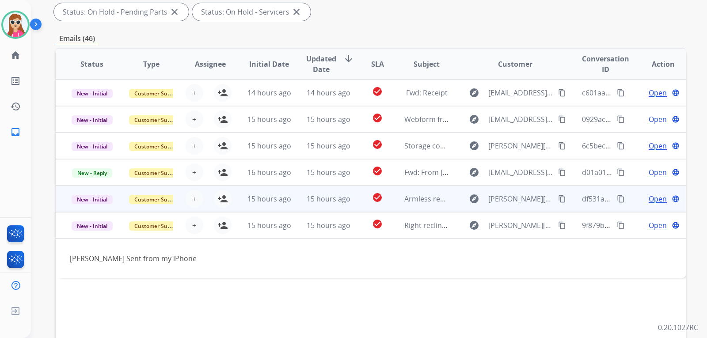
click at [355, 207] on td "check_circle" at bounding box center [370, 199] width 39 height 27
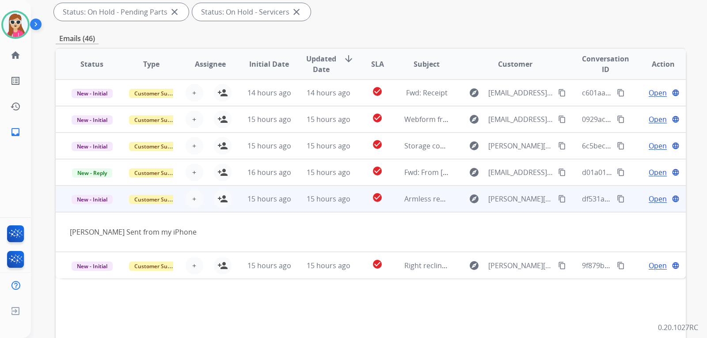
click at [649, 203] on span "Open" at bounding box center [658, 199] width 18 height 11
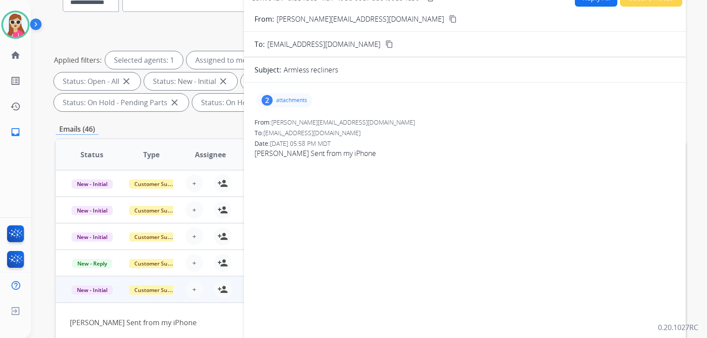
scroll to position [44, 0]
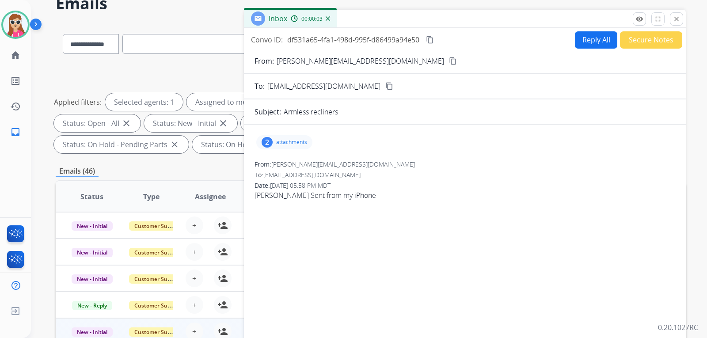
drag, startPoint x: 682, startPoint y: 21, endPoint x: 653, endPoint y: 31, distance: 30.6
click at [681, 22] on button "close Close" at bounding box center [676, 18] width 13 height 13
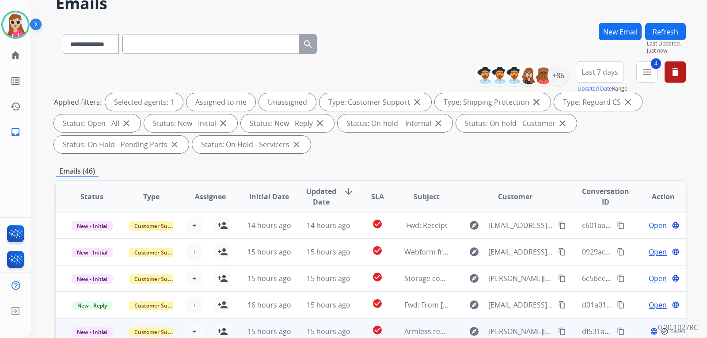
scroll to position [133, 0]
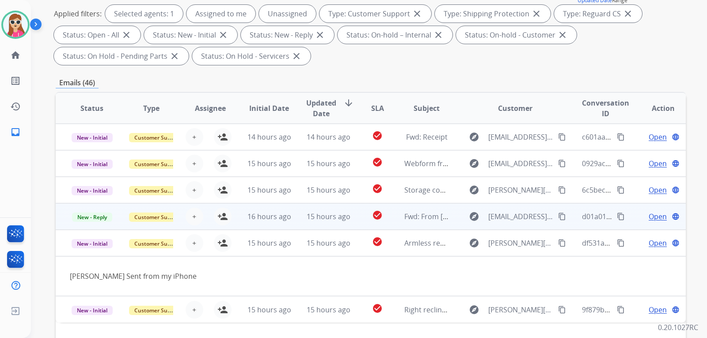
click at [392, 216] on td "Fwd: From Marvin Mallard" at bounding box center [419, 216] width 59 height 27
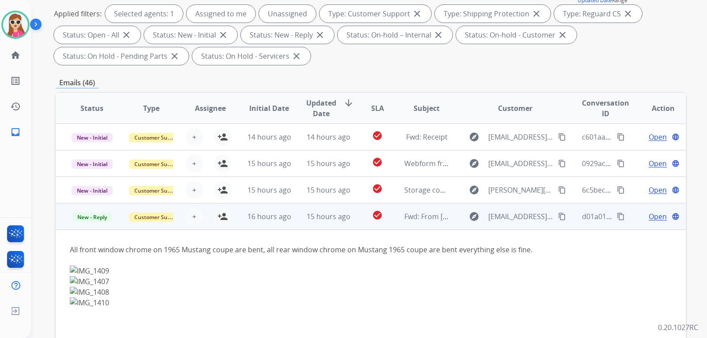
scroll to position [62, 0]
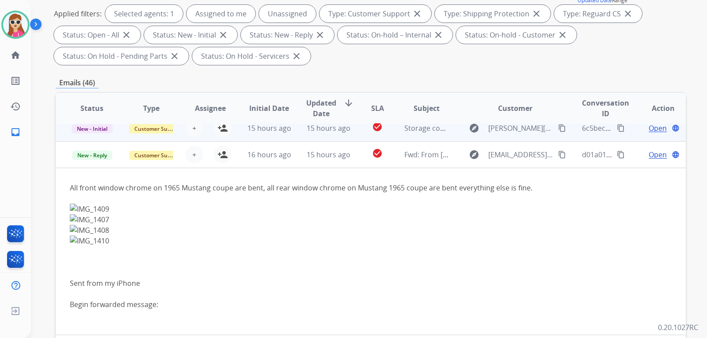
click at [359, 134] on td "check_circle" at bounding box center [370, 128] width 39 height 27
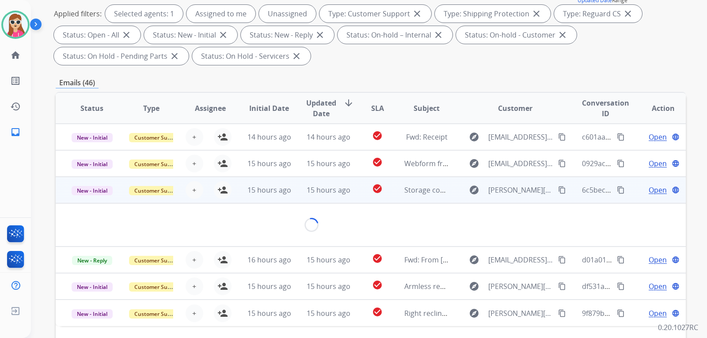
scroll to position [0, 0]
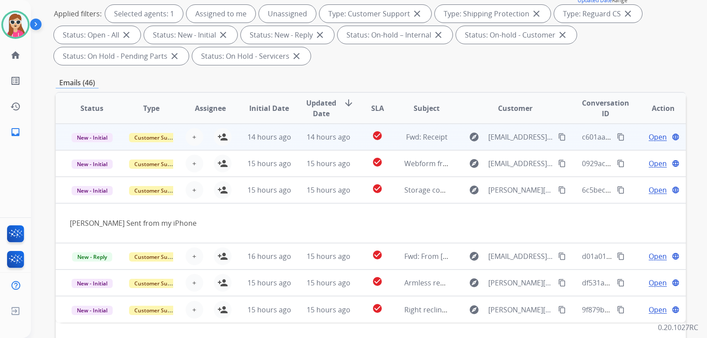
click at [351, 143] on td "check_circle" at bounding box center [370, 137] width 39 height 27
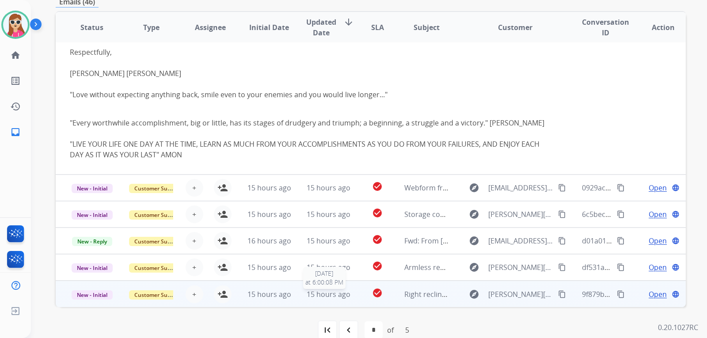
scroll to position [229, 0]
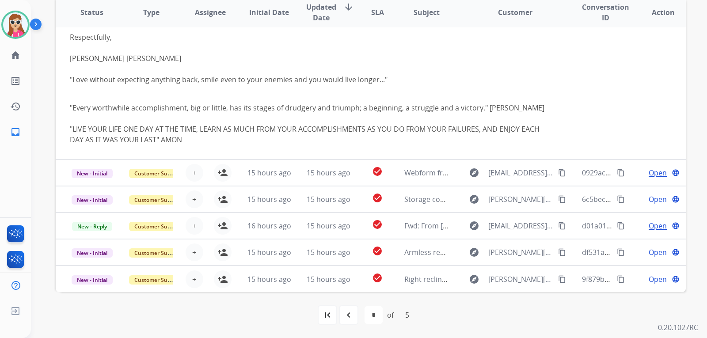
drag, startPoint x: 355, startPoint y: 317, endPoint x: 349, endPoint y: 309, distance: 10.2
click at [354, 316] on div "navigate_before" at bounding box center [348, 315] width 19 height 19
select select "*"
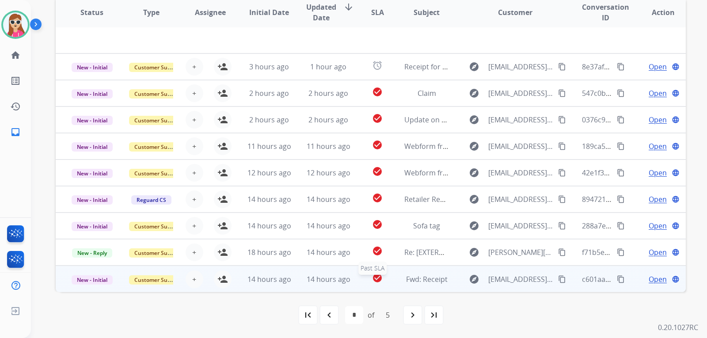
click at [384, 279] on div "check_circle" at bounding box center [377, 279] width 25 height 13
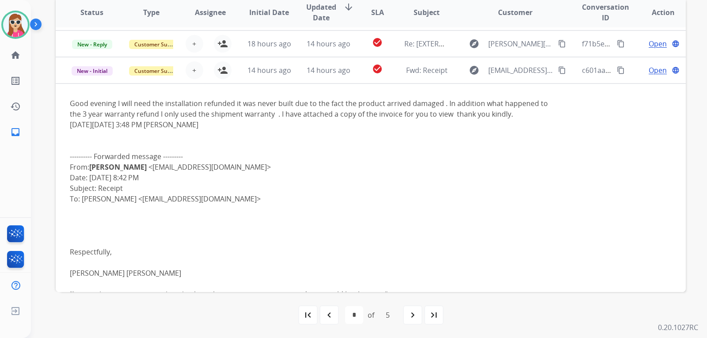
scroll to position [195, 0]
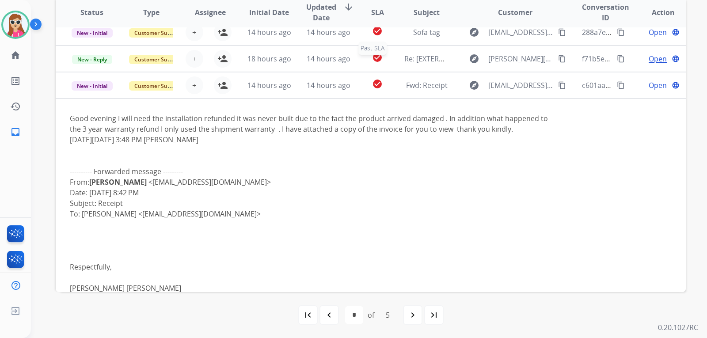
click at [381, 61] on div "check_circle" at bounding box center [377, 58] width 25 height 13
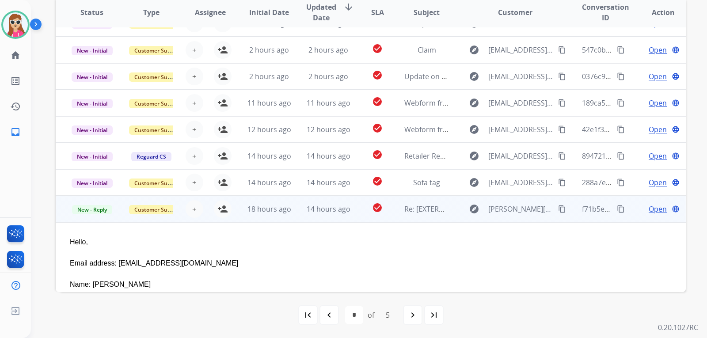
scroll to position [168, 0]
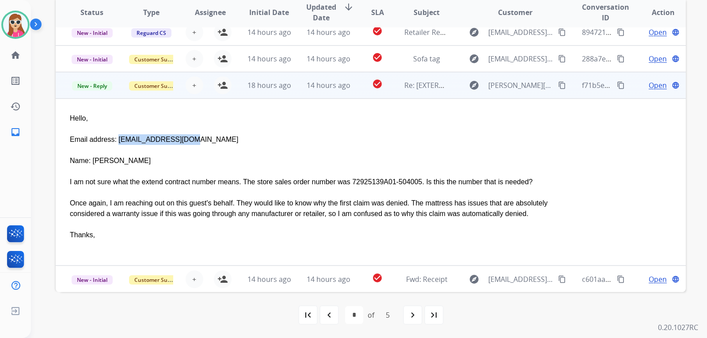
drag, startPoint x: 112, startPoint y: 139, endPoint x: 177, endPoint y: 140, distance: 65.0
click at [177, 140] on div "Email address: fresnocv@yahoo.com" at bounding box center [312, 139] width 484 height 11
copy div "fresnocv@yahoo.com"
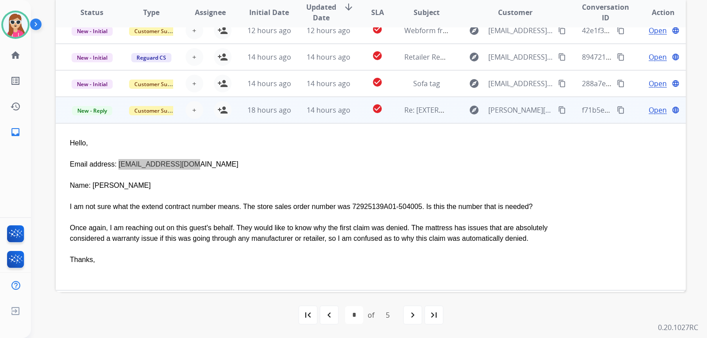
scroll to position [124, 0]
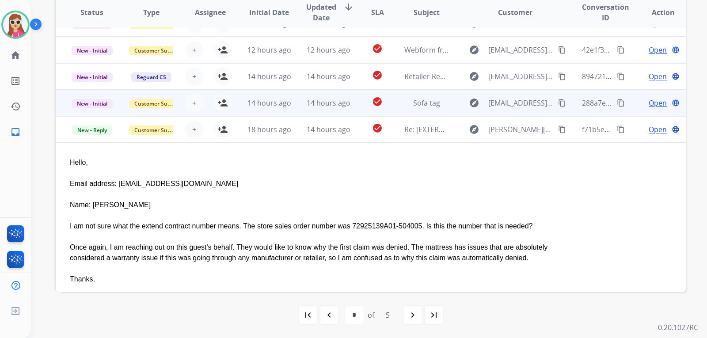
click at [455, 101] on td "explore angelsoto1976@yahoo.com content_copy" at bounding box center [509, 103] width 118 height 27
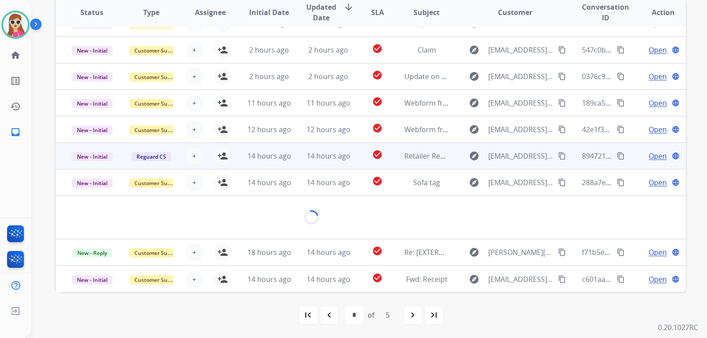
scroll to position [90, 0]
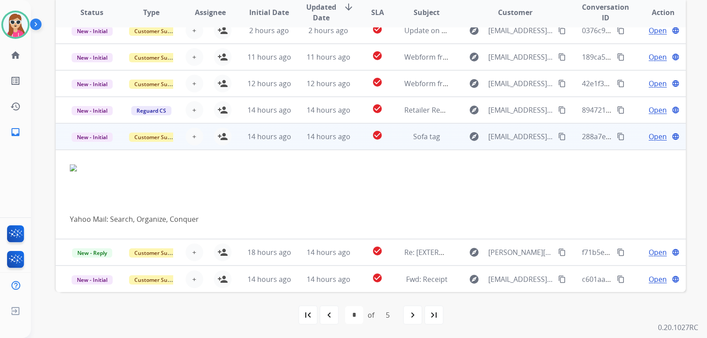
click at [71, 167] on td "Yahoo Mail: Search, Organize, Conquer" at bounding box center [312, 194] width 512 height 89
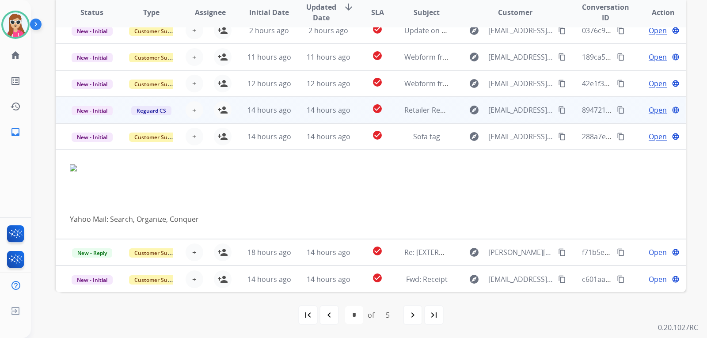
click at [453, 117] on td "explore TListak@ashley.com content_copy" at bounding box center [509, 110] width 118 height 27
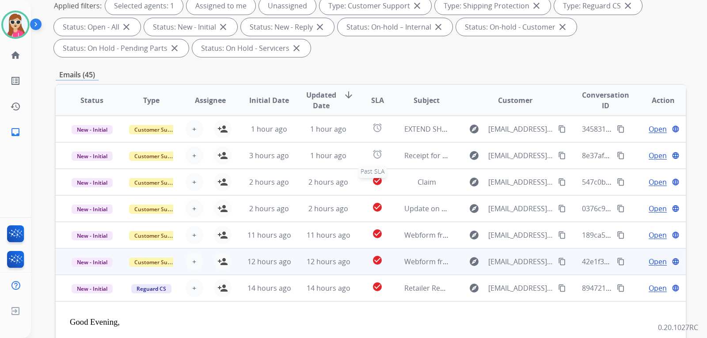
scroll to position [140, 0]
click at [390, 260] on td "Webform from tjamisong@hotmail.com on 08/19/2025" at bounding box center [419, 262] width 59 height 27
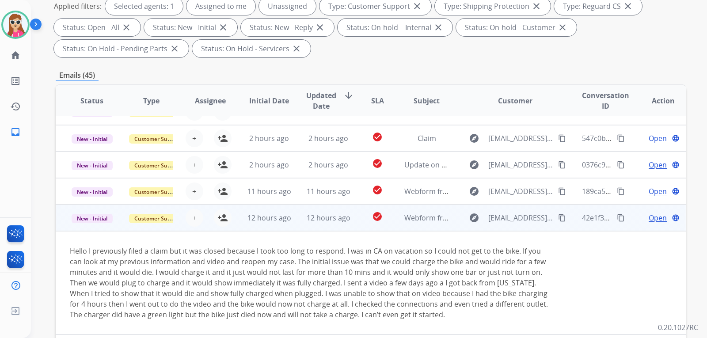
scroll to position [104, 0]
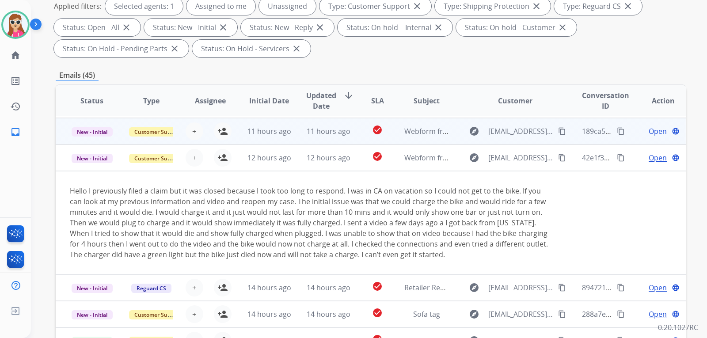
click at [299, 136] on td "11 hours ago" at bounding box center [321, 131] width 59 height 27
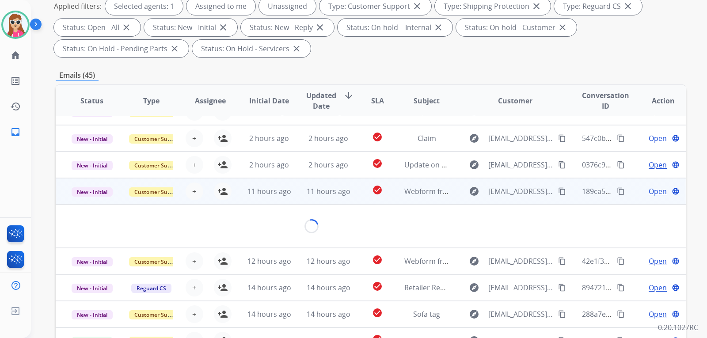
scroll to position [51, 0]
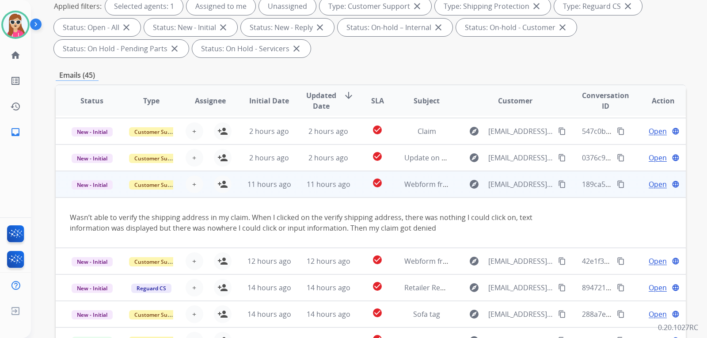
click at [297, 189] on td "11 hours ago" at bounding box center [321, 184] width 59 height 27
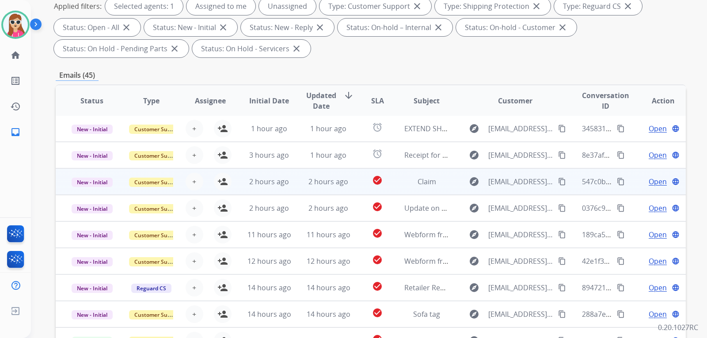
click at [298, 188] on td "2 hours ago" at bounding box center [321, 181] width 59 height 27
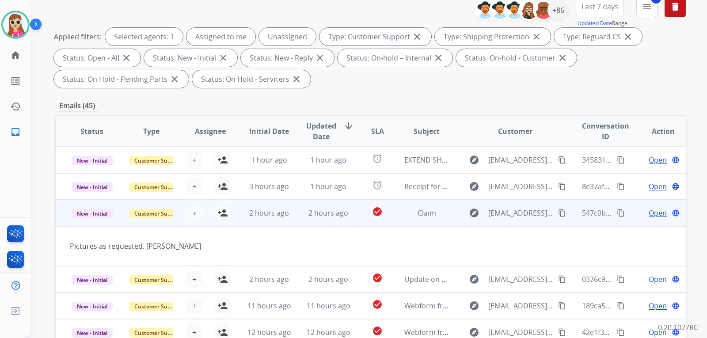
scroll to position [96, 0]
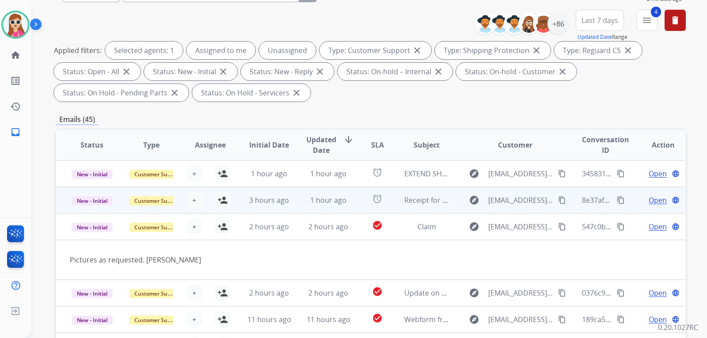
click at [292, 197] on td "1 hour ago" at bounding box center [321, 200] width 59 height 27
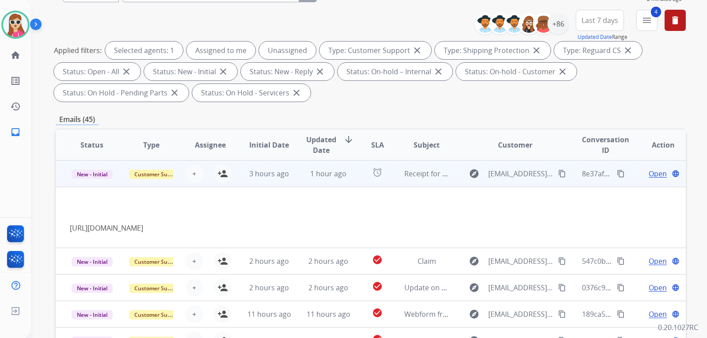
scroll to position [0, 0]
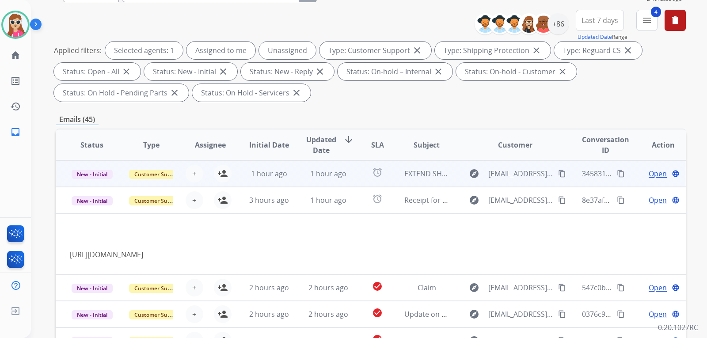
click at [298, 179] on td "1 hour ago" at bounding box center [321, 174] width 59 height 27
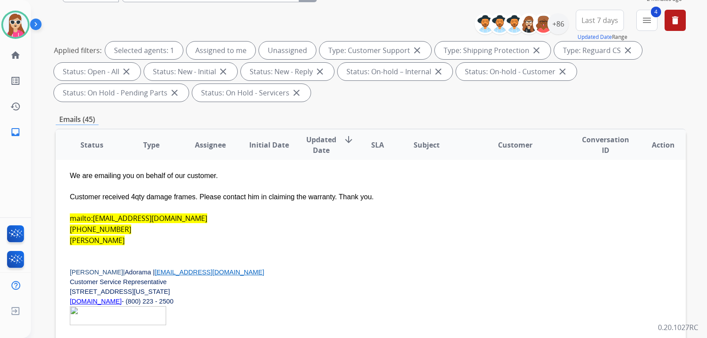
scroll to position [88, 0]
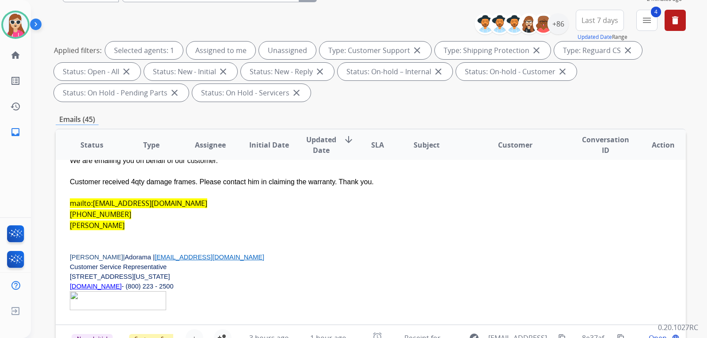
click at [202, 212] on div "[PHONE_NUMBER]" at bounding box center [312, 214] width 484 height 11
drag, startPoint x: 65, startPoint y: 201, endPoint x: 163, endPoint y: 200, distance: 97.3
click at [163, 200] on td "Hi Extend, Good day! We are emailing you on behalf of our customer. Customer re…" at bounding box center [312, 212] width 512 height 226
copy link "mailto:[EMAIL_ADDRESS][DOMAIN_NAME]"
drag, startPoint x: 117, startPoint y: 216, endPoint x: 70, endPoint y: 214, distance: 46.5
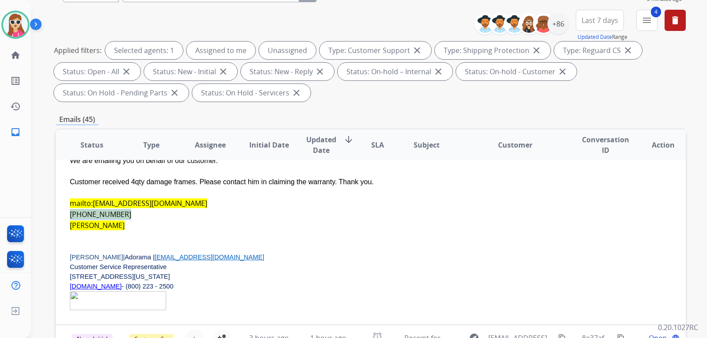
click at [70, 214] on span "[PHONE_NUMBER]" at bounding box center [100, 215] width 61 height 10
copy span "[PHONE_NUMBER]"
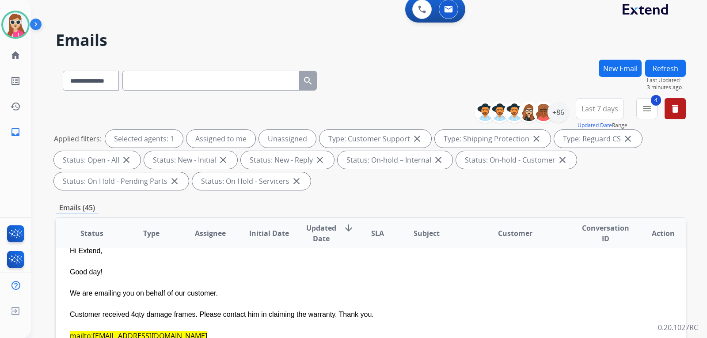
scroll to position [0, 0]
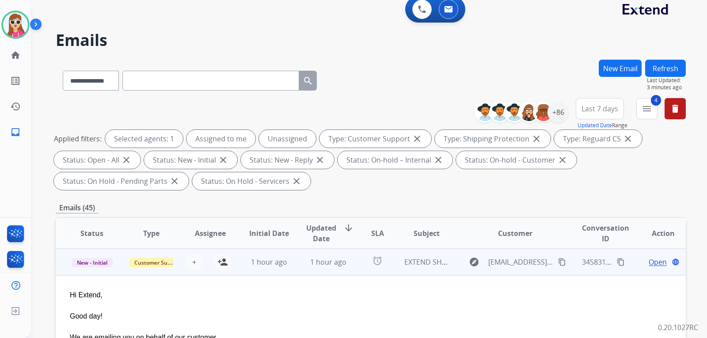
click at [657, 263] on span "Open" at bounding box center [658, 262] width 18 height 11
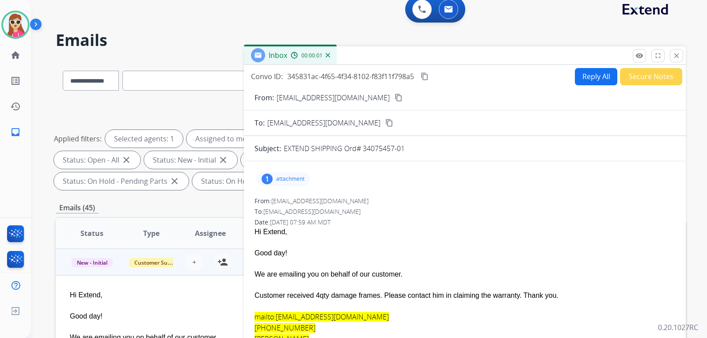
click at [275, 180] on div "1 attachment" at bounding box center [283, 179] width 54 height 14
click at [293, 205] on div at bounding box center [286, 201] width 44 height 31
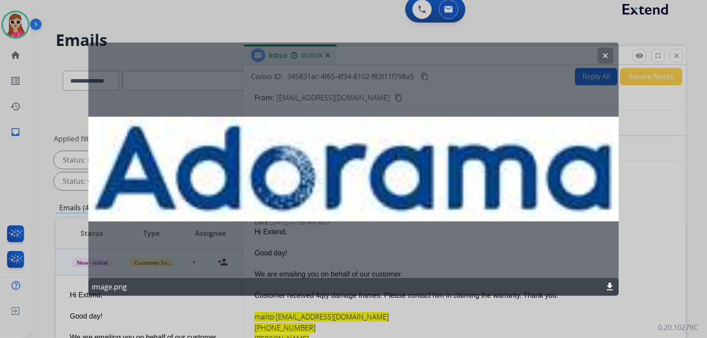
click at [606, 53] on mat-icon "clear" at bounding box center [606, 56] width 8 height 8
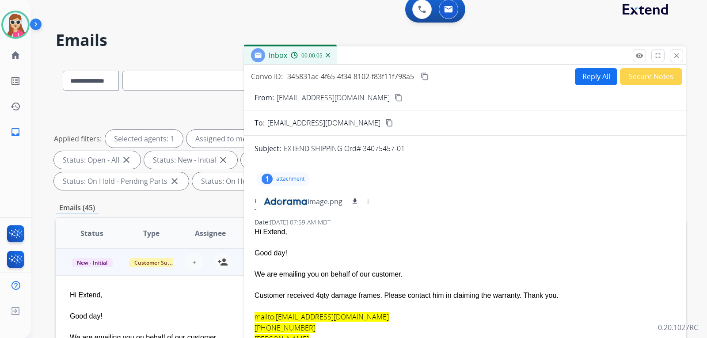
click at [589, 73] on button "Reply All" at bounding box center [596, 76] width 42 height 17
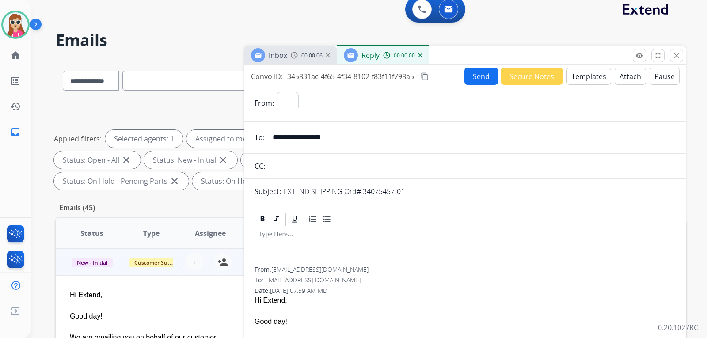
select select "**********"
click at [592, 74] on button "Templates" at bounding box center [589, 76] width 45 height 17
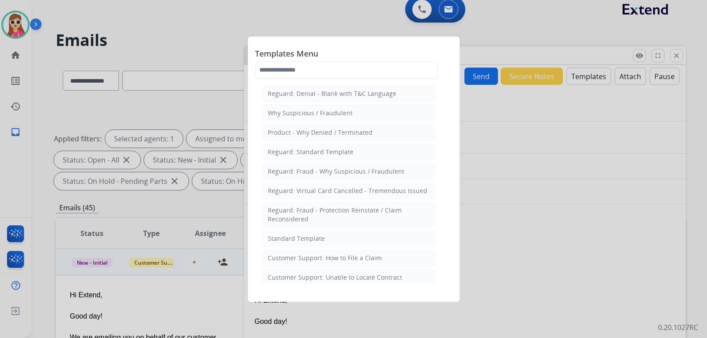
click at [302, 261] on div "Customer Support: How to File a Claim" at bounding box center [325, 258] width 114 height 9
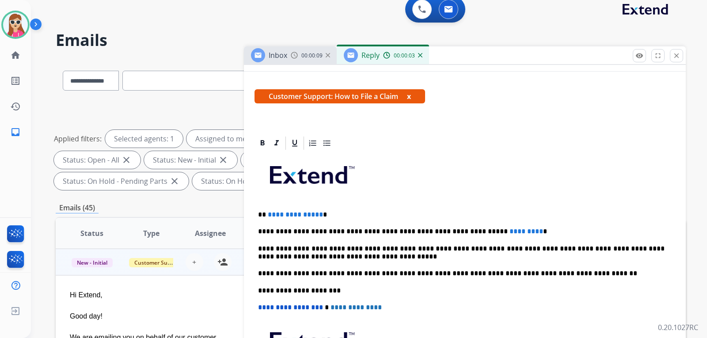
scroll to position [177, 0]
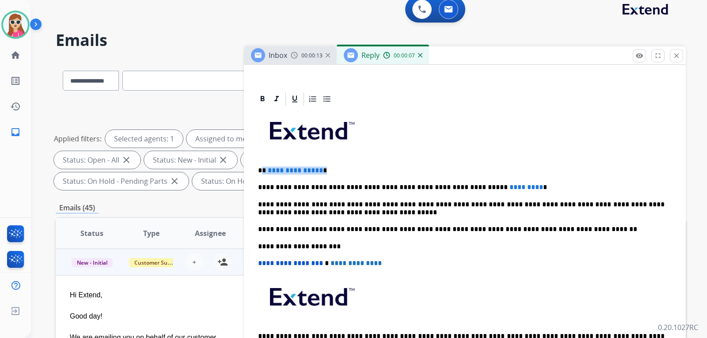
drag, startPoint x: 320, startPoint y: 170, endPoint x: 262, endPoint y: 169, distance: 58.4
click at [262, 169] on p "**********" at bounding box center [461, 171] width 407 height 8
click at [497, 186] on div "**********" at bounding box center [465, 242] width 421 height 270
drag, startPoint x: 504, startPoint y: 185, endPoint x: 463, endPoint y: 189, distance: 40.4
click at [463, 190] on p "**********" at bounding box center [461, 187] width 407 height 8
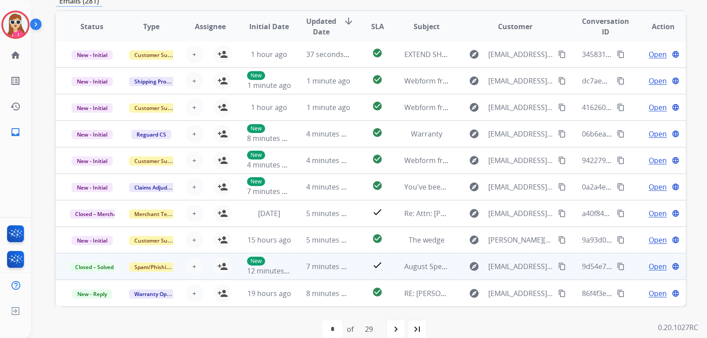
scroll to position [165, 0]
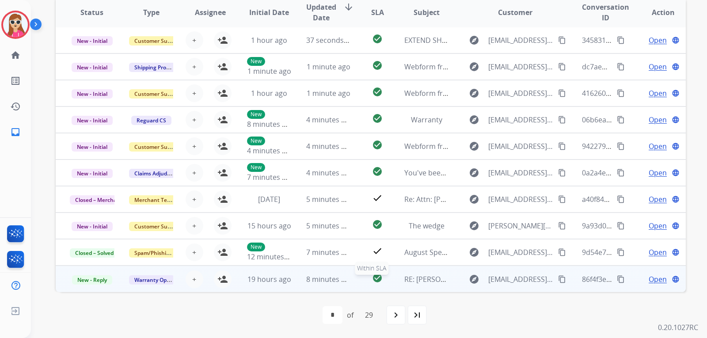
click at [365, 275] on div "check_circle" at bounding box center [377, 279] width 25 height 13
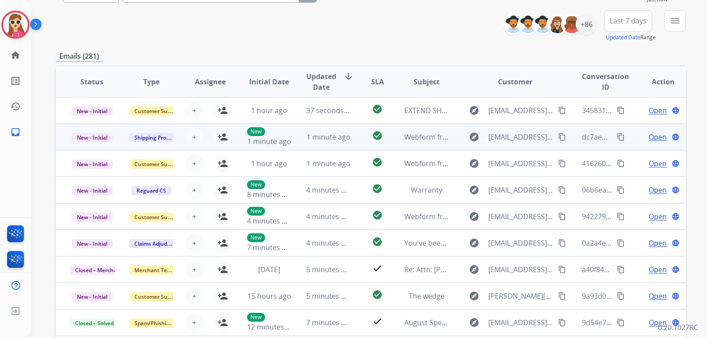
scroll to position [0, 0]
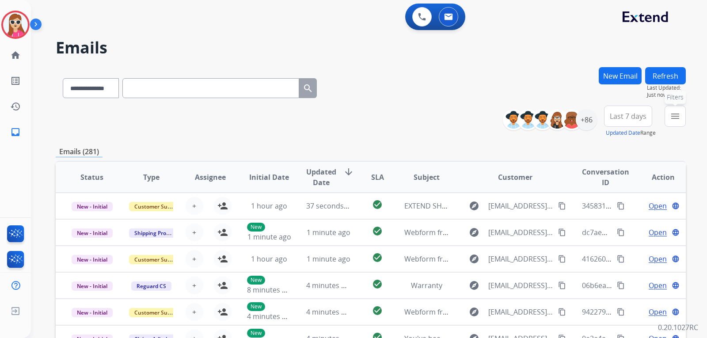
click at [679, 126] on button "menu Filters" at bounding box center [675, 116] width 21 height 21
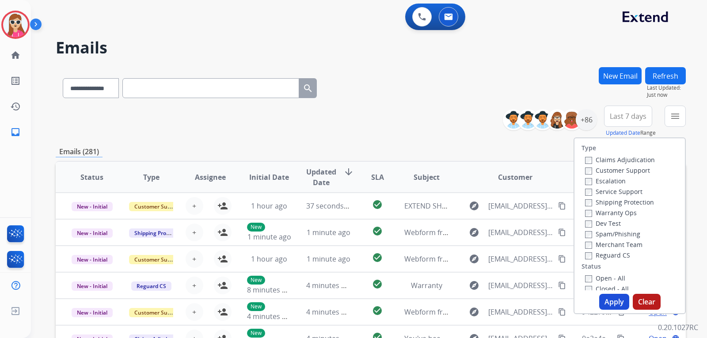
click at [628, 168] on label "Customer Support" at bounding box center [617, 170] width 65 height 8
click at [625, 191] on label "Service Support" at bounding box center [613, 191] width 57 height 8
click at [624, 191] on label "Service Support" at bounding box center [613, 191] width 57 height 8
drag, startPoint x: 632, startPoint y: 200, endPoint x: 627, endPoint y: 206, distance: 7.2
click at [631, 201] on label "Shipping Protection" at bounding box center [619, 202] width 69 height 8
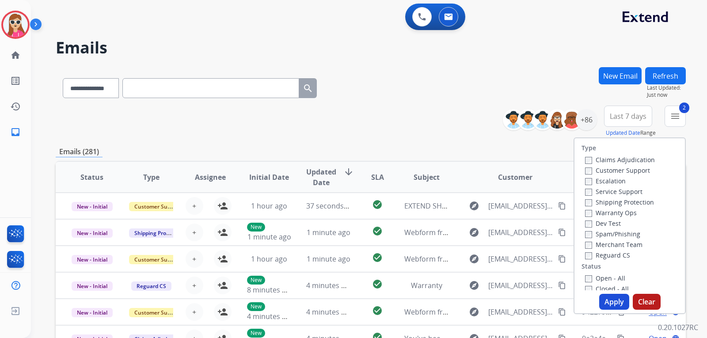
click at [604, 257] on label "Reguard CS" at bounding box center [607, 255] width 45 height 8
click at [610, 278] on label "Open - All" at bounding box center [605, 278] width 40 height 8
drag, startPoint x: 604, startPoint y: 278, endPoint x: 603, endPoint y: 295, distance: 17.7
click at [604, 278] on label "Open - All" at bounding box center [605, 278] width 40 height 8
click at [608, 300] on button "Apply" at bounding box center [615, 302] width 30 height 16
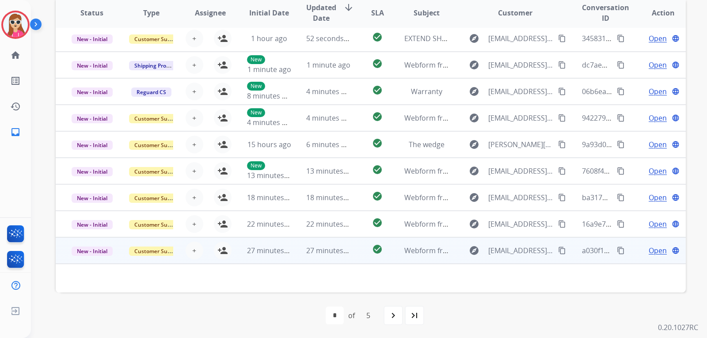
scroll to position [229, 0]
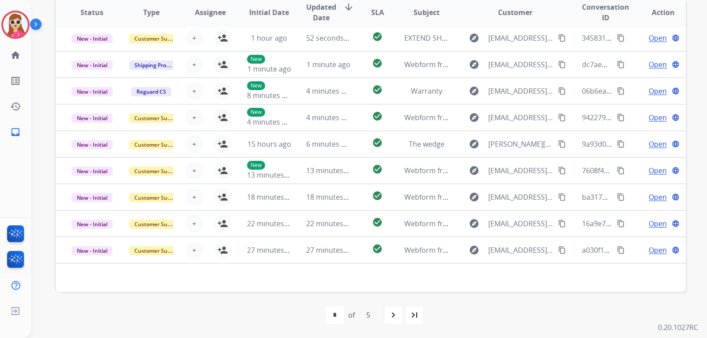
click at [458, 296] on div "first_page navigate_before * * * * * of 5 navigate_next last_page" at bounding box center [371, 315] width 631 height 46
click at [18, 31] on img at bounding box center [15, 24] width 25 height 25
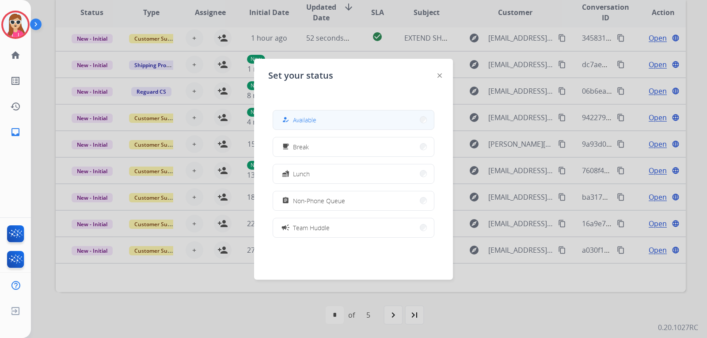
click at [314, 120] on span "Available" at bounding box center [304, 119] width 23 height 9
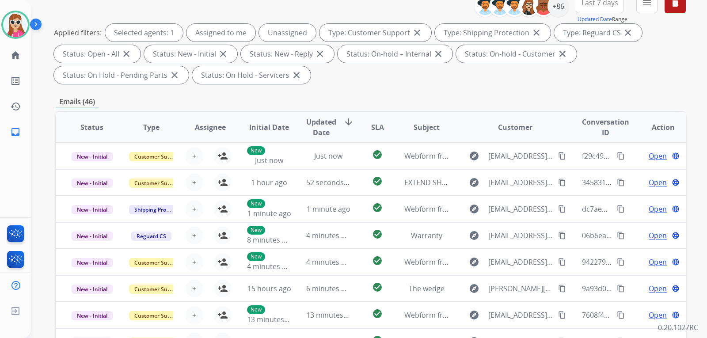
scroll to position [8, 0]
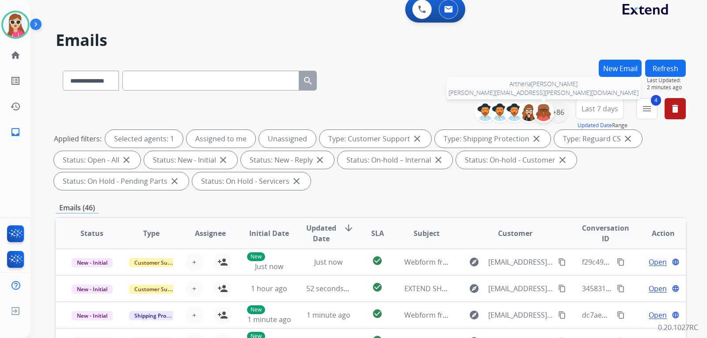
click at [551, 111] on div at bounding box center [543, 112] width 21 height 21
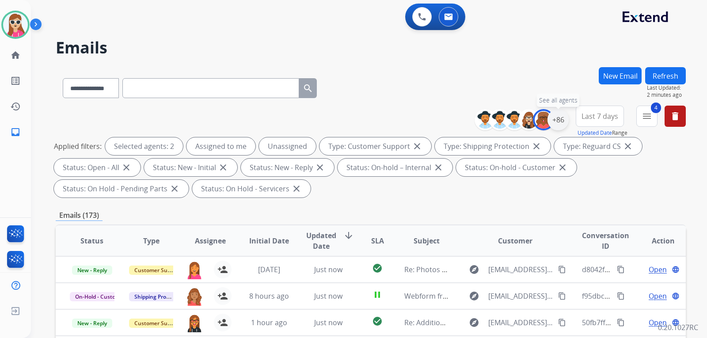
click at [548, 122] on div "+86" at bounding box center [558, 119] width 21 height 21
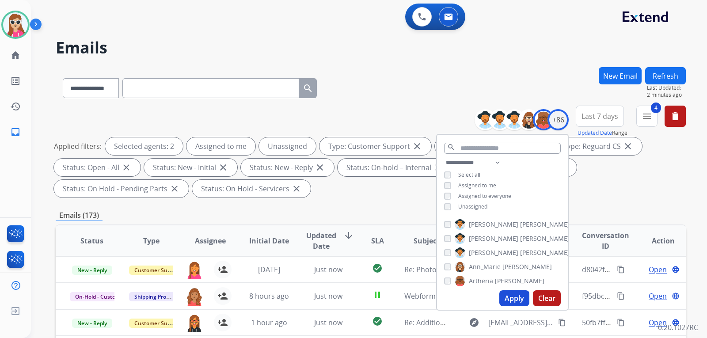
click at [484, 279] on span "Artheria" at bounding box center [481, 281] width 24 height 9
click at [523, 299] on button "Apply" at bounding box center [515, 299] width 30 height 16
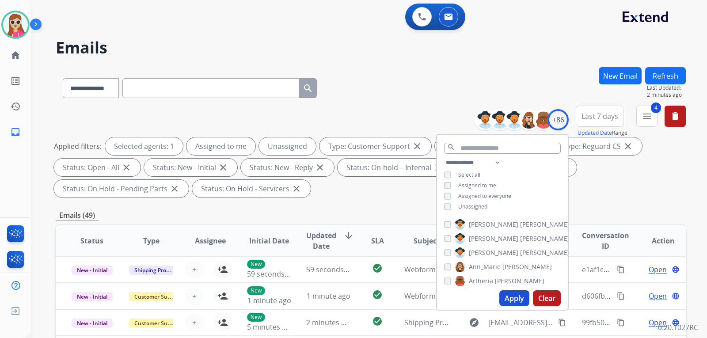
click at [398, 199] on div "**********" at bounding box center [371, 154] width 631 height 96
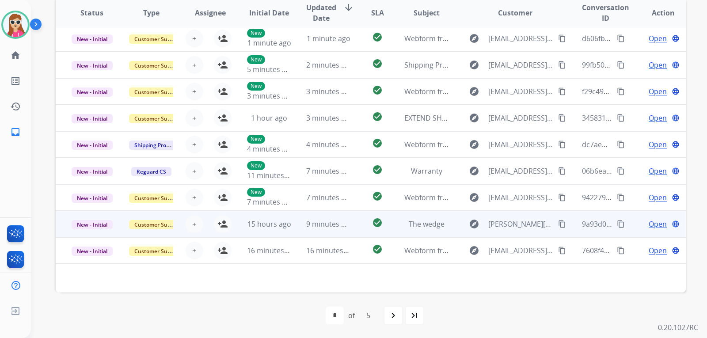
scroll to position [229, 0]
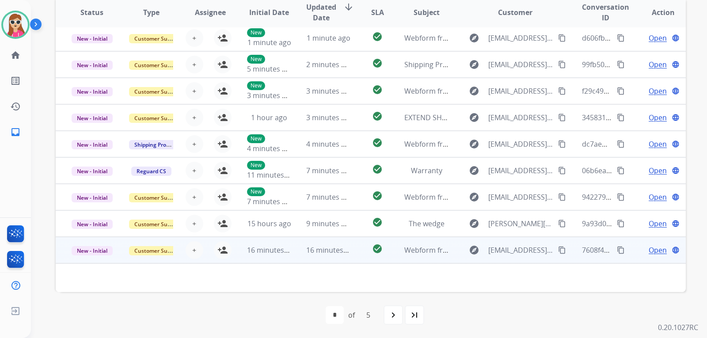
click at [394, 247] on td "Webform from [EMAIL_ADDRESS][DOMAIN_NAME] on [DATE]" at bounding box center [419, 250] width 59 height 27
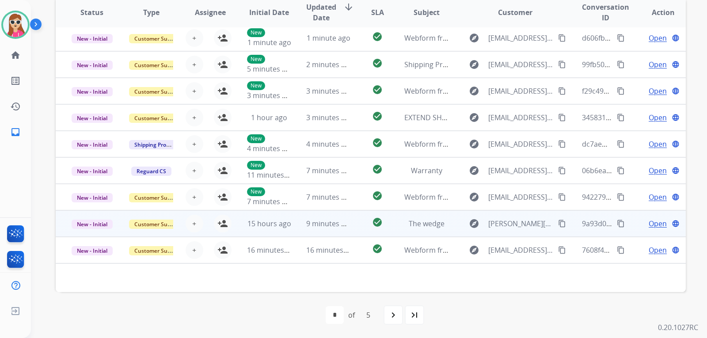
scroll to position [1, 0]
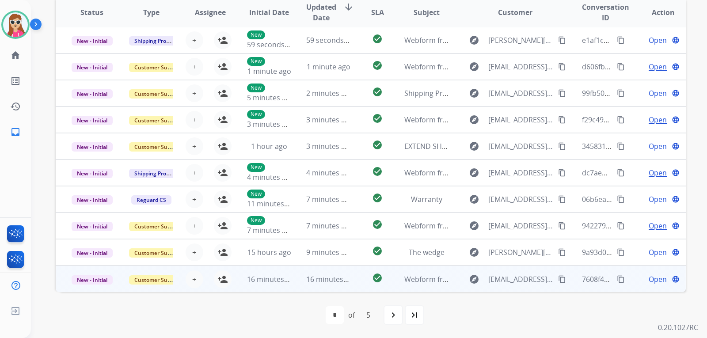
click at [390, 273] on td "Webform from [EMAIL_ADDRESS][DOMAIN_NAME] on [DATE]" at bounding box center [419, 279] width 59 height 27
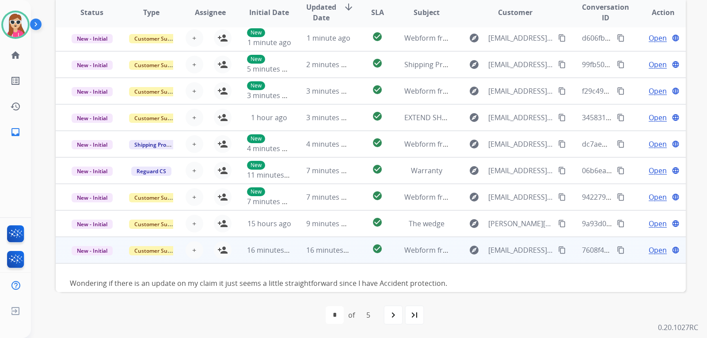
scroll to position [40, 0]
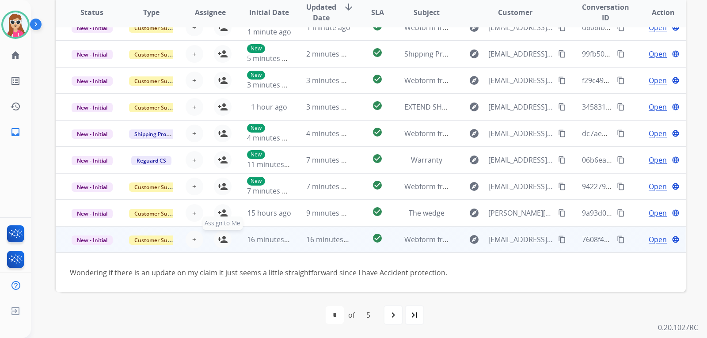
click at [227, 236] on button "person_add Assign to Me" at bounding box center [223, 240] width 18 height 18
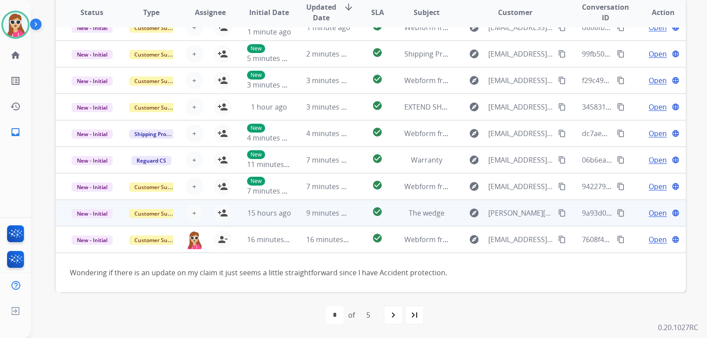
drag, startPoint x: 354, startPoint y: 219, endPoint x: 362, endPoint y: 210, distance: 11.9
click at [355, 219] on td "check_circle" at bounding box center [370, 213] width 39 height 27
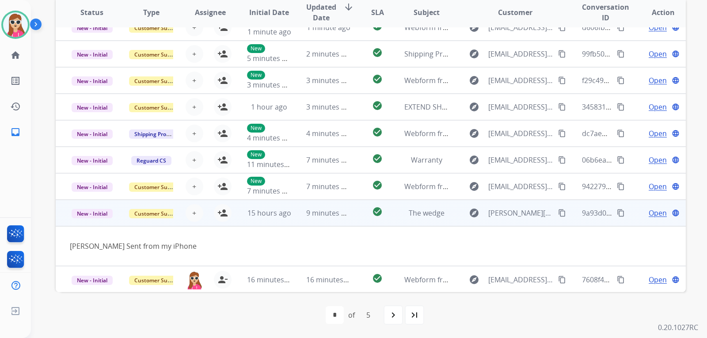
scroll to position [41, 0]
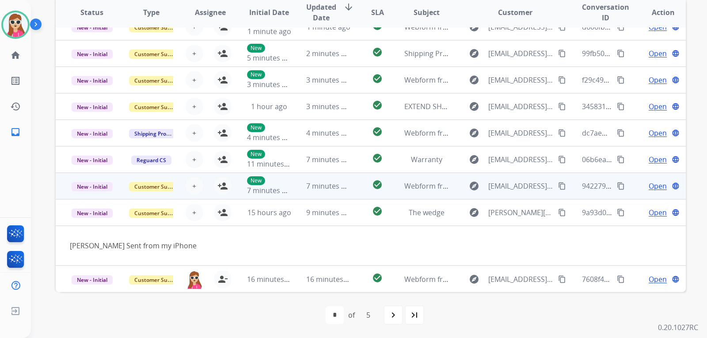
click at [352, 189] on td "check_circle" at bounding box center [370, 186] width 39 height 27
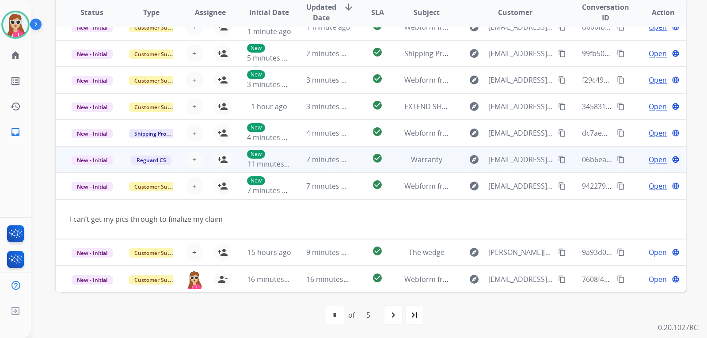
click at [233, 162] on td "New 11 minutes ago" at bounding box center [262, 159] width 59 height 27
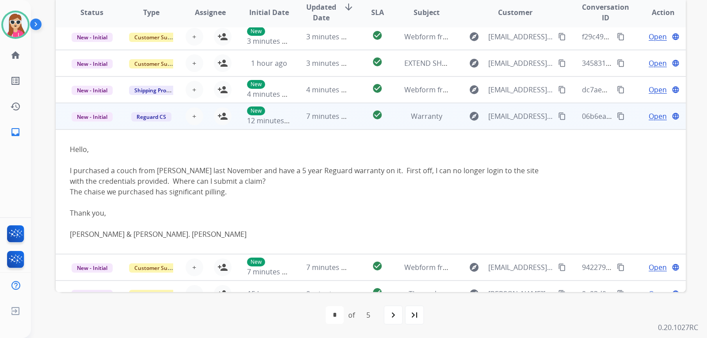
scroll to position [126, 0]
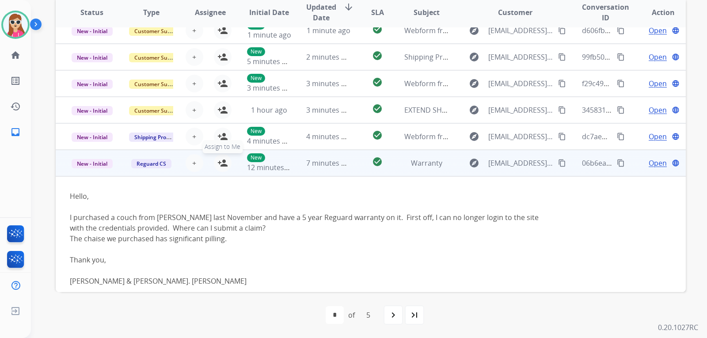
click at [225, 170] on button "person_add Assign to Me" at bounding box center [223, 163] width 18 height 18
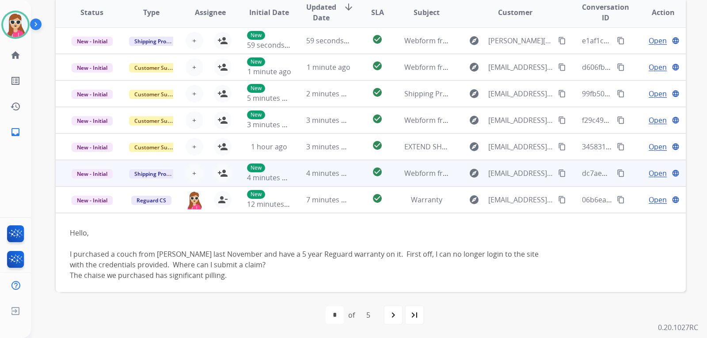
scroll to position [0, 0]
click at [226, 175] on mat-icon "person_add" at bounding box center [223, 173] width 11 height 11
click at [364, 183] on td "check_circle" at bounding box center [370, 174] width 39 height 27
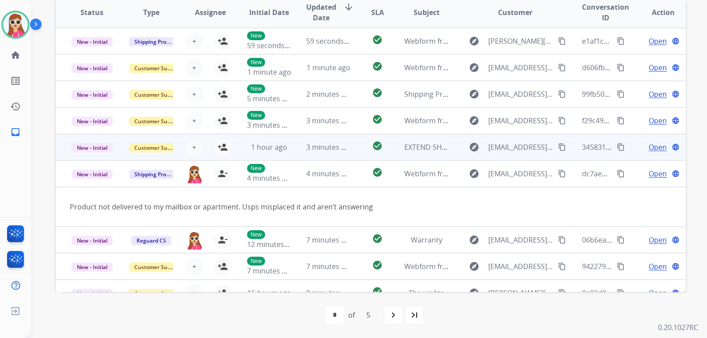
click at [347, 149] on span "3 minutes ago" at bounding box center [329, 147] width 47 height 10
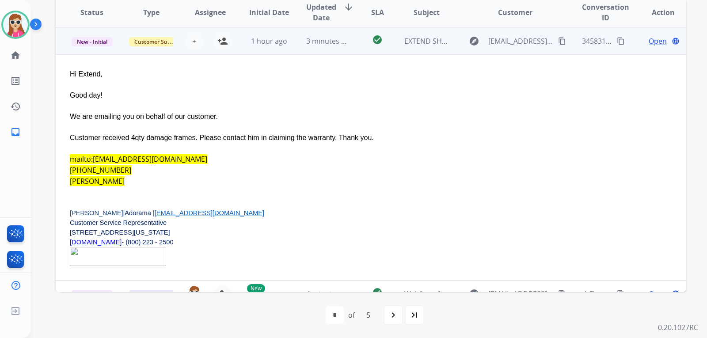
scroll to position [62, 0]
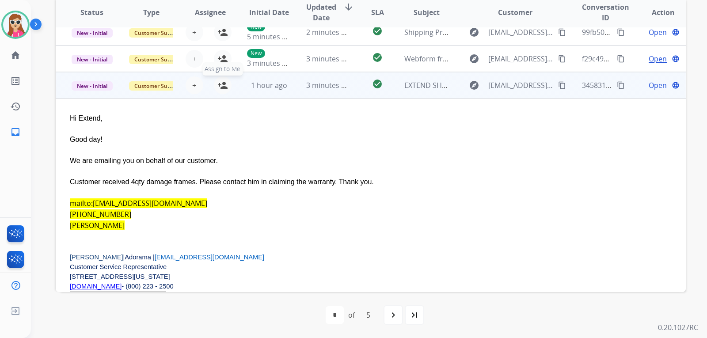
click at [218, 84] on mat-icon "person_add" at bounding box center [223, 85] width 11 height 11
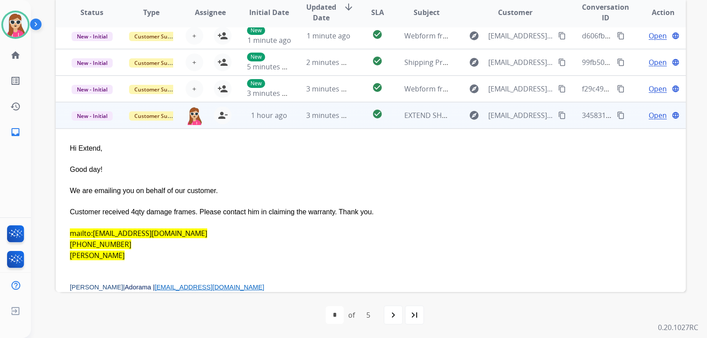
scroll to position [18, 0]
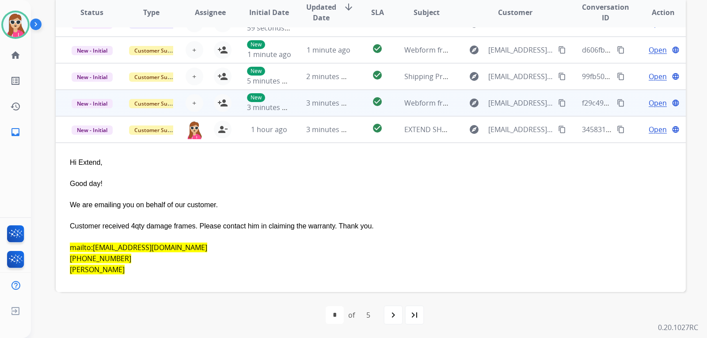
drag, startPoint x: 367, startPoint y: 111, endPoint x: 356, endPoint y: 110, distance: 12.1
click at [367, 111] on td "check_circle" at bounding box center [370, 103] width 39 height 27
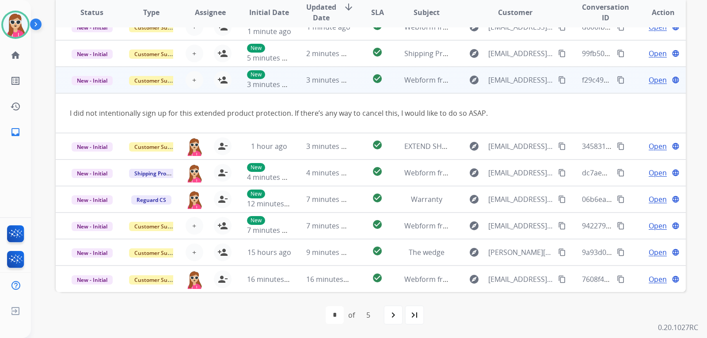
scroll to position [0, 0]
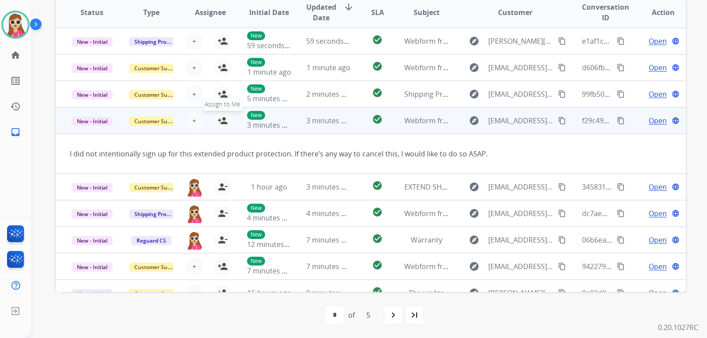
click at [226, 123] on button "person_add Assign to Me" at bounding box center [223, 121] width 18 height 18
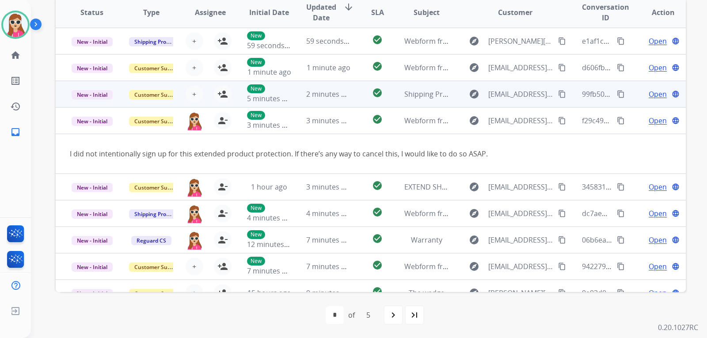
click at [353, 90] on td "check_circle" at bounding box center [370, 94] width 39 height 27
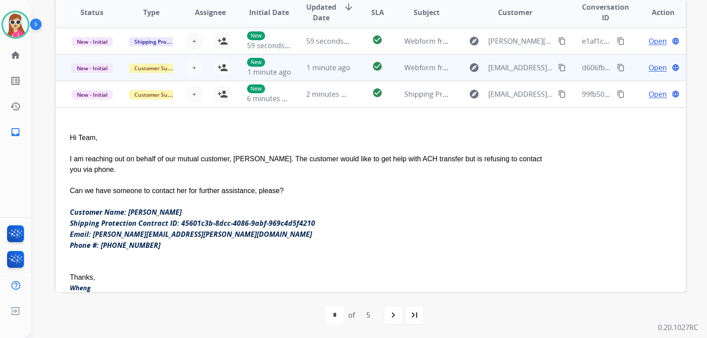
click at [297, 72] on td "1 minute ago" at bounding box center [321, 67] width 59 height 27
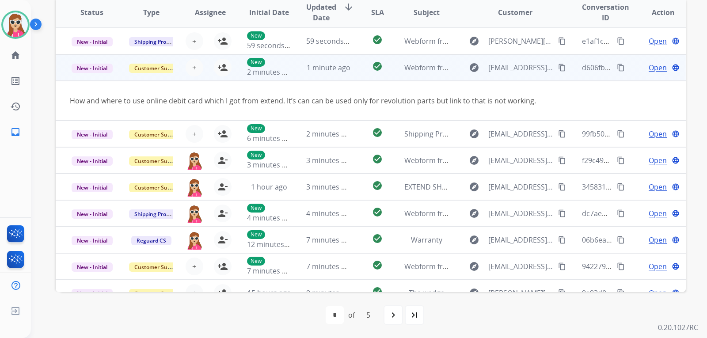
scroll to position [140, 0]
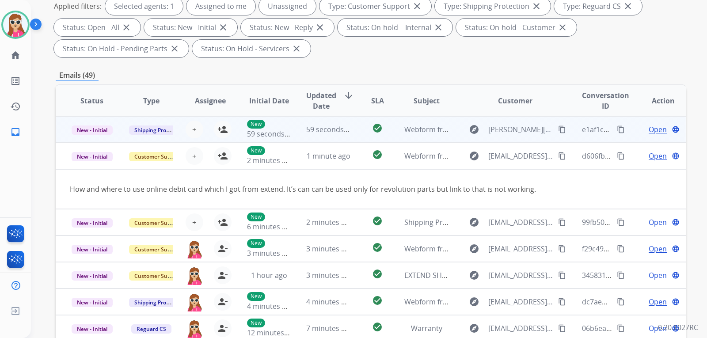
click at [352, 118] on td "check_circle" at bounding box center [370, 129] width 39 height 27
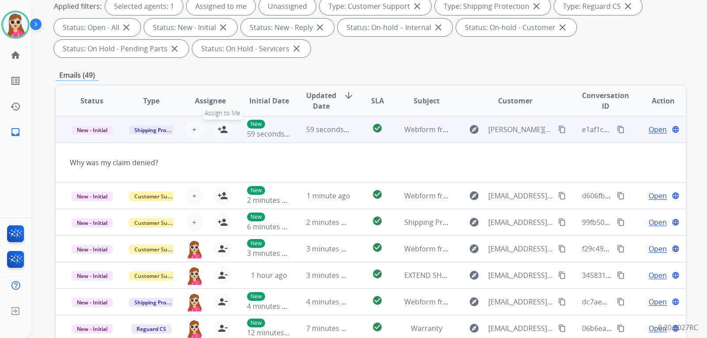
click at [224, 126] on mat-icon "person_add" at bounding box center [223, 129] width 11 height 11
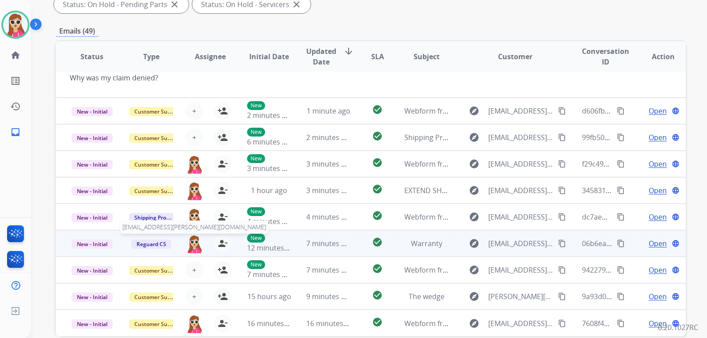
scroll to position [229, 0]
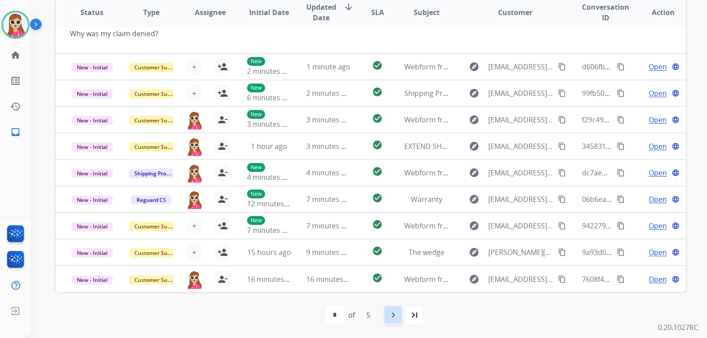
click at [391, 317] on mat-icon "navigate_next" at bounding box center [393, 315] width 11 height 11
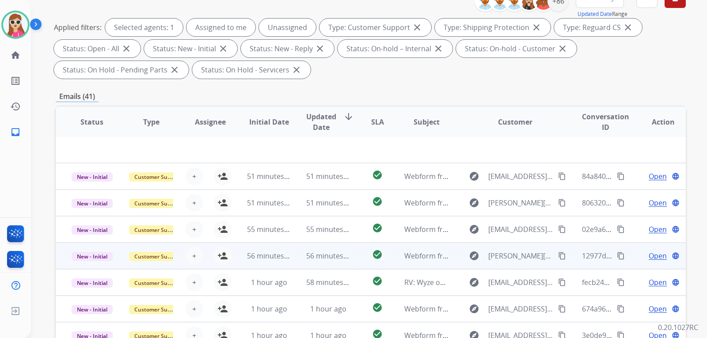
scroll to position [133, 0]
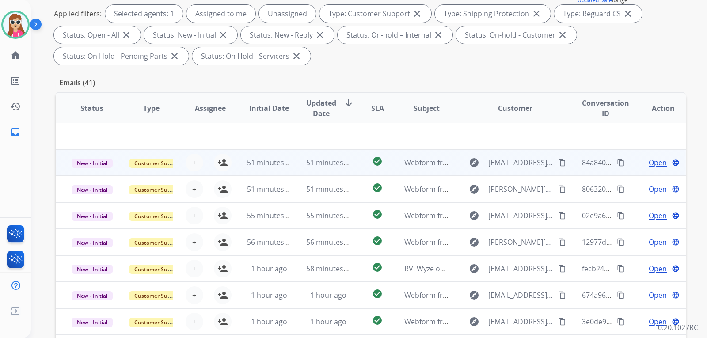
click at [297, 160] on td "51 minutes ago" at bounding box center [321, 162] width 59 height 27
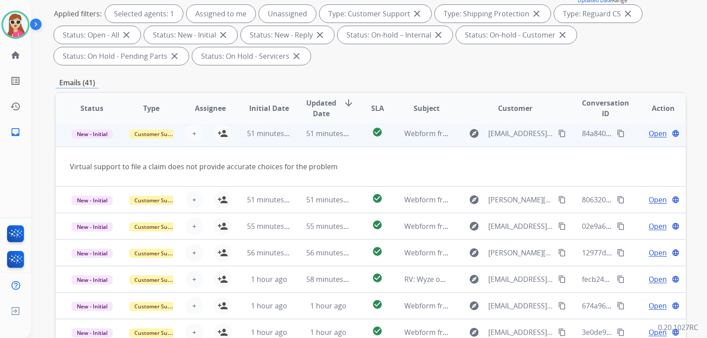
scroll to position [27, 0]
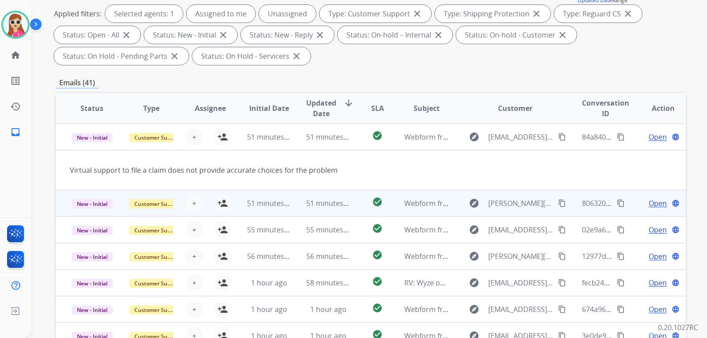
click at [294, 206] on td "51 minutes ago" at bounding box center [321, 203] width 59 height 27
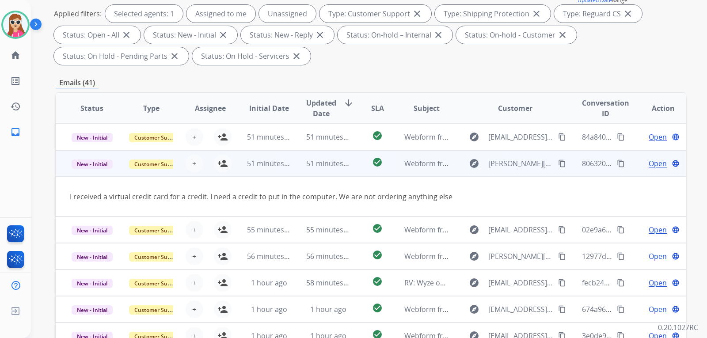
scroll to position [41, 0]
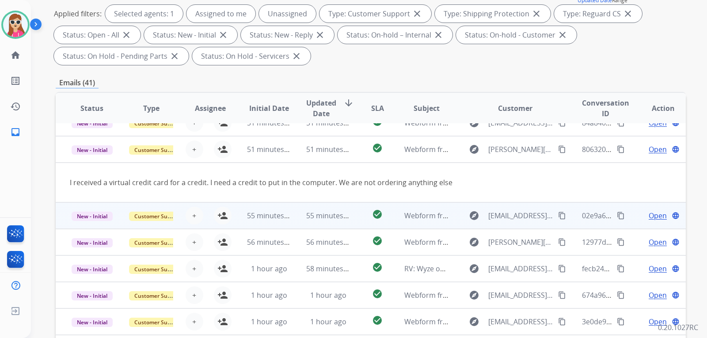
click at [242, 222] on td "55 minutes ago" at bounding box center [262, 216] width 59 height 27
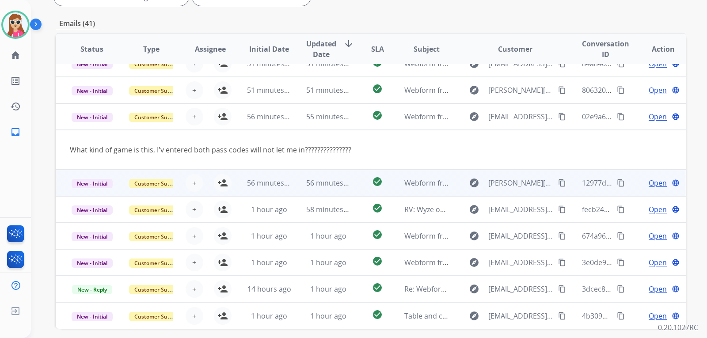
scroll to position [133, 0]
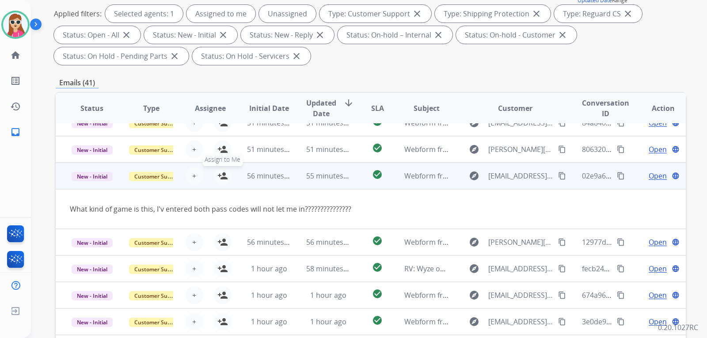
click at [223, 175] on mat-icon "person_add" at bounding box center [223, 176] width 11 height 11
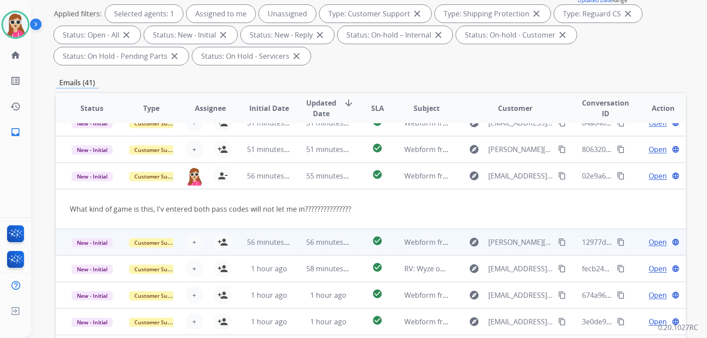
click at [239, 248] on td "56 minutes ago" at bounding box center [262, 242] width 59 height 27
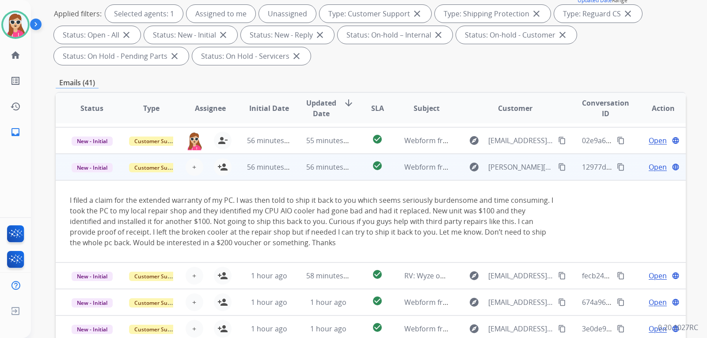
scroll to position [83, 0]
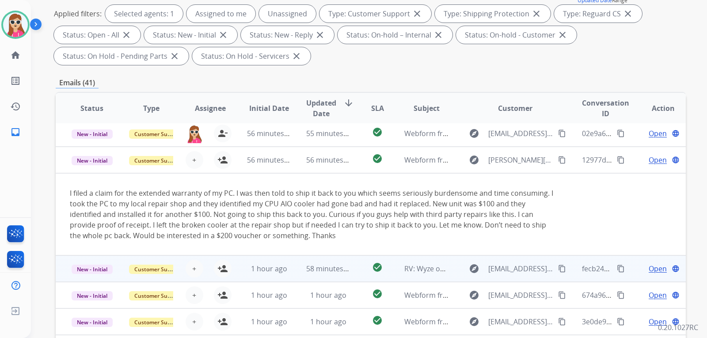
click at [245, 274] on td "1 hour ago" at bounding box center [262, 269] width 59 height 27
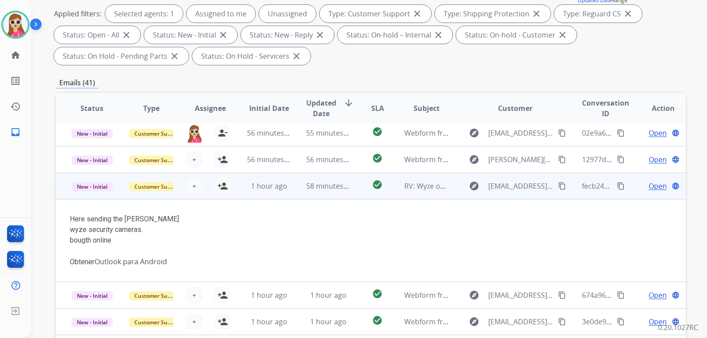
scroll to position [177, 0]
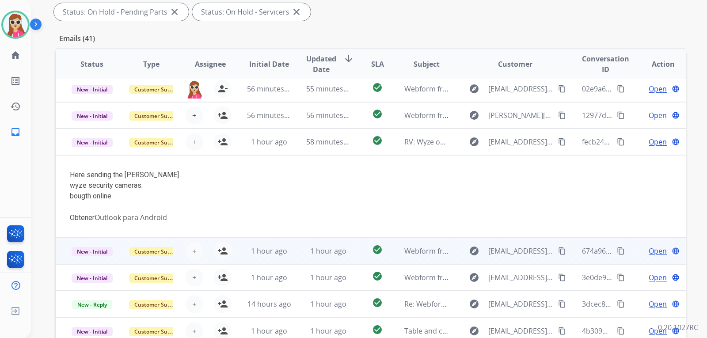
click at [243, 255] on td "1 hour ago" at bounding box center [262, 251] width 59 height 27
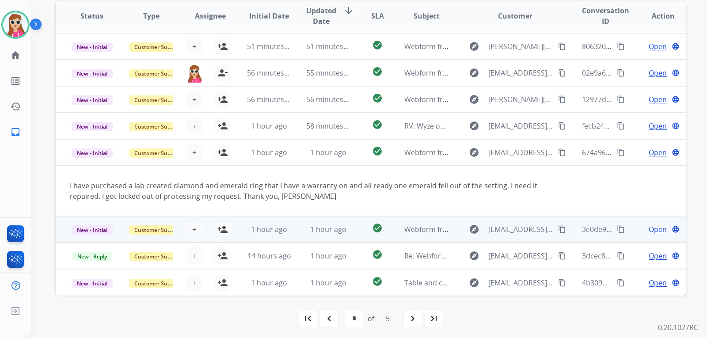
scroll to position [229, 0]
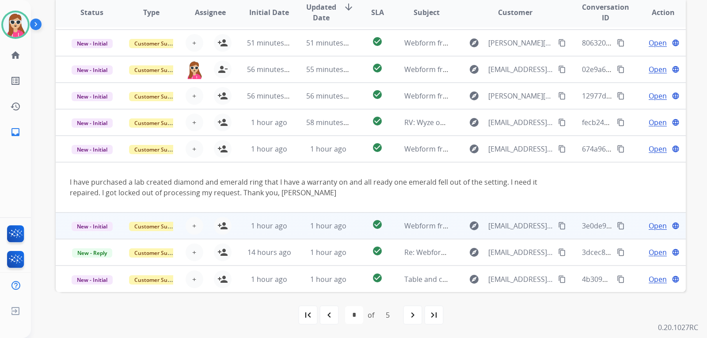
click at [234, 227] on td "1 hour ago" at bounding box center [262, 226] width 59 height 27
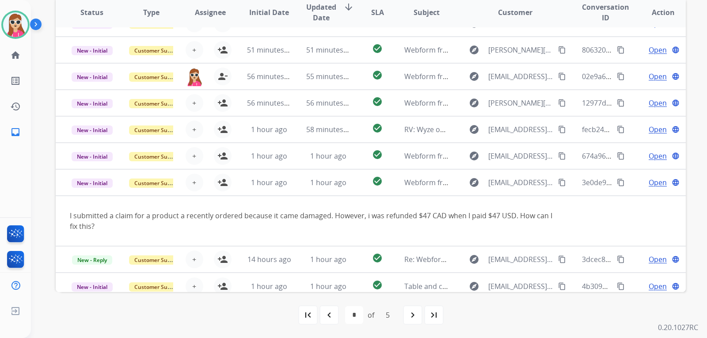
scroll to position [51, 0]
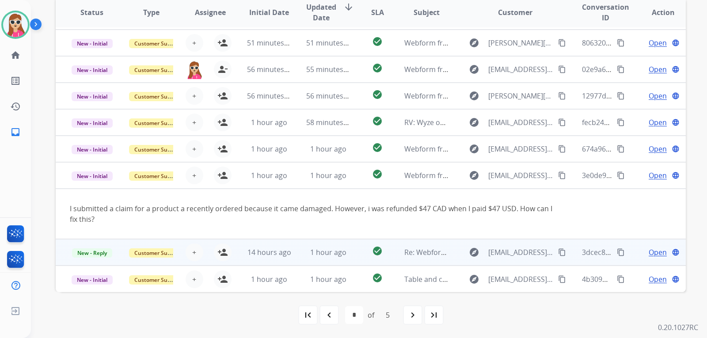
click at [237, 252] on td "14 hours ago" at bounding box center [262, 252] width 59 height 27
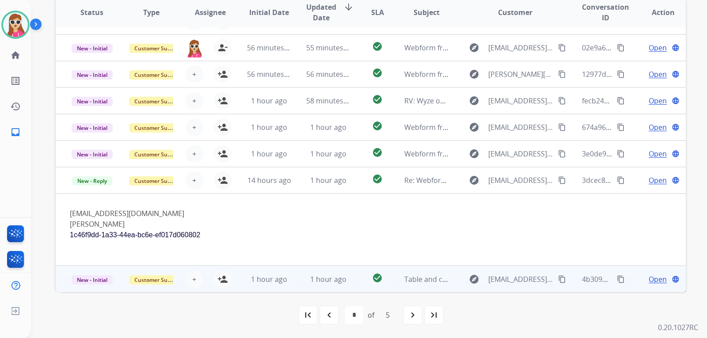
scroll to position [207, 0]
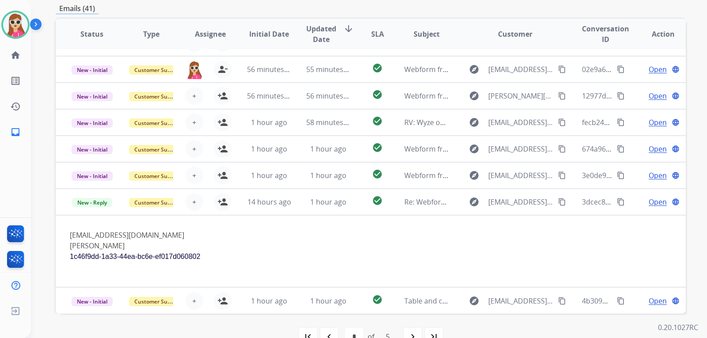
click at [244, 300] on td "1 hour ago" at bounding box center [262, 300] width 59 height 27
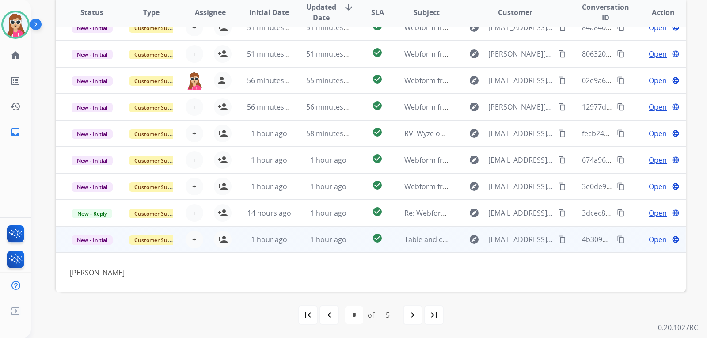
scroll to position [40, 0]
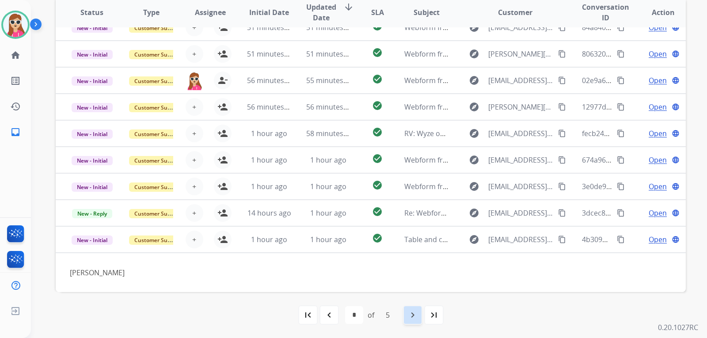
click at [408, 315] on mat-icon "navigate_next" at bounding box center [413, 315] width 11 height 11
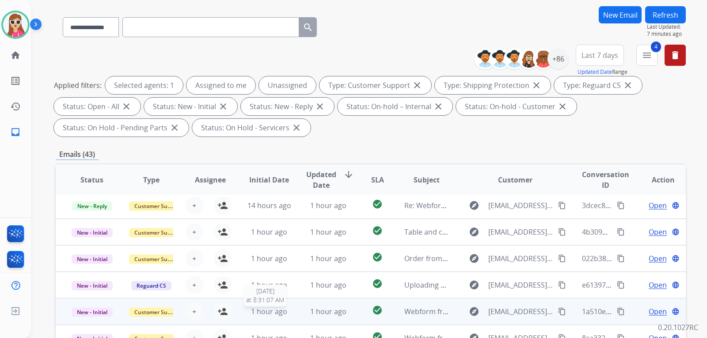
scroll to position [133, 0]
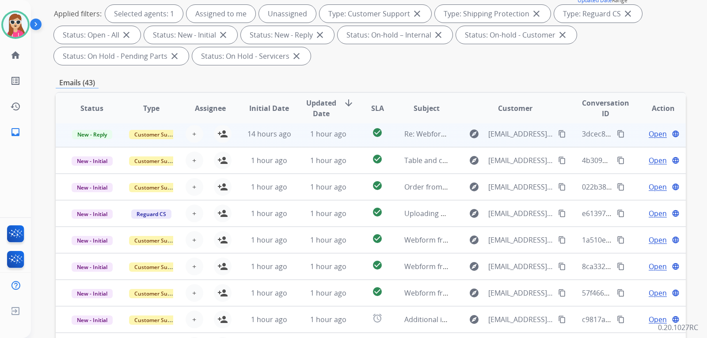
click at [359, 134] on td "check_circle" at bounding box center [370, 134] width 39 height 27
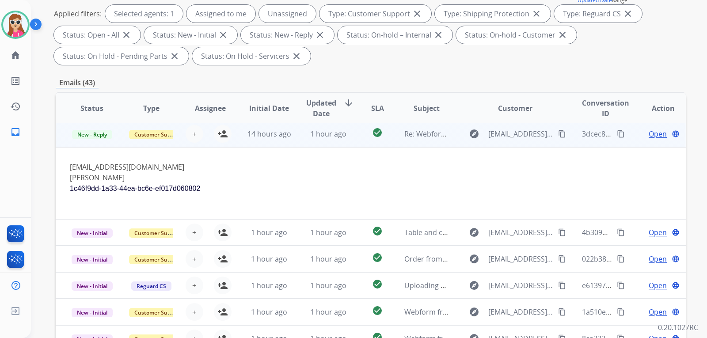
scroll to position [27, 0]
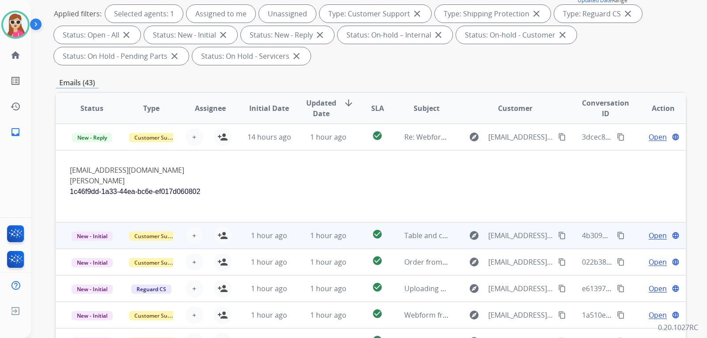
click at [395, 241] on td "Table and chair" at bounding box center [419, 235] width 59 height 27
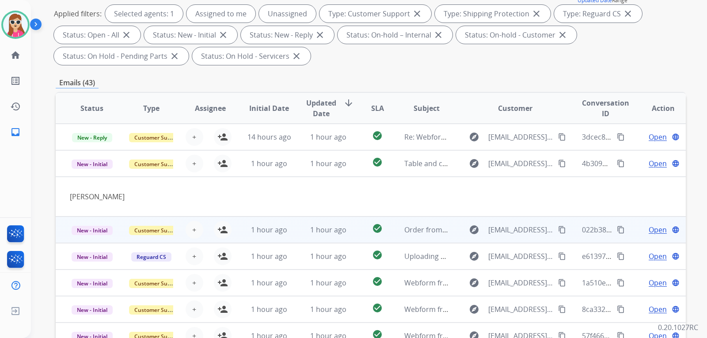
scroll to position [41, 0]
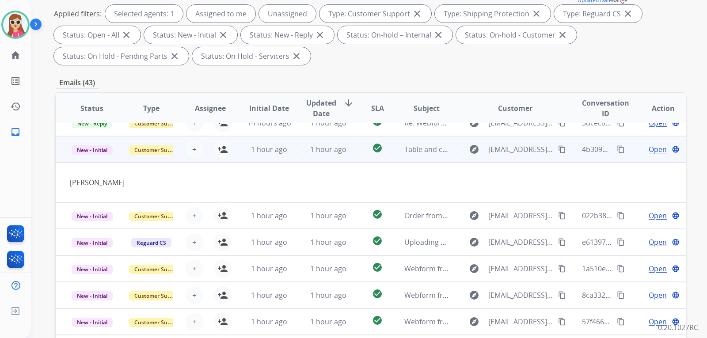
click at [652, 151] on span "Open" at bounding box center [658, 149] width 18 height 11
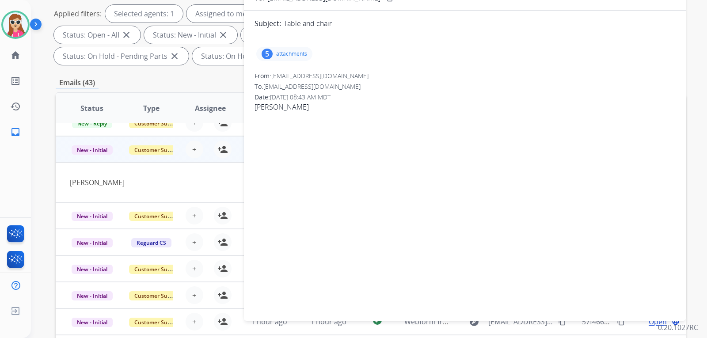
click at [298, 58] on div "5 attachments" at bounding box center [284, 54] width 56 height 14
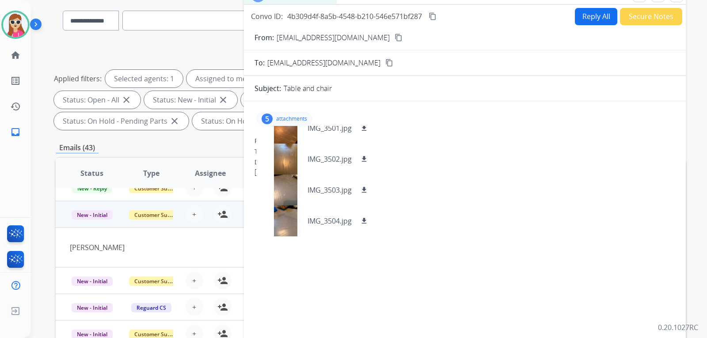
scroll to position [0, 0]
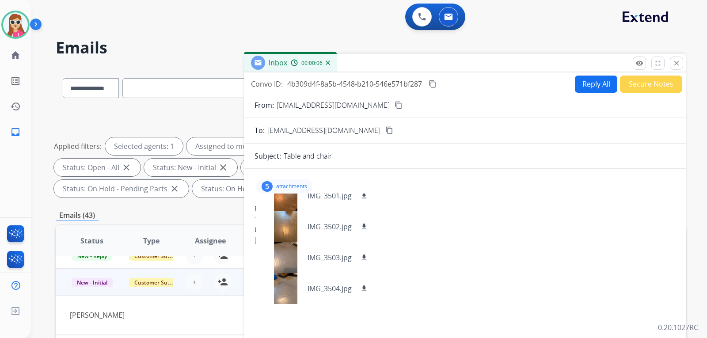
click at [674, 65] on mat-icon "close" at bounding box center [677, 63] width 8 height 8
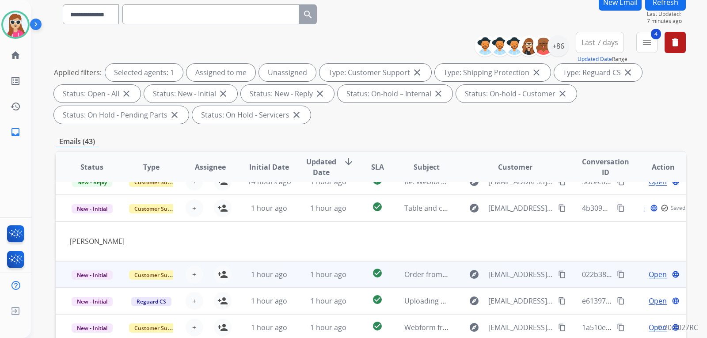
scroll to position [88, 0]
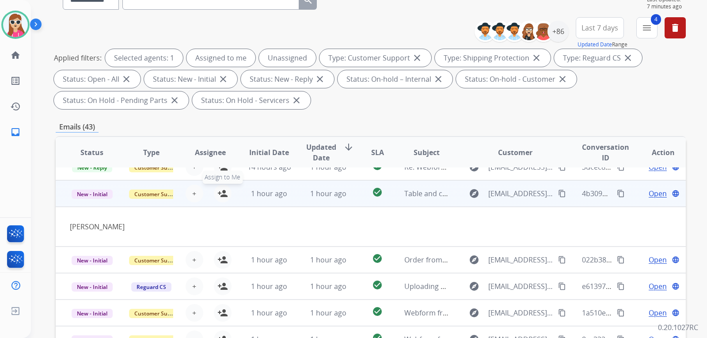
click at [221, 195] on mat-icon "person_add" at bounding box center [223, 193] width 11 height 11
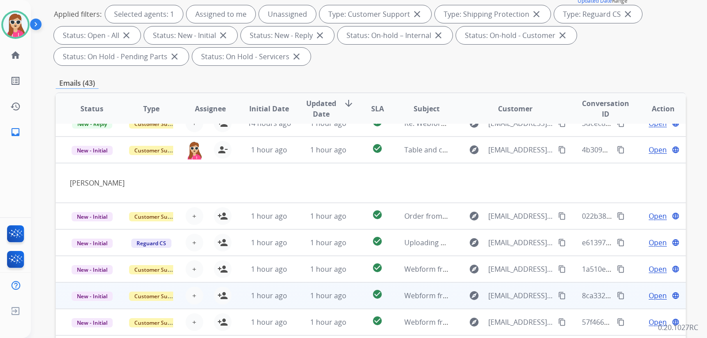
scroll to position [177, 0]
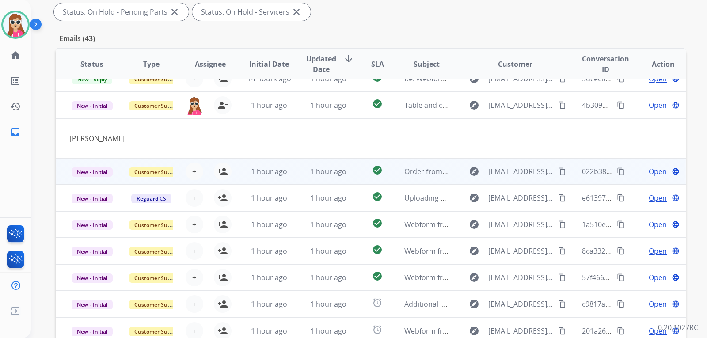
click at [292, 170] on td "1 hour ago" at bounding box center [321, 171] width 59 height 27
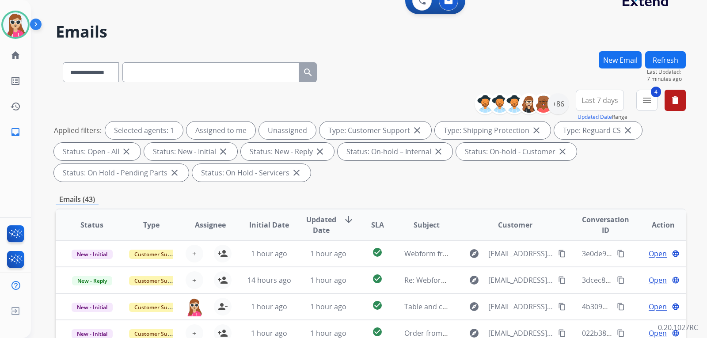
scroll to position [0, 0]
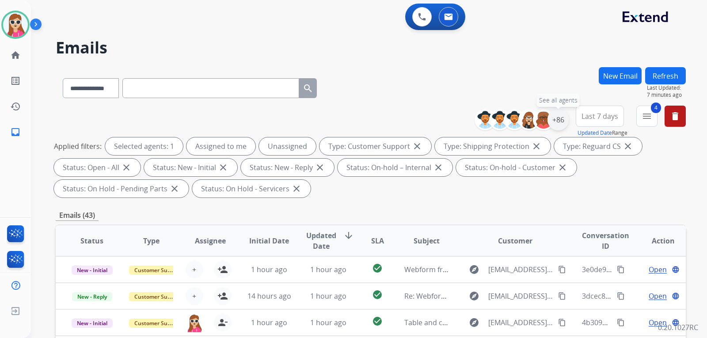
click at [553, 122] on div "+86" at bounding box center [558, 119] width 21 height 21
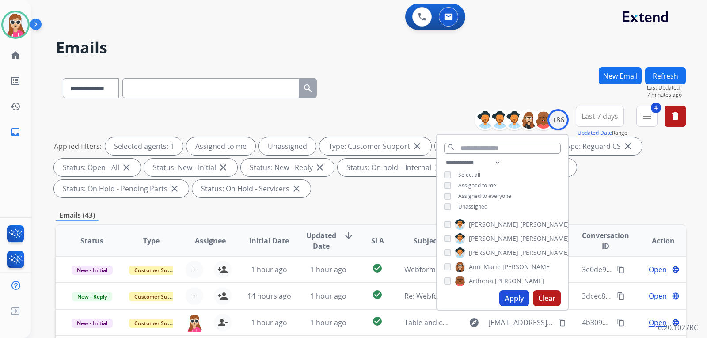
drag, startPoint x: 461, startPoint y: 205, endPoint x: 481, endPoint y: 209, distance: 20.2
click at [467, 204] on span "Unassigned" at bounding box center [473, 207] width 29 height 8
click at [500, 295] on button "Apply" at bounding box center [515, 299] width 30 height 16
select select "*"
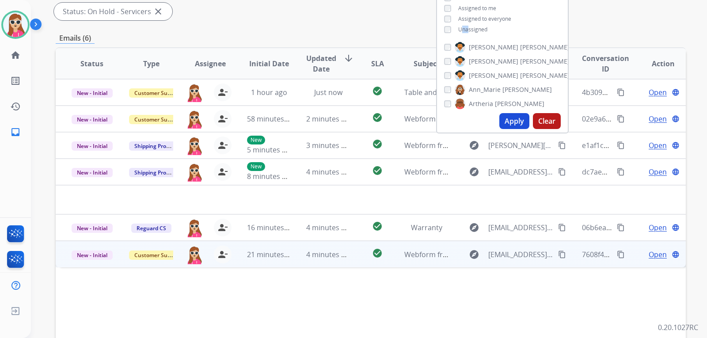
scroll to position [229, 0]
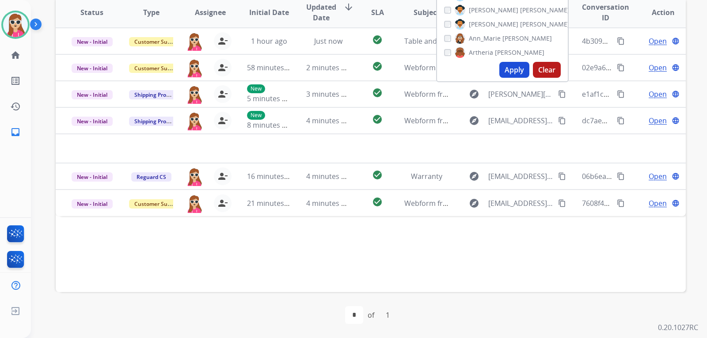
click at [268, 240] on div "Status Type Assignee Initial Date Updated Date arrow_downward SLA Subject Custo…" at bounding box center [371, 144] width 631 height 296
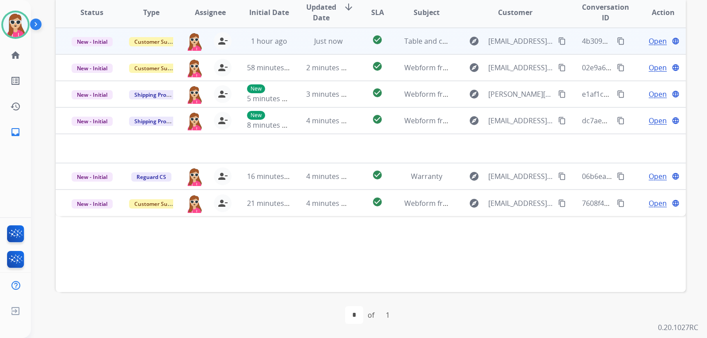
click at [558, 42] on mat-icon "content_copy" at bounding box center [562, 41] width 8 height 8
click at [656, 45] on span "Open" at bounding box center [658, 41] width 18 height 11
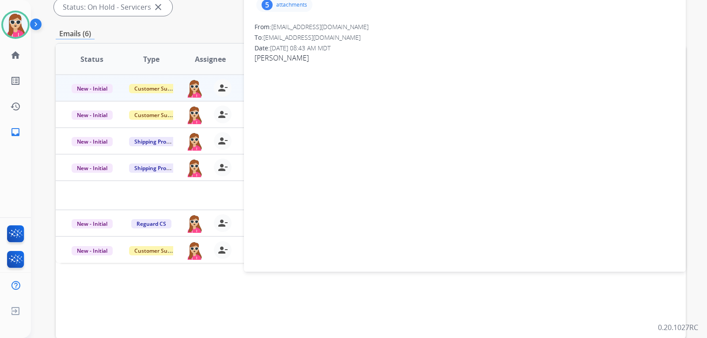
scroll to position [140, 0]
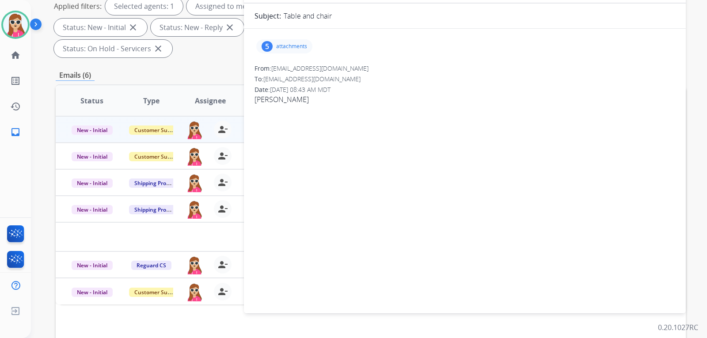
click at [286, 44] on p "attachments" at bounding box center [291, 46] width 31 height 7
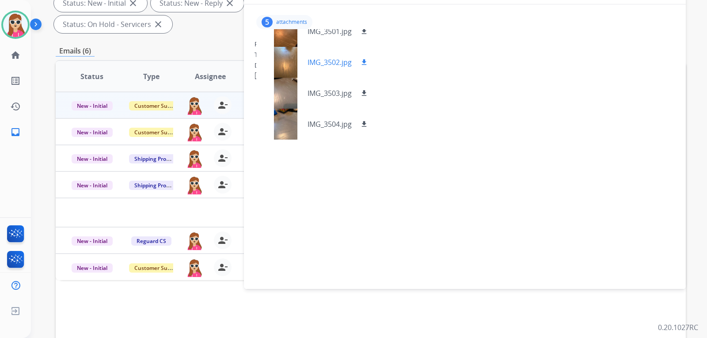
scroll to position [184, 0]
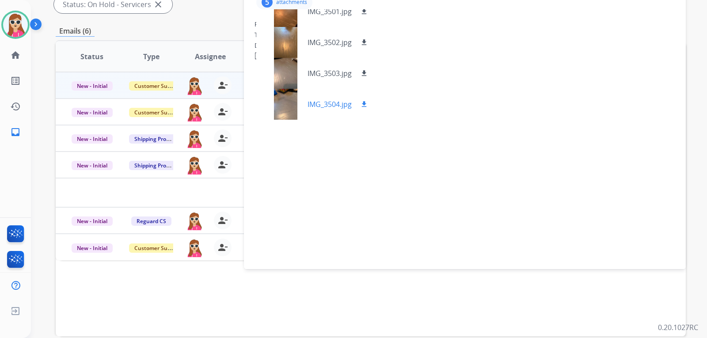
click at [291, 107] on div at bounding box center [286, 104] width 44 height 31
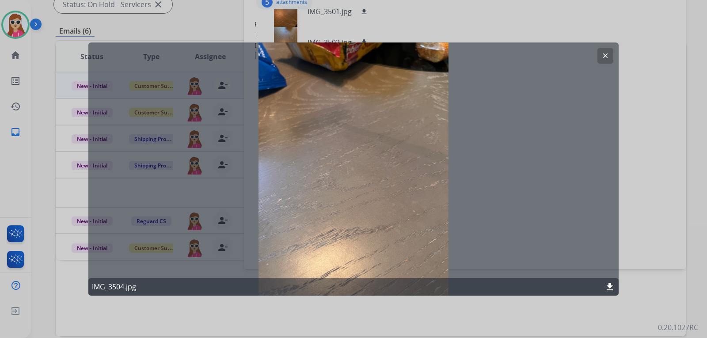
click at [611, 57] on button "clear" at bounding box center [606, 56] width 16 height 16
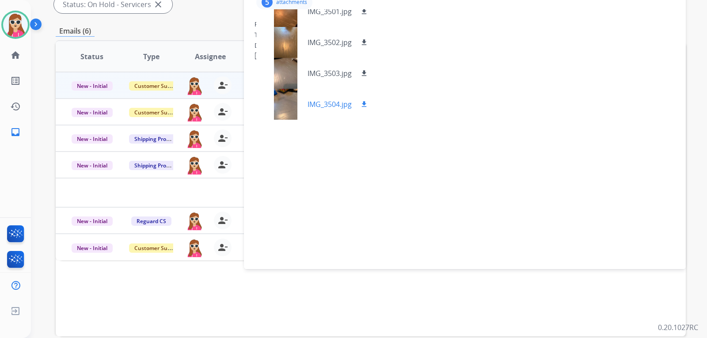
click at [370, 105] on button "download" at bounding box center [364, 104] width 11 height 11
click at [294, 76] on div at bounding box center [286, 73] width 44 height 31
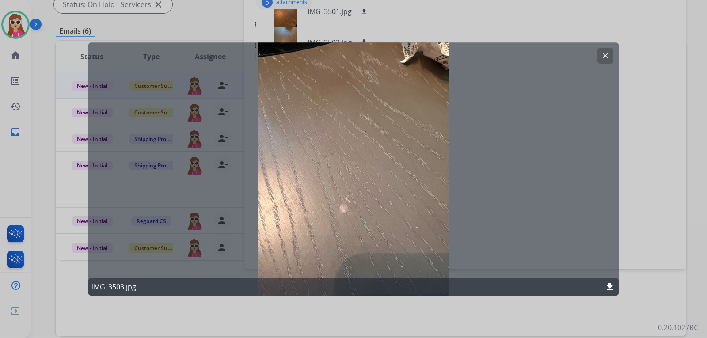
click at [602, 52] on mat-icon "clear" at bounding box center [606, 56] width 8 height 8
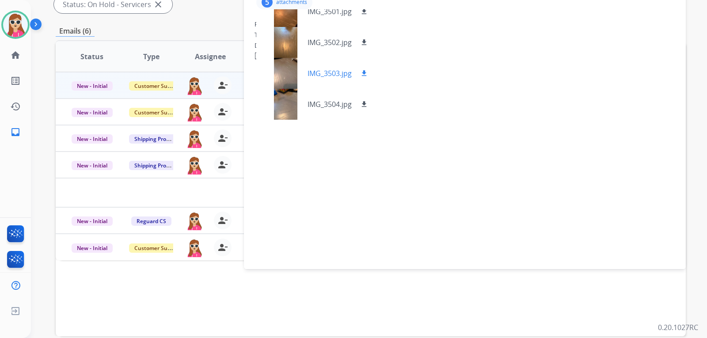
click at [368, 74] on mat-icon "download" at bounding box center [364, 73] width 8 height 8
click at [291, 43] on div at bounding box center [286, 42] width 44 height 31
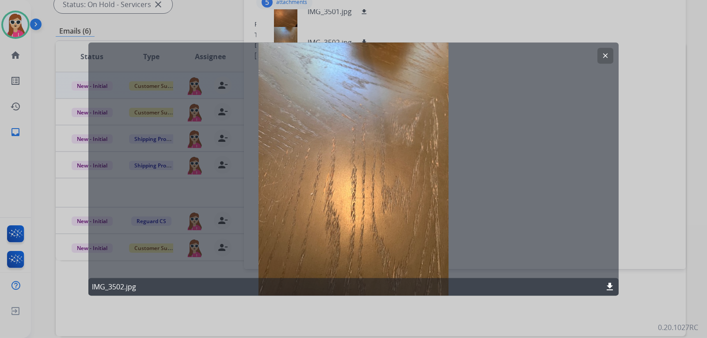
click at [599, 54] on button "clear" at bounding box center [606, 56] width 16 height 16
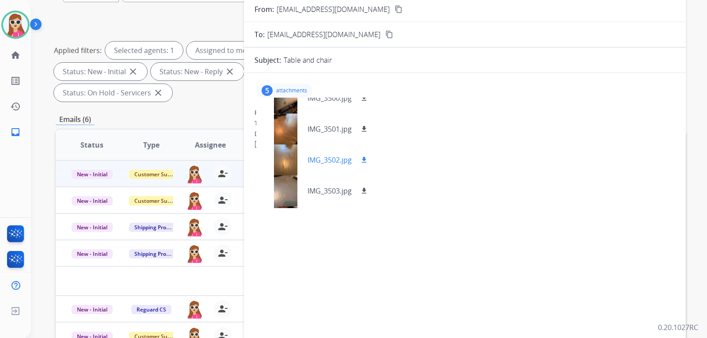
scroll to position [0, 0]
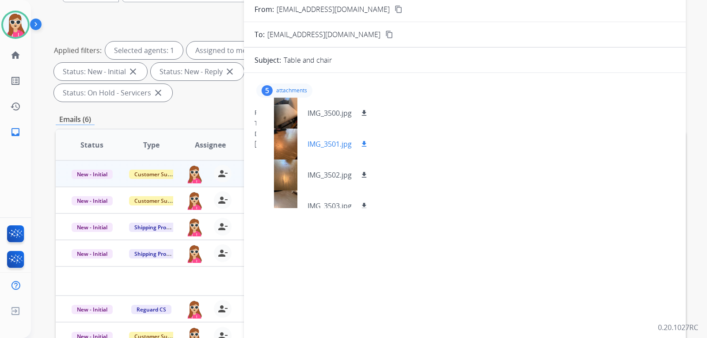
click at [362, 140] on mat-icon "download" at bounding box center [364, 144] width 8 height 8
click at [482, 99] on div "5 attachments IMG_3500.jpg download IMG_3501.jpg download IMG_3502.jpg download…" at bounding box center [465, 90] width 421 height 21
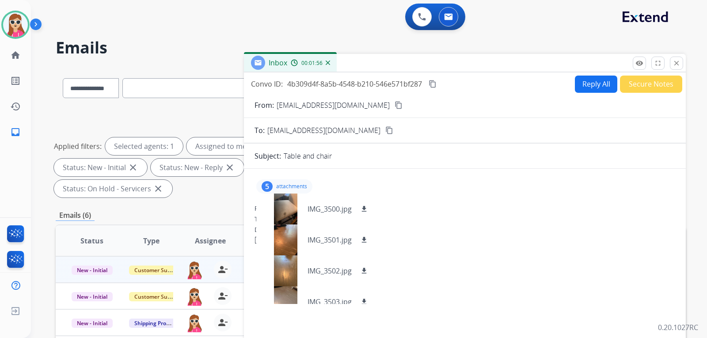
click at [598, 89] on button "Reply All" at bounding box center [596, 84] width 42 height 17
select select "**********"
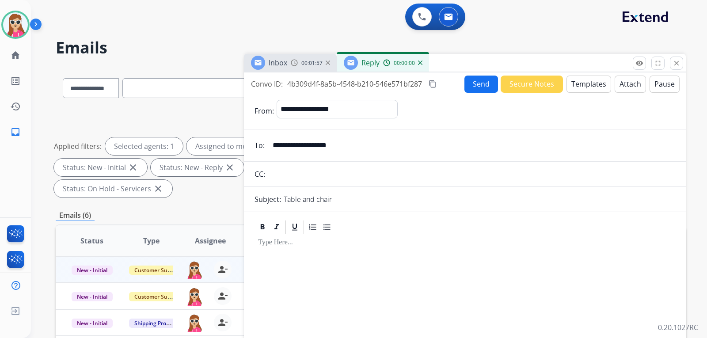
click at [602, 87] on button "Templates" at bounding box center [589, 84] width 45 height 17
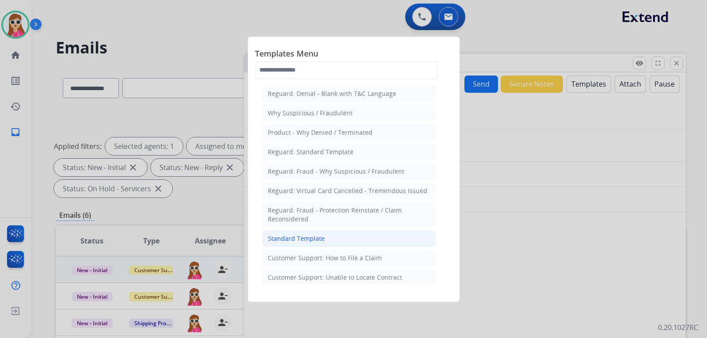
click at [298, 240] on div "Standard Template" at bounding box center [296, 238] width 57 height 9
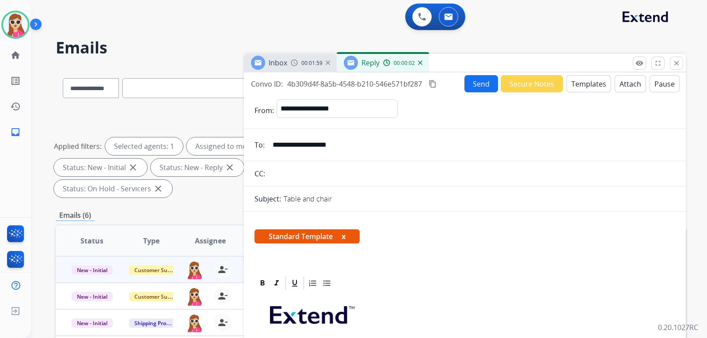
scroll to position [133, 0]
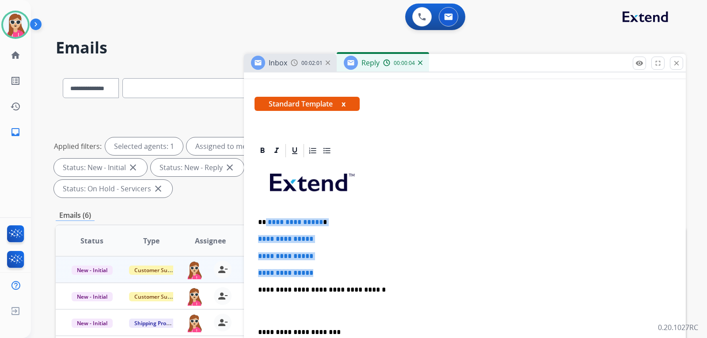
drag, startPoint x: 264, startPoint y: 224, endPoint x: 328, endPoint y: 263, distance: 74.2
click at [328, 263] on div "**********" at bounding box center [465, 311] width 421 height 304
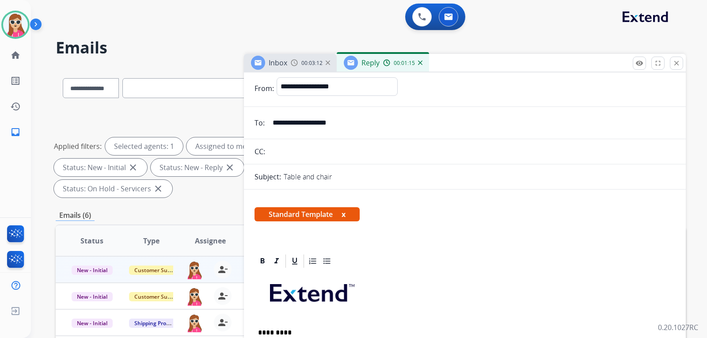
scroll to position [0, 0]
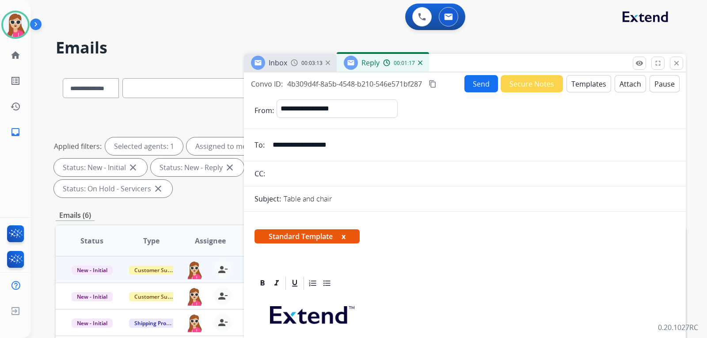
click at [475, 91] on button "Send" at bounding box center [482, 83] width 34 height 17
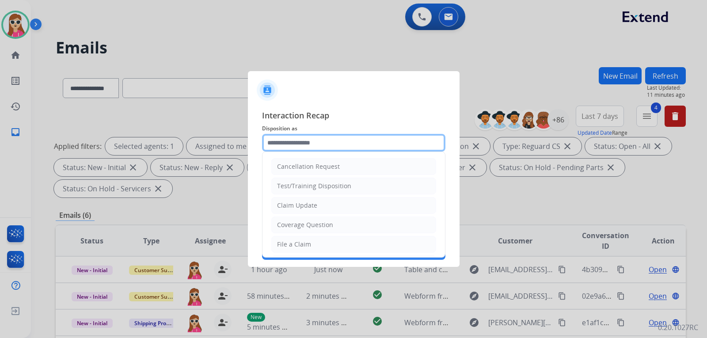
click at [330, 149] on input "text" at bounding box center [353, 143] width 183 height 18
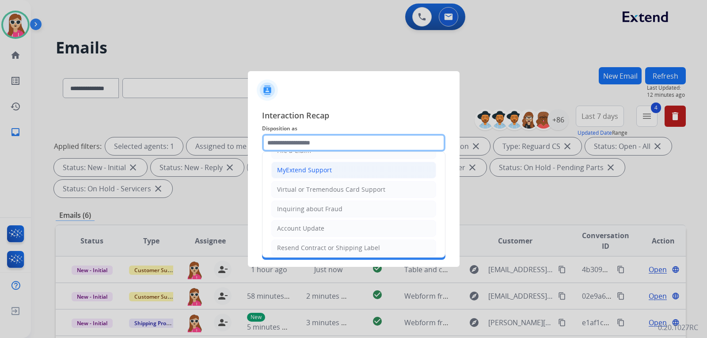
scroll to position [50, 0]
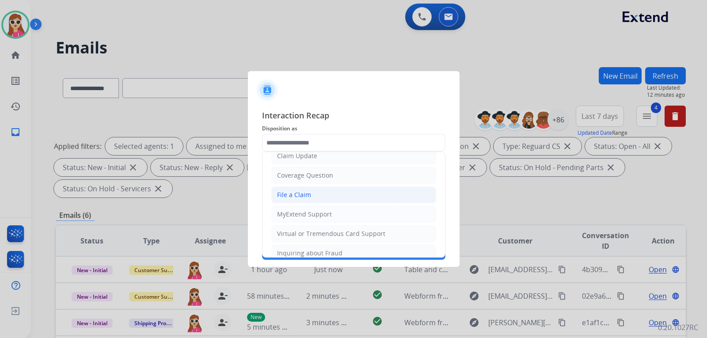
click at [325, 195] on li "File a Claim" at bounding box center [353, 195] width 165 height 17
type input "**********"
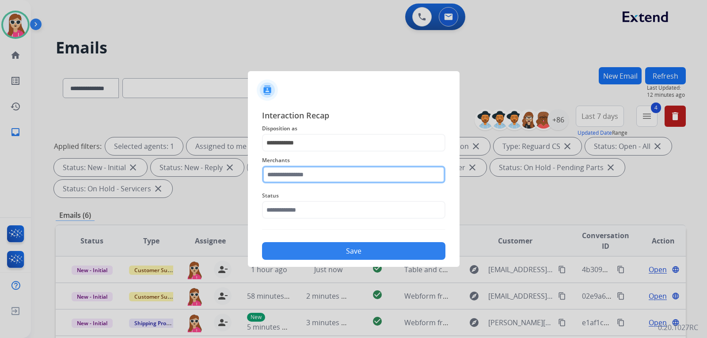
click at [331, 179] on input "text" at bounding box center [353, 175] width 183 height 18
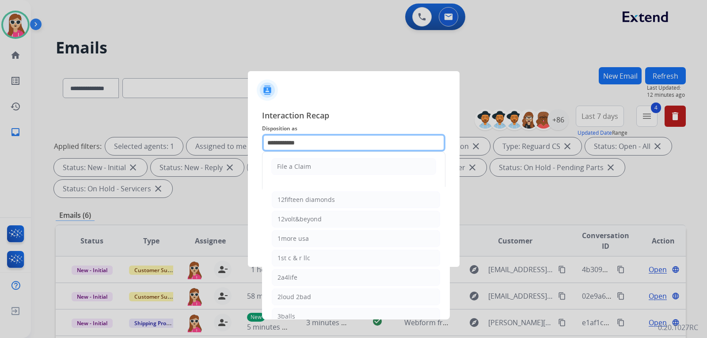
drag, startPoint x: 339, startPoint y: 150, endPoint x: 226, endPoint y: 143, distance: 112.5
click at [0, 143] on app-contact-recap-modal "**********" at bounding box center [0, 169] width 0 height 338
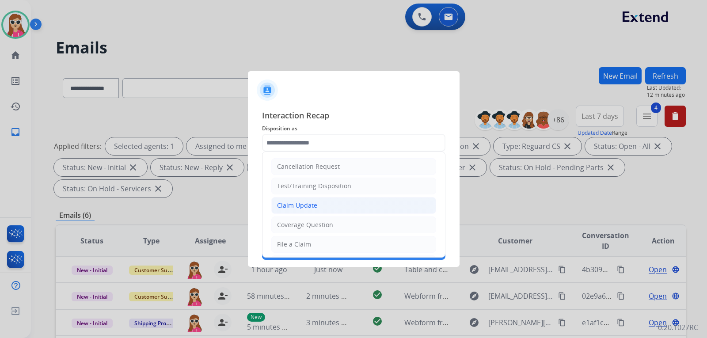
click at [298, 210] on div "Claim Update" at bounding box center [297, 205] width 40 height 9
type input "**********"
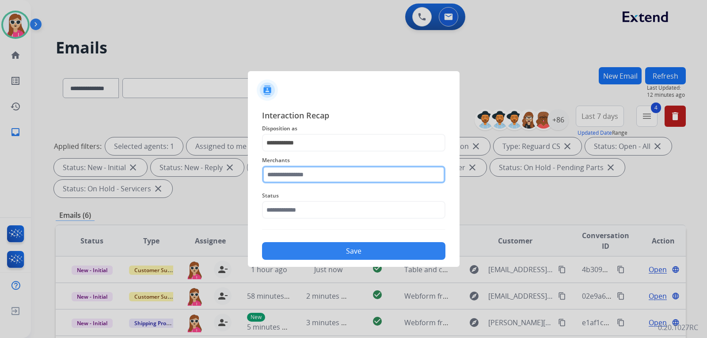
click at [310, 181] on input "text" at bounding box center [353, 175] width 183 height 18
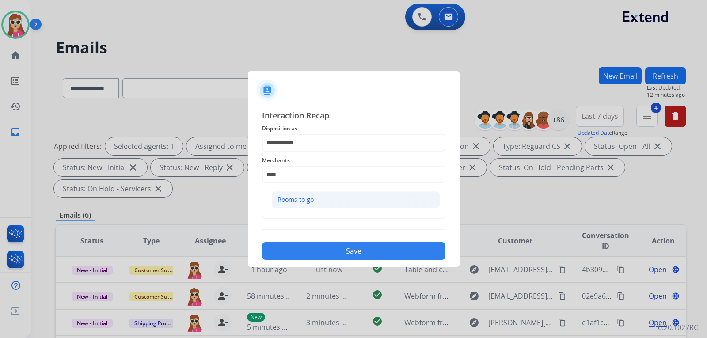
click at [296, 203] on div "Rooms to go" at bounding box center [296, 199] width 36 height 9
type input "**********"
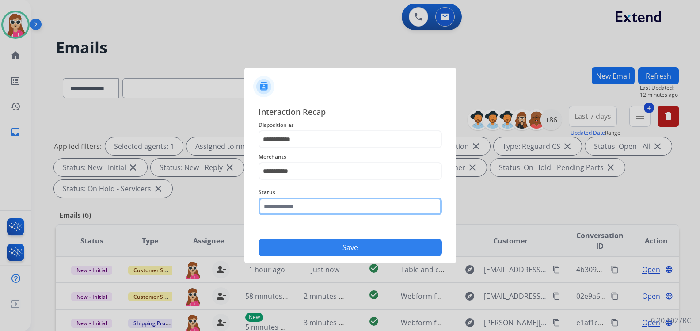
click at [298, 211] on input "text" at bounding box center [350, 207] width 183 height 18
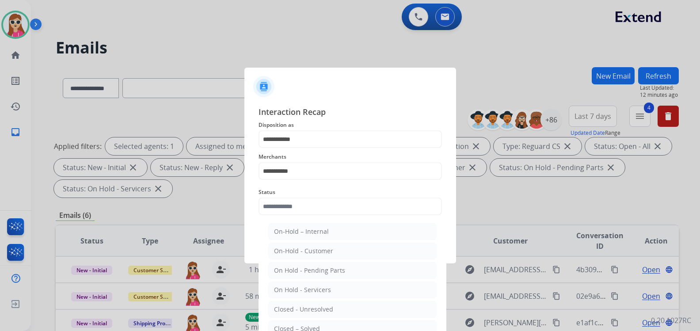
click at [290, 325] on div "Closed – Solved" at bounding box center [297, 329] width 46 height 9
type input "**********"
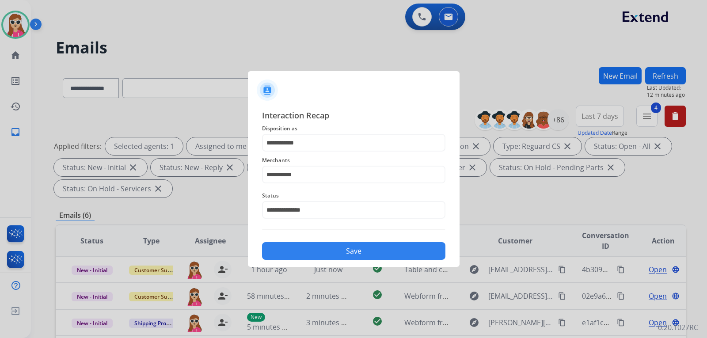
click at [329, 259] on button "Save" at bounding box center [353, 251] width 183 height 18
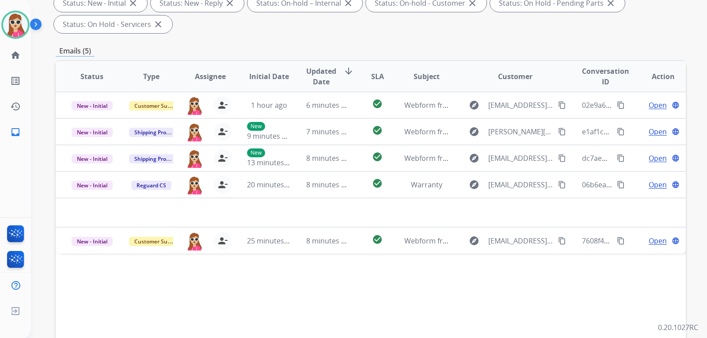
scroll to position [221, 0]
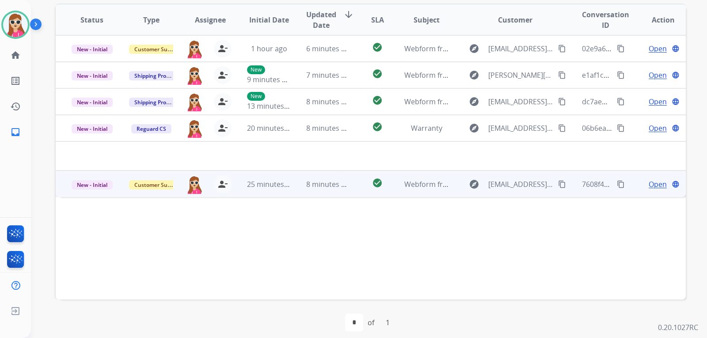
click at [359, 189] on td "check_circle" at bounding box center [370, 184] width 39 height 27
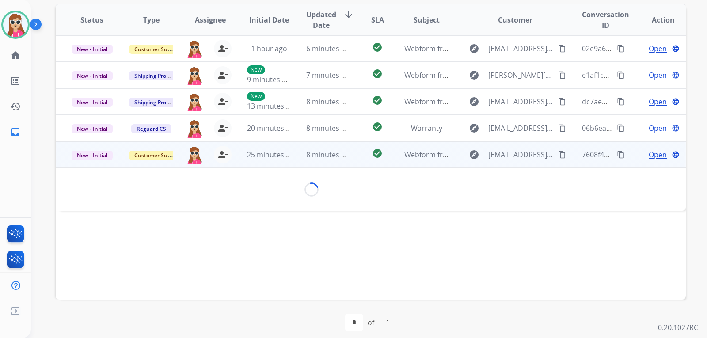
scroll to position [229, 0]
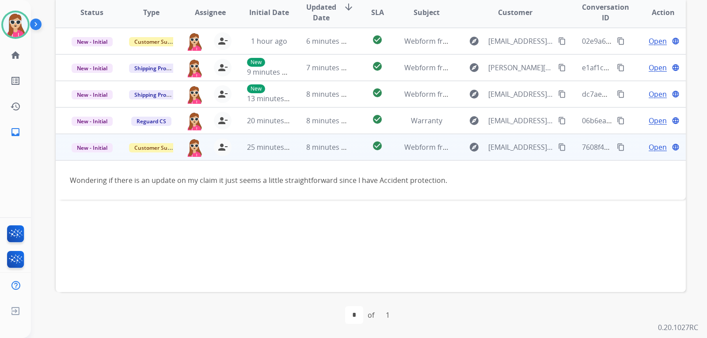
click at [559, 149] on mat-icon "content_copy" at bounding box center [562, 147] width 8 height 8
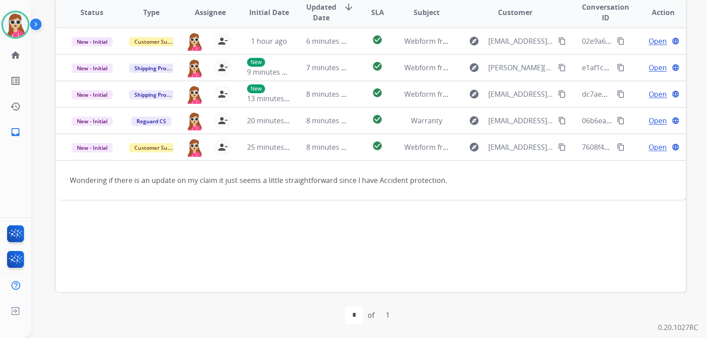
scroll to position [52, 0]
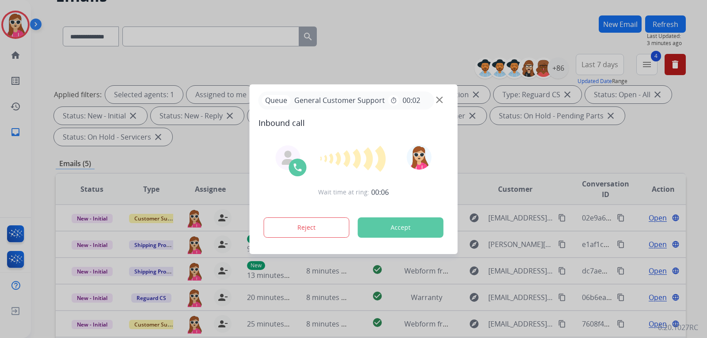
click at [402, 231] on button "Accept" at bounding box center [401, 228] width 86 height 20
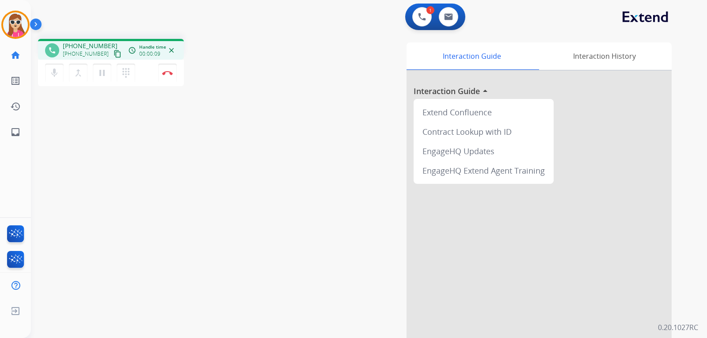
click at [114, 55] on mat-icon "content_copy" at bounding box center [118, 54] width 8 height 8
click at [167, 73] on img at bounding box center [167, 73] width 11 height 4
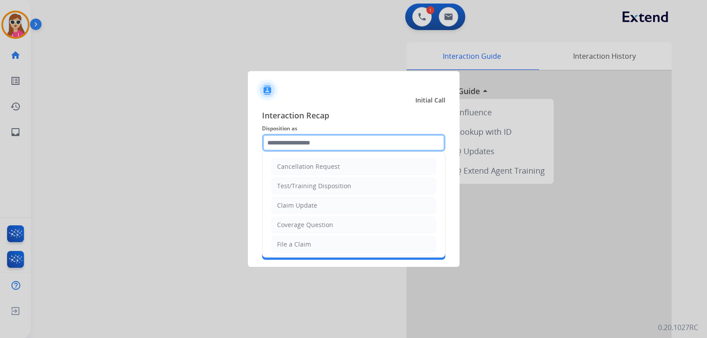
click at [287, 140] on input "text" at bounding box center [353, 143] width 183 height 18
drag, startPoint x: 277, startPoint y: 243, endPoint x: 276, endPoint y: 234, distance: 8.4
click at [277, 241] on div "File a Claim" at bounding box center [294, 244] width 34 height 9
type input "**********"
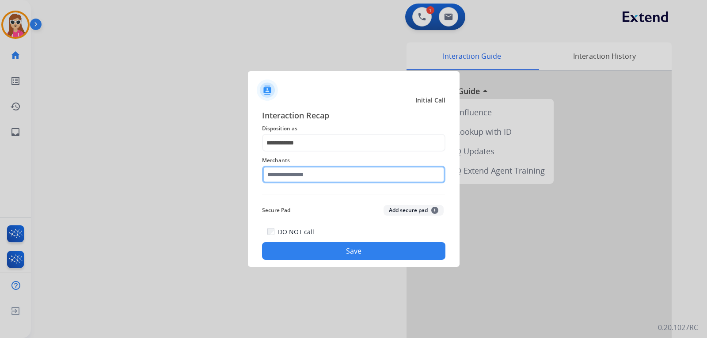
click at [291, 169] on input "text" at bounding box center [353, 175] width 183 height 18
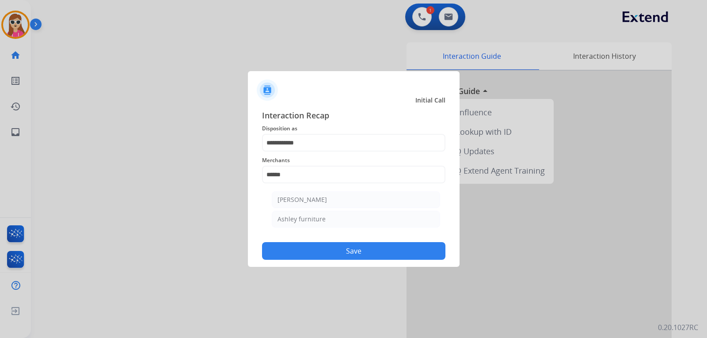
click at [276, 216] on li "Ashley furniture" at bounding box center [356, 219] width 168 height 17
type input "**********"
click at [370, 255] on button "Save" at bounding box center [353, 251] width 183 height 18
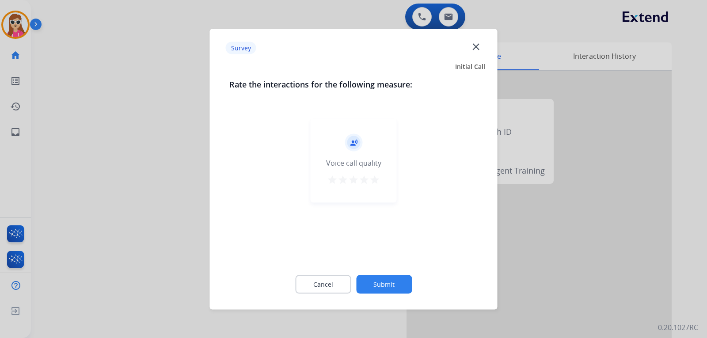
drag, startPoint x: 389, startPoint y: 185, endPoint x: 381, endPoint y: 188, distance: 8.4
click at [381, 188] on div "record_voice_over Voice call quality star star star star star" at bounding box center [354, 161] width 86 height 84
click at [378, 187] on button "star" at bounding box center [375, 180] width 11 height 13
click at [375, 282] on button "Submit" at bounding box center [384, 284] width 56 height 19
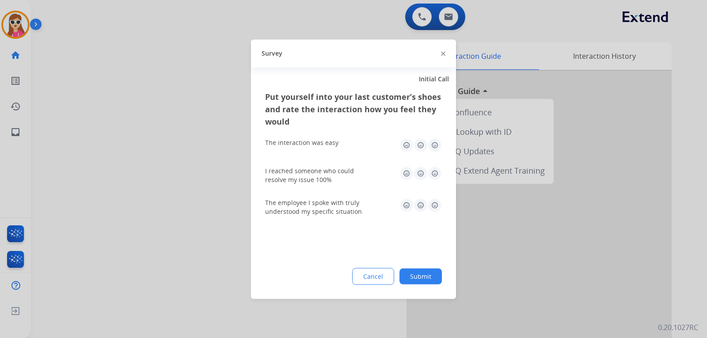
click at [436, 203] on img at bounding box center [435, 205] width 14 height 14
click at [439, 170] on img at bounding box center [435, 173] width 14 height 14
click at [438, 144] on img at bounding box center [435, 145] width 14 height 14
click at [420, 272] on button "Submit" at bounding box center [421, 276] width 42 height 16
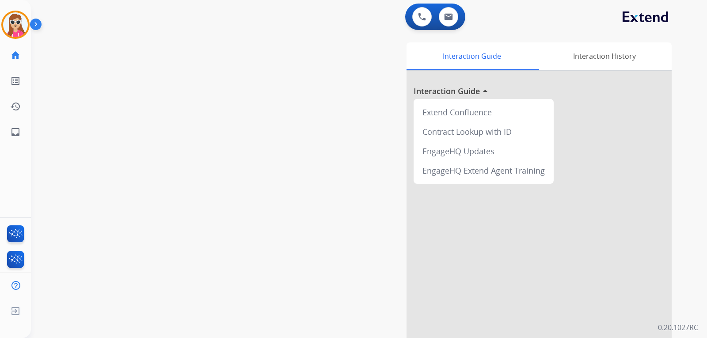
click at [253, 177] on div "swap_horiz Break voice bridge close_fullscreen Connect 3-Way Call merge_type Se…" at bounding box center [358, 216] width 655 height 369
click at [15, 131] on mat-icon "inbox" at bounding box center [15, 132] width 11 height 11
select select "**********"
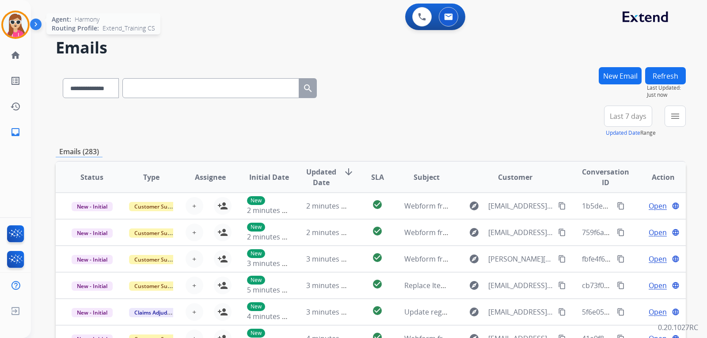
click at [23, 30] on img at bounding box center [15, 24] width 25 height 25
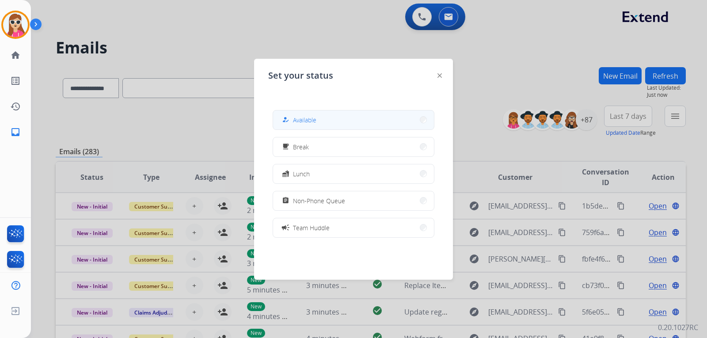
click at [331, 127] on button "how_to_reg Available" at bounding box center [353, 120] width 161 height 19
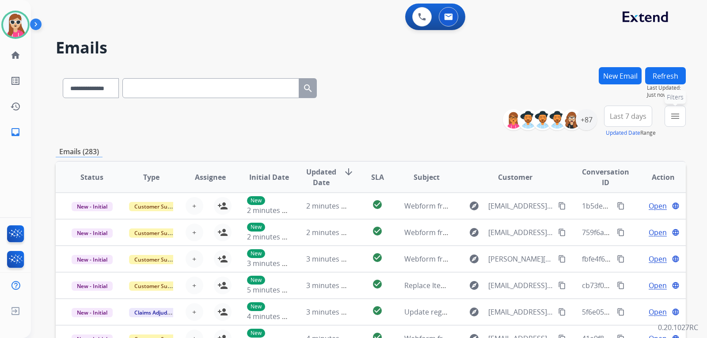
drag, startPoint x: 685, startPoint y: 112, endPoint x: 674, endPoint y: 118, distance: 12.1
click at [683, 112] on button "menu Filters" at bounding box center [675, 116] width 21 height 21
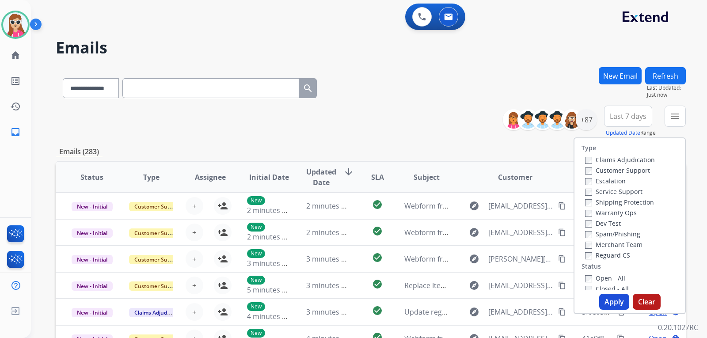
click at [612, 172] on label "Customer Support" at bounding box center [617, 170] width 65 height 8
click at [601, 202] on label "Shipping Protection" at bounding box center [619, 202] width 69 height 8
click at [598, 201] on label "Shipping Protection" at bounding box center [619, 202] width 69 height 8
click at [612, 252] on label "Reguard CS" at bounding box center [607, 255] width 45 height 8
click at [596, 278] on label "Open - All" at bounding box center [605, 278] width 40 height 8
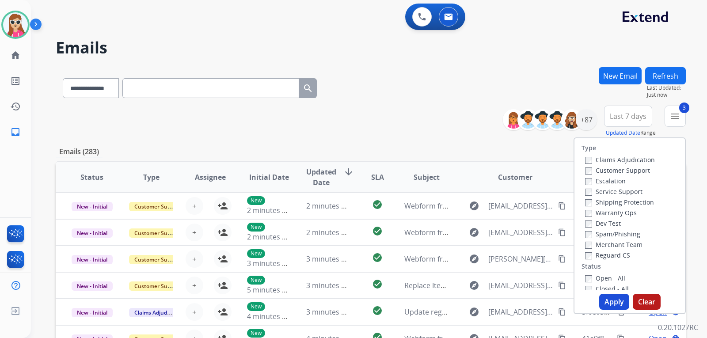
click at [614, 278] on label "Open - All" at bounding box center [605, 278] width 40 height 8
click at [607, 297] on button "Apply" at bounding box center [615, 302] width 30 height 16
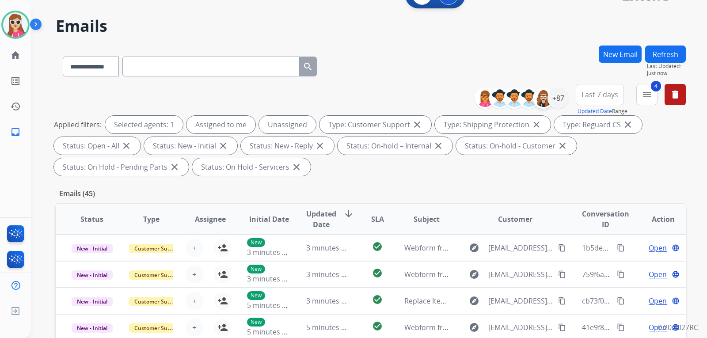
scroll to position [8, 0]
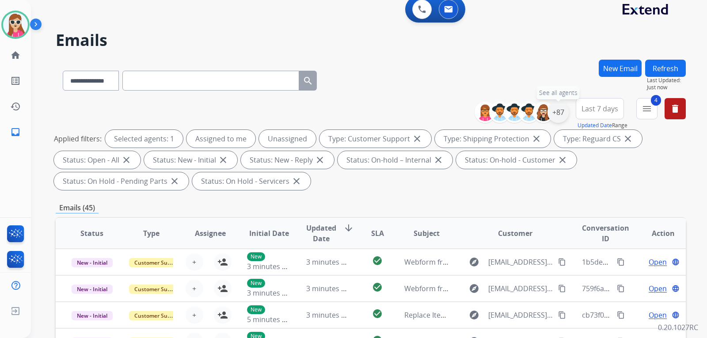
click at [559, 115] on div "+87" at bounding box center [558, 112] width 21 height 21
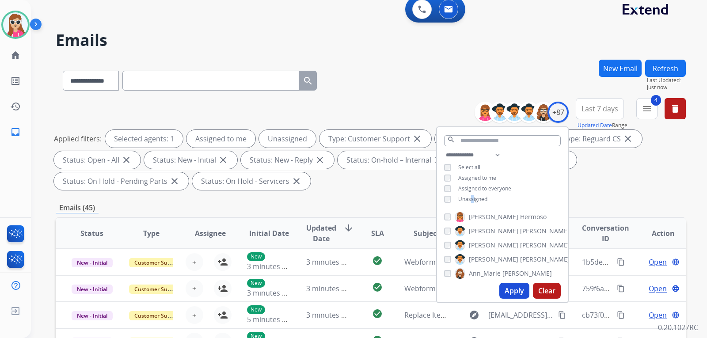
click at [472, 198] on span "Unassigned" at bounding box center [473, 199] width 29 height 8
drag, startPoint x: 512, startPoint y: 254, endPoint x: 522, endPoint y: 255, distance: 10.3
click at [522, 255] on div "[PERSON_NAME] [PERSON_NAME] [PERSON_NAME] [PERSON_NAME] [PERSON_NAME] [PERSON_N…" at bounding box center [502, 243] width 131 height 71
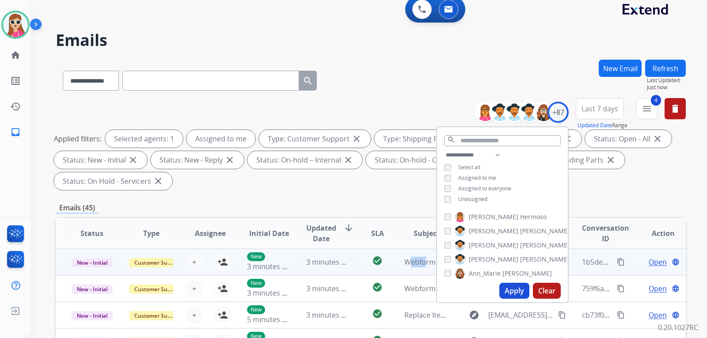
drag, startPoint x: 419, startPoint y: 275, endPoint x: 428, endPoint y: 264, distance: 14.4
click at [428, 264] on td "Webform from [EMAIL_ADDRESS][DOMAIN_NAME] on [DATE]" at bounding box center [419, 262] width 59 height 27
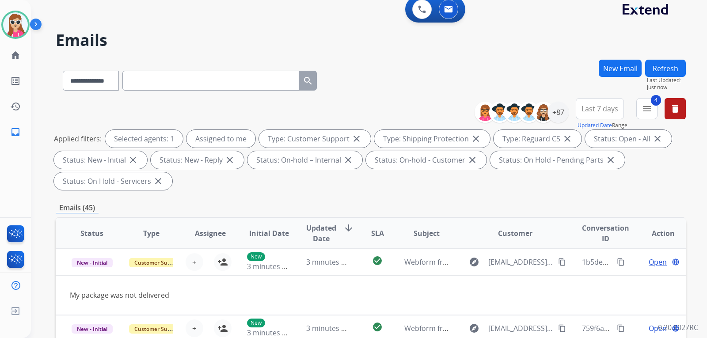
drag, startPoint x: 607, startPoint y: 285, endPoint x: 661, endPoint y: 278, distance: 54.0
click at [561, 115] on div "+87" at bounding box center [558, 112] width 21 height 21
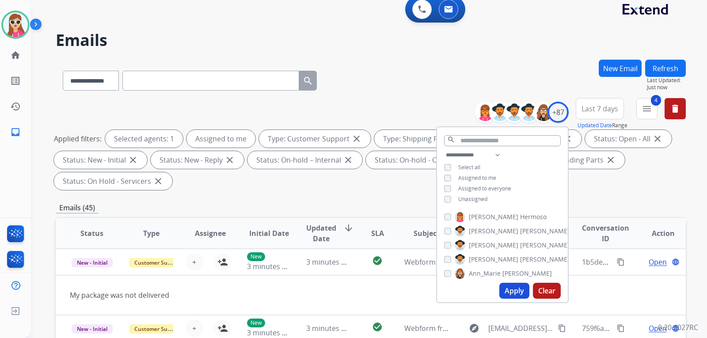
click at [502, 286] on button "Apply" at bounding box center [515, 291] width 30 height 16
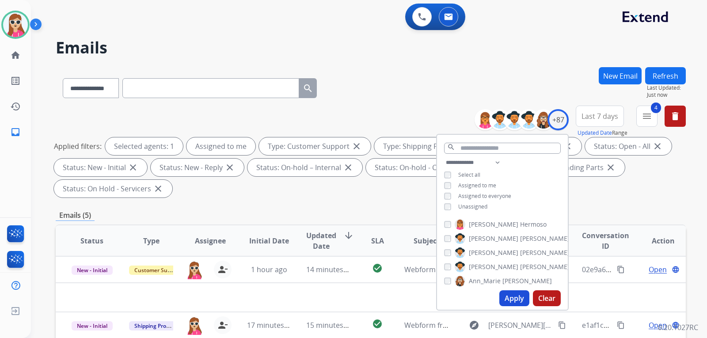
click at [275, 190] on div "Applied filters: Selected agents: 1 Assigned to me Type: Customer Support close…" at bounding box center [369, 168] width 631 height 60
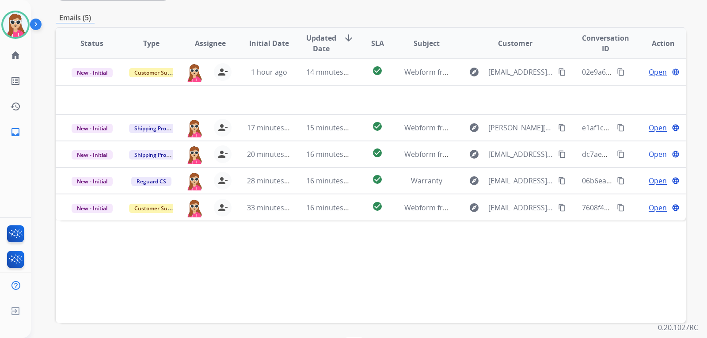
scroll to position [229, 0]
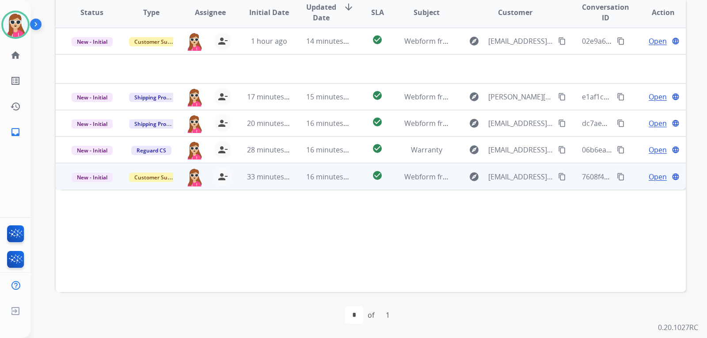
click at [357, 177] on td "check_circle" at bounding box center [370, 176] width 39 height 27
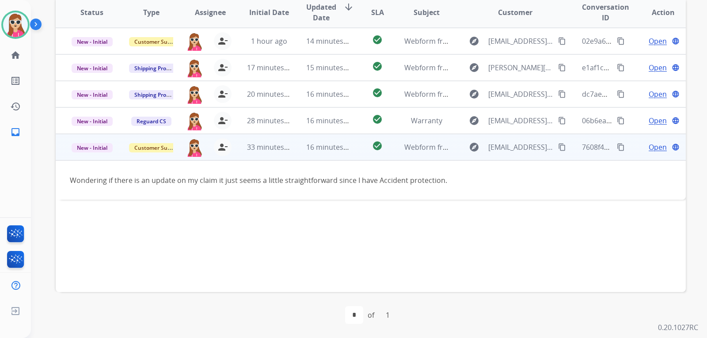
click at [558, 145] on mat-icon "content_copy" at bounding box center [562, 147] width 8 height 8
click at [618, 143] on mat-icon "content_copy" at bounding box center [621, 147] width 8 height 8
click at [649, 147] on span "Open" at bounding box center [658, 147] width 18 height 11
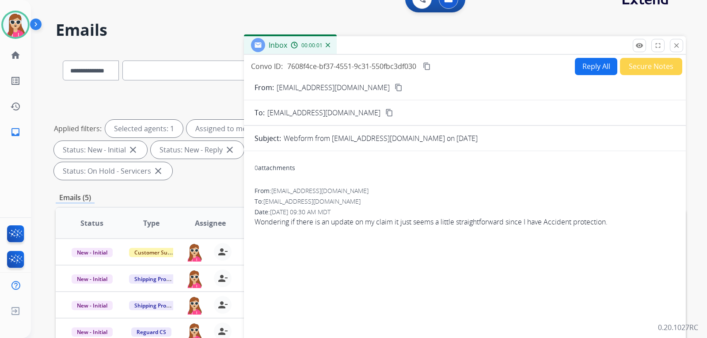
scroll to position [8, 0]
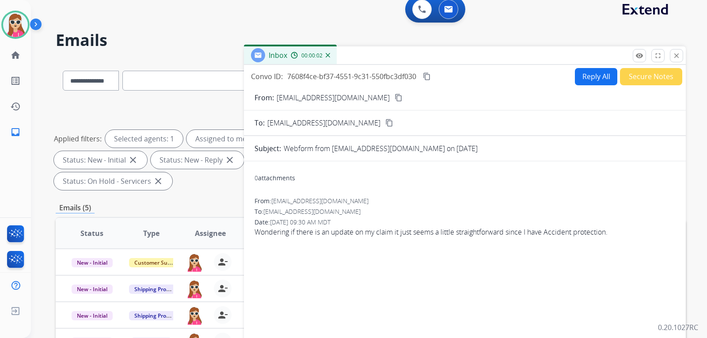
click at [580, 76] on button "Reply All" at bounding box center [596, 76] width 42 height 17
select select "**********"
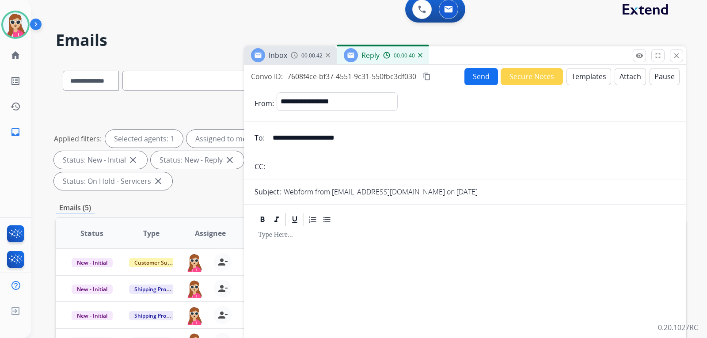
click at [580, 80] on button "Templates" at bounding box center [589, 76] width 45 height 17
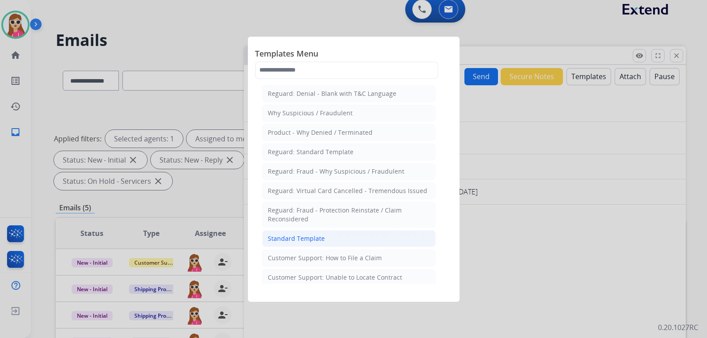
click at [292, 240] on div "Standard Template" at bounding box center [296, 238] width 57 height 9
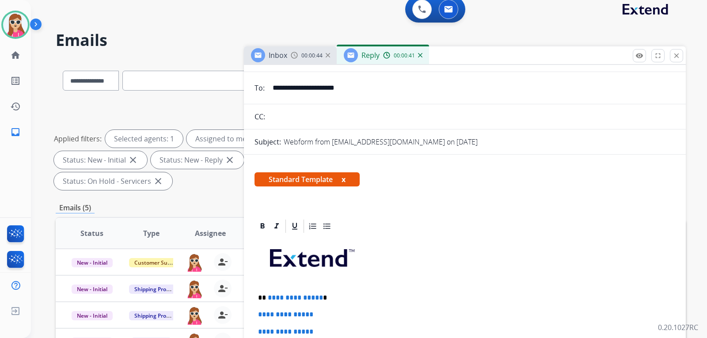
scroll to position [133, 0]
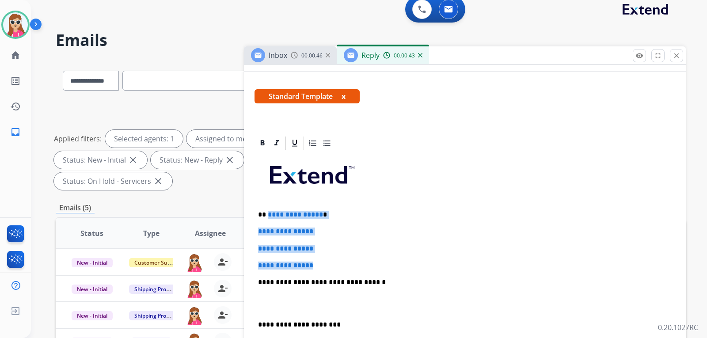
drag, startPoint x: 294, startPoint y: 227, endPoint x: 324, endPoint y: 263, distance: 47.0
click at [324, 263] on div "**********" at bounding box center [465, 303] width 421 height 304
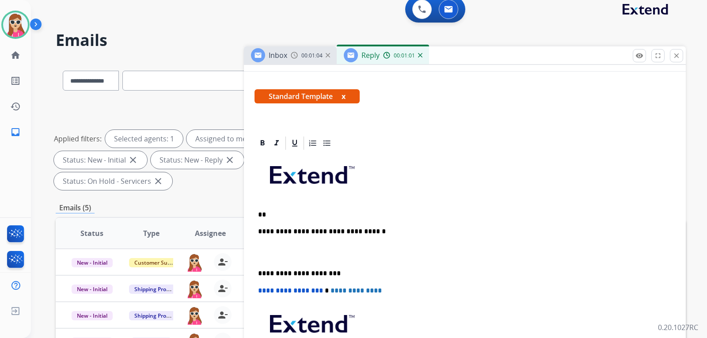
click at [313, 219] on div "**********" at bounding box center [465, 277] width 421 height 253
click at [306, 218] on div "**********" at bounding box center [465, 277] width 421 height 253
click at [307, 214] on p "**" at bounding box center [461, 215] width 407 height 8
click at [295, 212] on p "**" at bounding box center [461, 215] width 407 height 8
click at [296, 211] on p "**" at bounding box center [461, 215] width 407 height 8
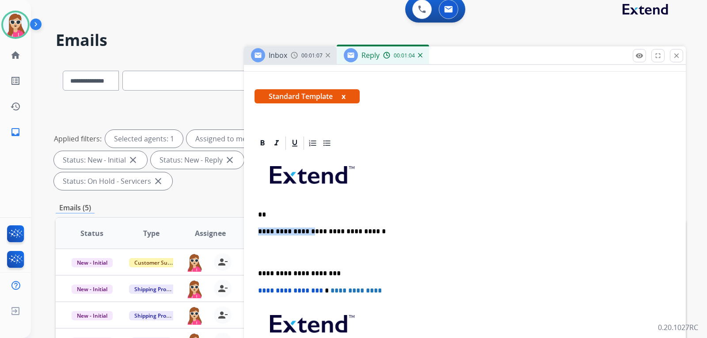
click at [274, 211] on p "**" at bounding box center [461, 215] width 407 height 8
click at [272, 250] on p at bounding box center [465, 253] width 414 height 16
click at [281, 218] on p "**" at bounding box center [461, 215] width 407 height 8
click at [366, 231] on p "**********" at bounding box center [461, 232] width 407 height 8
click at [303, 248] on p at bounding box center [465, 253] width 414 height 16
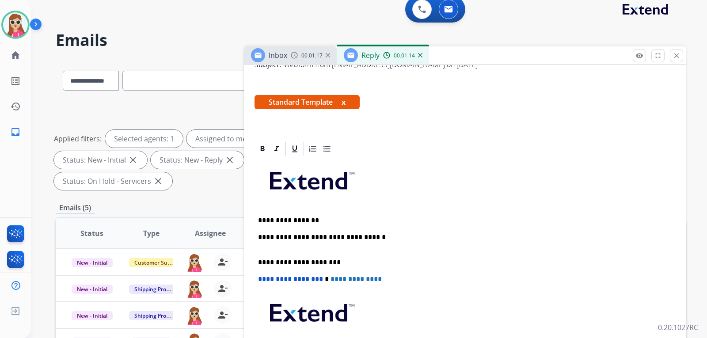
scroll to position [14, 0]
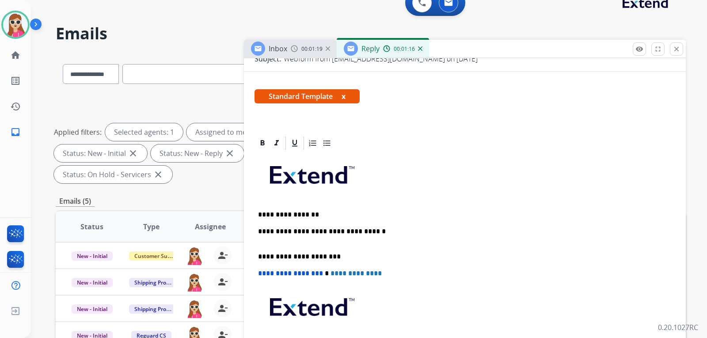
click at [260, 241] on p "**********" at bounding box center [461, 236] width 407 height 16
click at [267, 248] on div "**********" at bounding box center [465, 269] width 421 height 236
click at [264, 241] on p "**********" at bounding box center [461, 236] width 407 height 16
click at [368, 237] on p "**********" at bounding box center [461, 236] width 407 height 16
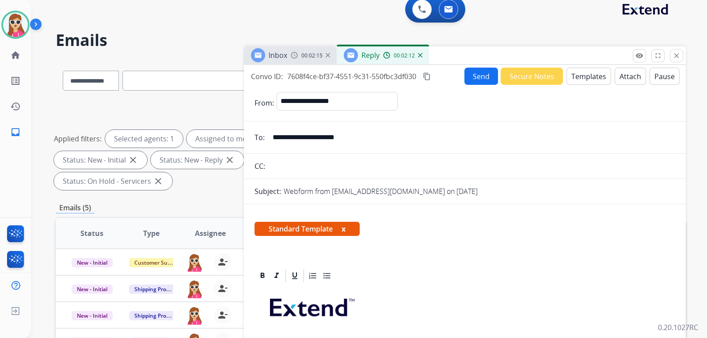
scroll to position [0, 0]
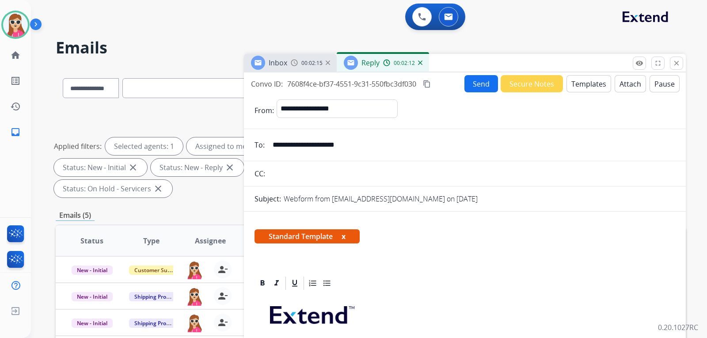
click at [471, 84] on button "Send" at bounding box center [482, 83] width 34 height 17
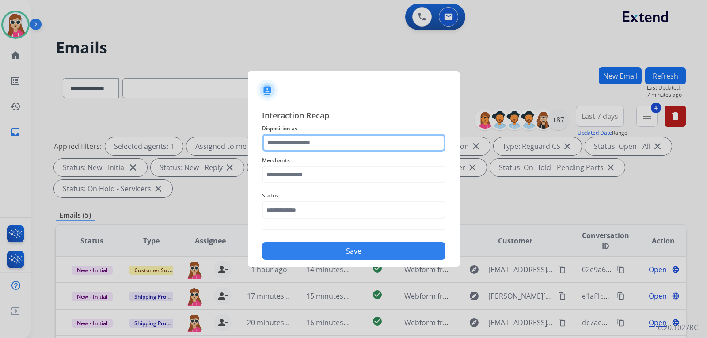
click at [342, 141] on input "text" at bounding box center [353, 143] width 183 height 18
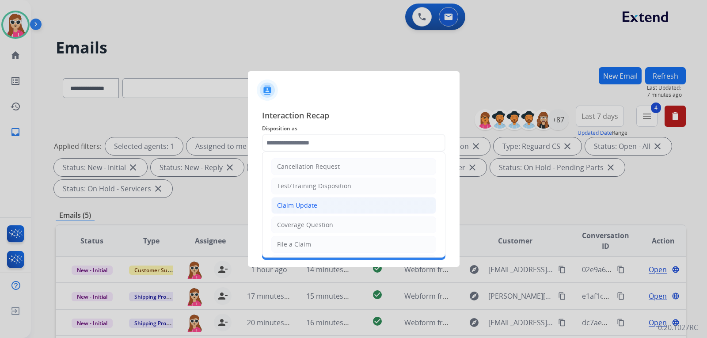
click at [334, 206] on li "Claim Update" at bounding box center [353, 205] width 165 height 17
type input "**********"
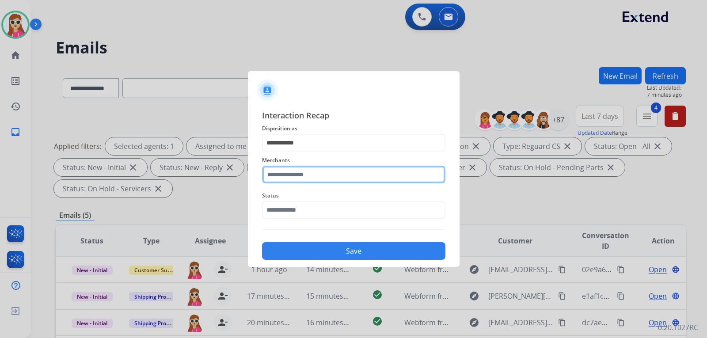
click at [330, 174] on input "text" at bounding box center [353, 175] width 183 height 18
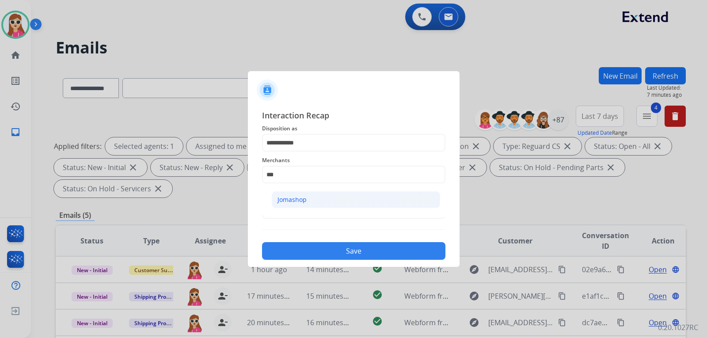
click at [338, 199] on li "Jomashop" at bounding box center [356, 199] width 168 height 17
type input "********"
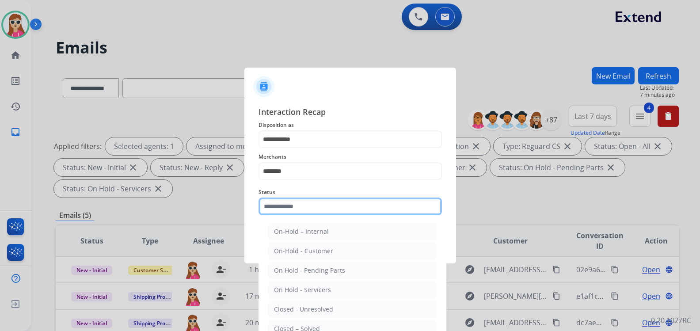
click at [326, 210] on input "text" at bounding box center [350, 207] width 183 height 18
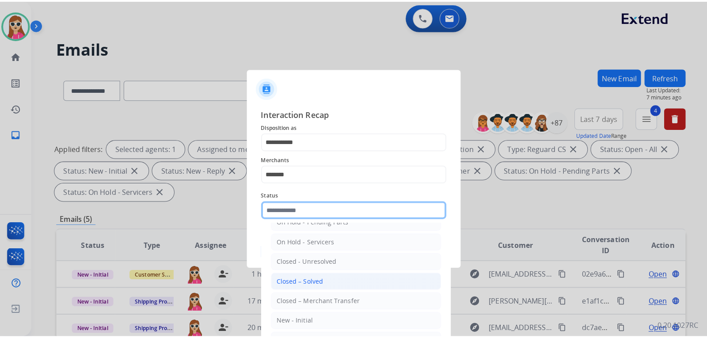
scroll to position [53, 0]
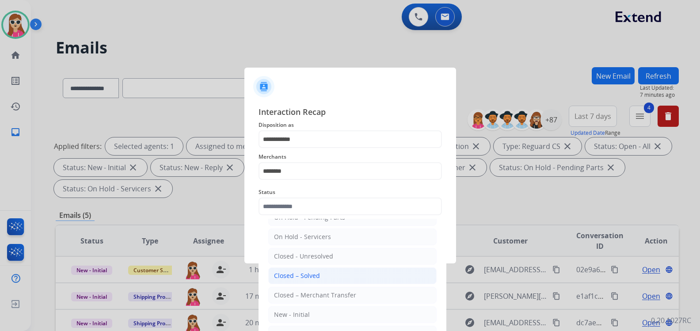
click at [282, 274] on div "Closed – Solved" at bounding box center [297, 275] width 46 height 9
type input "**********"
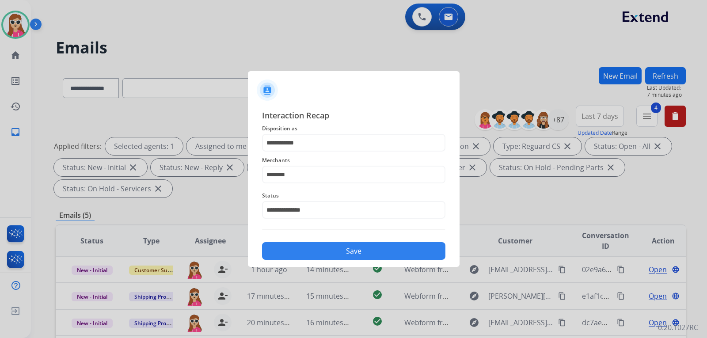
click at [290, 253] on button "Save" at bounding box center [353, 251] width 183 height 18
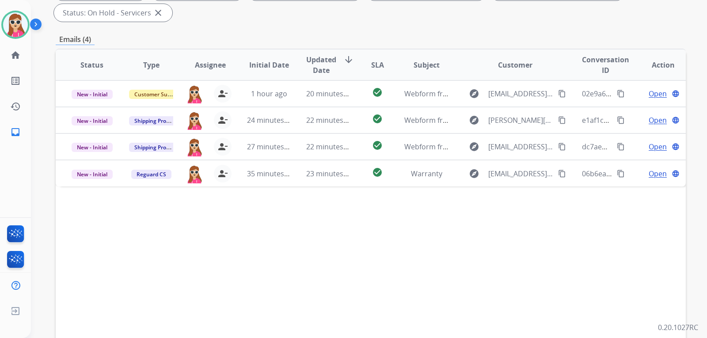
scroll to position [177, 0]
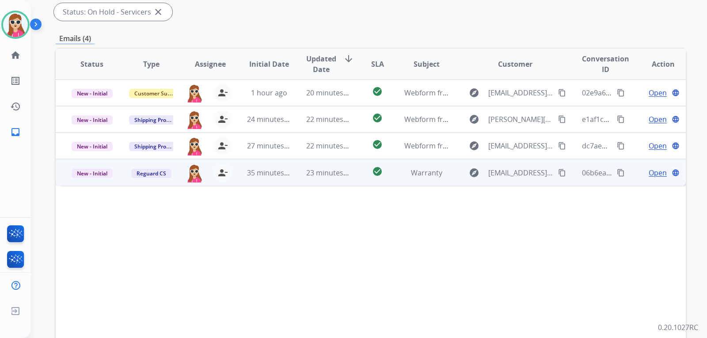
click at [356, 171] on td "check_circle" at bounding box center [370, 172] width 39 height 27
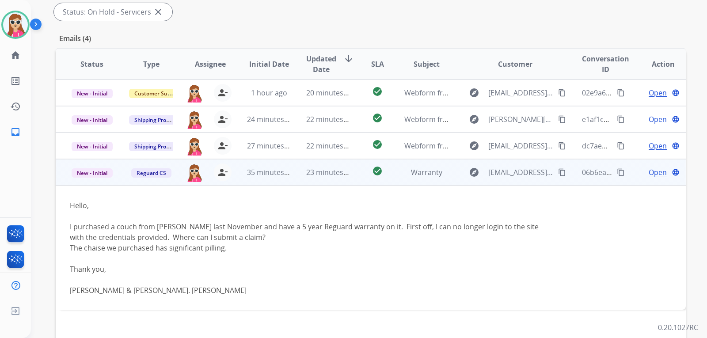
click at [649, 177] on span "Open" at bounding box center [658, 172] width 18 height 11
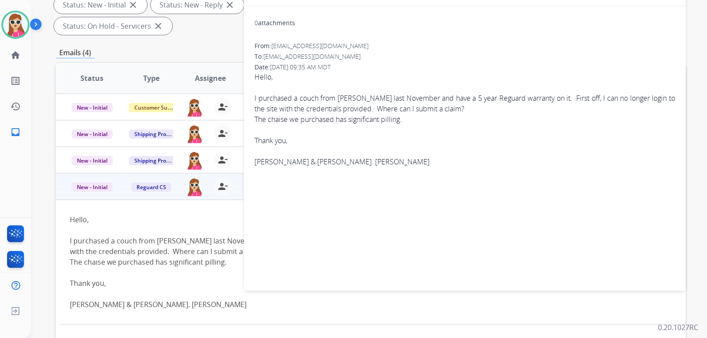
scroll to position [52, 0]
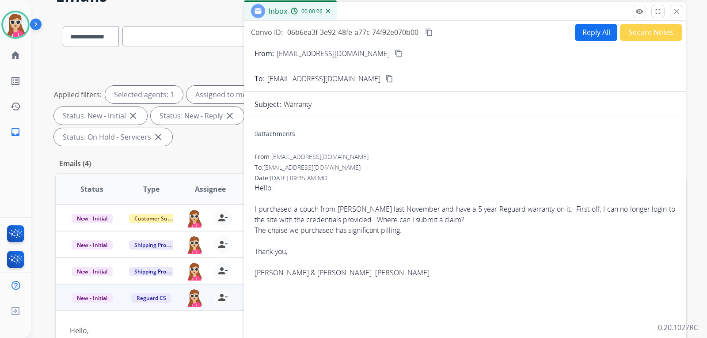
click at [395, 53] on mat-icon "content_copy" at bounding box center [399, 54] width 8 height 8
click at [581, 35] on button "Reply All" at bounding box center [596, 32] width 42 height 17
select select "**********"
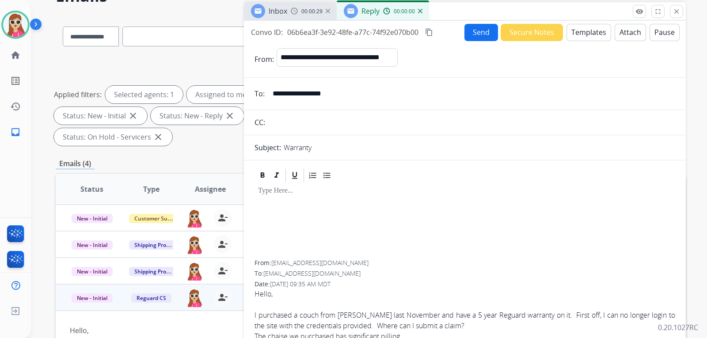
click at [594, 36] on button "Templates" at bounding box center [589, 32] width 45 height 17
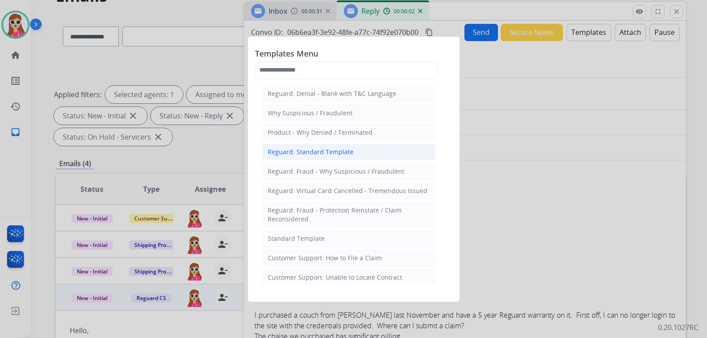
click at [340, 153] on div "Reguard: Standard Template" at bounding box center [311, 152] width 86 height 9
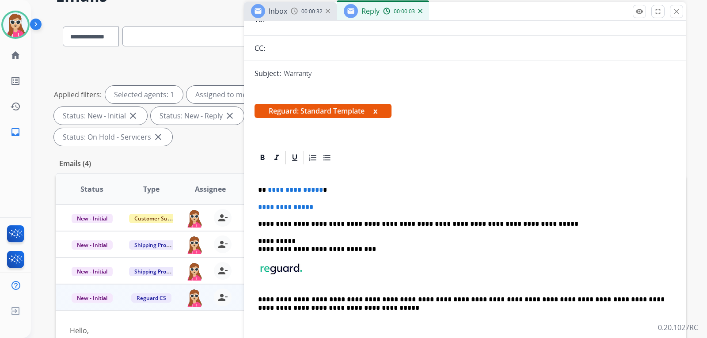
scroll to position [133, 0]
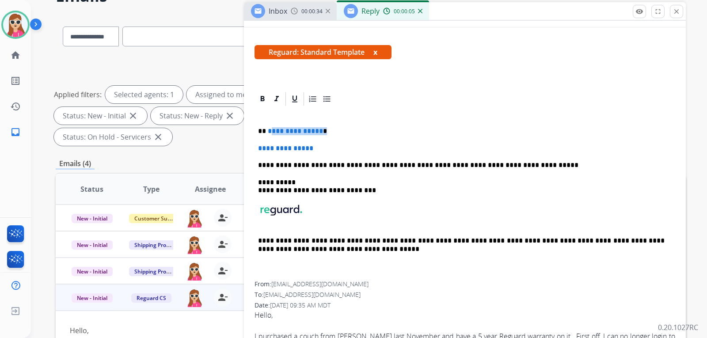
drag, startPoint x: 271, startPoint y: 135, endPoint x: 325, endPoint y: 130, distance: 54.2
click at [326, 130] on p "**********" at bounding box center [461, 131] width 407 height 8
drag, startPoint x: 284, startPoint y: 141, endPoint x: 285, endPoint y: 136, distance: 4.4
click at [284, 138] on div "**********" at bounding box center [465, 194] width 421 height 175
click at [286, 134] on p "** *" at bounding box center [461, 131] width 407 height 8
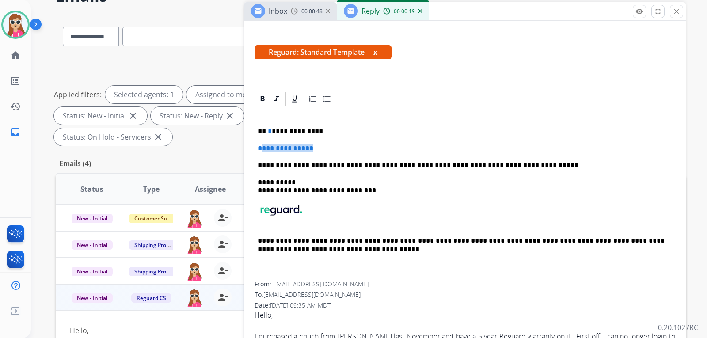
drag, startPoint x: 317, startPoint y: 148, endPoint x: 261, endPoint y: 147, distance: 55.3
click at [261, 147] on span "**********" at bounding box center [285, 148] width 55 height 7
click at [268, 132] on span "*" at bounding box center [270, 131] width 4 height 7
click at [270, 132] on p "**********" at bounding box center [461, 131] width 407 height 8
drag, startPoint x: 351, startPoint y: 130, endPoint x: 359, endPoint y: 128, distance: 8.2
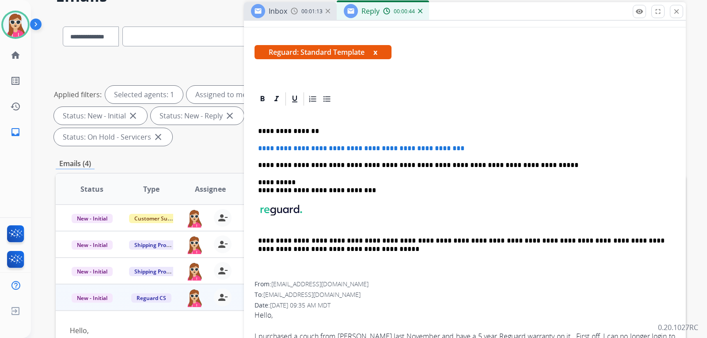
click at [351, 130] on p "**********" at bounding box center [461, 131] width 407 height 8
drag, startPoint x: 271, startPoint y: 130, endPoint x: 323, endPoint y: 130, distance: 52.6
click at [323, 130] on p "**********" at bounding box center [461, 131] width 407 height 8
click at [361, 108] on div "**********" at bounding box center [465, 194] width 421 height 175
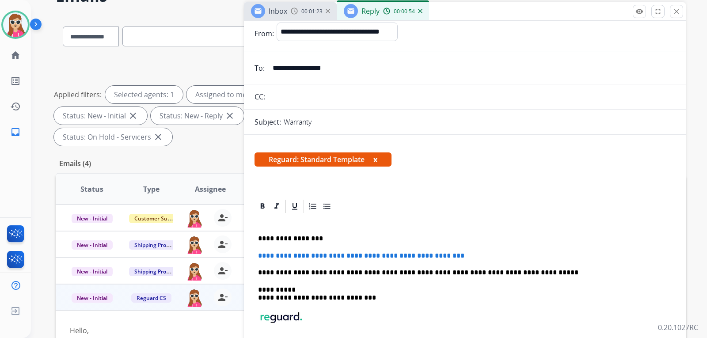
scroll to position [0, 0]
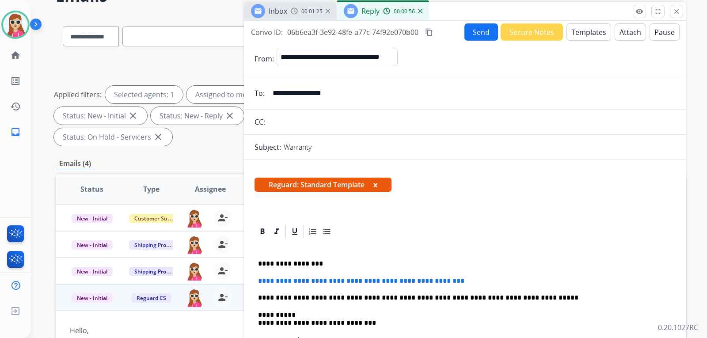
click at [487, 37] on button "Send" at bounding box center [482, 31] width 34 height 17
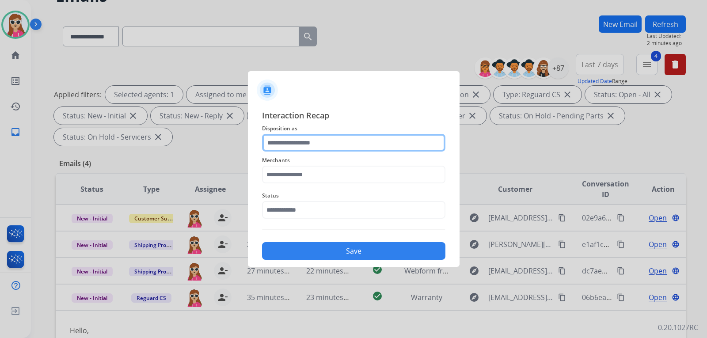
click at [321, 141] on input "text" at bounding box center [353, 143] width 183 height 18
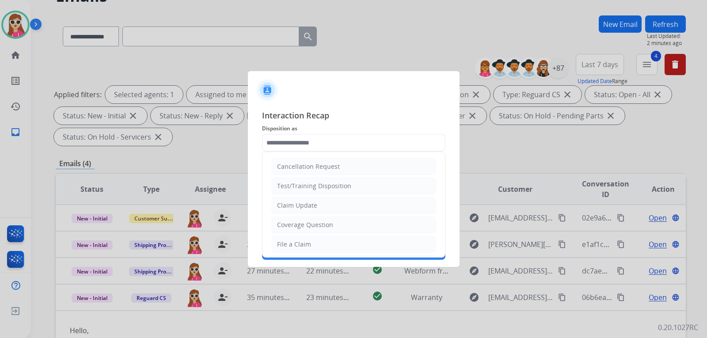
click at [284, 242] on div "File a Claim" at bounding box center [294, 244] width 34 height 9
type input "**********"
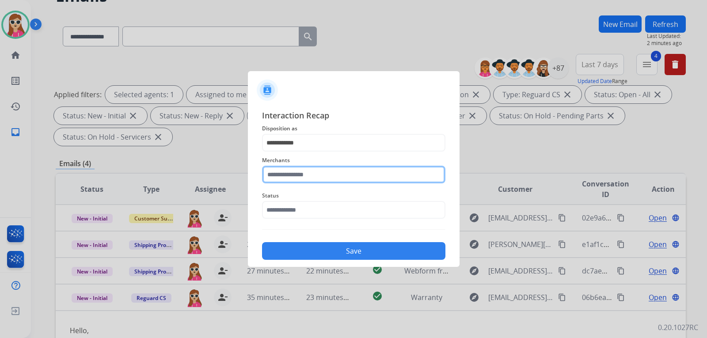
click at [328, 168] on input "text" at bounding box center [353, 175] width 183 height 18
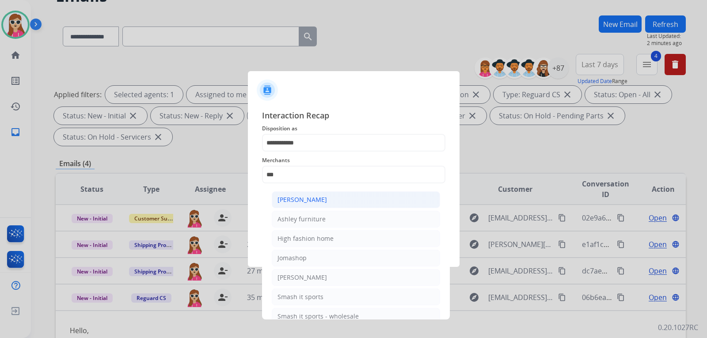
click at [296, 200] on div "[PERSON_NAME]" at bounding box center [303, 199] width 50 height 9
type input "**********"
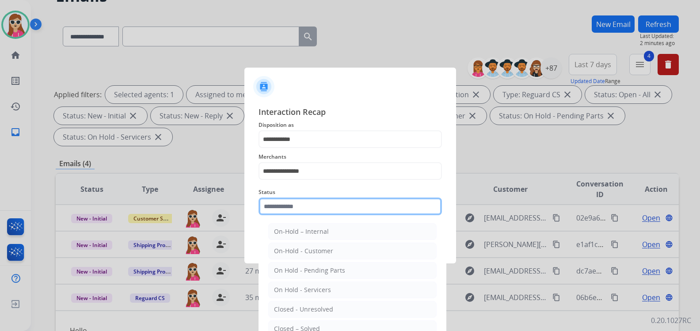
click at [291, 210] on input "text" at bounding box center [350, 207] width 183 height 18
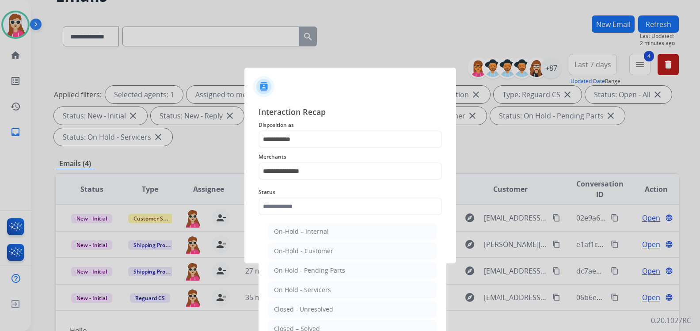
click at [301, 322] on li "Closed – Solved" at bounding box center [352, 329] width 168 height 17
type input "**********"
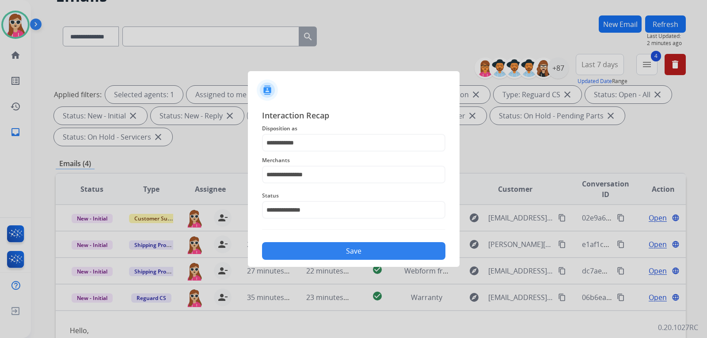
click at [321, 252] on button "Save" at bounding box center [353, 251] width 183 height 18
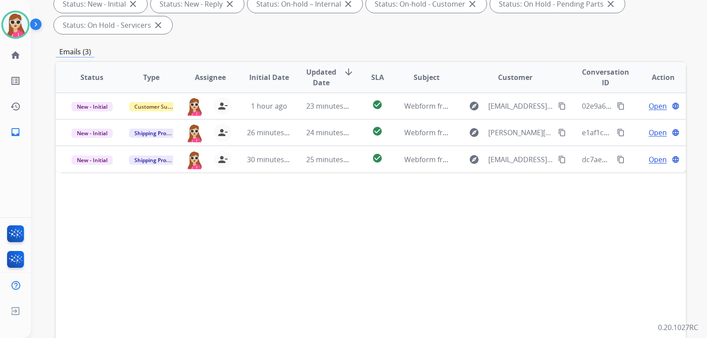
scroll to position [177, 0]
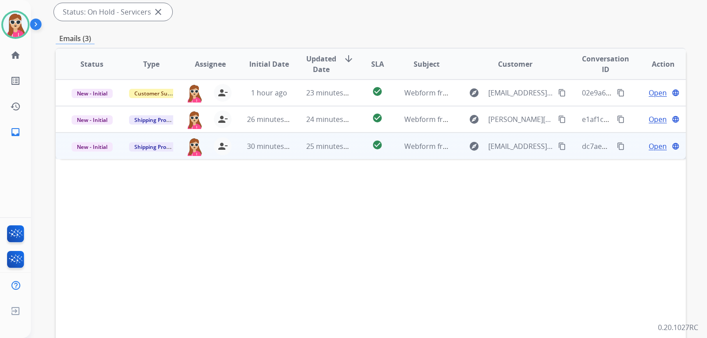
click at [359, 143] on td "check_circle" at bounding box center [370, 146] width 39 height 27
drag, startPoint x: 640, startPoint y: 145, endPoint x: 633, endPoint y: 142, distance: 7.8
click at [641, 144] on div "Open language" at bounding box center [663, 146] width 45 height 11
click at [654, 149] on span "Open" at bounding box center [658, 146] width 18 height 11
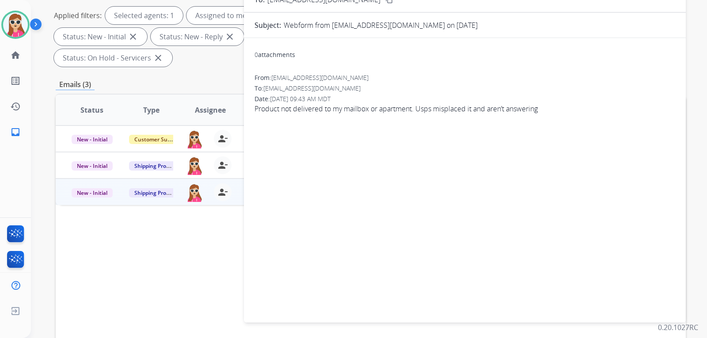
scroll to position [44, 0]
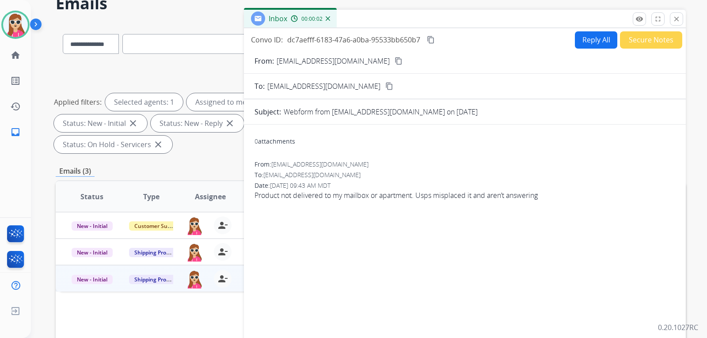
drag, startPoint x: 584, startPoint y: 50, endPoint x: 578, endPoint y: 51, distance: 5.9
click at [584, 50] on form "From: [EMAIL_ADDRESS][DOMAIN_NAME] content_copy To: [EMAIL_ADDRESS][DOMAIN_NAME…" at bounding box center [465, 227] width 442 height 357
click at [578, 42] on button "Reply All" at bounding box center [596, 39] width 42 height 17
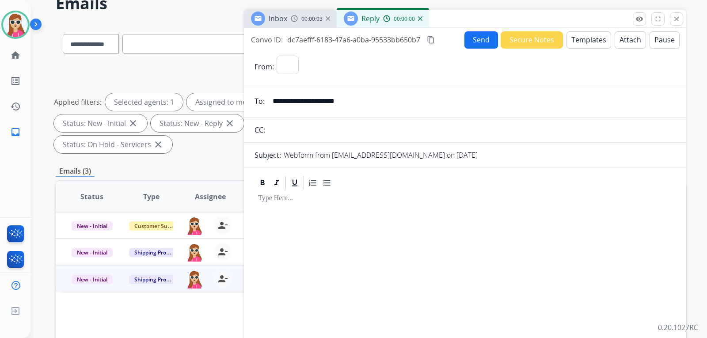
select select "**********"
click at [576, 50] on form "**********" at bounding box center [465, 227] width 442 height 357
click at [583, 36] on button "Templates" at bounding box center [589, 39] width 45 height 17
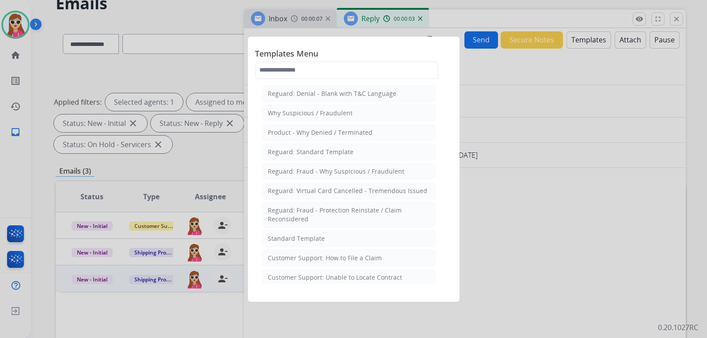
click at [506, 107] on div at bounding box center [353, 169] width 707 height 338
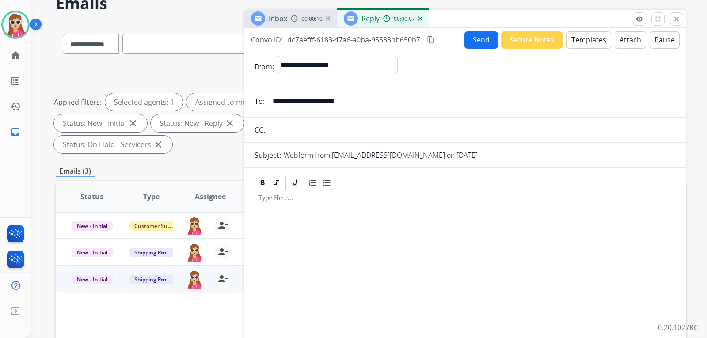
drag, startPoint x: 363, startPoint y: 101, endPoint x: 275, endPoint y: 104, distance: 88.5
click at [275, 104] on input "**********" at bounding box center [472, 101] width 408 height 18
drag, startPoint x: 274, startPoint y: 105, endPoint x: 280, endPoint y: 107, distance: 6.4
drag, startPoint x: 585, startPoint y: 40, endPoint x: 585, endPoint y: 46, distance: 6.6
click at [585, 46] on button "Templates" at bounding box center [589, 39] width 45 height 17
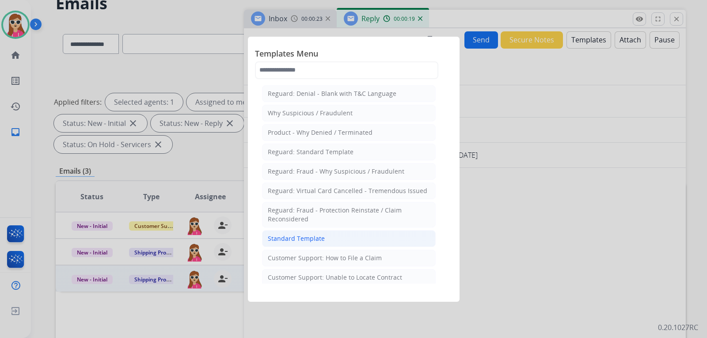
click at [302, 237] on div "Standard Template" at bounding box center [296, 238] width 57 height 9
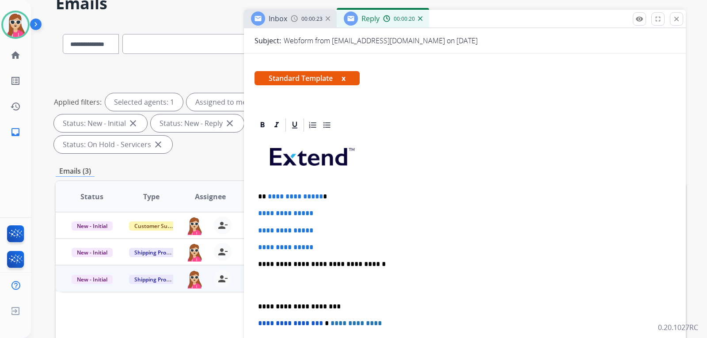
scroll to position [194, 0]
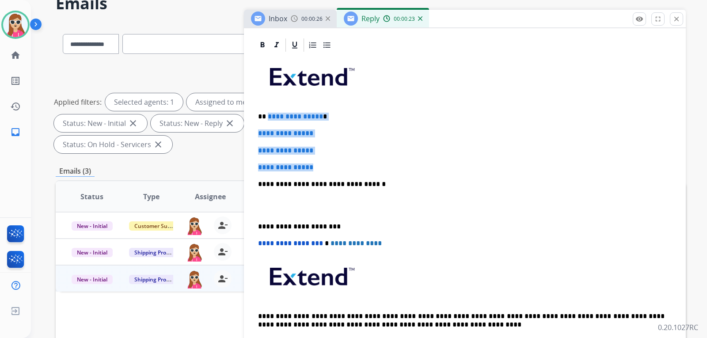
drag, startPoint x: 268, startPoint y: 116, endPoint x: 317, endPoint y: 166, distance: 70.0
click at [317, 166] on div "**********" at bounding box center [465, 205] width 421 height 304
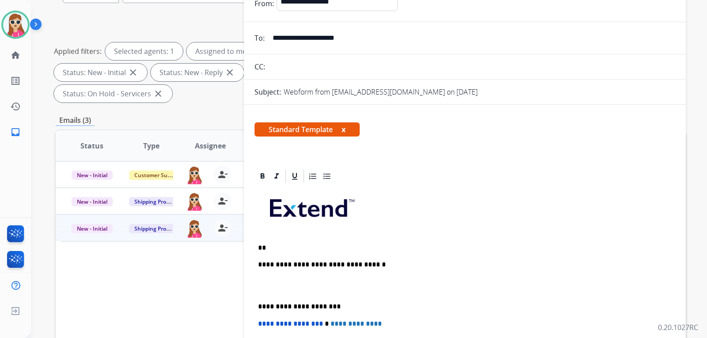
scroll to position [11, 0]
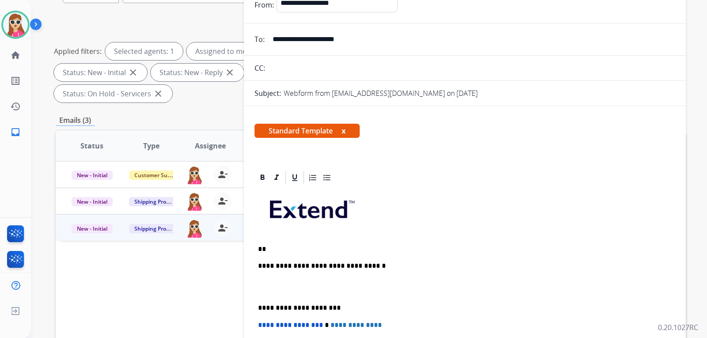
click at [345, 129] on button "x" at bounding box center [344, 131] width 4 height 11
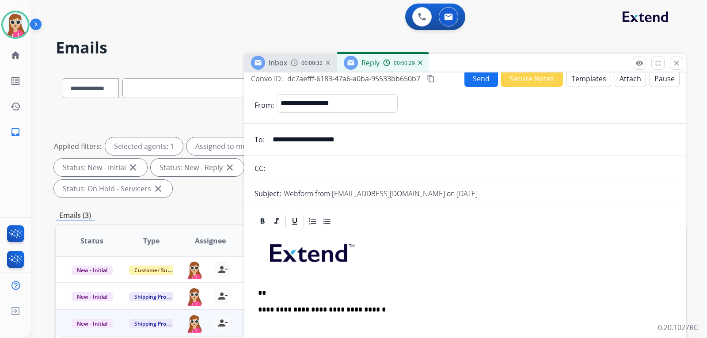
scroll to position [0, 0]
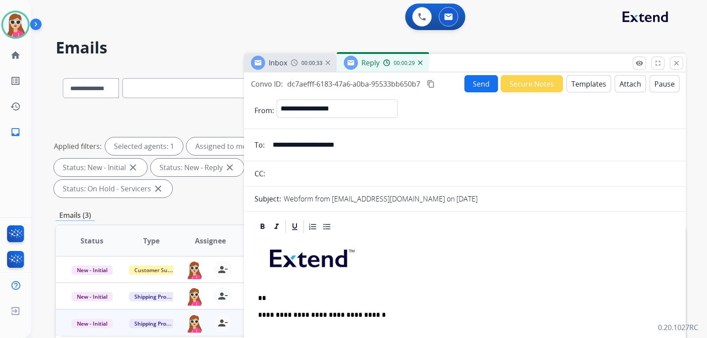
click at [568, 88] on button "Templates" at bounding box center [589, 83] width 45 height 17
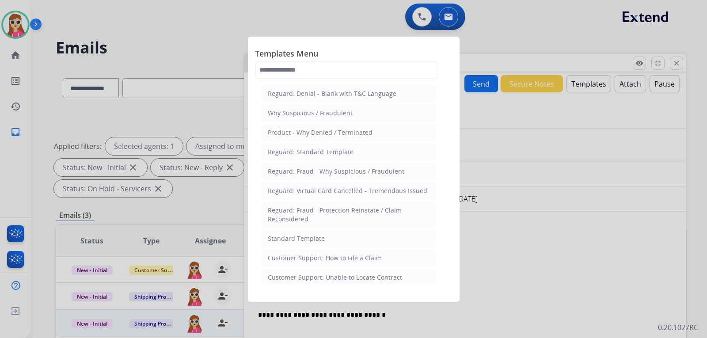
click at [336, 255] on div "Customer Support: How to File a Claim" at bounding box center [325, 258] width 114 height 9
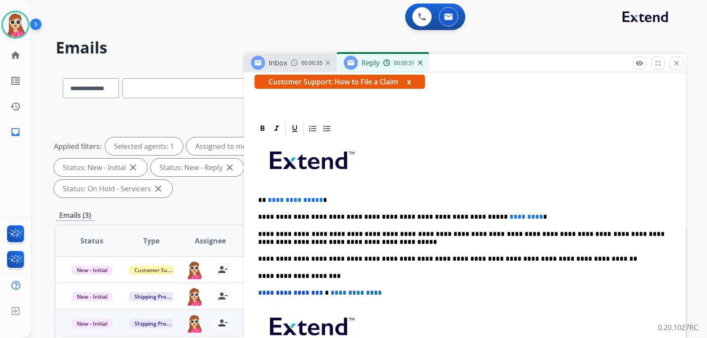
scroll to position [160, 0]
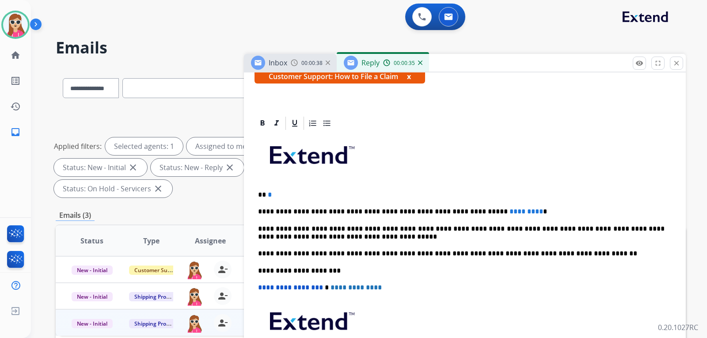
drag, startPoint x: 269, startPoint y: 194, endPoint x: 321, endPoint y: 194, distance: 52.2
click at [321, 194] on p "** *" at bounding box center [461, 195] width 407 height 8
click at [267, 196] on p "** *" at bounding box center [461, 195] width 407 height 8
paste div
click at [268, 195] on p "**********" at bounding box center [461, 195] width 407 height 8
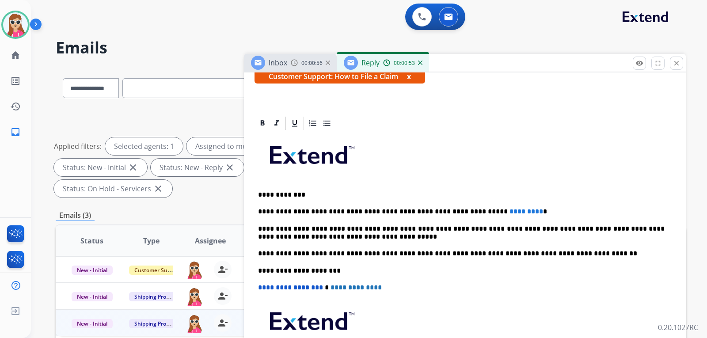
click at [287, 196] on p "**********" at bounding box center [461, 195] width 407 height 8
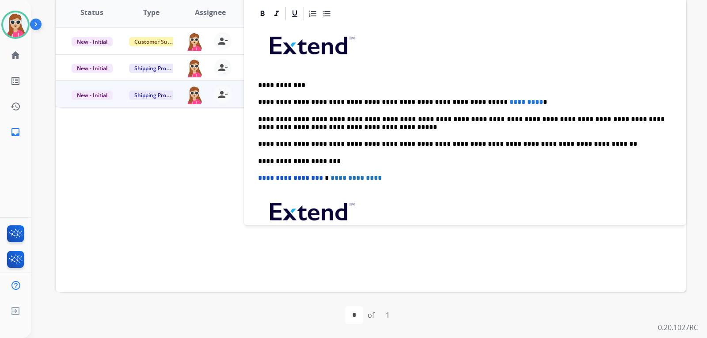
scroll to position [27, 0]
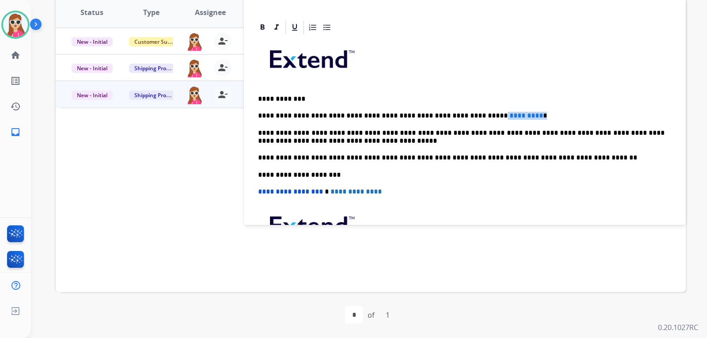
drag, startPoint x: 505, startPoint y: 118, endPoint x: 460, endPoint y: 115, distance: 44.7
click at [460, 115] on p "**********" at bounding box center [461, 116] width 407 height 8
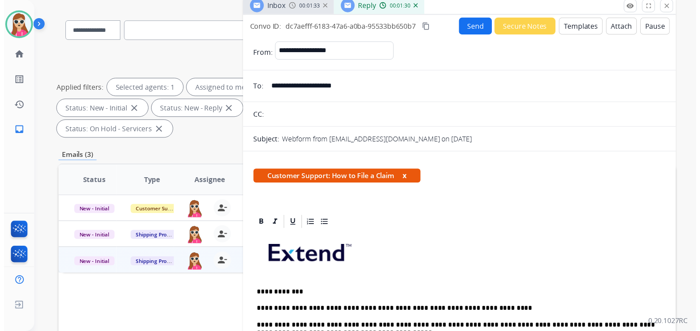
scroll to position [0, 0]
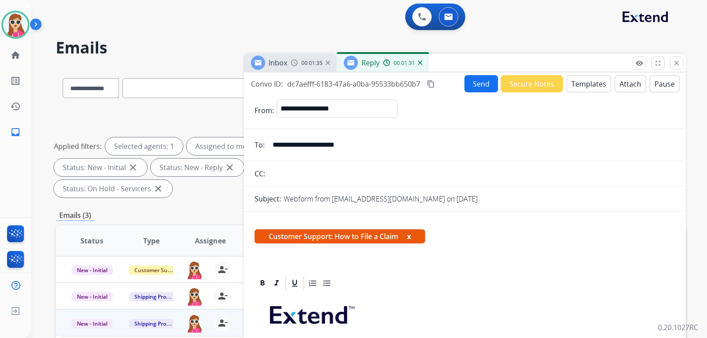
click at [467, 84] on button "Send" at bounding box center [482, 83] width 34 height 17
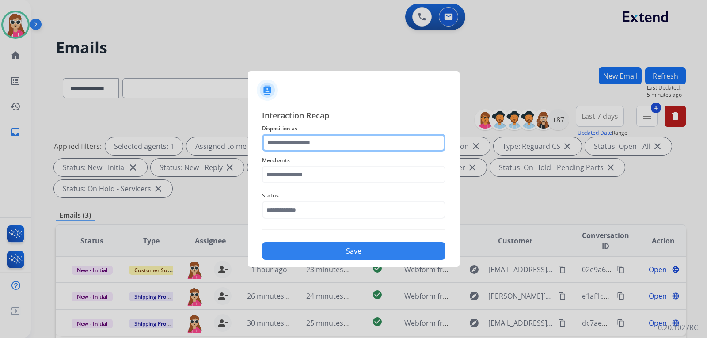
click at [396, 152] on div at bounding box center [353, 143] width 183 height 18
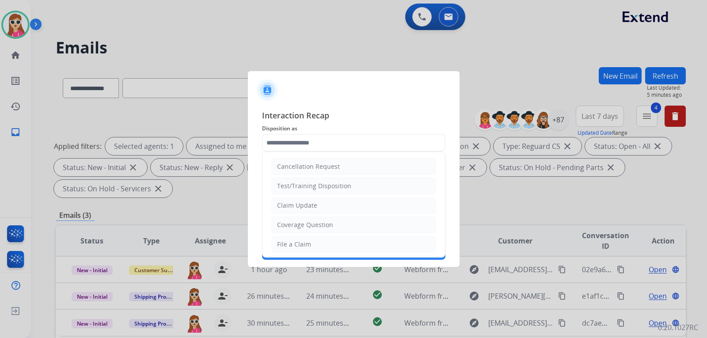
click at [353, 206] on li "Claim Update" at bounding box center [353, 205] width 165 height 17
type input "**********"
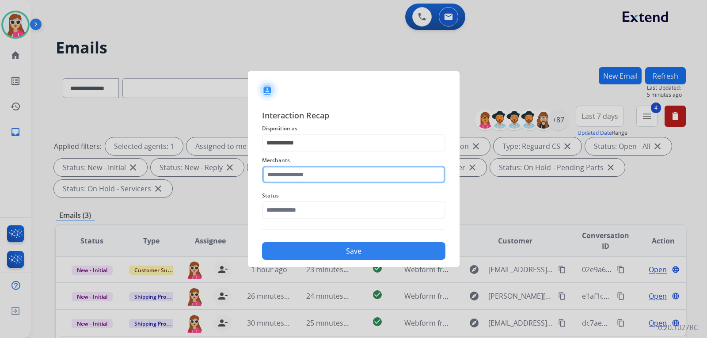
click at [349, 179] on input "text" at bounding box center [353, 175] width 183 height 18
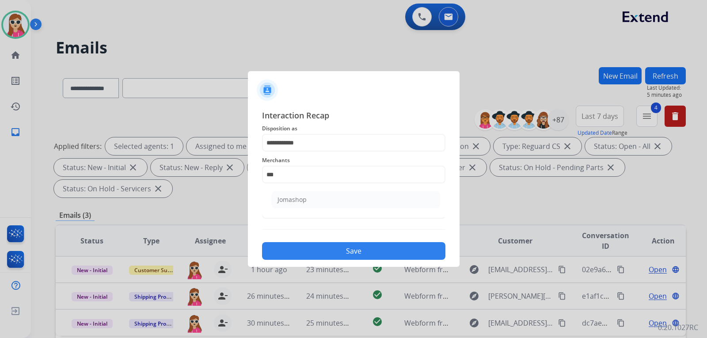
click at [358, 202] on li "Jomashop" at bounding box center [356, 199] width 168 height 17
type input "********"
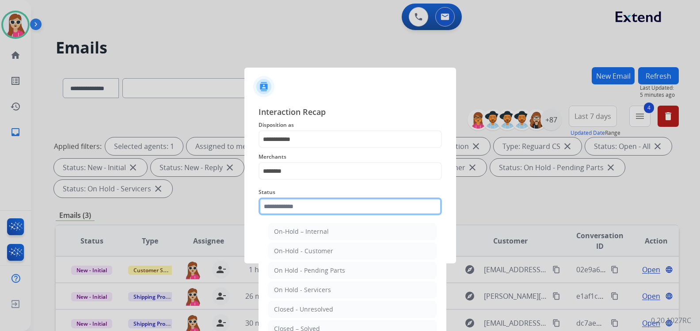
click at [349, 213] on input "text" at bounding box center [350, 207] width 183 height 18
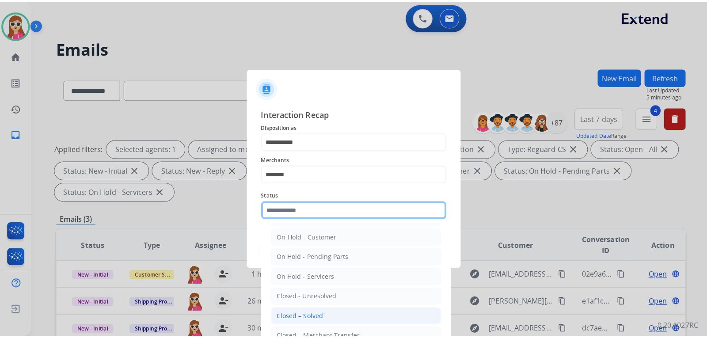
scroll to position [44, 0]
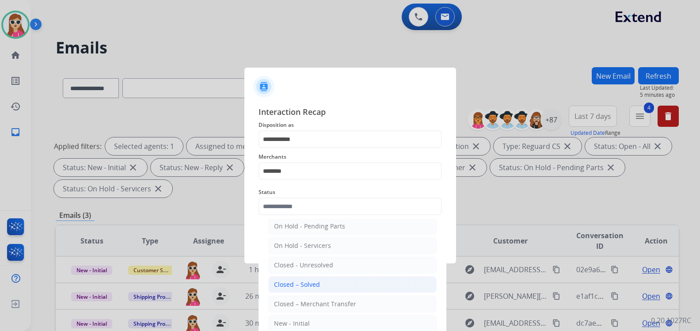
click at [300, 290] on li "Closed – Solved" at bounding box center [352, 284] width 168 height 17
type input "**********"
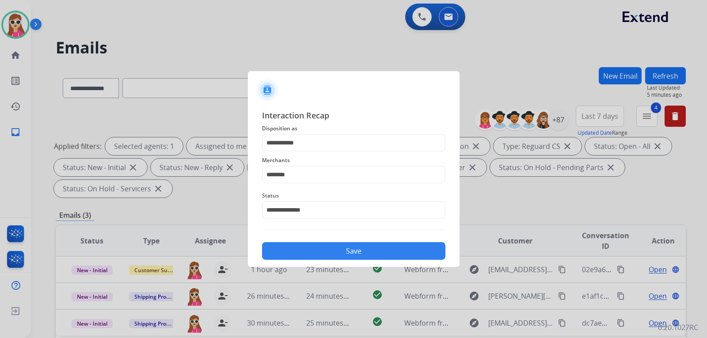
click at [326, 257] on button "Save" at bounding box center [353, 251] width 183 height 18
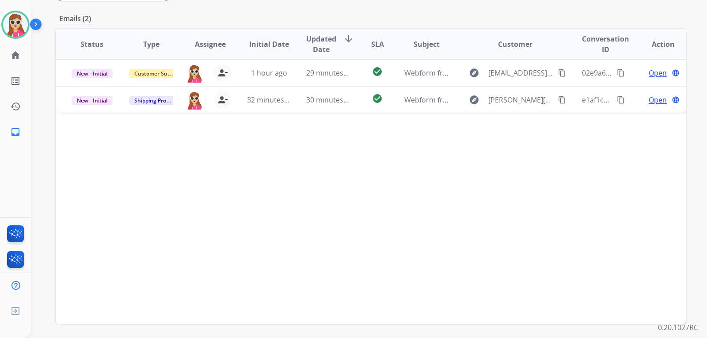
scroll to position [221, 0]
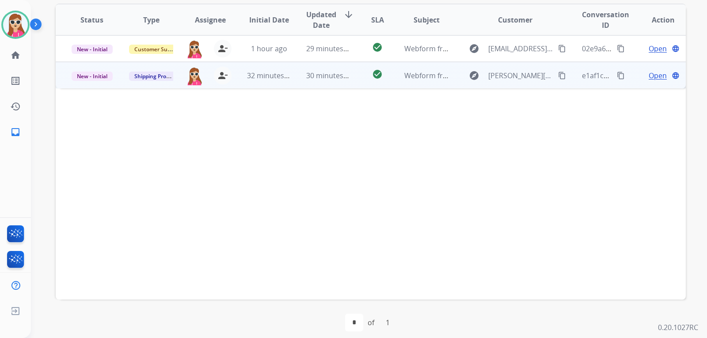
click at [364, 84] on td "check_circle" at bounding box center [370, 75] width 39 height 27
click at [558, 76] on mat-icon "content_copy" at bounding box center [562, 75] width 8 height 8
click at [641, 79] on div "Open language" at bounding box center [663, 75] width 45 height 11
click at [649, 77] on span "Open" at bounding box center [658, 75] width 18 height 11
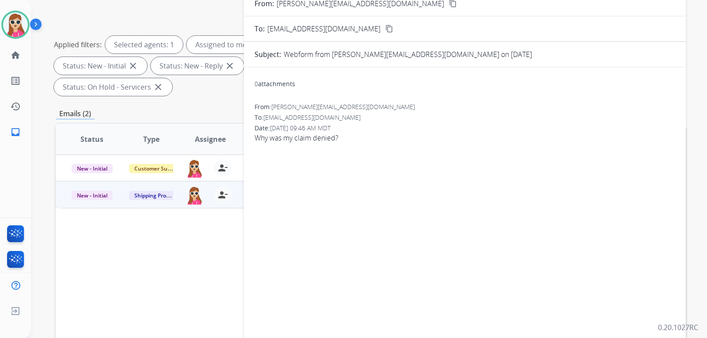
scroll to position [44, 0]
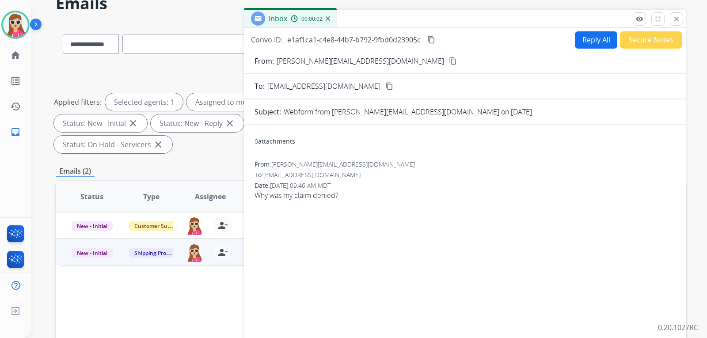
click at [582, 48] on button "Reply All" at bounding box center [596, 39] width 42 height 17
select select "**********"
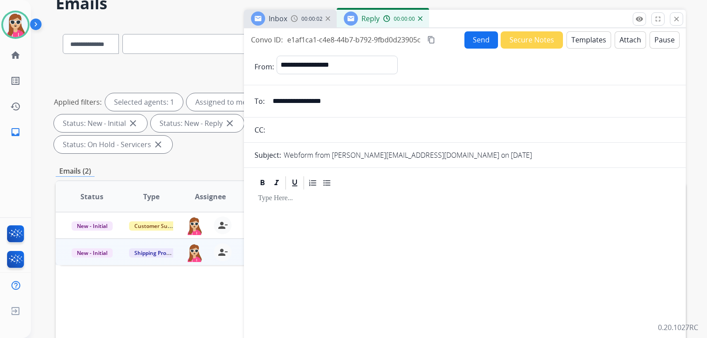
click at [586, 42] on button "Templates" at bounding box center [589, 39] width 45 height 17
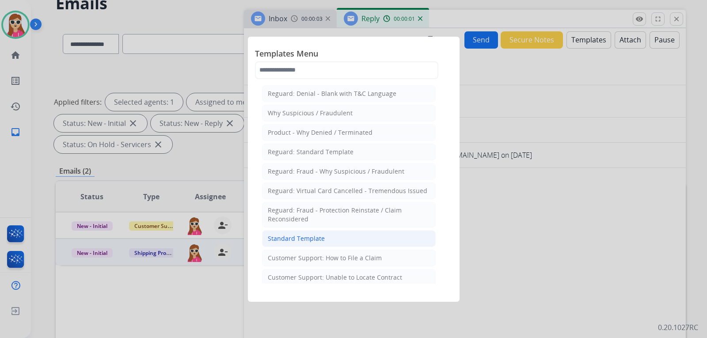
drag, startPoint x: 302, startPoint y: 223, endPoint x: 306, endPoint y: 234, distance: 11.6
click at [306, 237] on div "Standard Template" at bounding box center [296, 238] width 57 height 9
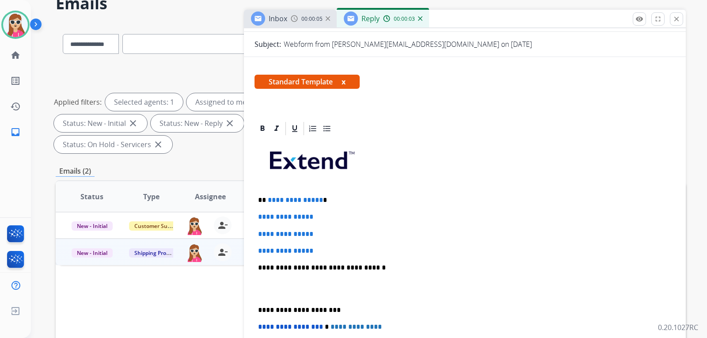
scroll to position [133, 0]
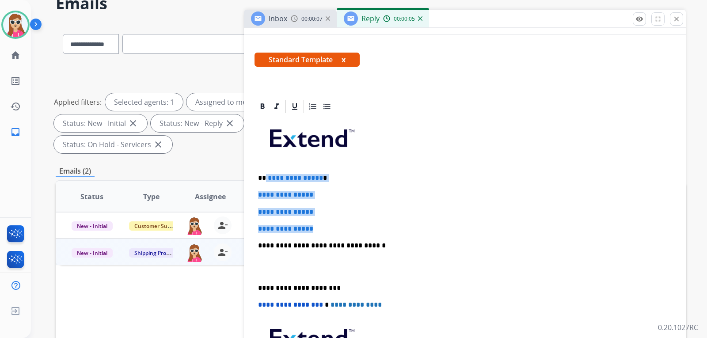
drag, startPoint x: 266, startPoint y: 179, endPoint x: 336, endPoint y: 230, distance: 87.3
click at [336, 230] on div "**********" at bounding box center [465, 267] width 421 height 304
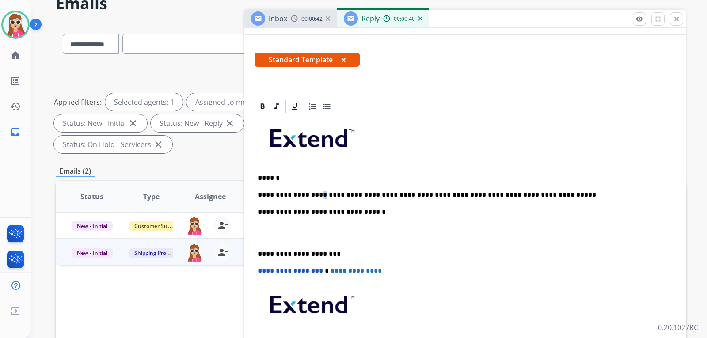
click at [308, 195] on p "**********" at bounding box center [461, 195] width 407 height 8
click at [308, 194] on p "**********" at bounding box center [461, 195] width 407 height 8
drag, startPoint x: 307, startPoint y: 196, endPoint x: 335, endPoint y: 205, distance: 29.2
click at [335, 205] on div "**********" at bounding box center [465, 250] width 421 height 270
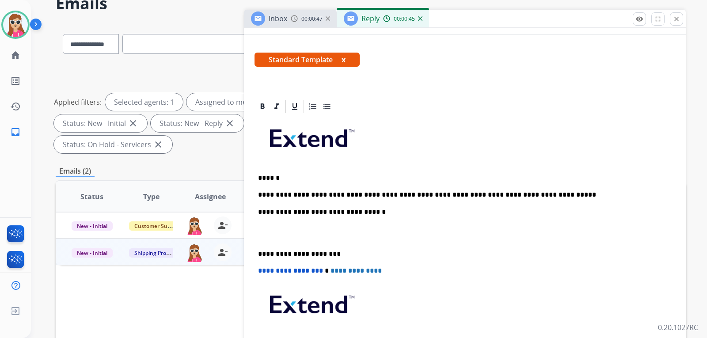
click at [309, 196] on p "**********" at bounding box center [461, 195] width 407 height 8
click at [535, 194] on p "**********" at bounding box center [461, 195] width 407 height 8
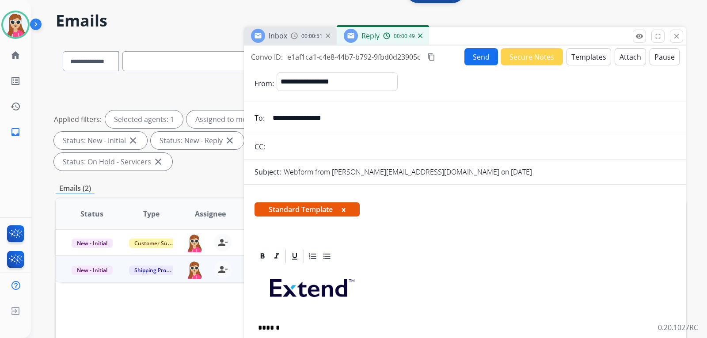
scroll to position [0, 0]
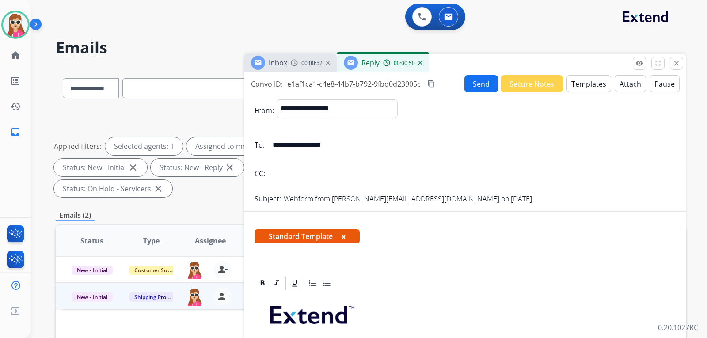
click at [479, 86] on button "Send" at bounding box center [482, 83] width 34 height 17
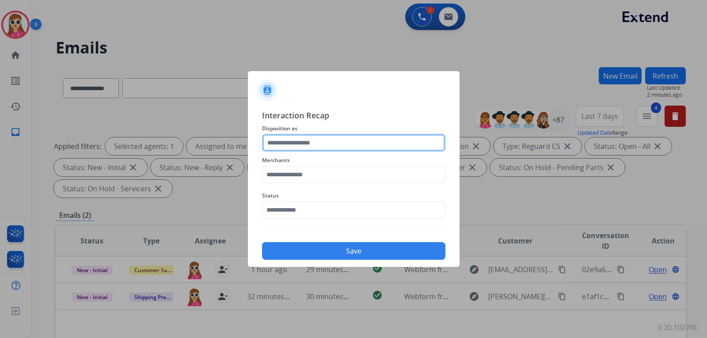
click at [338, 144] on input "text" at bounding box center [353, 143] width 183 height 18
click at [312, 150] on input "text" at bounding box center [353, 143] width 183 height 18
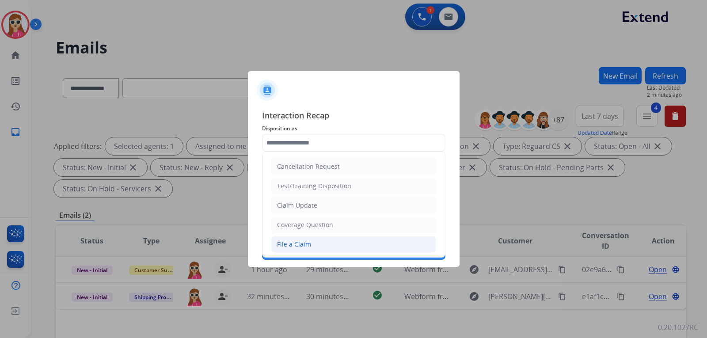
click at [297, 244] on div "File a Claim" at bounding box center [294, 244] width 34 height 9
type input "**********"
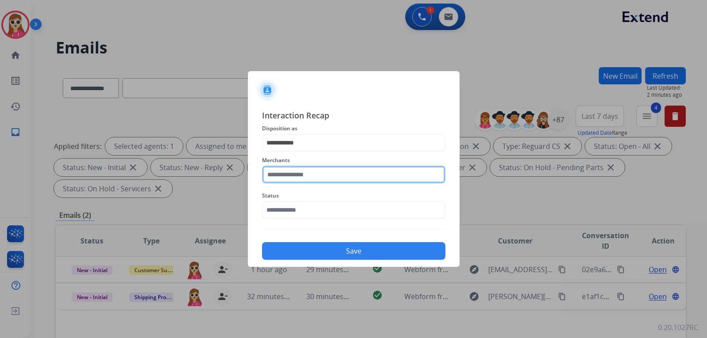
click at [318, 171] on input "text" at bounding box center [353, 175] width 183 height 18
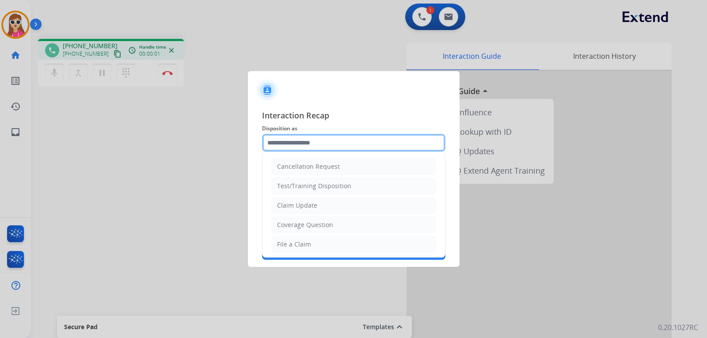
click at [307, 148] on input "text" at bounding box center [353, 143] width 183 height 18
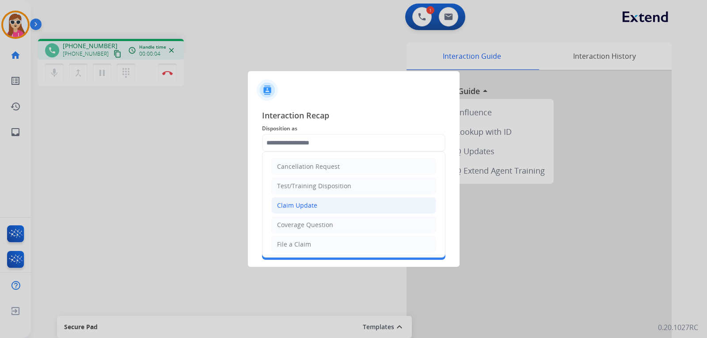
click at [323, 213] on li "Claim Update" at bounding box center [353, 205] width 165 height 17
type input "**********"
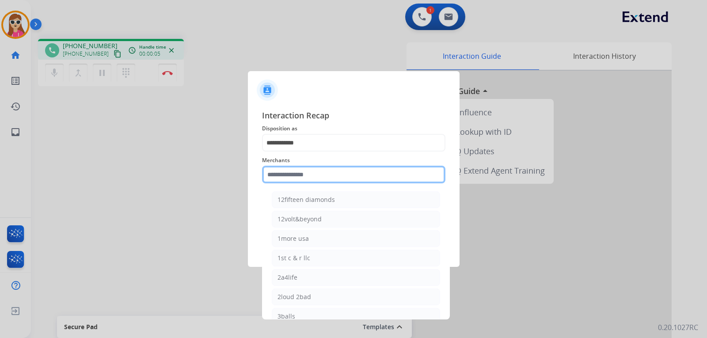
click at [324, 180] on input "text" at bounding box center [353, 175] width 183 height 18
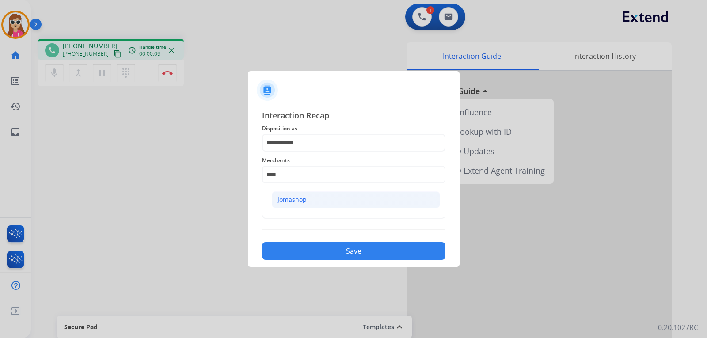
click at [309, 204] on li "Jomashop" at bounding box center [356, 199] width 168 height 17
type input "********"
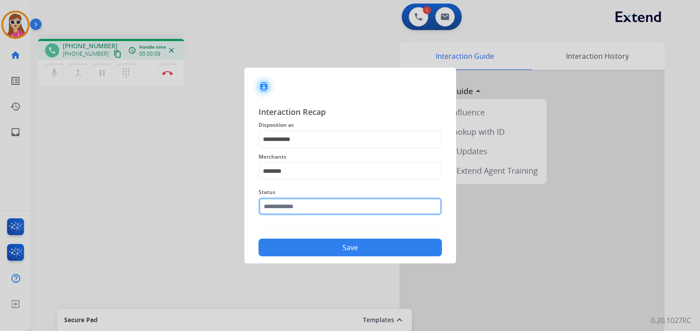
click at [309, 210] on input "text" at bounding box center [350, 207] width 183 height 18
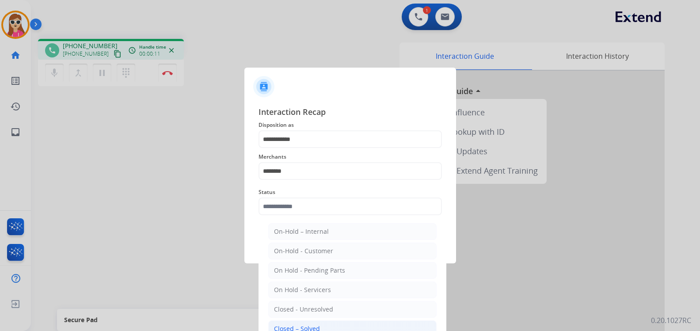
click at [301, 324] on li "Closed – Solved" at bounding box center [352, 329] width 168 height 17
type input "**********"
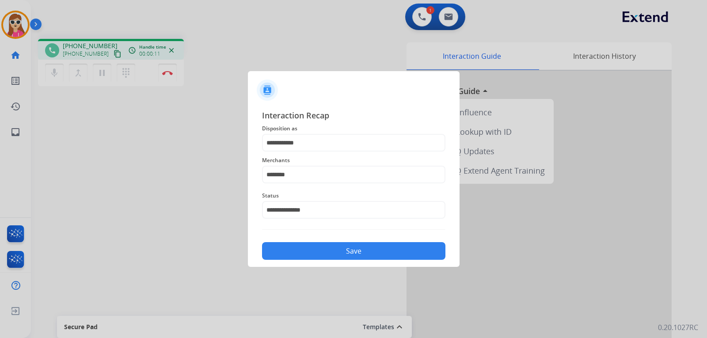
click at [314, 245] on button "Save" at bounding box center [353, 251] width 183 height 18
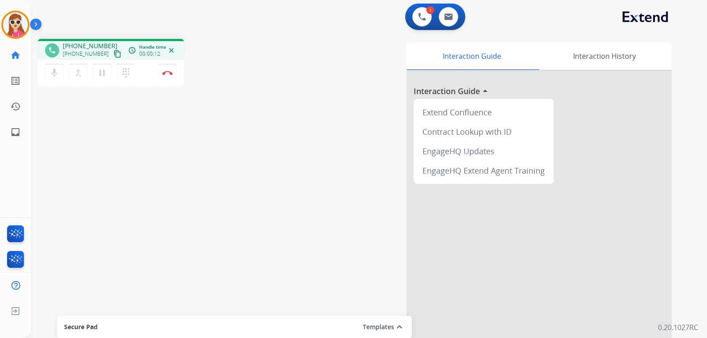
click at [114, 55] on mat-icon "content_copy" at bounding box center [118, 54] width 8 height 8
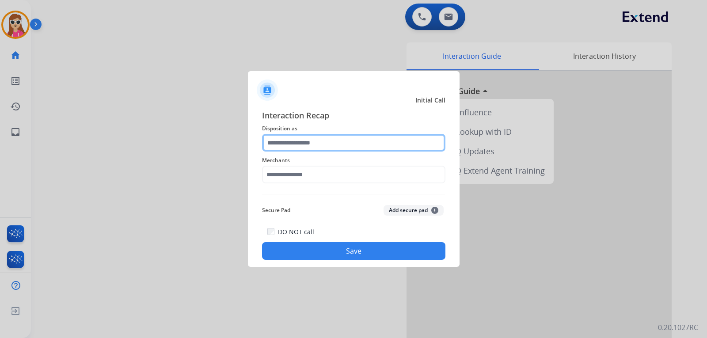
click at [305, 143] on input "text" at bounding box center [353, 143] width 183 height 18
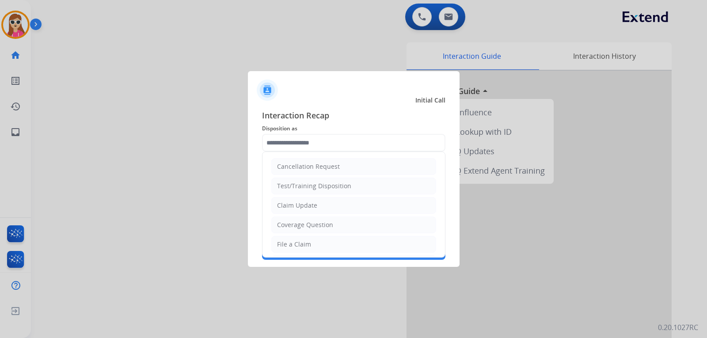
click at [295, 220] on li "Coverage Question" at bounding box center [353, 225] width 165 height 17
type input "**********"
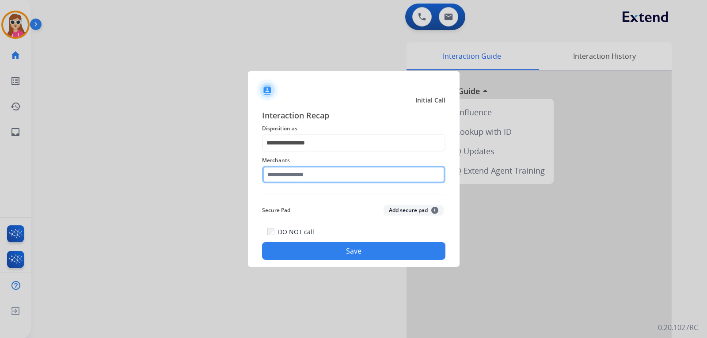
click at [292, 177] on input "text" at bounding box center [353, 175] width 183 height 18
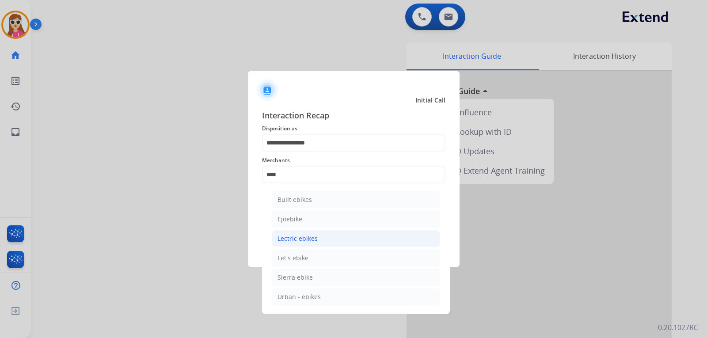
click at [301, 239] on div "Lectric ebikes" at bounding box center [298, 238] width 40 height 9
type input "**********"
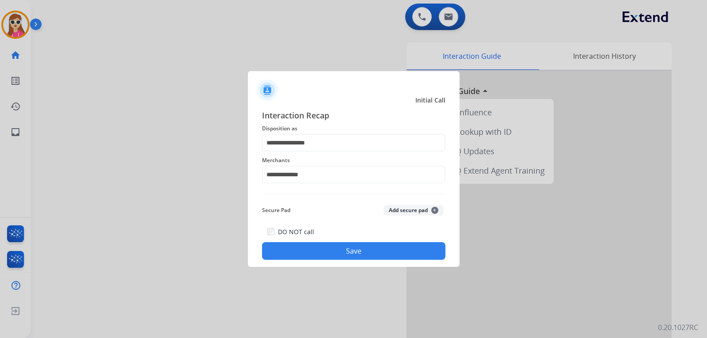
click at [301, 250] on button "Save" at bounding box center [353, 251] width 183 height 18
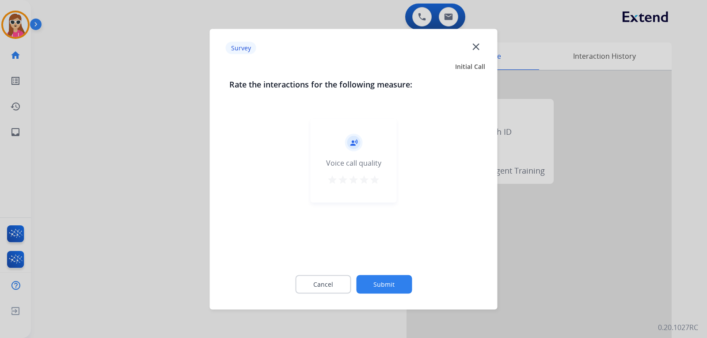
drag, startPoint x: 381, startPoint y: 172, endPoint x: 375, endPoint y: 179, distance: 8.8
click at [380, 173] on div "record_voice_over Voice call quality star star star star star" at bounding box center [354, 161] width 86 height 84
click at [375, 179] on mat-icon "star" at bounding box center [375, 179] width 11 height 11
click at [374, 281] on button "Submit" at bounding box center [384, 284] width 56 height 19
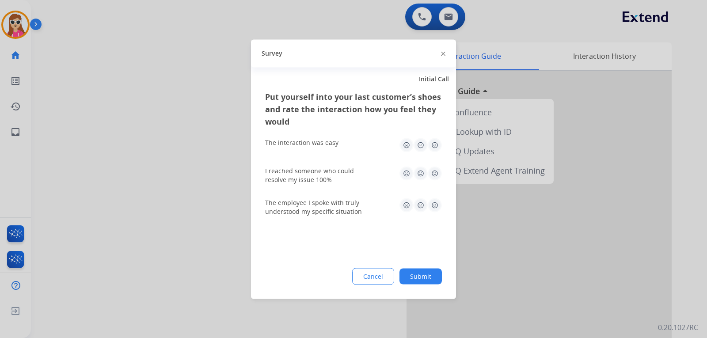
click at [440, 145] on img at bounding box center [435, 145] width 14 height 14
click at [438, 175] on img at bounding box center [435, 173] width 14 height 14
click at [438, 207] on img at bounding box center [435, 205] width 14 height 14
click at [418, 275] on button "Submit" at bounding box center [421, 276] width 42 height 16
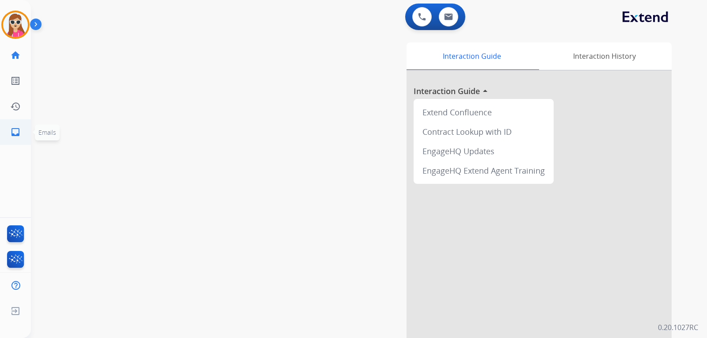
drag, startPoint x: 8, startPoint y: 137, endPoint x: 12, endPoint y: 137, distance: 4.9
click at [12, 137] on link "inbox Emails" at bounding box center [15, 132] width 25 height 25
select select "**********"
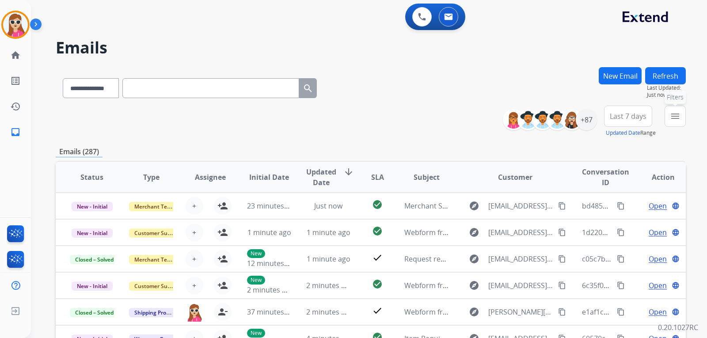
drag, startPoint x: 669, startPoint y: 121, endPoint x: 657, endPoint y: 119, distance: 13.0
click at [669, 121] on button "menu Filters" at bounding box center [675, 116] width 21 height 21
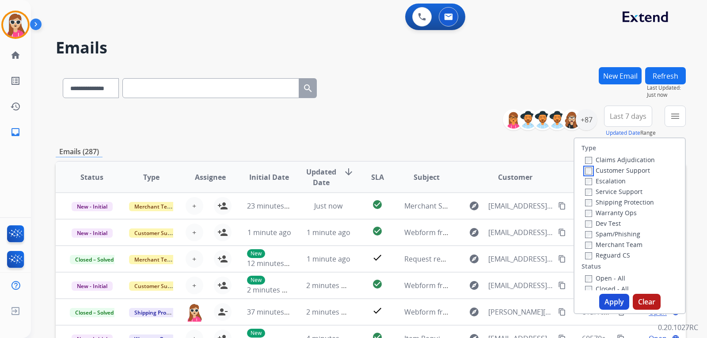
click at [587, 172] on label "Customer Support" at bounding box center [617, 170] width 65 height 8
click at [615, 254] on label "Reguard CS" at bounding box center [607, 255] width 45 height 8
click at [585, 273] on div "Open - All" at bounding box center [631, 278] width 93 height 11
click at [585, 275] on label "Open - All" at bounding box center [605, 278] width 40 height 8
click at [620, 298] on button "Apply" at bounding box center [615, 302] width 30 height 16
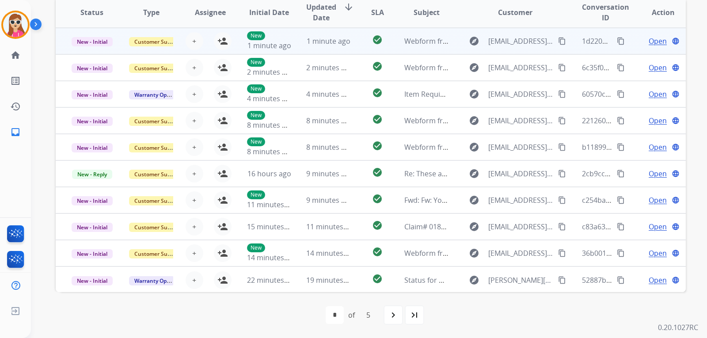
scroll to position [1, 0]
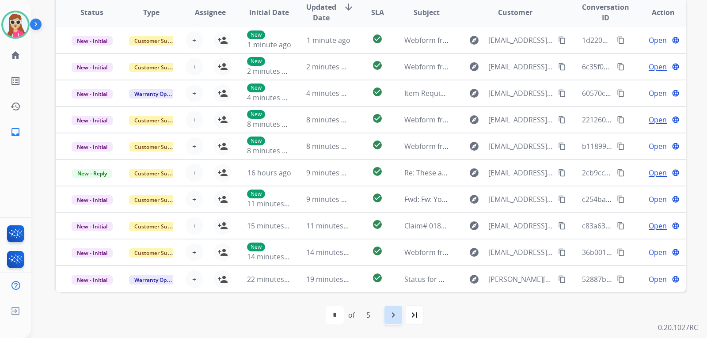
click at [394, 310] on mat-icon "navigate_next" at bounding box center [393, 315] width 11 height 11
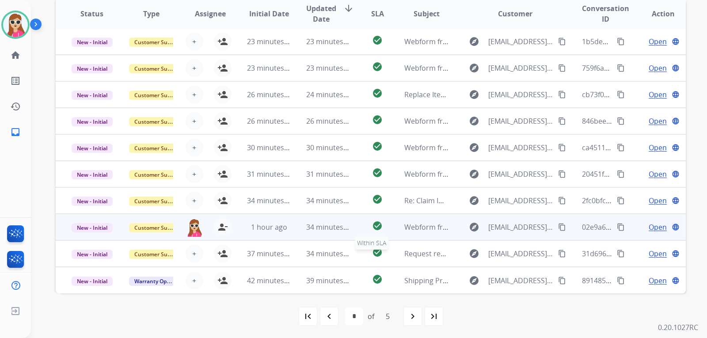
scroll to position [229, 0]
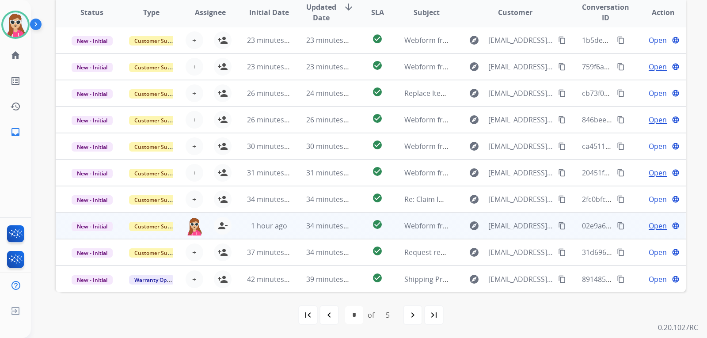
click at [353, 222] on td "check_circle" at bounding box center [370, 226] width 39 height 27
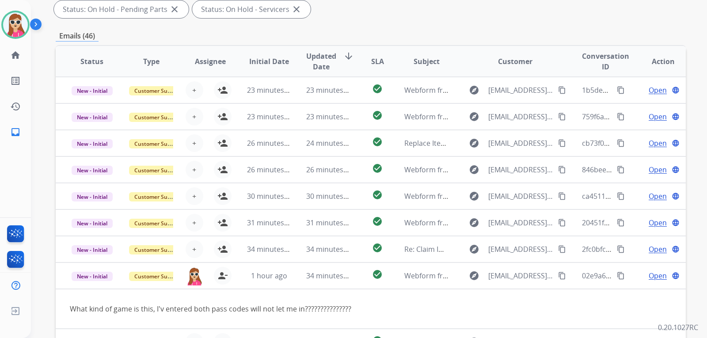
scroll to position [96, 0]
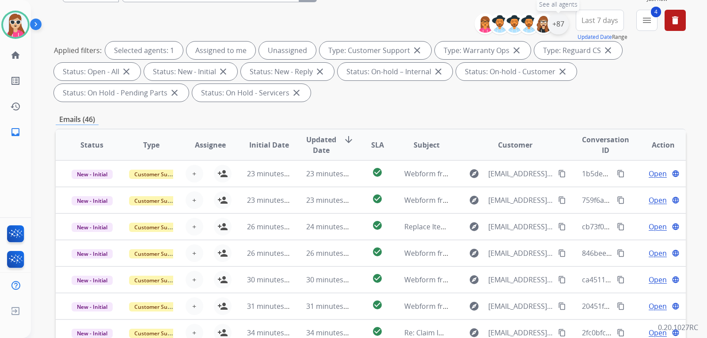
click at [560, 24] on div "+87" at bounding box center [558, 23] width 21 height 21
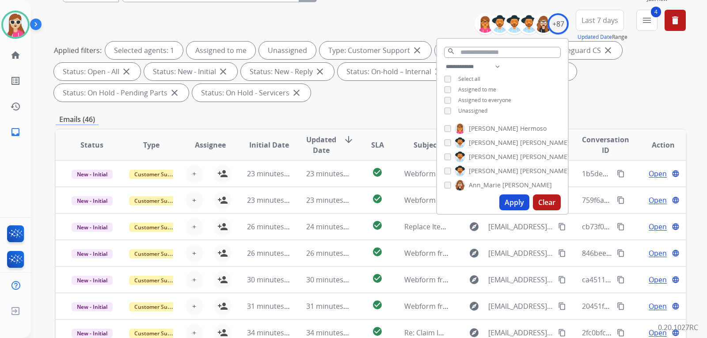
click at [485, 108] on span "Unassigned" at bounding box center [473, 111] width 29 height 8
click at [515, 199] on button "Apply" at bounding box center [515, 203] width 30 height 16
select select "*"
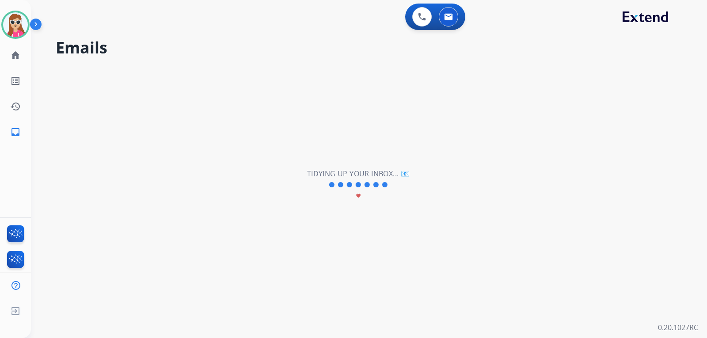
scroll to position [0, 0]
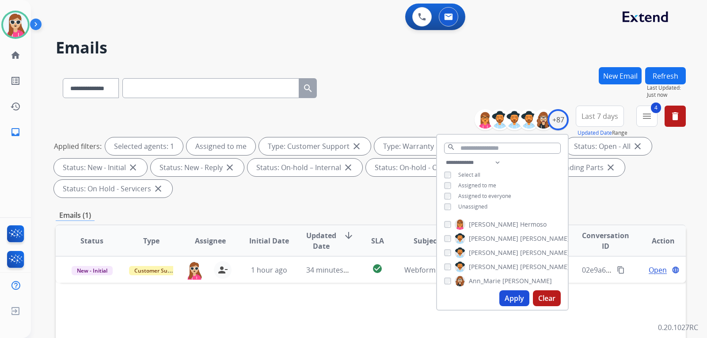
drag, startPoint x: 411, startPoint y: 304, endPoint x: 423, endPoint y: 308, distance: 12.2
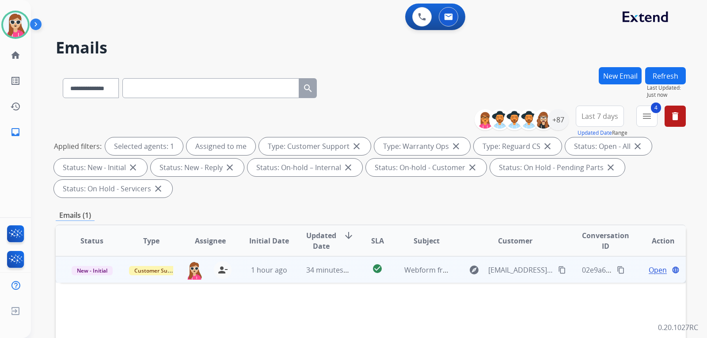
click at [358, 268] on td "check_circle" at bounding box center [370, 269] width 39 height 27
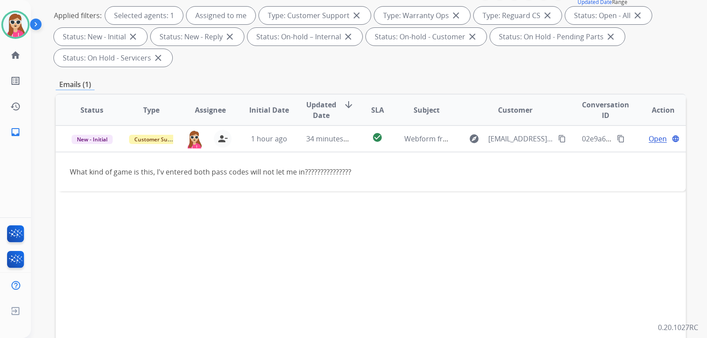
scroll to position [133, 0]
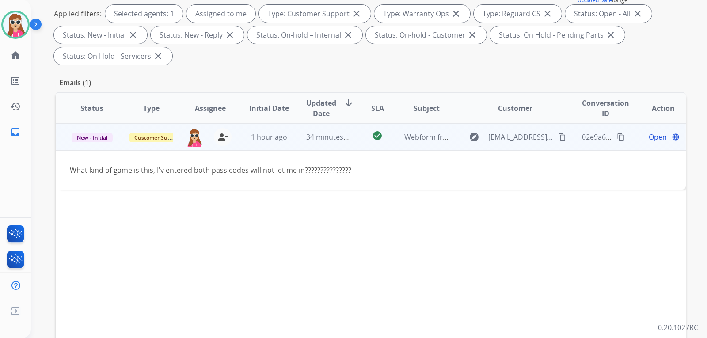
click at [649, 135] on span "Open" at bounding box center [658, 137] width 18 height 11
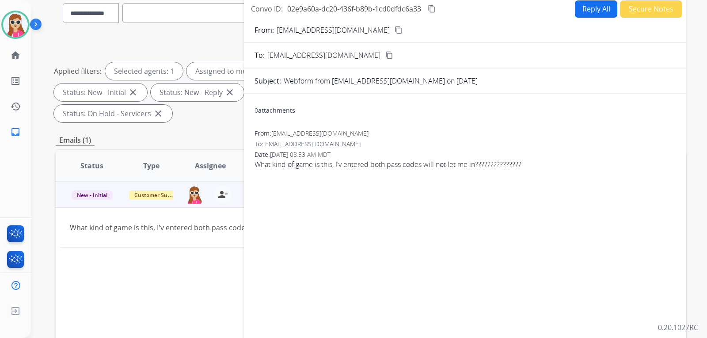
scroll to position [0, 0]
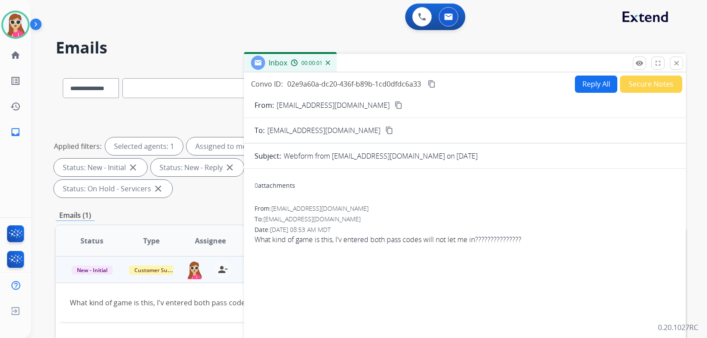
click at [582, 88] on button "Reply All" at bounding box center [596, 84] width 42 height 17
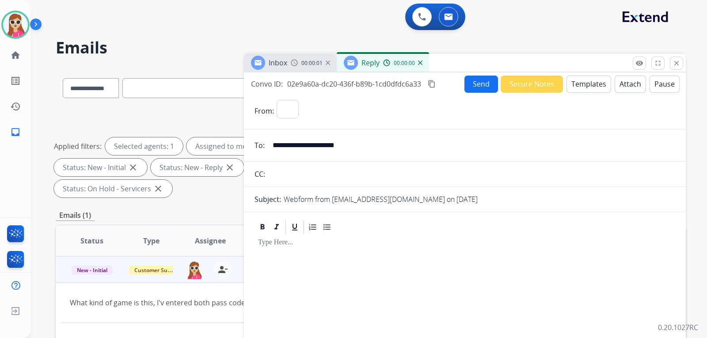
select select "**********"
click at [589, 90] on button "Templates" at bounding box center [589, 84] width 45 height 17
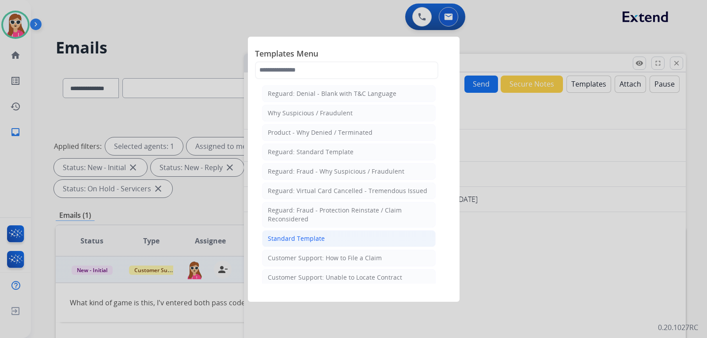
click at [357, 237] on li "Standard Template" at bounding box center [349, 238] width 174 height 17
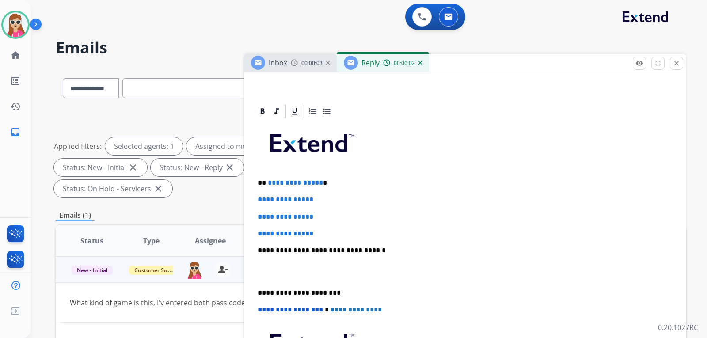
scroll to position [177, 0]
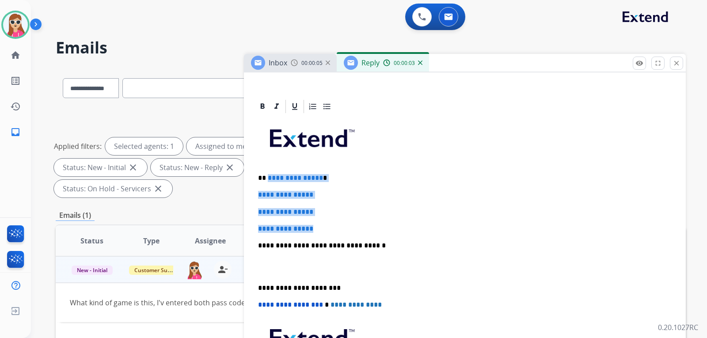
drag, startPoint x: 268, startPoint y: 177, endPoint x: 333, endPoint y: 231, distance: 84.1
click at [333, 231] on div "**********" at bounding box center [465, 267] width 421 height 304
drag, startPoint x: 331, startPoint y: 233, endPoint x: 308, endPoint y: 219, distance: 26.5
click at [308, 219] on div "**********" at bounding box center [465, 267] width 421 height 304
drag, startPoint x: 272, startPoint y: 177, endPoint x: 326, endPoint y: 224, distance: 71.8
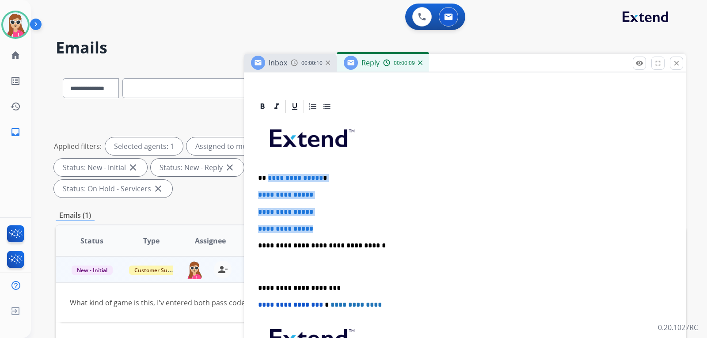
click at [326, 224] on div "**********" at bounding box center [465, 267] width 421 height 304
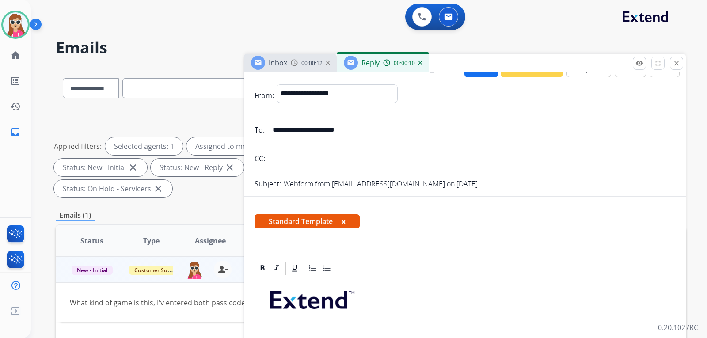
scroll to position [0, 0]
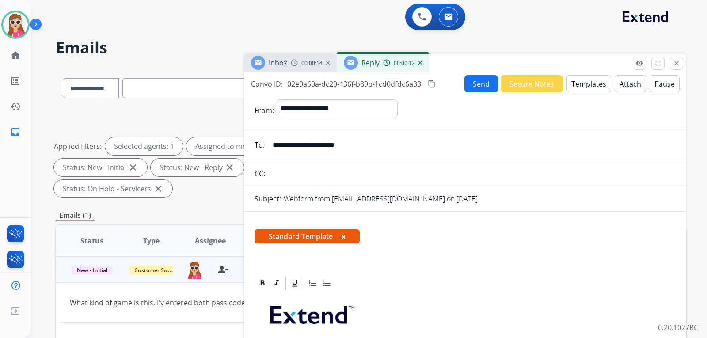
drag, startPoint x: 346, startPoint y: 142, endPoint x: 261, endPoint y: 153, distance: 85.2
click at [261, 153] on div "**********" at bounding box center [465, 145] width 442 height 18
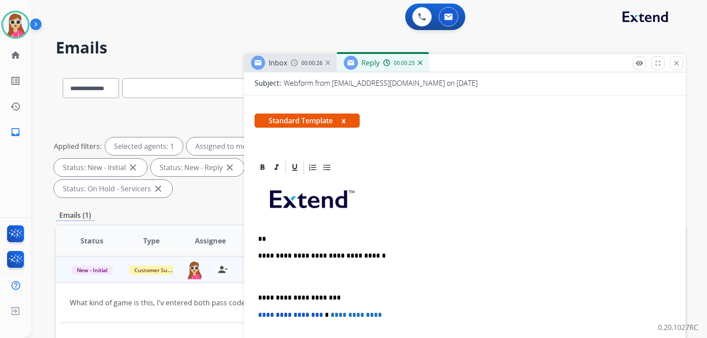
scroll to position [143, 0]
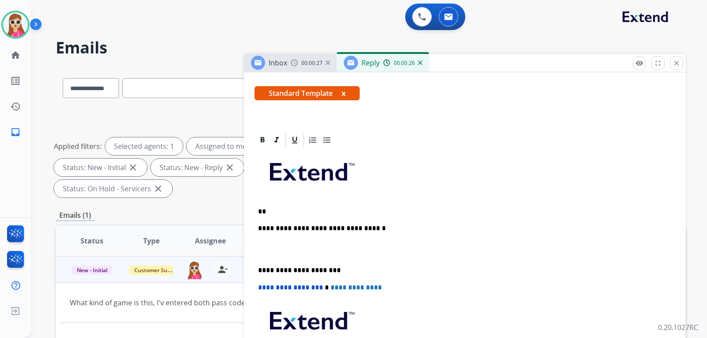
click at [289, 214] on p "**" at bounding box center [461, 212] width 407 height 8
click at [370, 208] on p "**" at bounding box center [461, 212] width 407 height 8
paste div
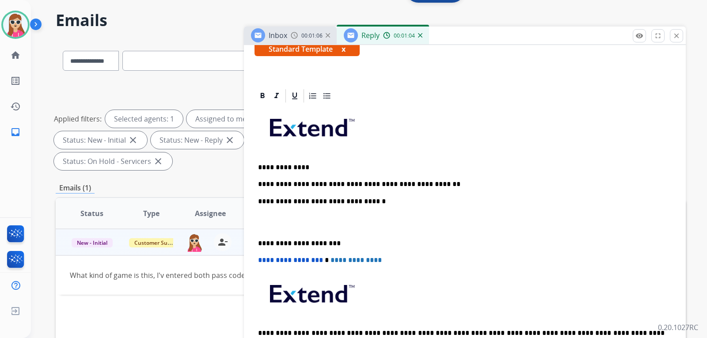
scroll to position [133, 0]
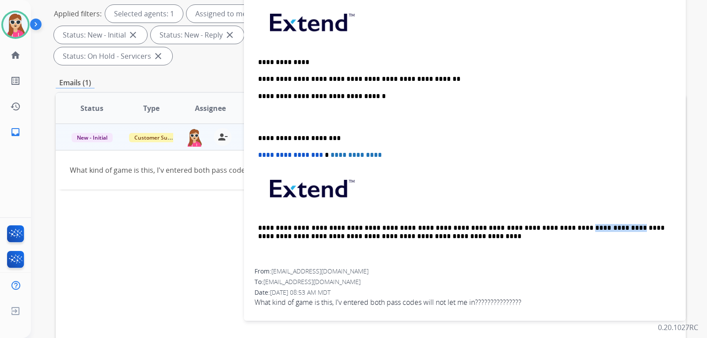
drag, startPoint x: 563, startPoint y: 227, endPoint x: 522, endPoint y: 224, distance: 41.7
click at [520, 224] on p "**********" at bounding box center [461, 232] width 407 height 16
copy p "**********"
click at [417, 78] on p "**********" at bounding box center [461, 79] width 407 height 8
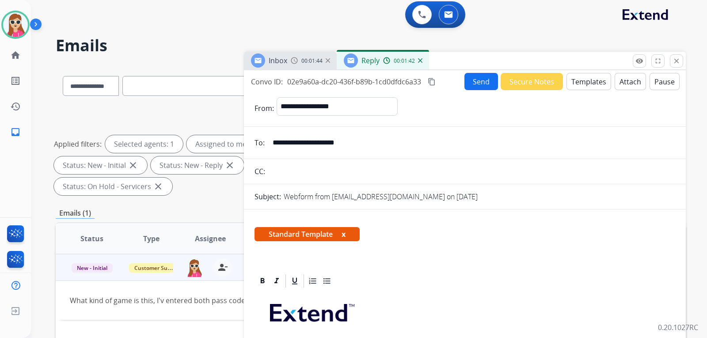
scroll to position [0, 0]
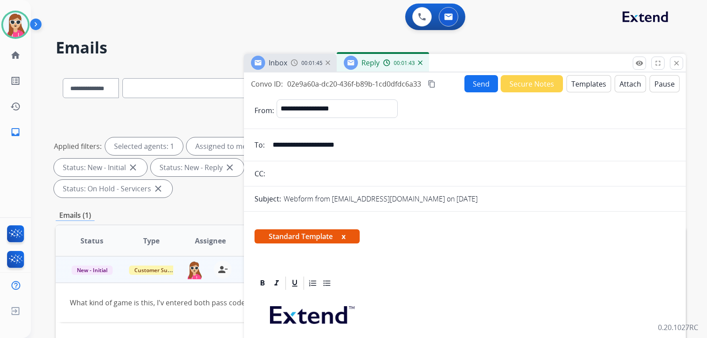
click at [469, 89] on button "Send" at bounding box center [482, 83] width 34 height 17
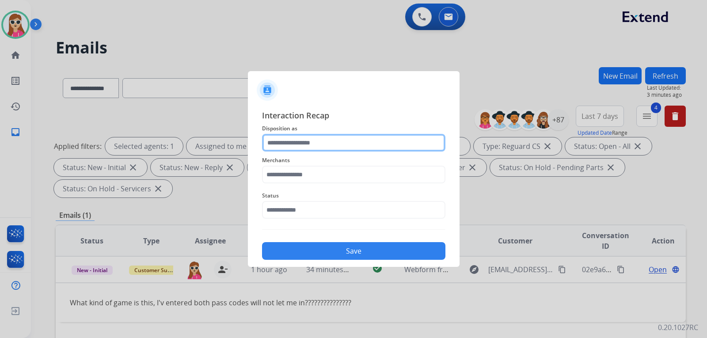
drag, startPoint x: 388, startPoint y: 148, endPoint x: 395, endPoint y: 147, distance: 6.6
click at [391, 148] on input "text" at bounding box center [353, 143] width 183 height 18
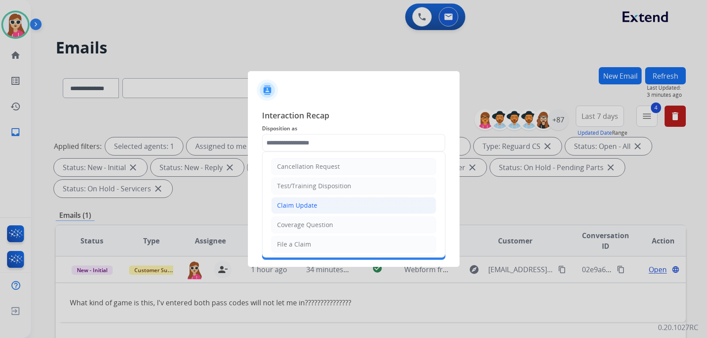
drag, startPoint x: 336, startPoint y: 218, endPoint x: 342, endPoint y: 208, distance: 11.5
click at [340, 216] on ul "Cancellation Request Test/Training Disposition Claim Update Coverage Question F…" at bounding box center [354, 273] width 183 height 243
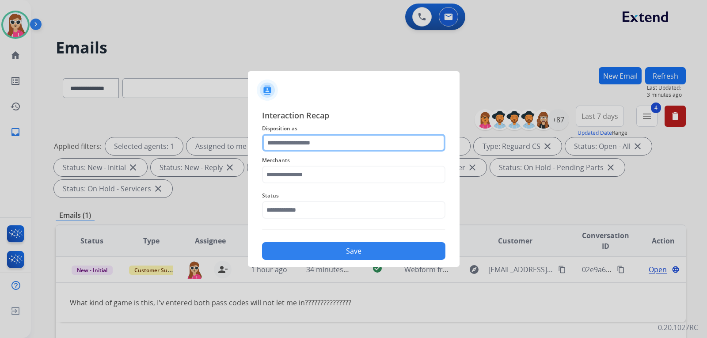
drag, startPoint x: 325, startPoint y: 145, endPoint x: 328, endPoint y: 149, distance: 4.8
click at [326, 145] on input "text" at bounding box center [353, 143] width 183 height 18
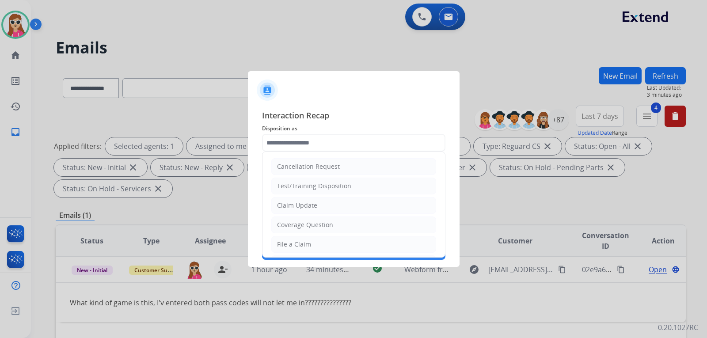
click at [309, 225] on div "Coverage Question" at bounding box center [305, 225] width 56 height 9
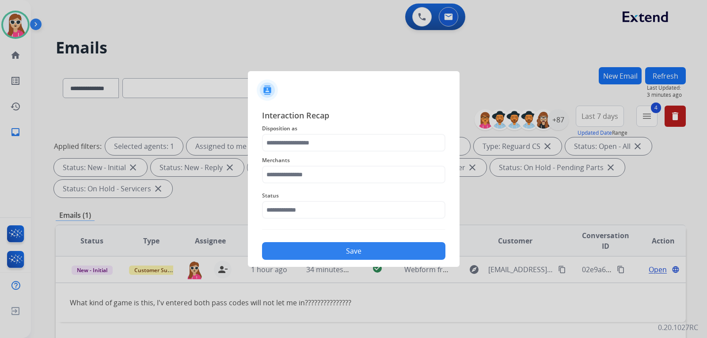
type input "**********"
click at [321, 168] on input "text" at bounding box center [353, 175] width 183 height 18
click at [314, 208] on li "[PERSON_NAME] performance products" at bounding box center [356, 199] width 168 height 17
type input "**********"
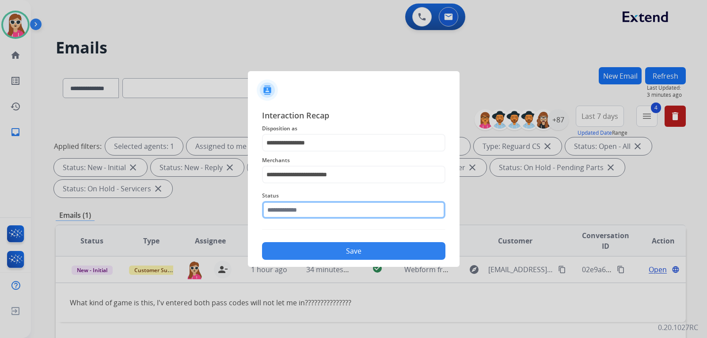
click at [320, 210] on input "text" at bounding box center [353, 210] width 183 height 18
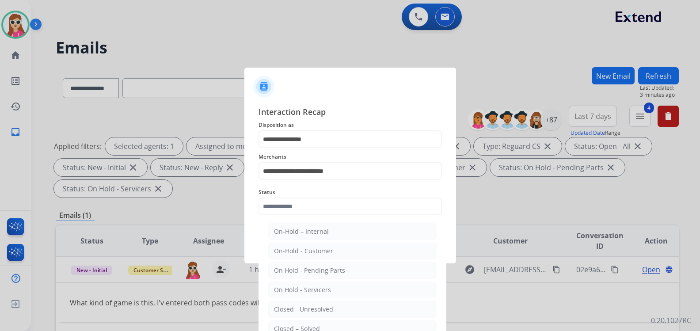
click at [280, 321] on li "Closed – Solved" at bounding box center [352, 329] width 168 height 17
type input "**********"
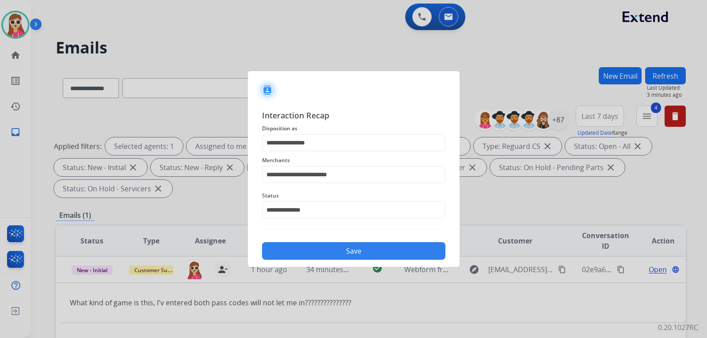
click at [321, 257] on button "Save" at bounding box center [353, 251] width 183 height 18
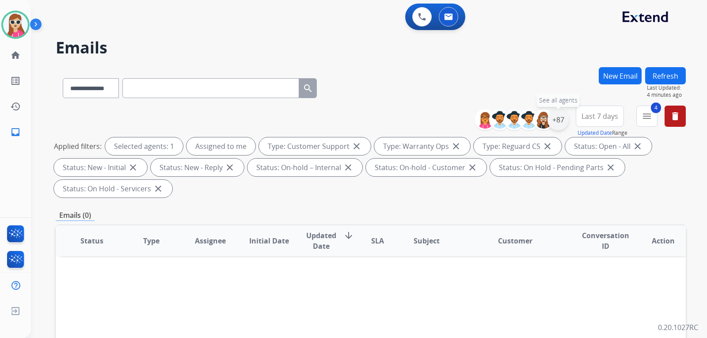
click at [562, 119] on div "+87" at bounding box center [558, 119] width 21 height 21
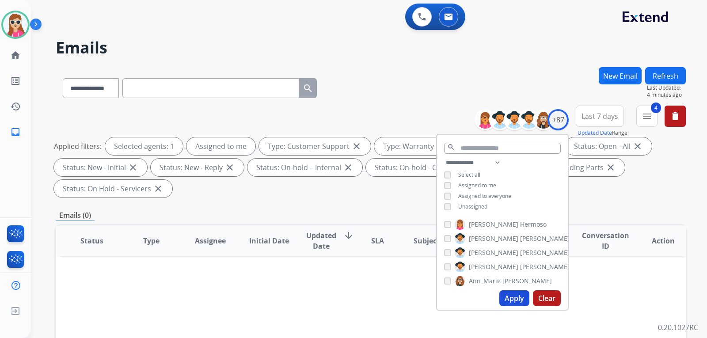
click at [485, 203] on span "Unassigned" at bounding box center [473, 207] width 29 height 8
click at [513, 292] on button "Apply" at bounding box center [515, 299] width 30 height 16
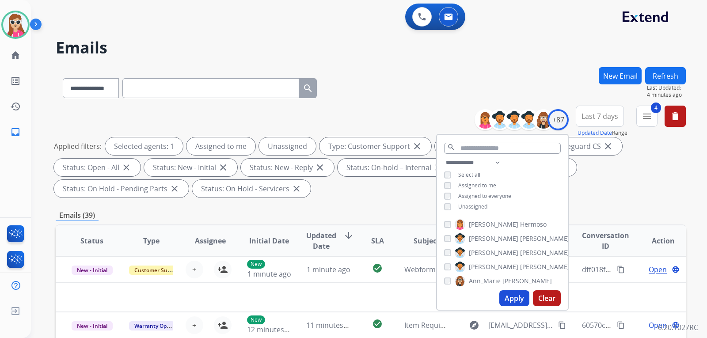
click at [619, 202] on div "**********" at bounding box center [371, 317] width 631 height 500
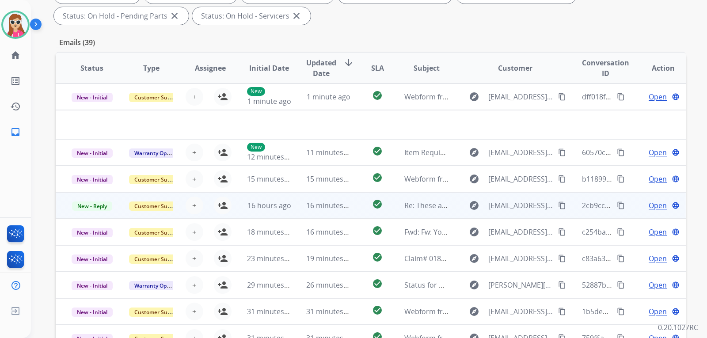
scroll to position [133, 0]
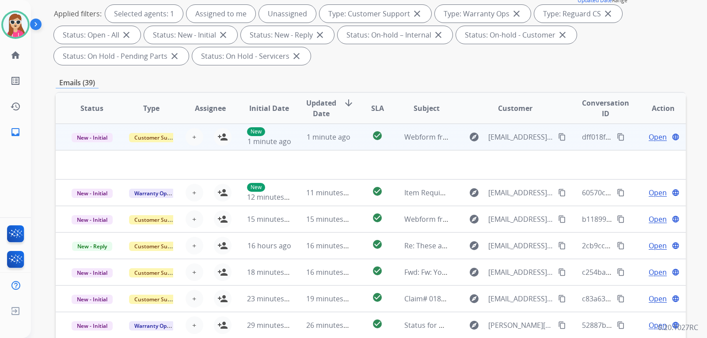
drag, startPoint x: 349, startPoint y: 134, endPoint x: 355, endPoint y: 137, distance: 6.5
click at [351, 134] on td "check_circle" at bounding box center [370, 137] width 39 height 27
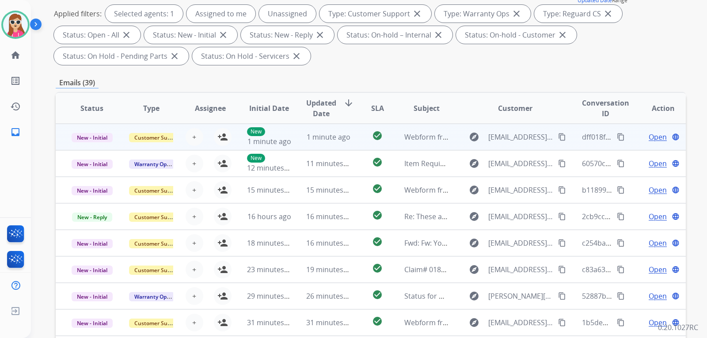
click at [359, 137] on td "check_circle" at bounding box center [370, 137] width 39 height 27
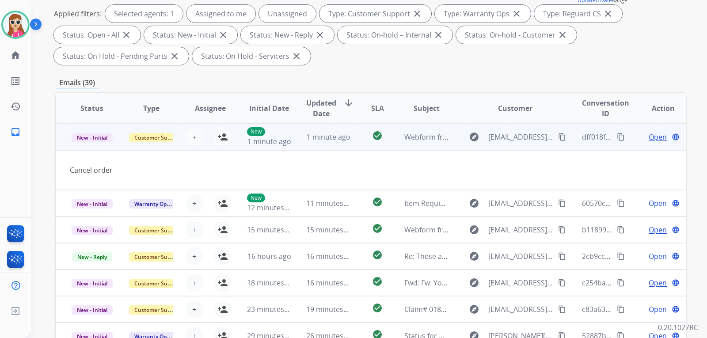
click at [641, 136] on div "Open language" at bounding box center [663, 137] width 45 height 11
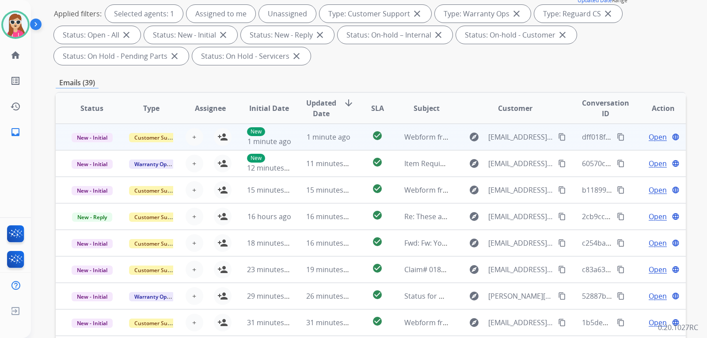
click at [641, 136] on div "Open language" at bounding box center [663, 137] width 45 height 11
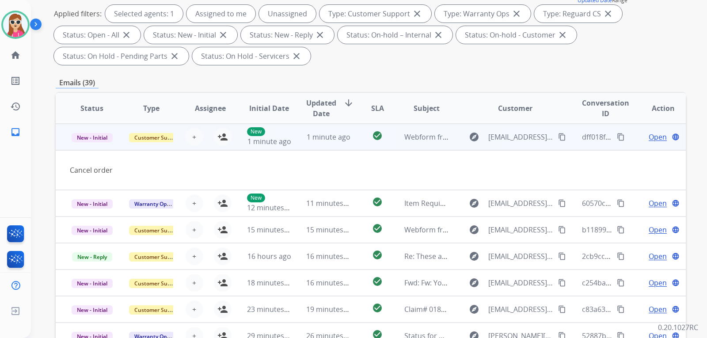
click at [656, 138] on span "Open" at bounding box center [658, 137] width 18 height 11
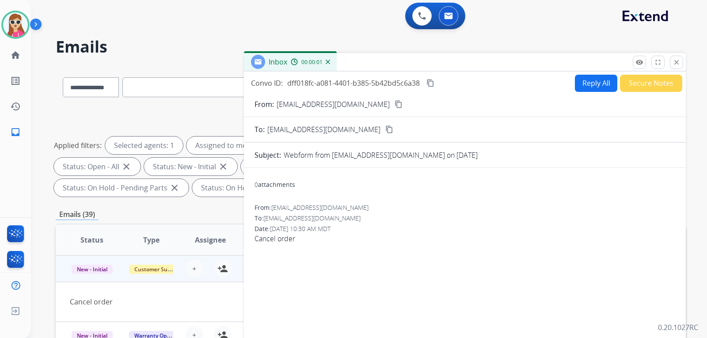
scroll to position [0, 0]
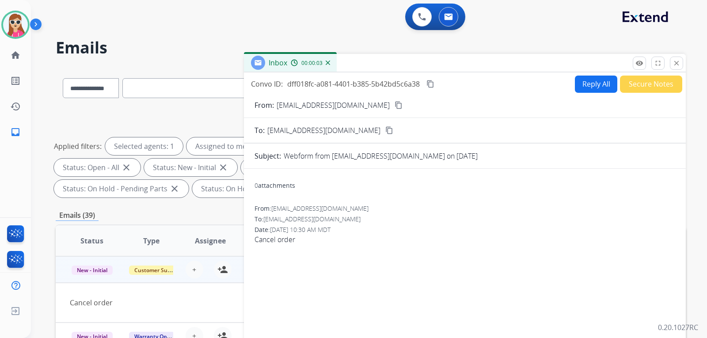
drag, startPoint x: 676, startPoint y: 64, endPoint x: 676, endPoint y: 73, distance: 9.7
click at [676, 68] on button "close Close" at bounding box center [676, 63] width 13 height 13
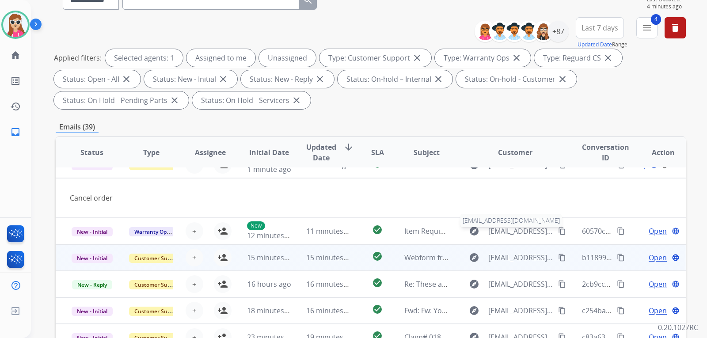
scroll to position [41, 0]
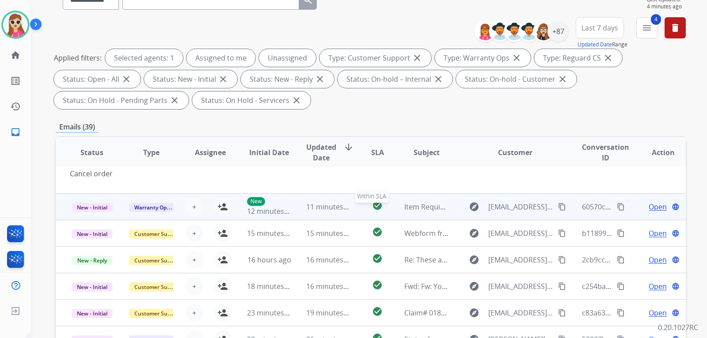
click at [368, 208] on div "check_circle" at bounding box center [377, 206] width 25 height 13
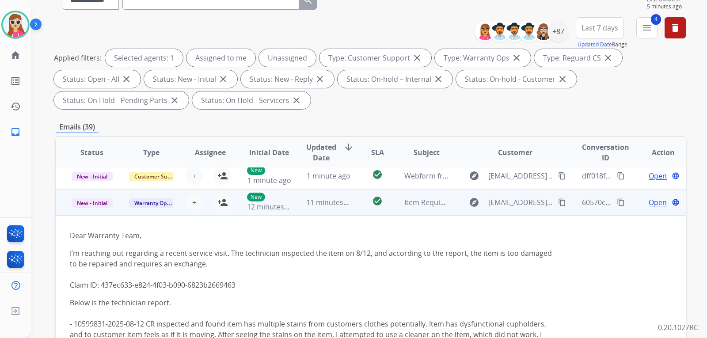
scroll to position [0, 0]
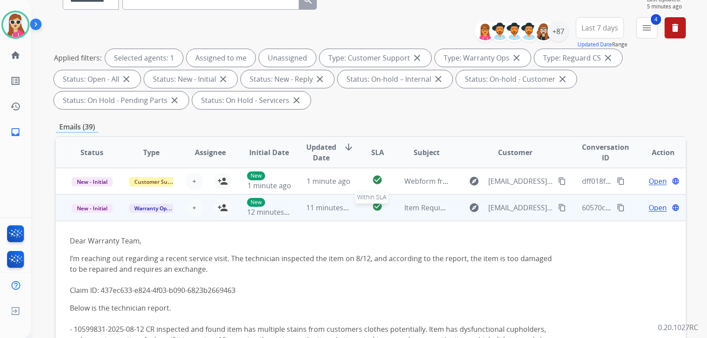
click at [365, 207] on div "check_circle" at bounding box center [377, 207] width 25 height 13
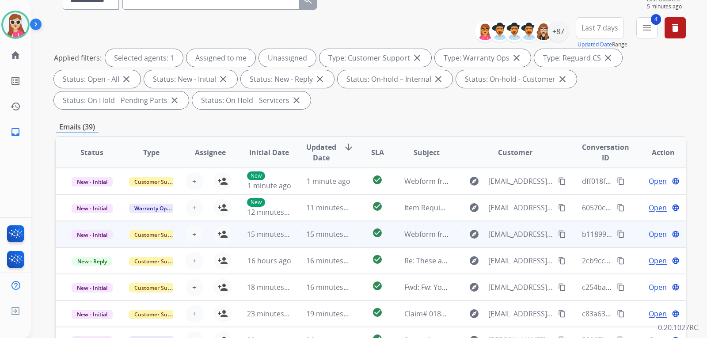
click at [360, 235] on td "check_circle" at bounding box center [370, 234] width 39 height 27
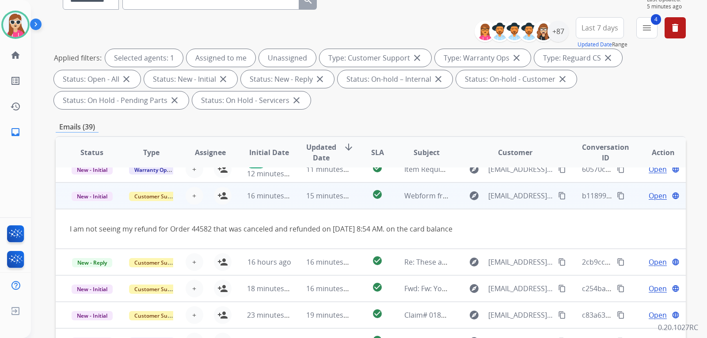
scroll to position [41, 0]
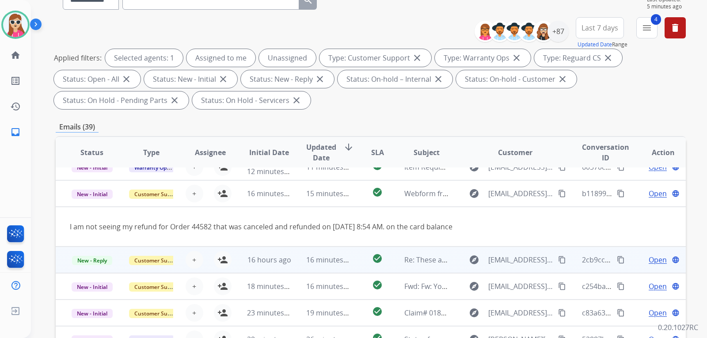
click at [361, 258] on td "check_circle" at bounding box center [370, 260] width 39 height 27
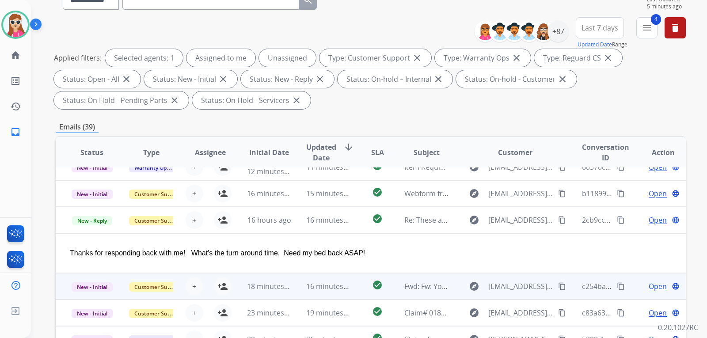
click at [359, 290] on td "check_circle" at bounding box center [370, 286] width 39 height 27
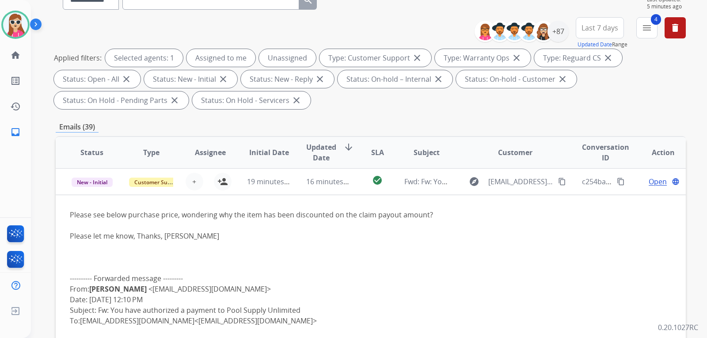
scroll to position [106, 0]
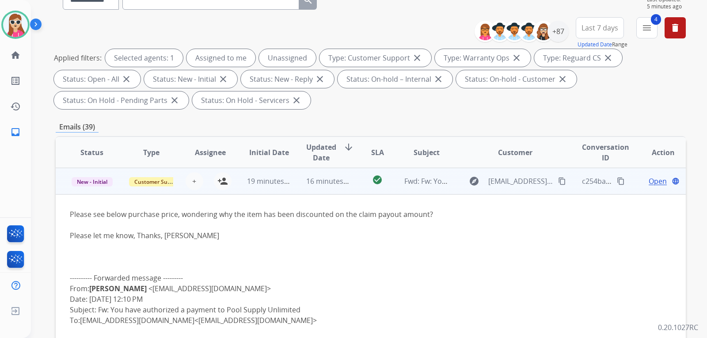
click at [353, 181] on td "check_circle" at bounding box center [370, 181] width 39 height 27
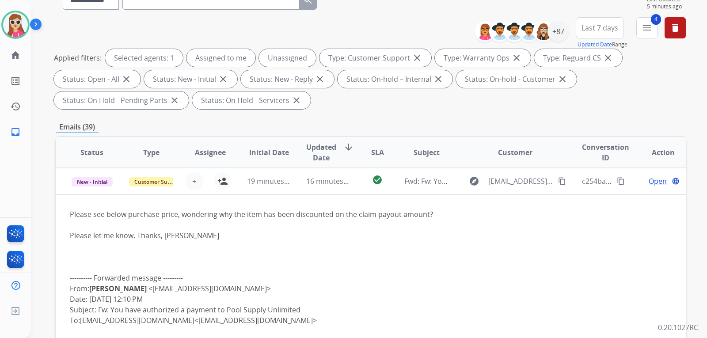
scroll to position [1, 0]
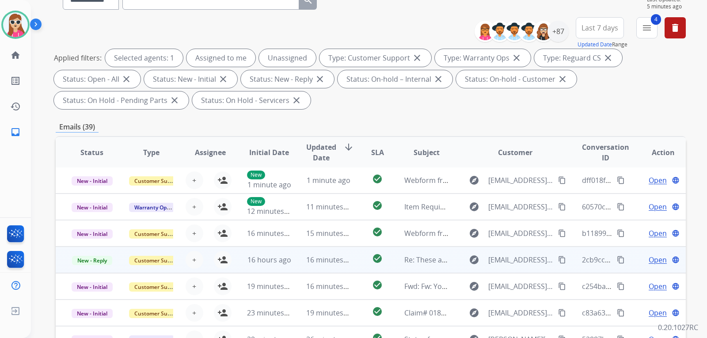
click at [356, 263] on td "check_circle" at bounding box center [370, 260] width 39 height 27
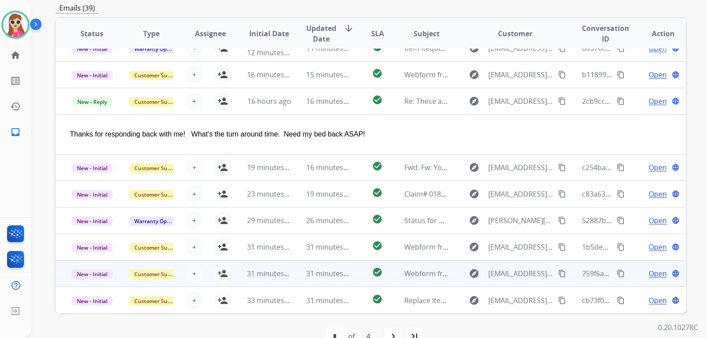
scroll to position [229, 0]
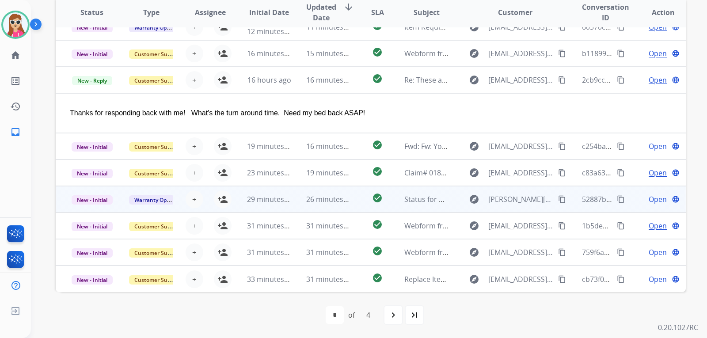
click at [357, 200] on td "check_circle" at bounding box center [370, 199] width 39 height 27
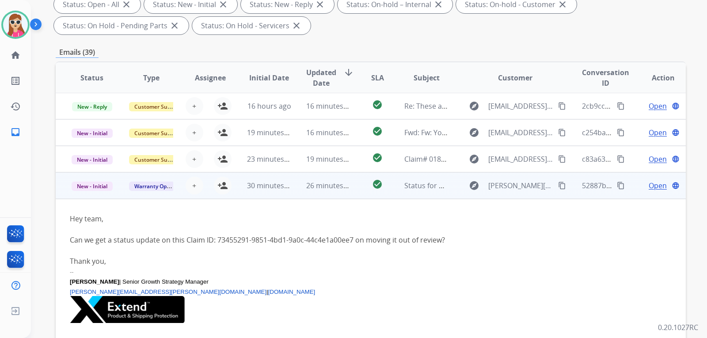
scroll to position [71, 0]
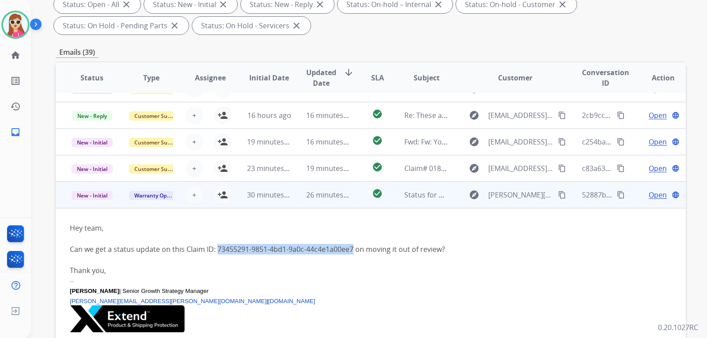
drag, startPoint x: 218, startPoint y: 248, endPoint x: 353, endPoint y: 249, distance: 135.3
click at [353, 249] on div "Can we get a status update on this Claim ID: 73455291-9851-4bd1-9a0c-44c4e1a00e…" at bounding box center [312, 249] width 484 height 11
copy div "73455291-9851-4bd1-9a0c-44c4e1a00ee7"
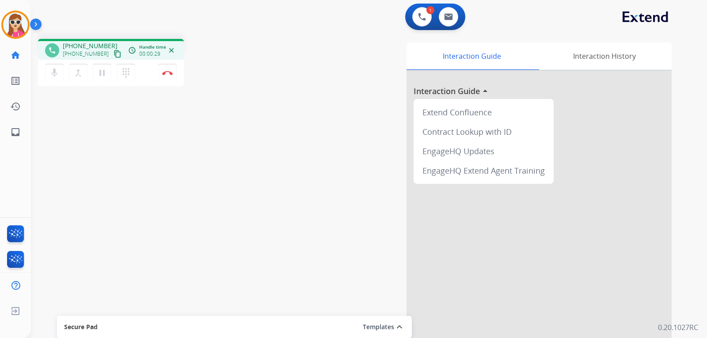
click at [114, 50] on mat-icon "content_copy" at bounding box center [118, 54] width 8 height 8
drag, startPoint x: 102, startPoint y: 52, endPoint x: 108, endPoint y: 55, distance: 6.3
click at [106, 54] on div "[PHONE_NUMBER] content_copy" at bounding box center [93, 54] width 60 height 11
click at [114, 55] on mat-icon "content_copy" at bounding box center [118, 54] width 8 height 8
click at [173, 75] on button "Disconnect" at bounding box center [167, 73] width 19 height 19
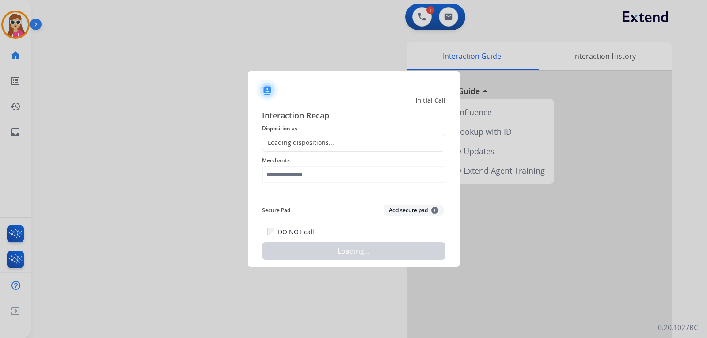
click at [381, 137] on div "Loading dispositions..." at bounding box center [353, 143] width 183 height 18
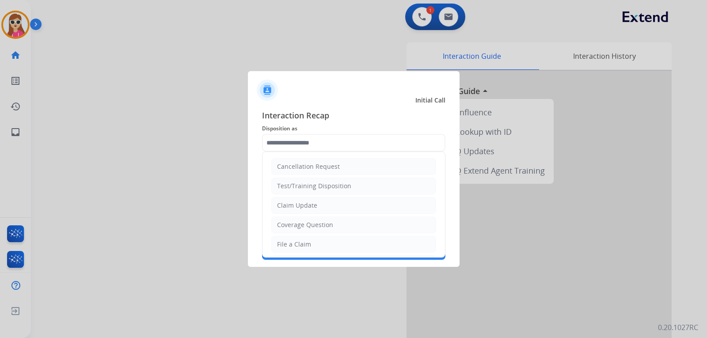
click at [384, 139] on input "text" at bounding box center [353, 143] width 183 height 18
click at [333, 226] on li "Coverage Question" at bounding box center [353, 225] width 165 height 17
type input "**********"
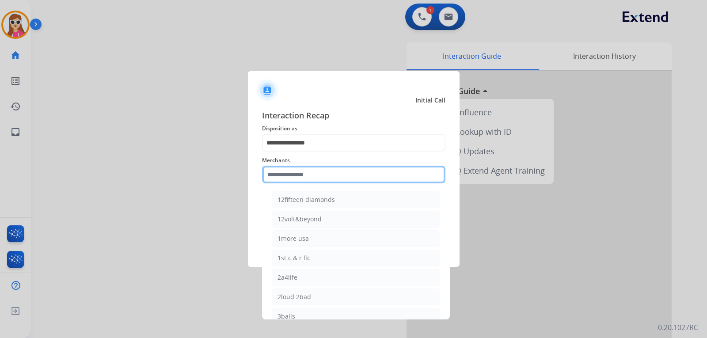
click at [344, 171] on input "text" at bounding box center [353, 175] width 183 height 18
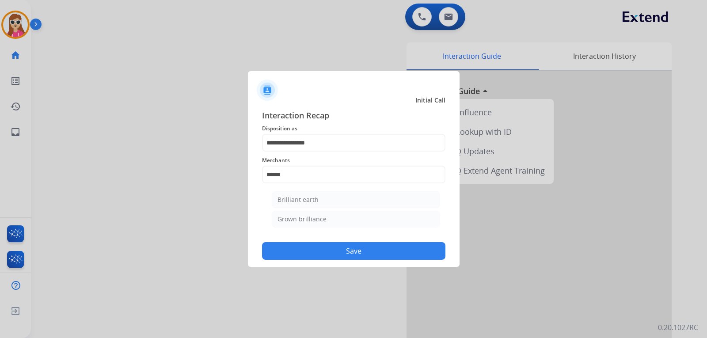
click at [345, 198] on li "Brilliant earth" at bounding box center [356, 199] width 168 height 17
type input "**********"
click at [348, 259] on button "Save" at bounding box center [353, 251] width 183 height 18
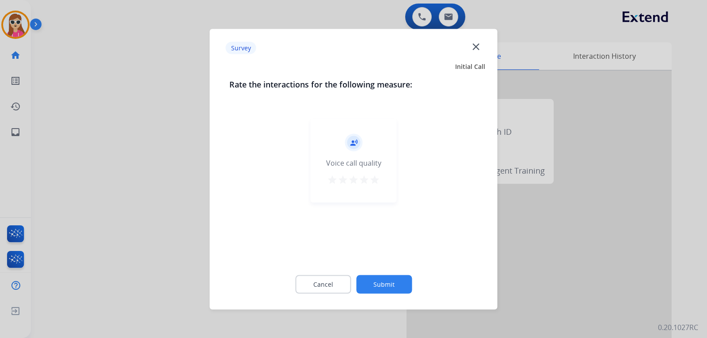
click at [375, 183] on mat-icon "star" at bounding box center [375, 179] width 11 height 11
click at [398, 286] on button "Submit" at bounding box center [384, 284] width 56 height 19
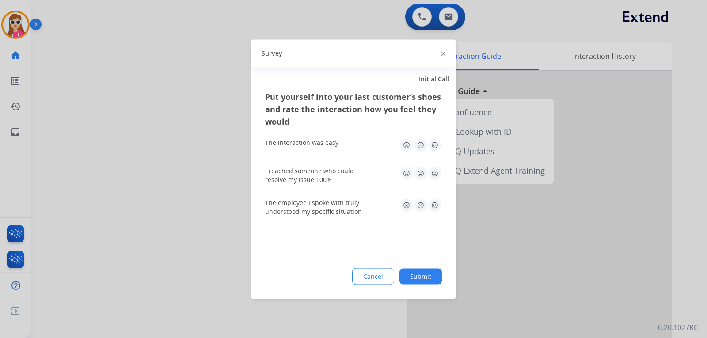
click at [442, 145] on div "Put yourself into your last customer’s shoes and rate the interaction how you f…" at bounding box center [353, 194] width 205 height 209
click at [439, 145] on img at bounding box center [435, 145] width 14 height 14
click at [436, 171] on img at bounding box center [435, 173] width 14 height 14
click at [432, 208] on img at bounding box center [435, 205] width 14 height 14
click at [422, 277] on button "Submit" at bounding box center [421, 276] width 42 height 16
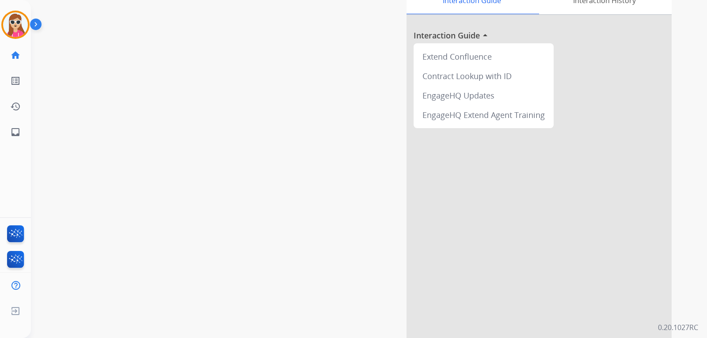
scroll to position [62, 0]
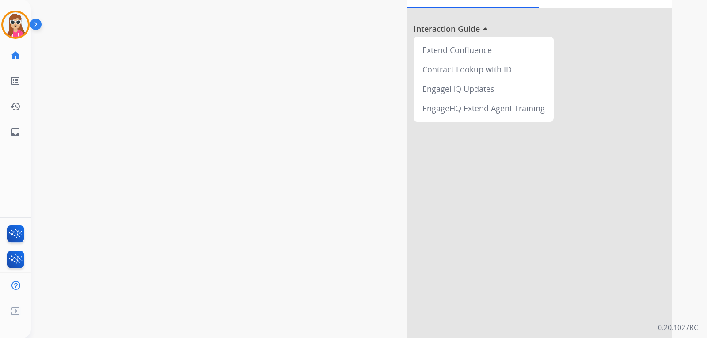
click at [336, 262] on div "Interaction Guide Interaction History Interaction Guide arrow_drop_up Extend Co…" at bounding box center [473, 159] width 397 height 358
click at [18, 137] on mat-icon "inbox" at bounding box center [15, 132] width 11 height 11
select select "**********"
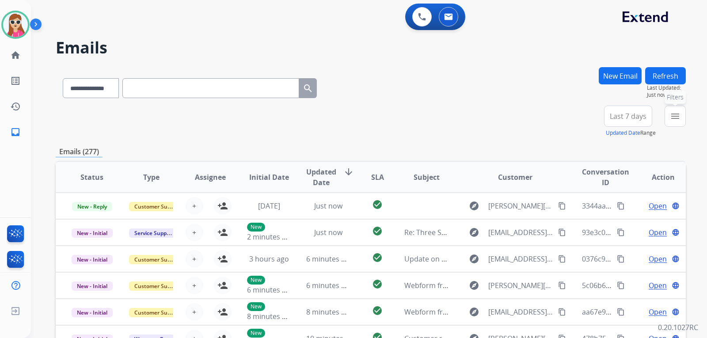
click at [670, 119] on button "menu Filters" at bounding box center [675, 116] width 21 height 21
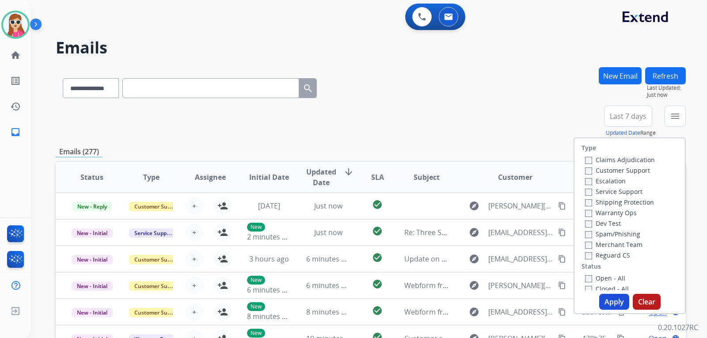
click at [619, 173] on label "Customer Support" at bounding box center [617, 170] width 65 height 8
click at [621, 200] on label "Shipping Protection" at bounding box center [619, 202] width 69 height 8
drag, startPoint x: 600, startPoint y: 255, endPoint x: 600, endPoint y: 264, distance: 9.3
click at [600, 256] on label "Reguard CS" at bounding box center [607, 255] width 45 height 8
click at [602, 276] on label "Open - All" at bounding box center [605, 278] width 40 height 8
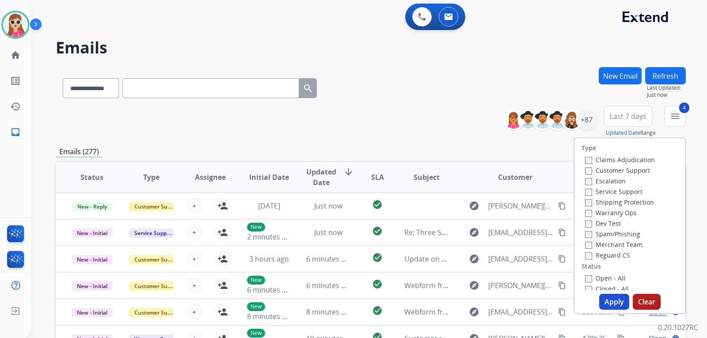
click at [613, 295] on button "Apply" at bounding box center [615, 302] width 30 height 16
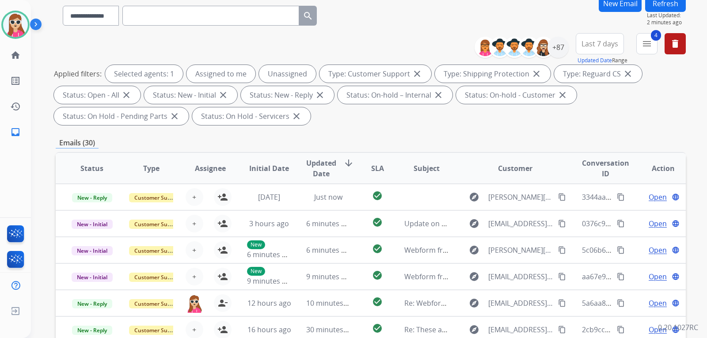
scroll to position [133, 0]
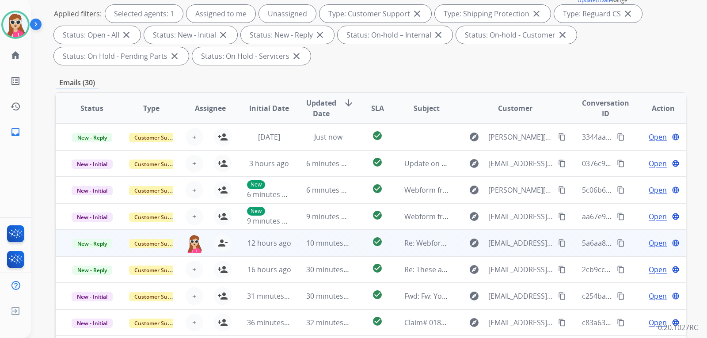
click at [355, 245] on td "check_circle" at bounding box center [370, 243] width 39 height 27
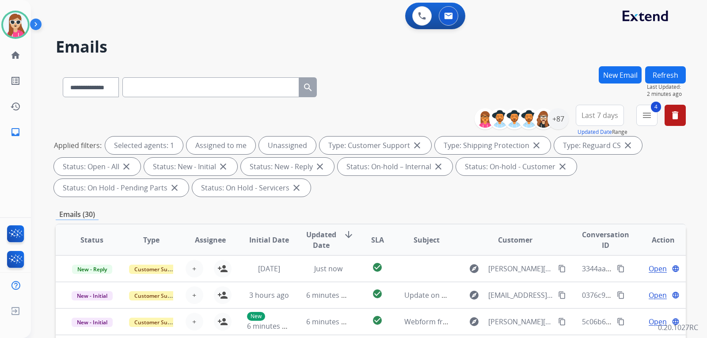
scroll to position [0, 0]
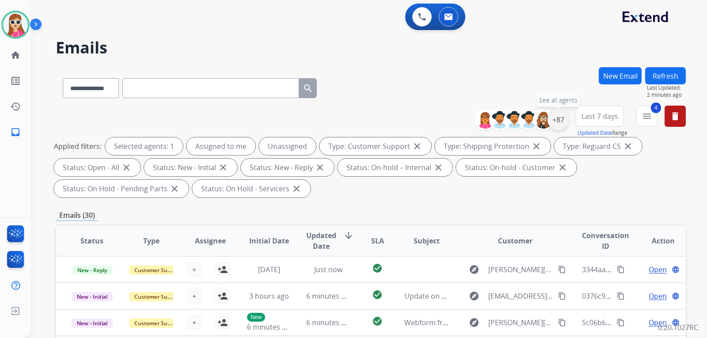
click at [554, 122] on div "+87" at bounding box center [558, 119] width 21 height 21
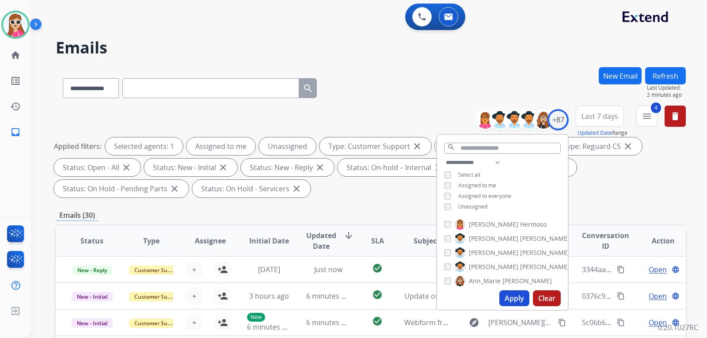
click at [482, 207] on span "Unassigned" at bounding box center [473, 207] width 29 height 8
drag, startPoint x: 513, startPoint y: 302, endPoint x: 514, endPoint y: 295, distance: 7.2
click at [513, 302] on button "Apply" at bounding box center [515, 299] width 30 height 16
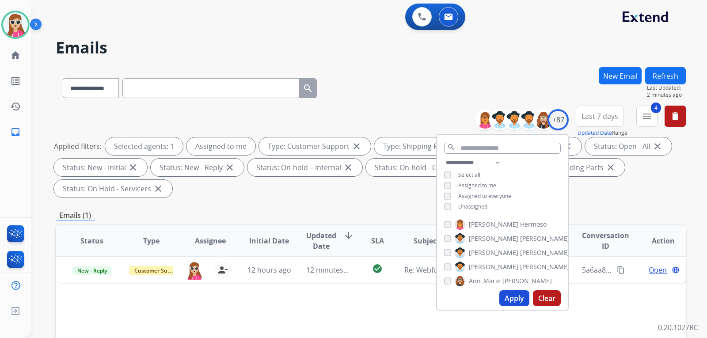
scroll to position [133, 0]
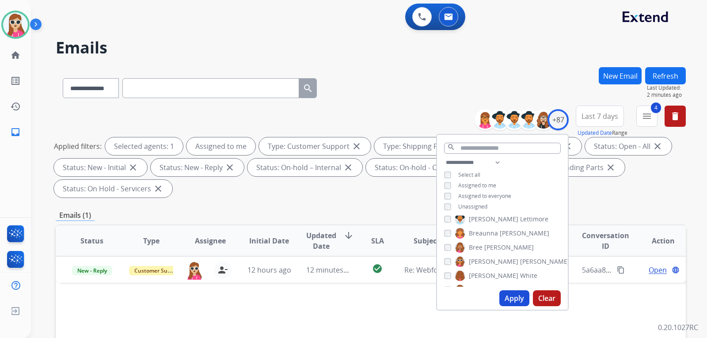
drag, startPoint x: 350, startPoint y: 313, endPoint x: 363, endPoint y: 304, distance: 15.8
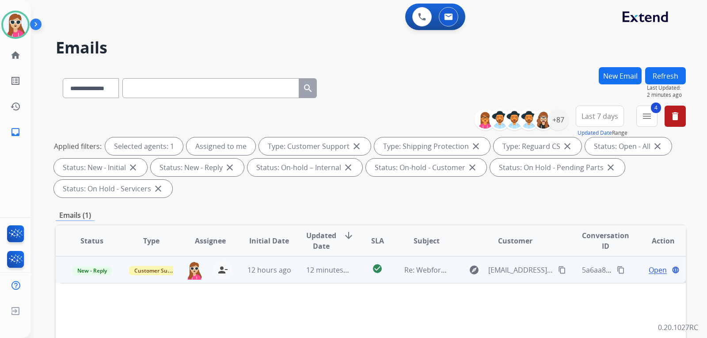
click at [464, 268] on div "explore [EMAIL_ADDRESS][DOMAIN_NAME] content_copy" at bounding box center [515, 270] width 103 height 14
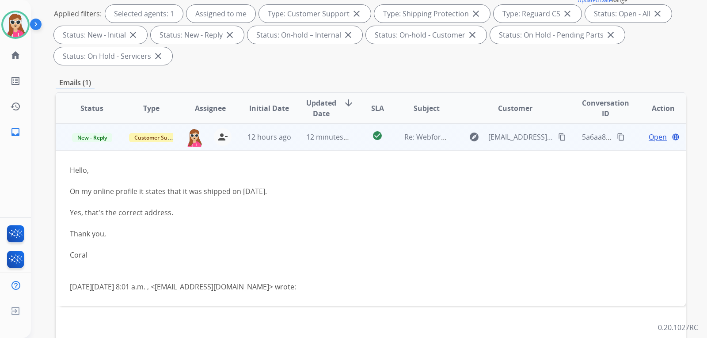
click at [558, 138] on mat-icon "content_copy" at bounding box center [562, 137] width 8 height 8
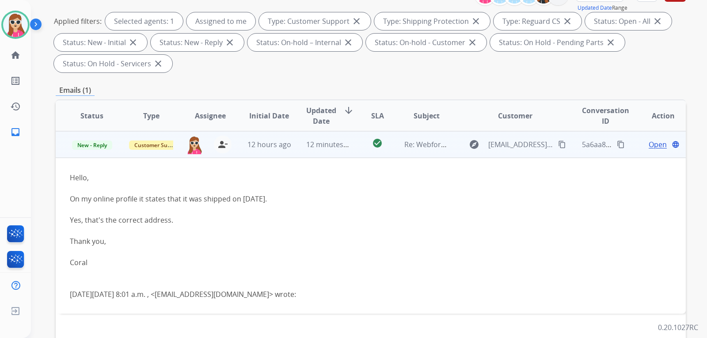
scroll to position [96, 0]
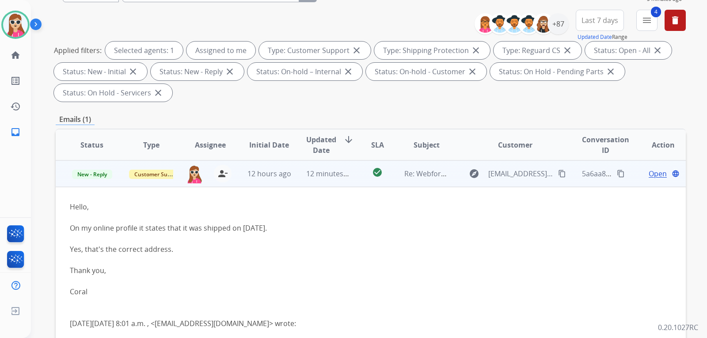
click at [649, 175] on span "Open" at bounding box center [658, 173] width 18 height 11
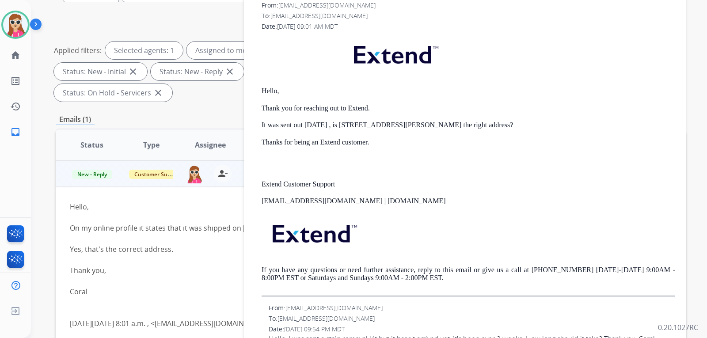
scroll to position [272, 0]
drag, startPoint x: 707, startPoint y: 128, endPoint x: 678, endPoint y: 91, distance: 47.2
click at [707, 85] on div "**********" at bounding box center [369, 169] width 677 height 338
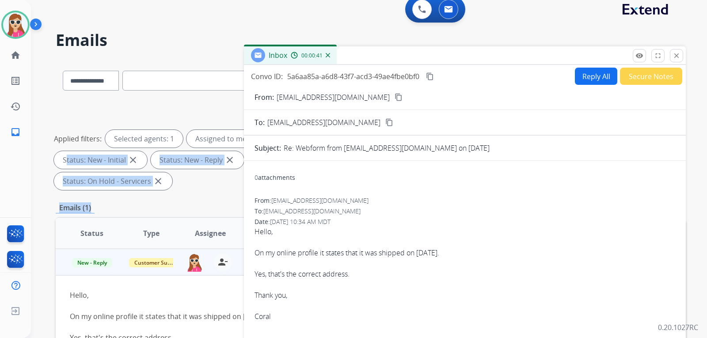
scroll to position [0, 0]
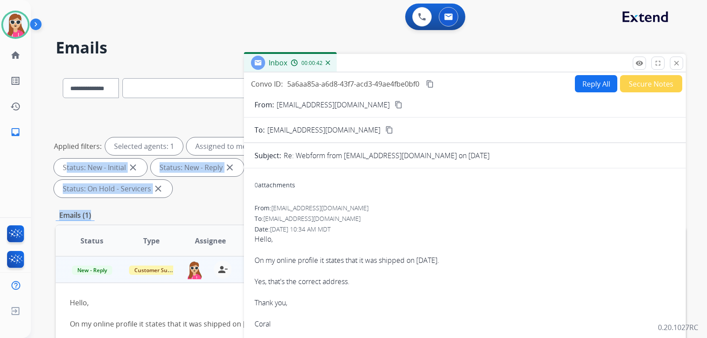
click at [575, 85] on button "Reply All" at bounding box center [596, 83] width 42 height 17
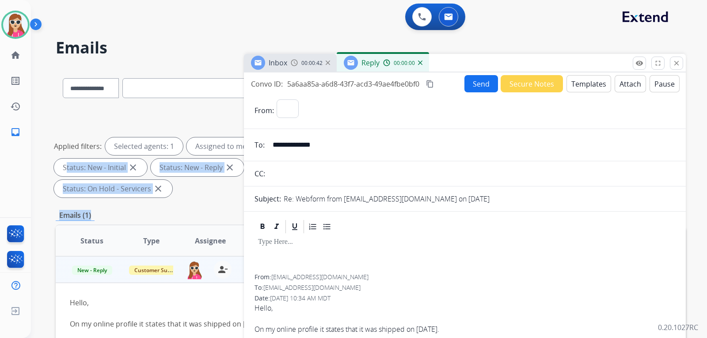
select select "**********"
click at [589, 82] on button "Templates" at bounding box center [589, 83] width 45 height 17
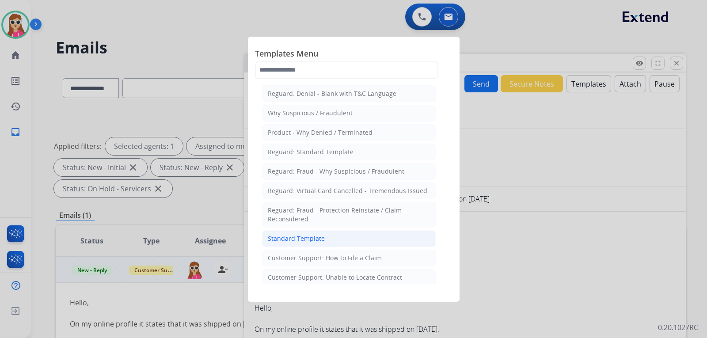
click at [287, 243] on div "Standard Template" at bounding box center [296, 238] width 57 height 9
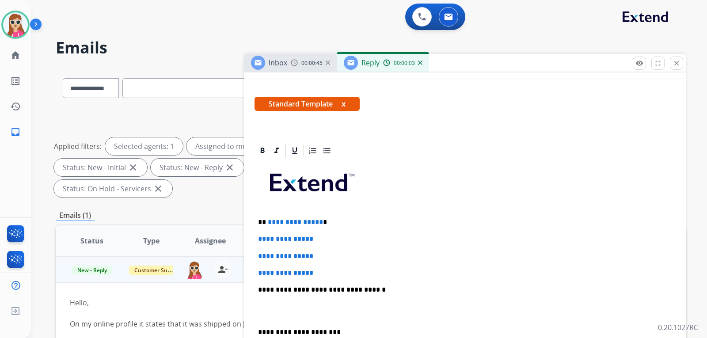
scroll to position [221, 0]
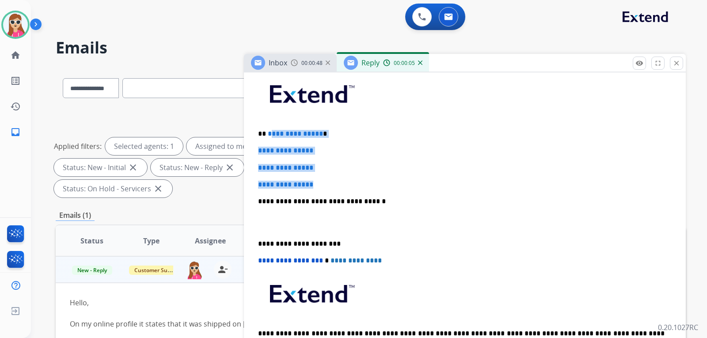
drag, startPoint x: 267, startPoint y: 133, endPoint x: 323, endPoint y: 178, distance: 72.4
click at [323, 178] on div "**********" at bounding box center [465, 222] width 421 height 304
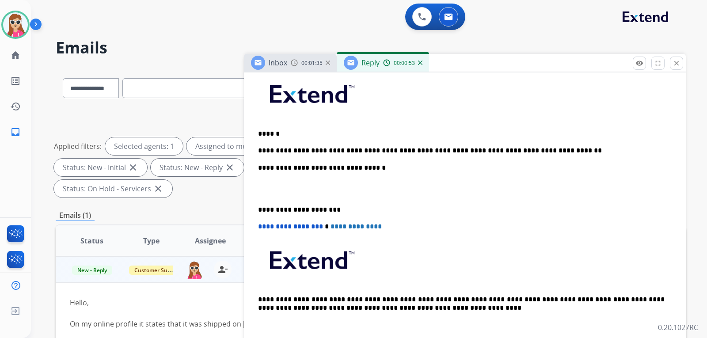
drag, startPoint x: 323, startPoint y: 152, endPoint x: 317, endPoint y: 157, distance: 7.5
click at [318, 157] on div "**********" at bounding box center [465, 205] width 421 height 270
click at [313, 152] on p "**********" at bounding box center [461, 151] width 407 height 8
click at [362, 151] on p "**********" at bounding box center [461, 151] width 407 height 8
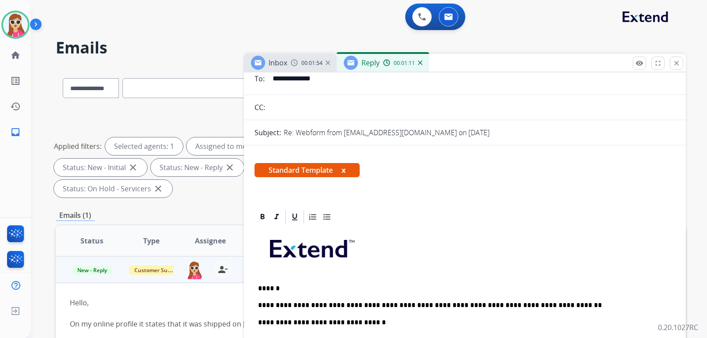
scroll to position [0, 0]
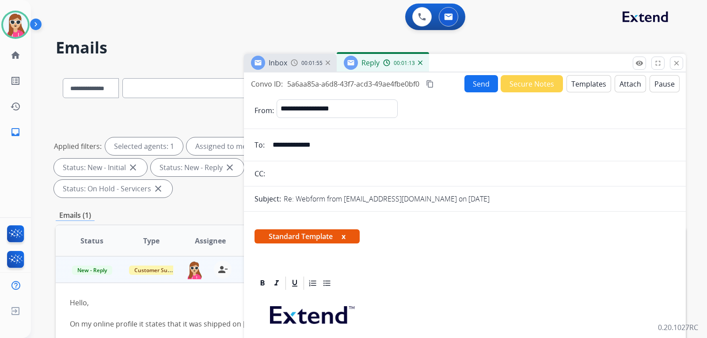
click at [476, 84] on button "Send" at bounding box center [482, 83] width 34 height 17
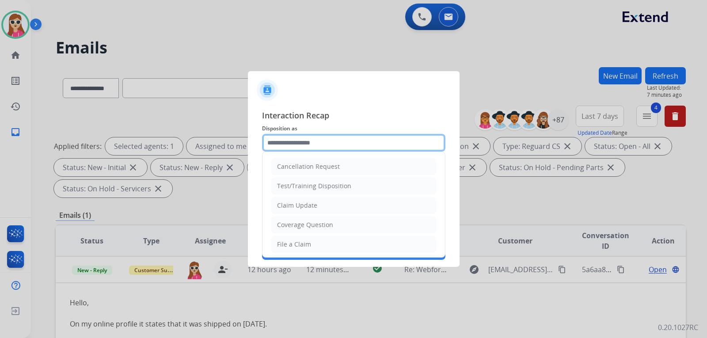
click at [386, 142] on input "text" at bounding box center [353, 143] width 183 height 18
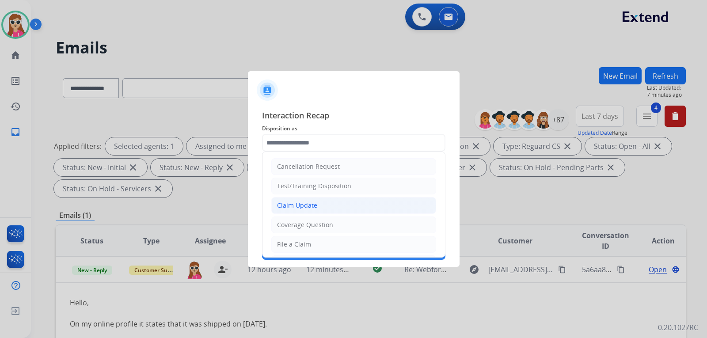
click at [325, 210] on li "Claim Update" at bounding box center [353, 205] width 165 height 17
type input "**********"
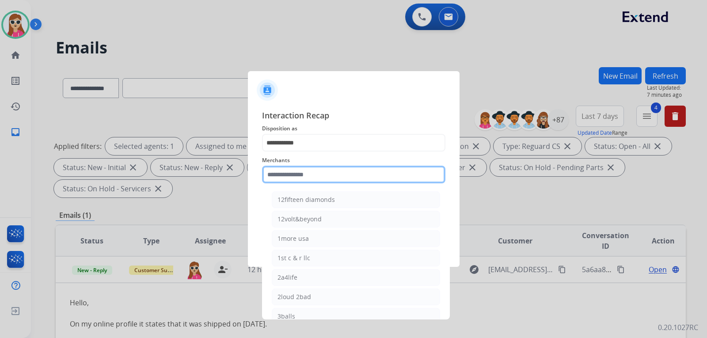
click at [321, 175] on input "text" at bounding box center [353, 175] width 183 height 18
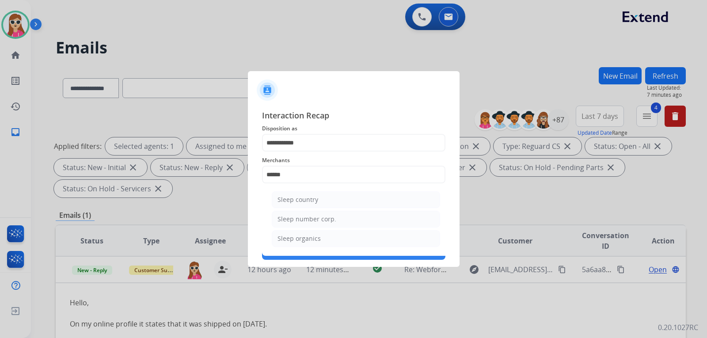
click at [314, 198] on div "Sleep country" at bounding box center [298, 199] width 41 height 9
type input "**********"
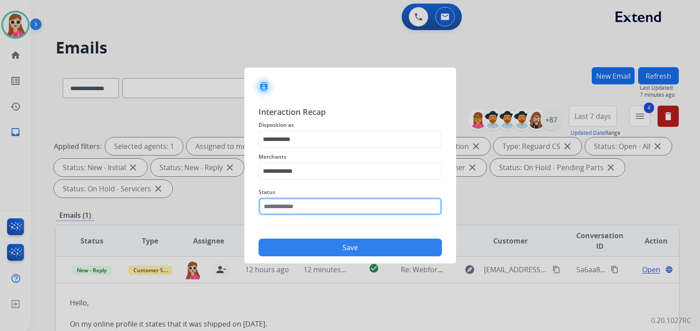
click at [324, 207] on input "text" at bounding box center [350, 207] width 183 height 18
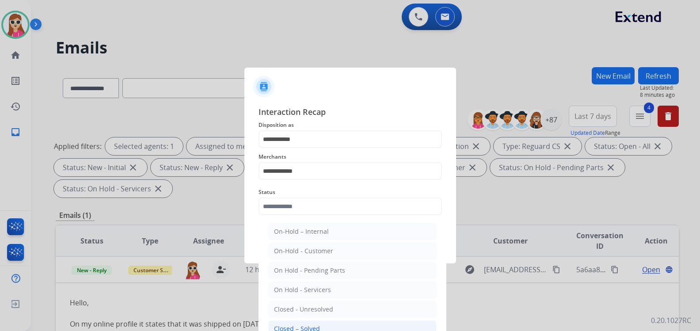
click at [312, 322] on li "Closed – Solved" at bounding box center [352, 329] width 168 height 17
type input "**********"
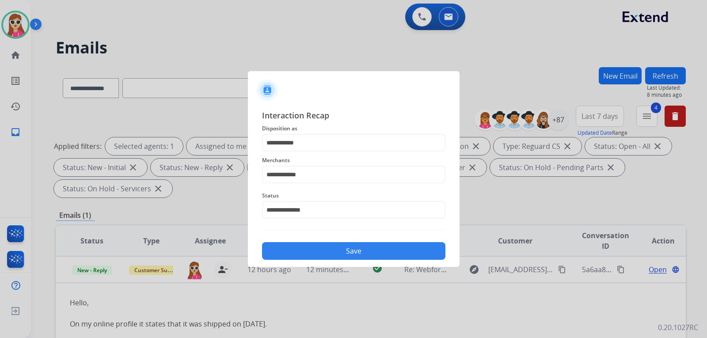
click at [307, 253] on button "Save" at bounding box center [353, 251] width 183 height 18
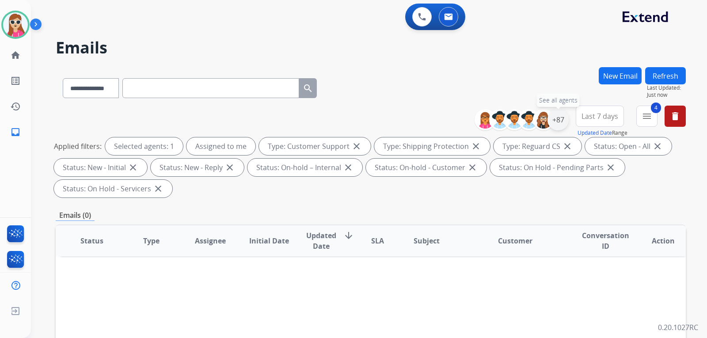
drag, startPoint x: 558, startPoint y: 118, endPoint x: 561, endPoint y: 122, distance: 4.6
click at [558, 117] on div "+87" at bounding box center [558, 119] width 21 height 21
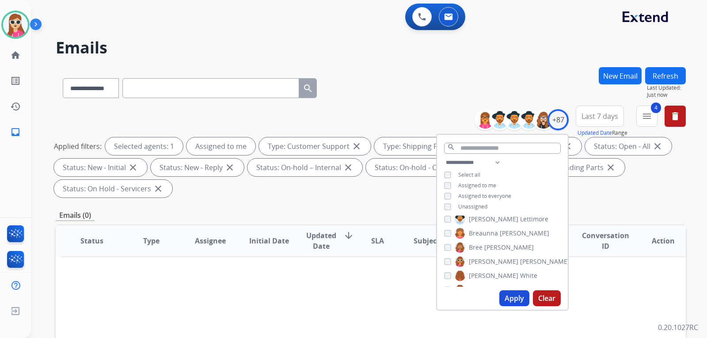
click at [476, 206] on span "Unassigned" at bounding box center [473, 207] width 29 height 8
click at [505, 298] on button "Apply" at bounding box center [515, 299] width 30 height 16
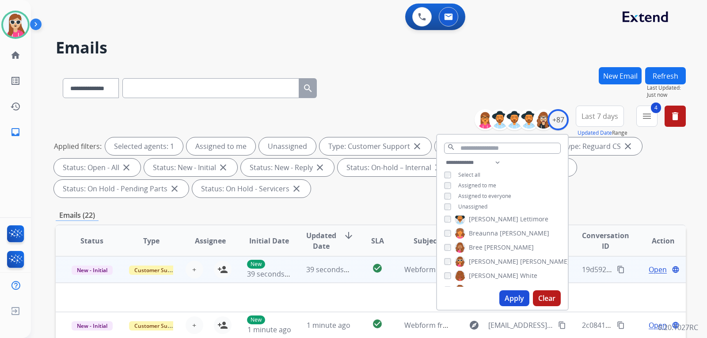
click at [413, 291] on td at bounding box center [312, 297] width 512 height 29
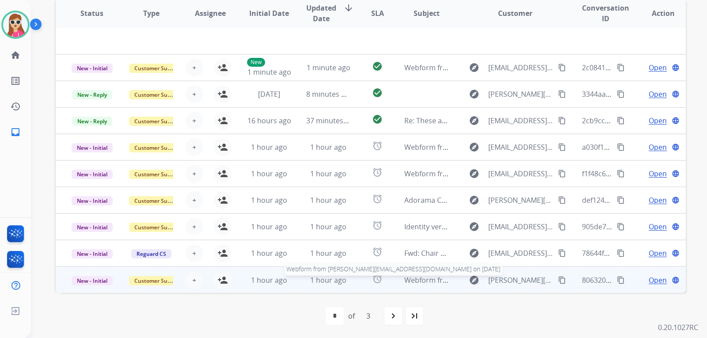
scroll to position [229, 0]
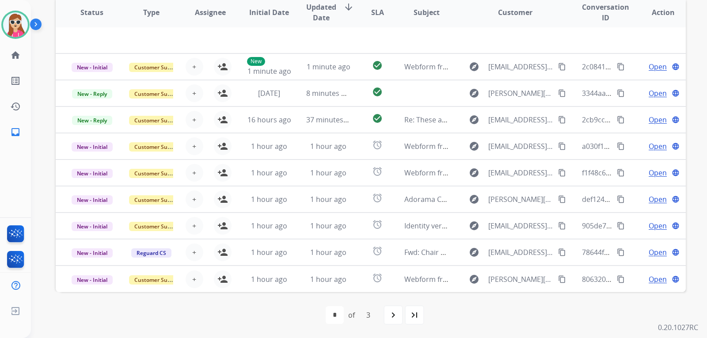
drag, startPoint x: 679, startPoint y: 281, endPoint x: 683, endPoint y: 264, distance: 16.9
click at [683, 264] on div "Status Type Assignee Initial Date Updated Date arrow_downward SLA Subject Custo…" at bounding box center [371, 144] width 631 height 296
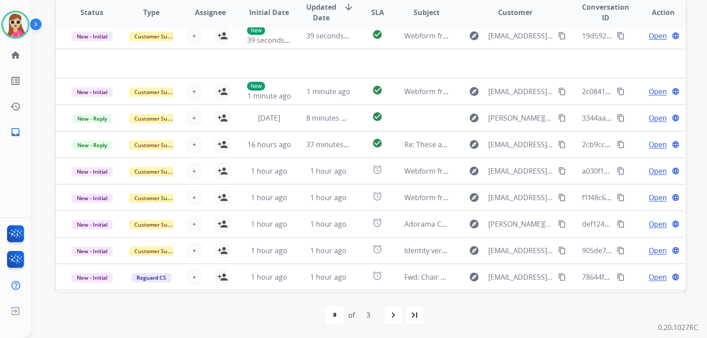
scroll to position [0, 0]
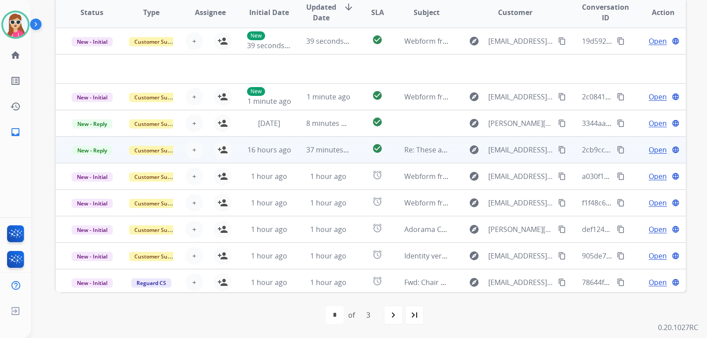
click at [390, 148] on td "Re: These are the pictures for my warranty! I will send the invoice!" at bounding box center [419, 150] width 59 height 27
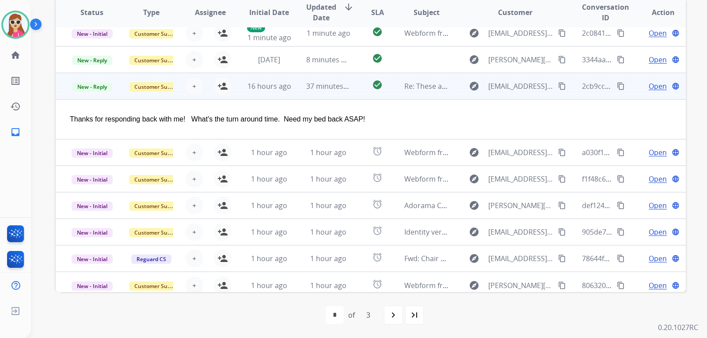
scroll to position [41, 0]
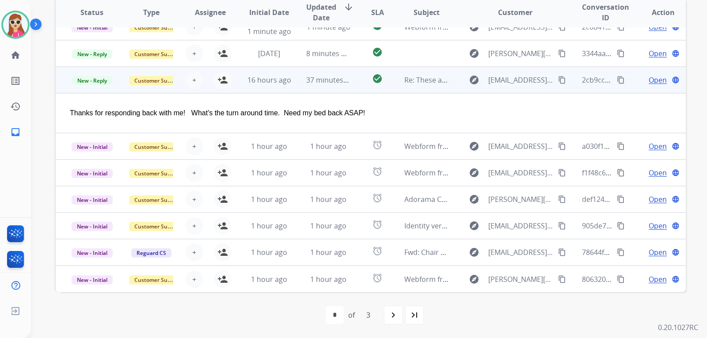
click at [649, 81] on span "Open" at bounding box center [658, 80] width 18 height 11
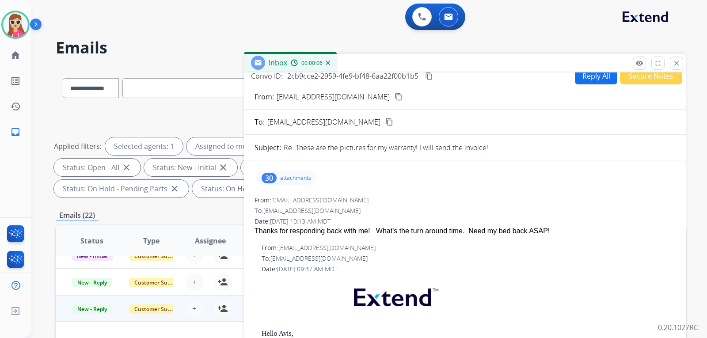
scroll to position [1, 0]
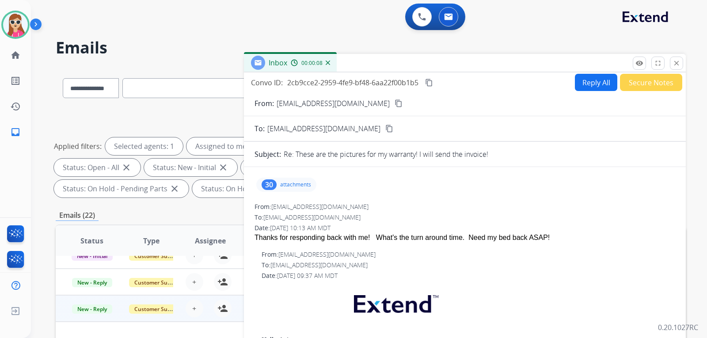
click at [290, 184] on p "attachments" at bounding box center [295, 184] width 31 height 7
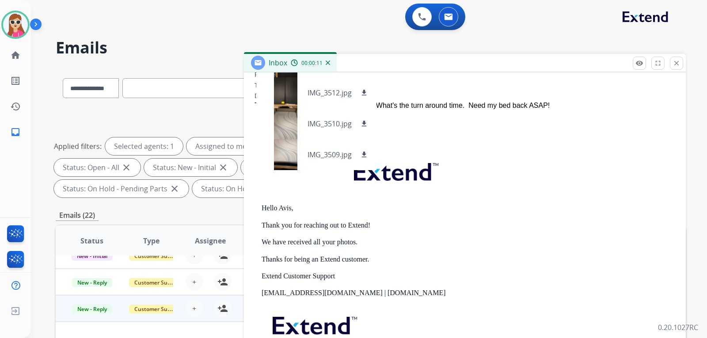
scroll to position [134, 0]
click at [464, 143] on div "Date: [DATE] 09:37 AM MDT" at bounding box center [469, 143] width 414 height 9
click at [396, 84] on div "To: [EMAIL_ADDRESS][DOMAIN_NAME]" at bounding box center [465, 84] width 421 height 9
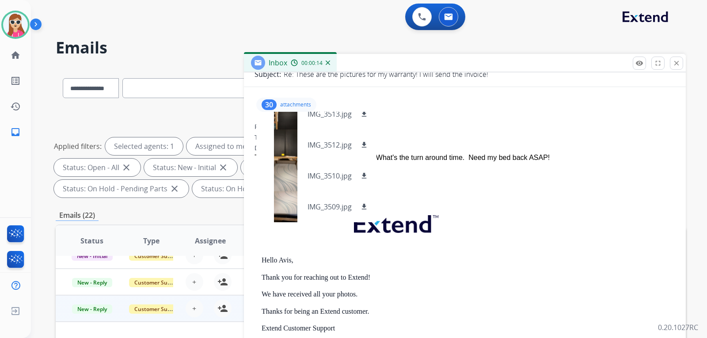
scroll to position [1, 0]
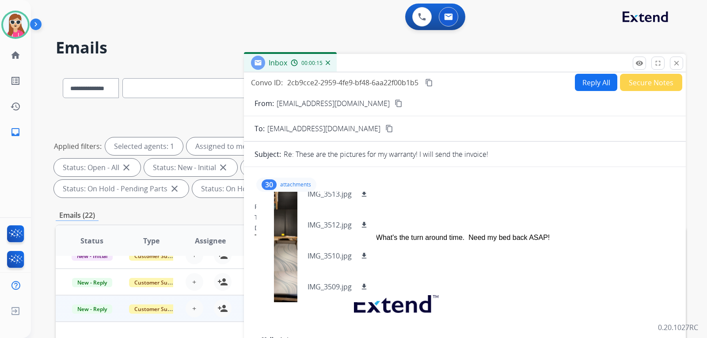
click at [300, 182] on p "attachments" at bounding box center [295, 184] width 31 height 7
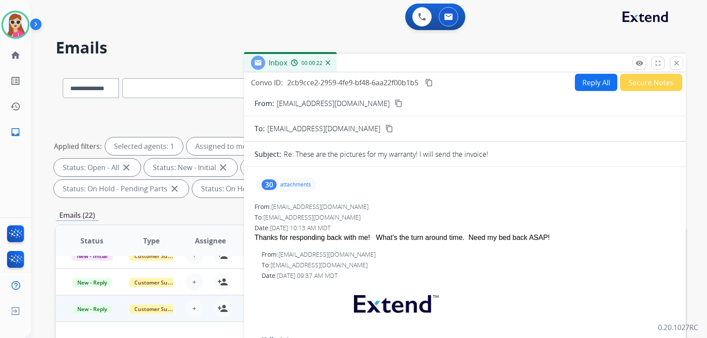
drag, startPoint x: 359, startPoint y: 101, endPoint x: 364, endPoint y: 101, distance: 5.3
click at [394, 101] on button "content_copy" at bounding box center [399, 103] width 11 height 11
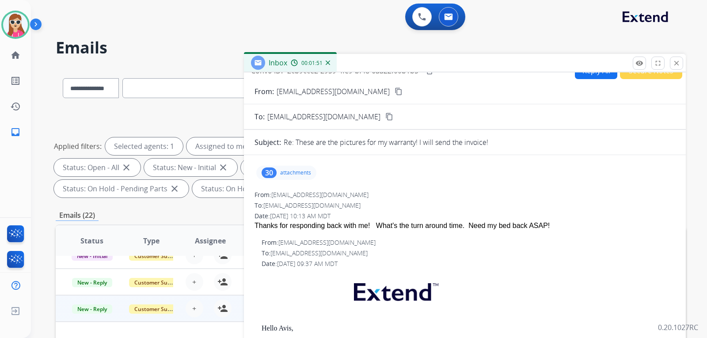
scroll to position [0, 0]
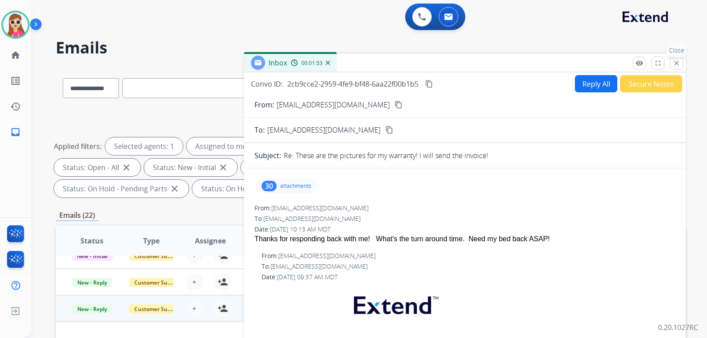
click at [674, 69] on button "close Close" at bounding box center [676, 63] width 13 height 13
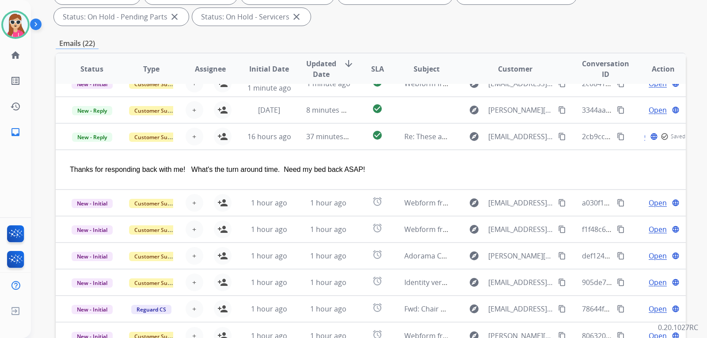
scroll to position [229, 0]
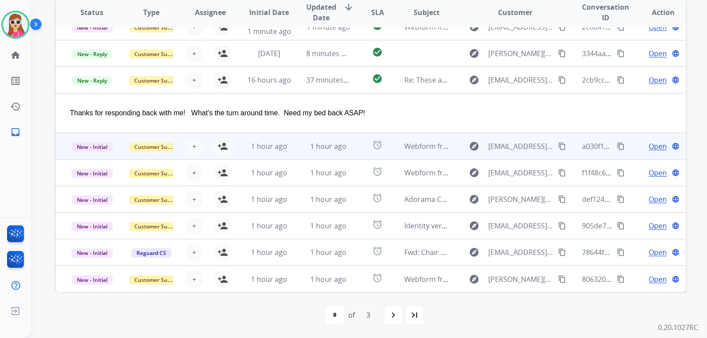
click at [390, 149] on td "Webform from [EMAIL_ADDRESS][DOMAIN_NAME] on [DATE]" at bounding box center [419, 146] width 59 height 27
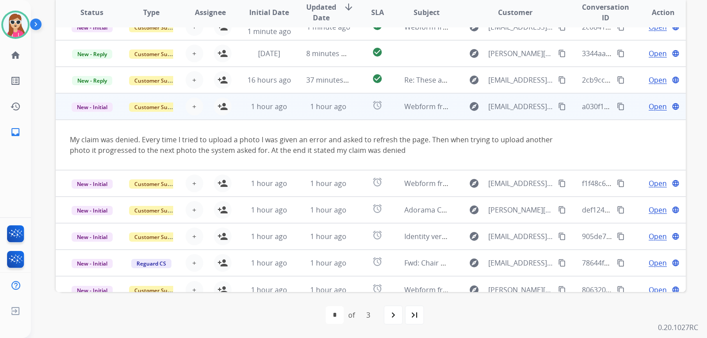
scroll to position [51, 0]
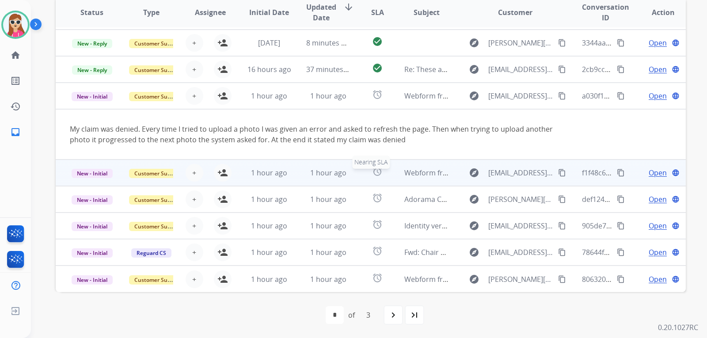
click at [365, 179] on div "alarm" at bounding box center [377, 172] width 25 height 13
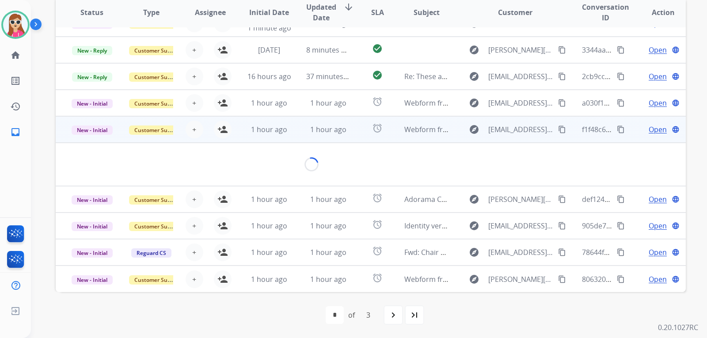
scroll to position [41, 0]
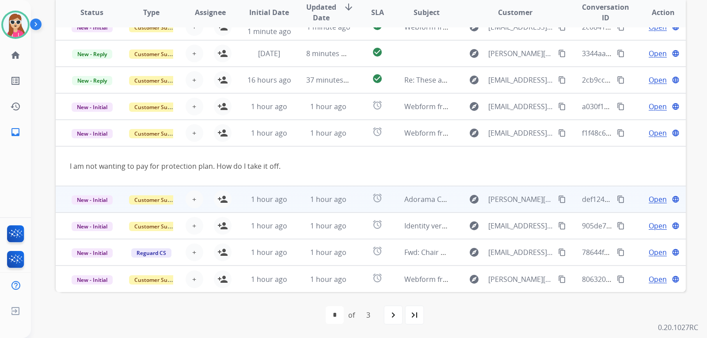
click at [354, 201] on td "alarm" at bounding box center [370, 199] width 39 height 27
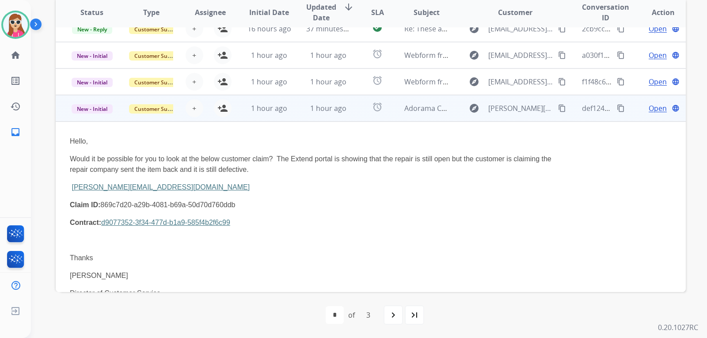
scroll to position [71, 0]
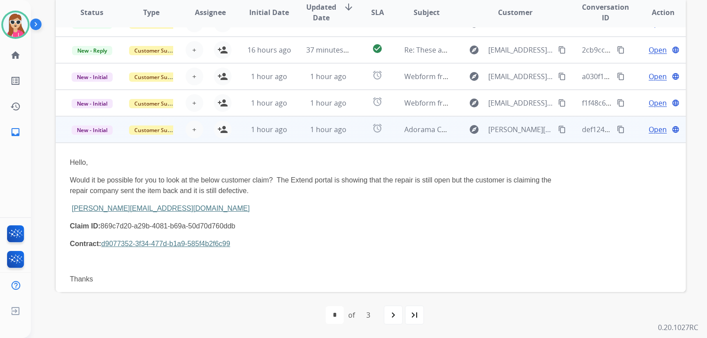
click at [351, 130] on td "alarm" at bounding box center [370, 129] width 39 height 27
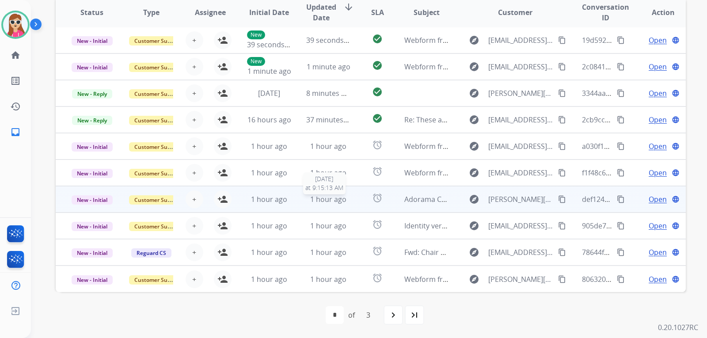
click at [346, 203] on div "1 hour ago" at bounding box center [328, 199] width 45 height 11
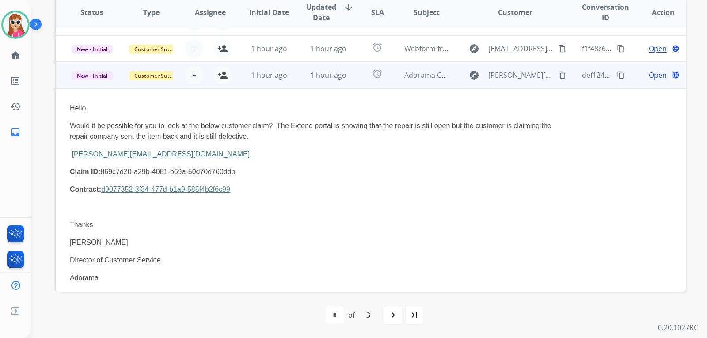
scroll to position [159, 0]
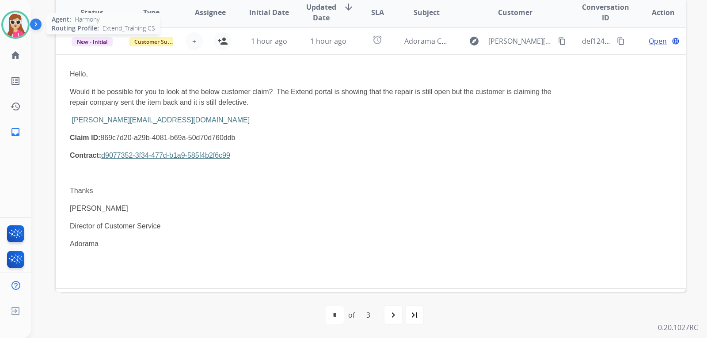
click at [11, 17] on img at bounding box center [15, 24] width 25 height 25
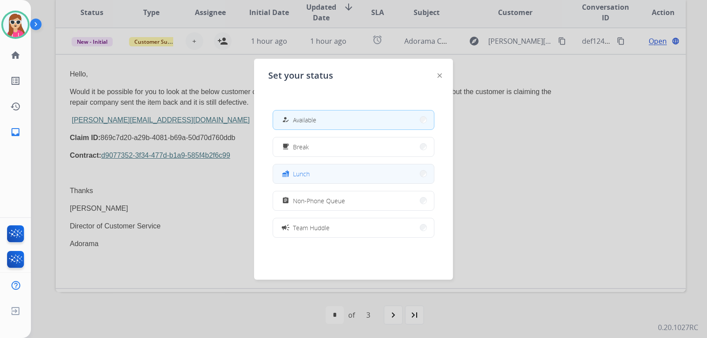
click at [336, 172] on button "fastfood Lunch" at bounding box center [353, 173] width 161 height 19
